Goal: Task Accomplishment & Management: Manage account settings

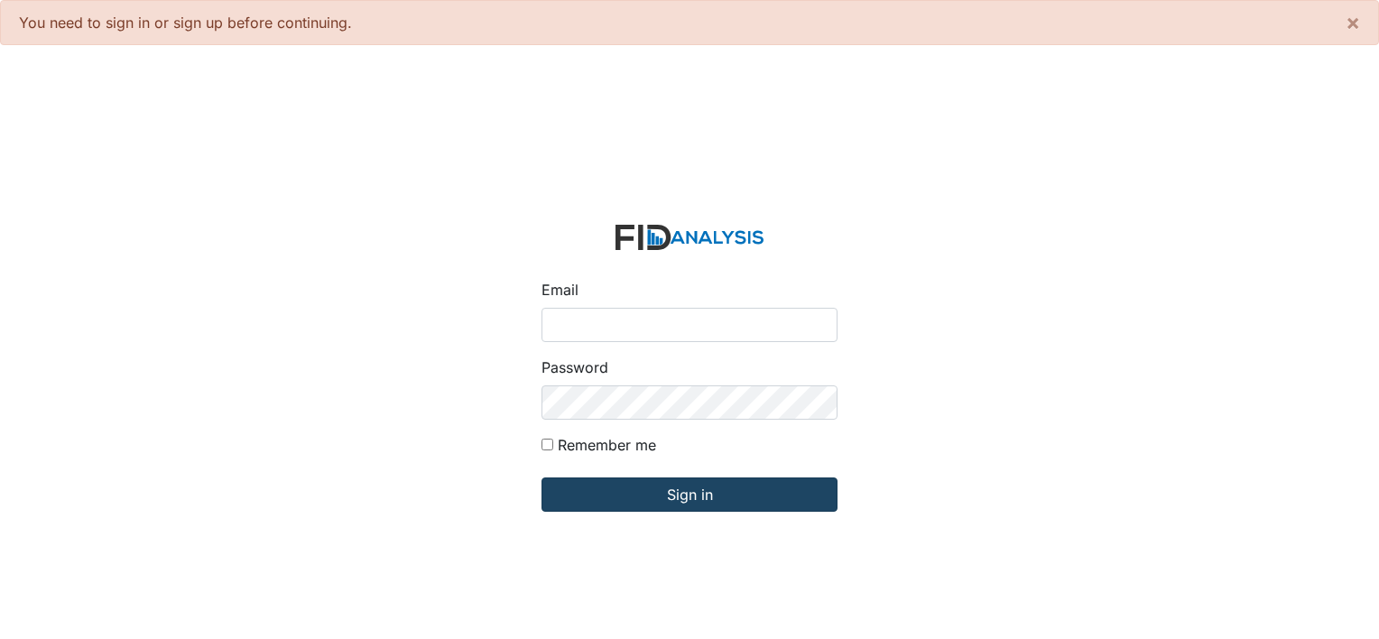
type input "[PERSON_NAME][EMAIL_ADDRESS][DOMAIN_NAME]"
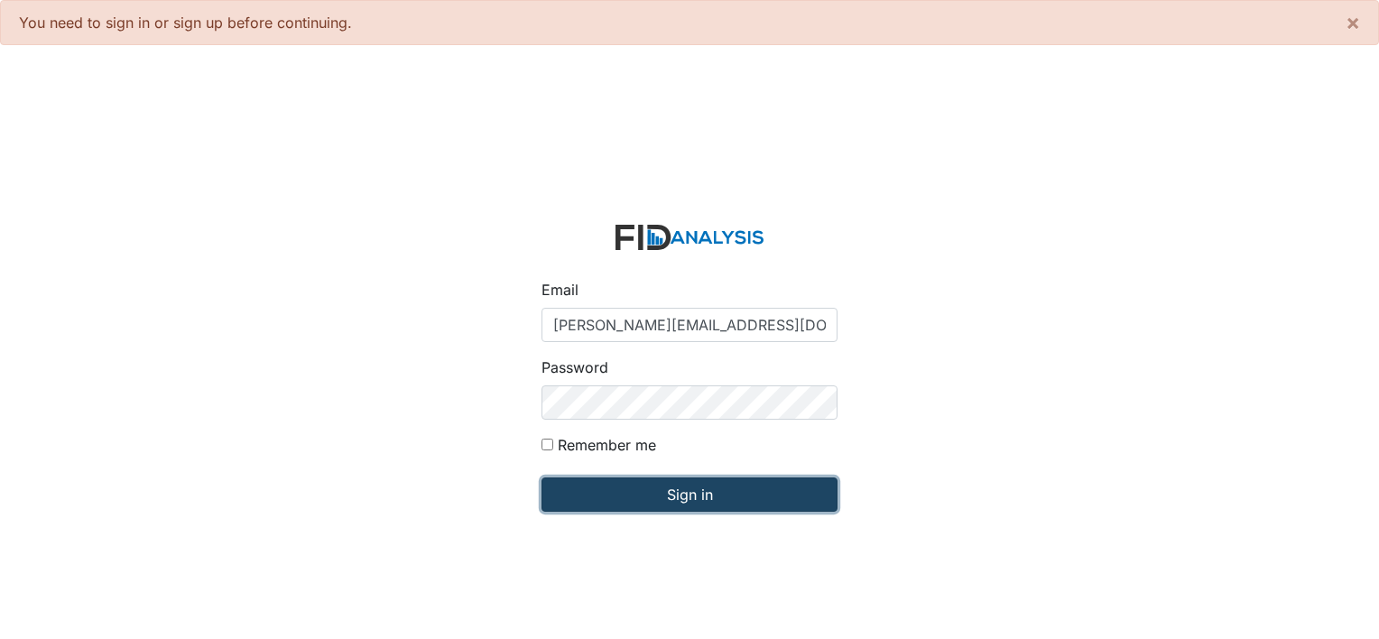
click at [704, 491] on input "Sign in" at bounding box center [689, 494] width 296 height 34
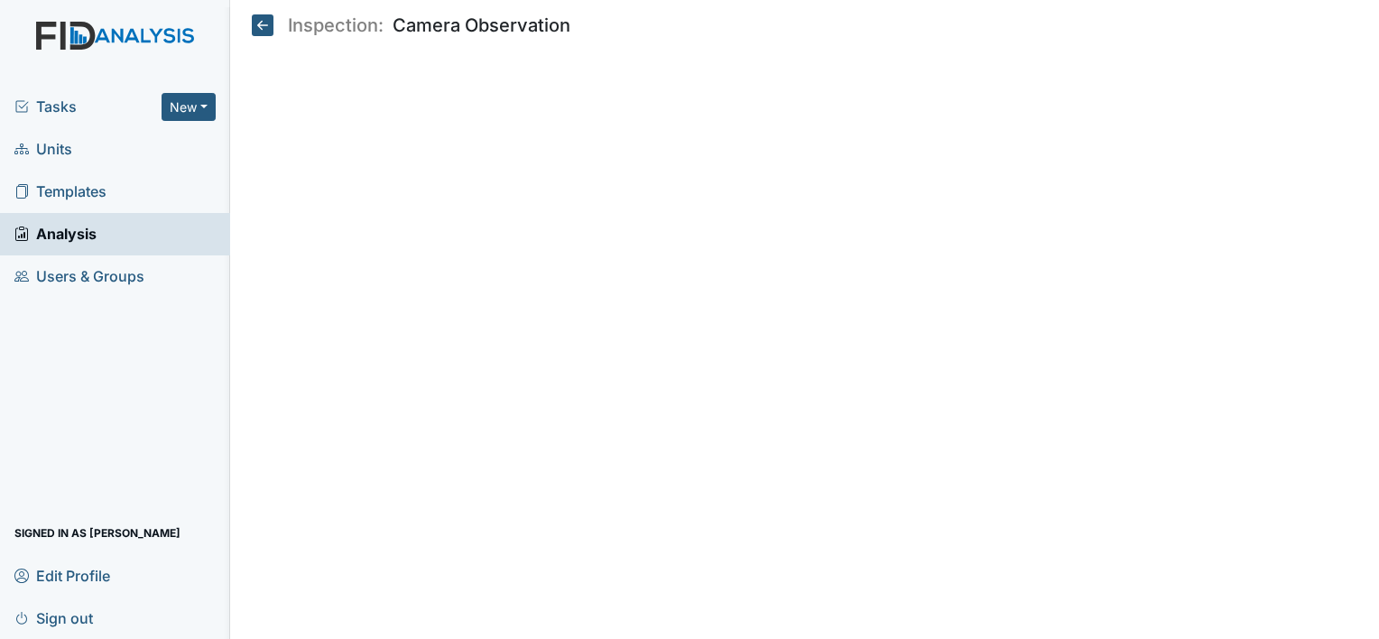
click at [54, 136] on span "Units" at bounding box center [43, 149] width 58 height 28
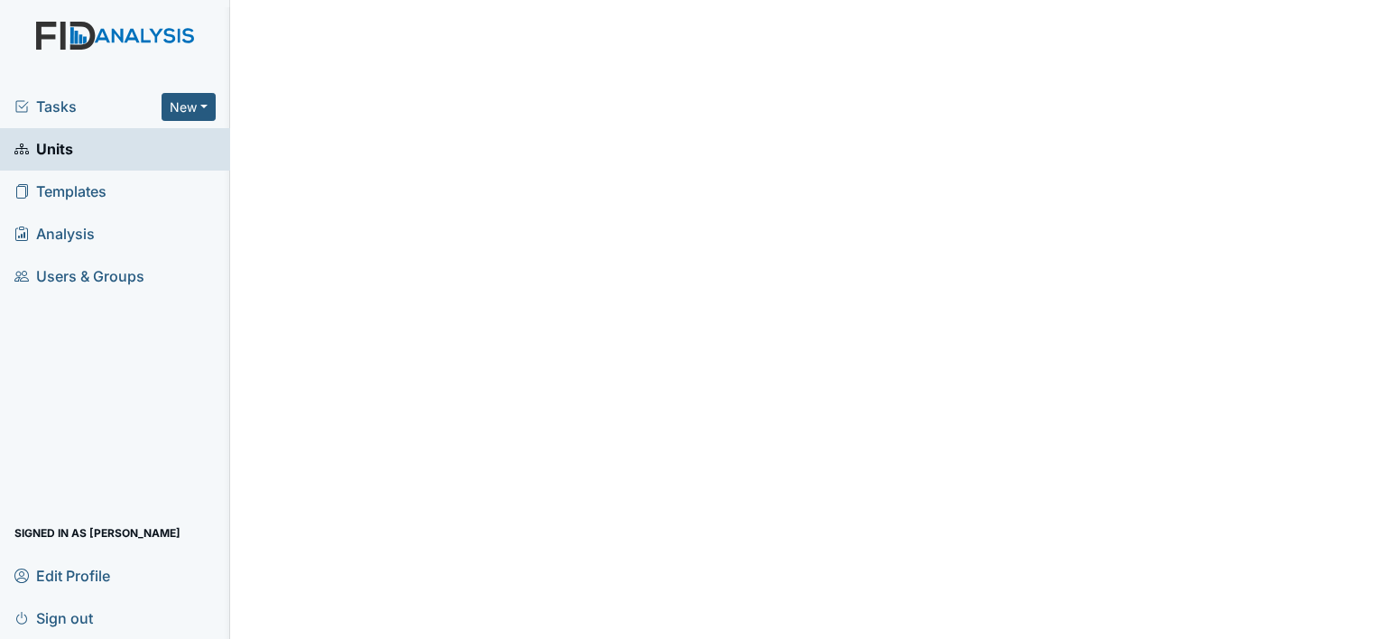
click at [51, 152] on span "Units" at bounding box center [43, 149] width 59 height 28
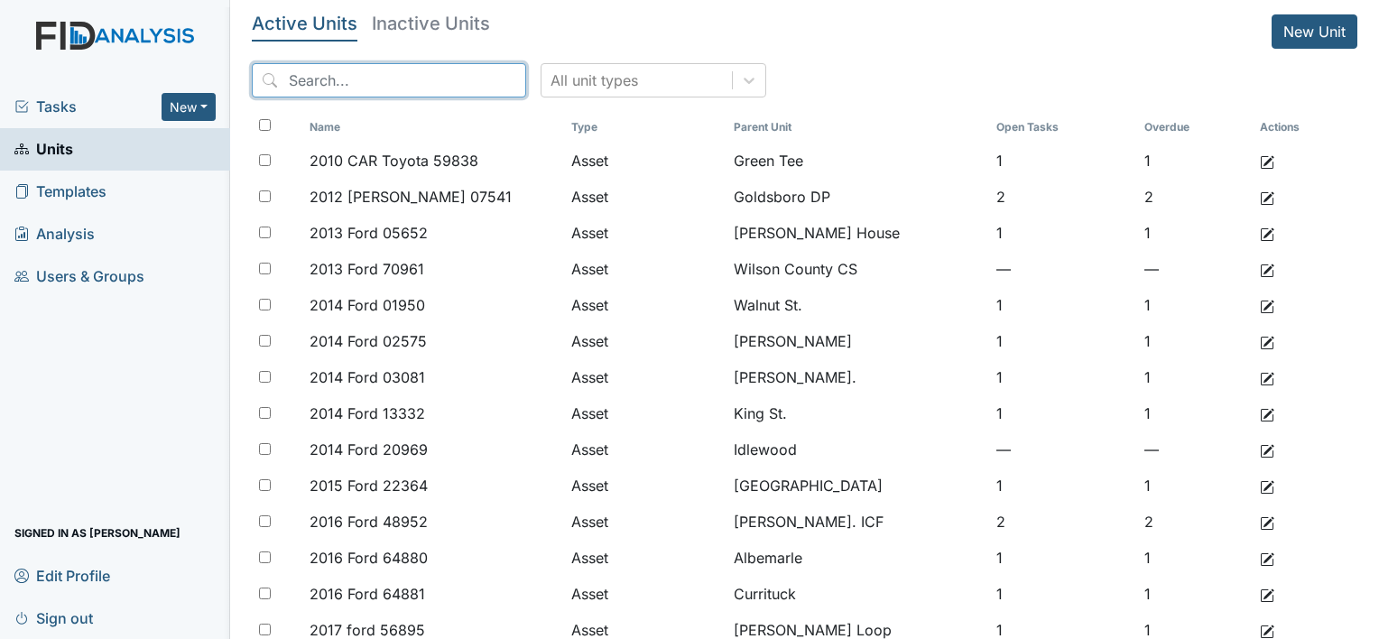
click at [393, 70] on input "search" at bounding box center [389, 80] width 274 height 34
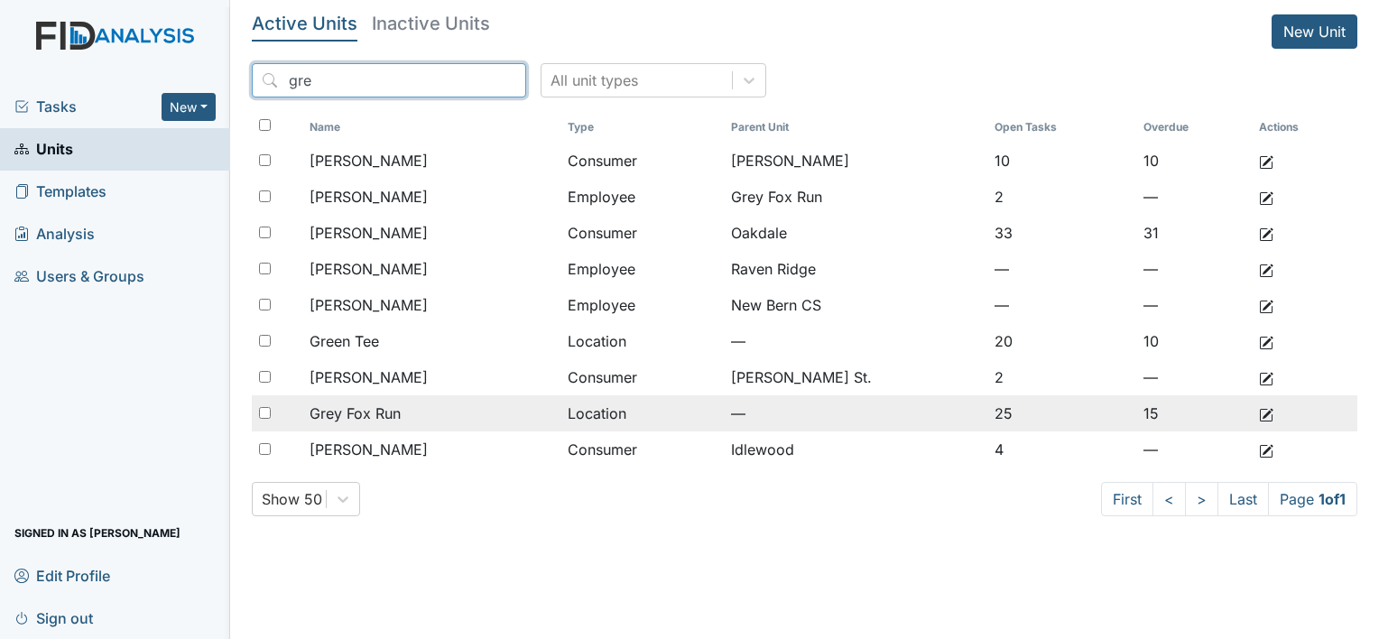
type input "gre"
drag, startPoint x: 365, startPoint y: 413, endPoint x: 383, endPoint y: 408, distance: 18.0
click at [366, 413] on span "Grey Fox Run" at bounding box center [354, 413] width 91 height 22
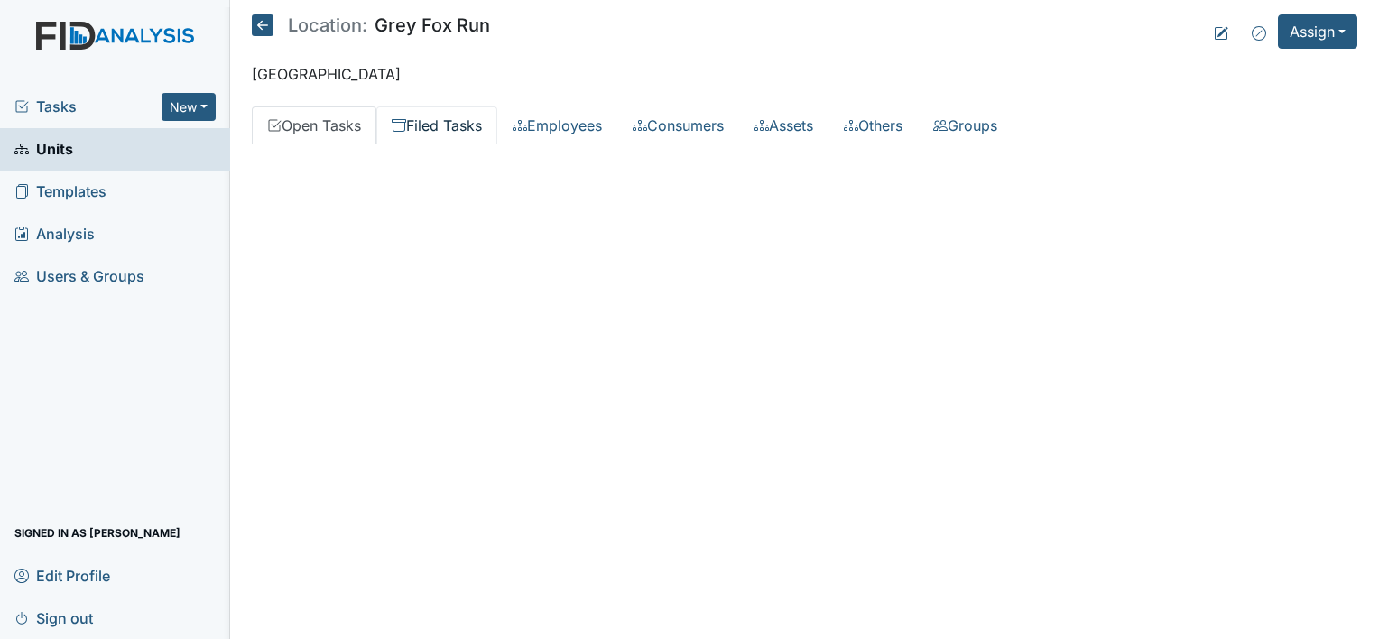
click at [437, 136] on link "Filed Tasks" at bounding box center [436, 125] width 121 height 38
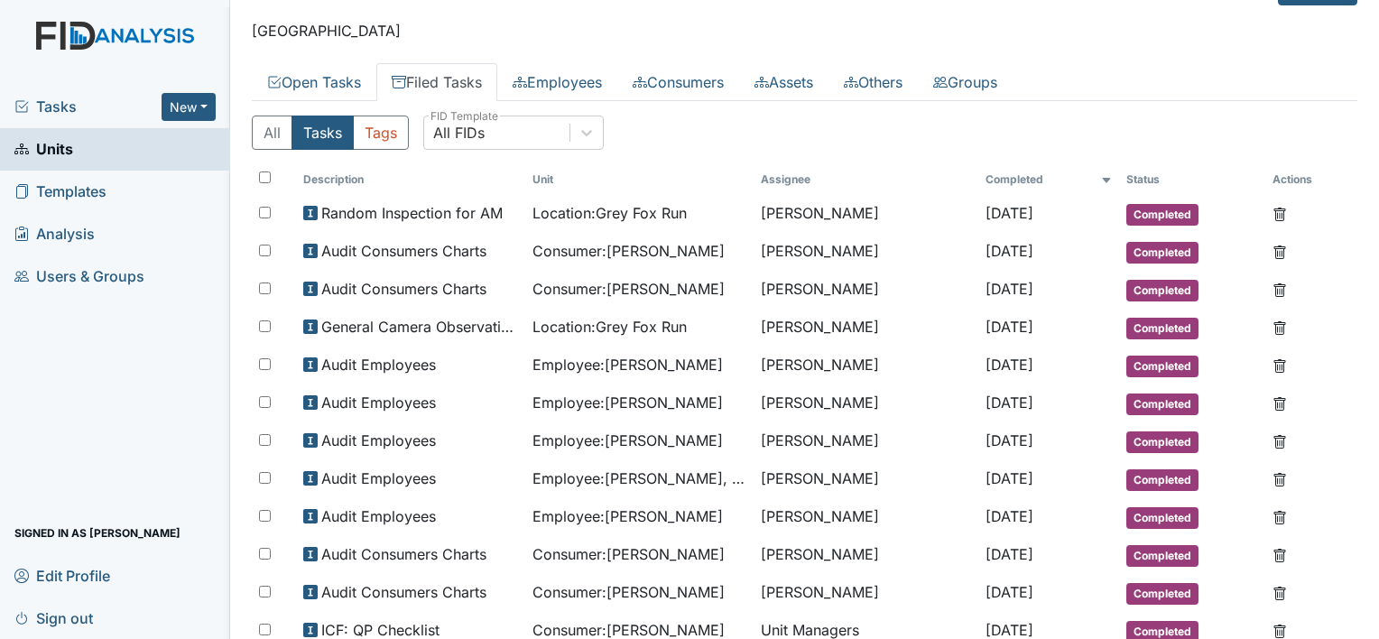
scroll to position [42, 0]
click at [331, 85] on link "Open Tasks" at bounding box center [314, 83] width 125 height 38
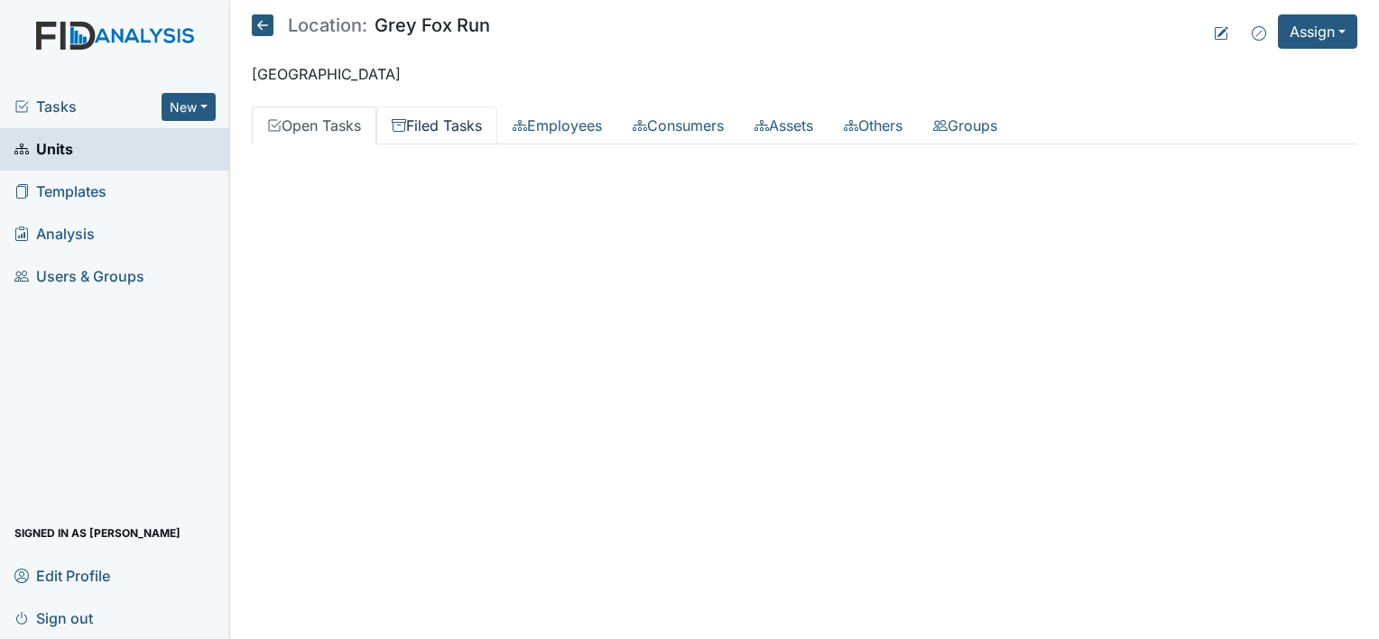
click at [451, 141] on link "Filed Tasks" at bounding box center [436, 125] width 121 height 38
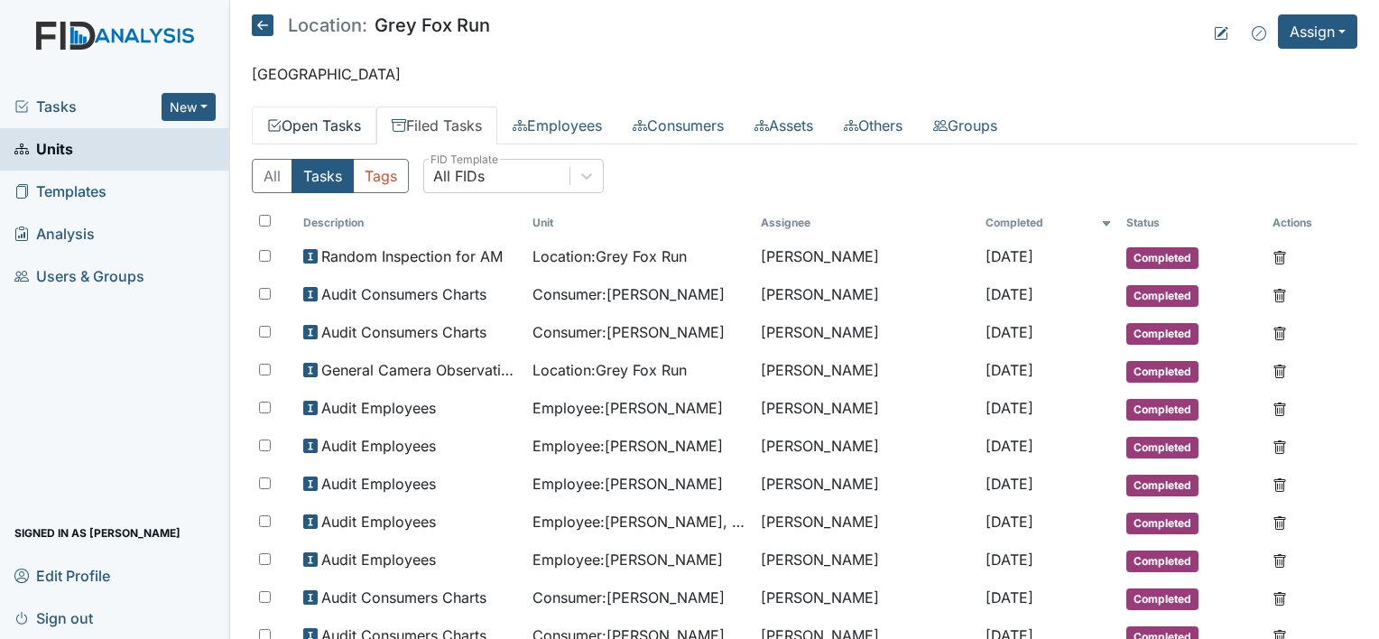
click at [329, 123] on link "Open Tasks" at bounding box center [314, 125] width 125 height 38
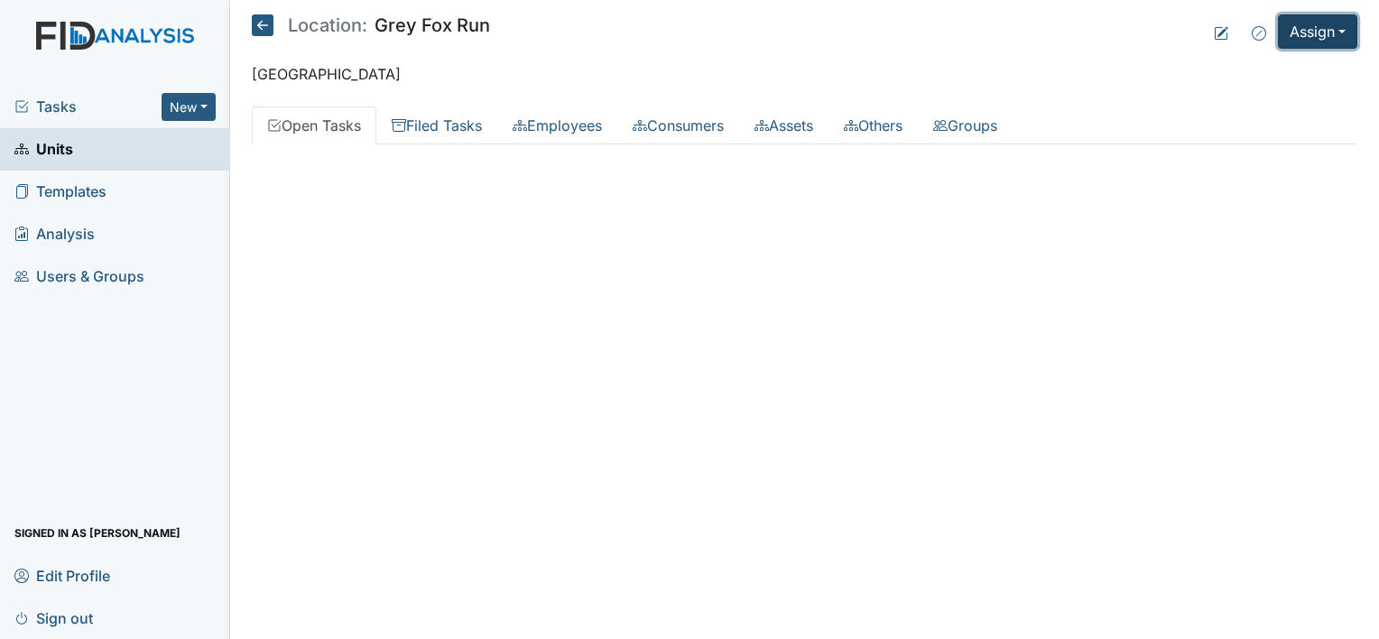
click at [1324, 29] on button "Assign" at bounding box center [1317, 31] width 79 height 34
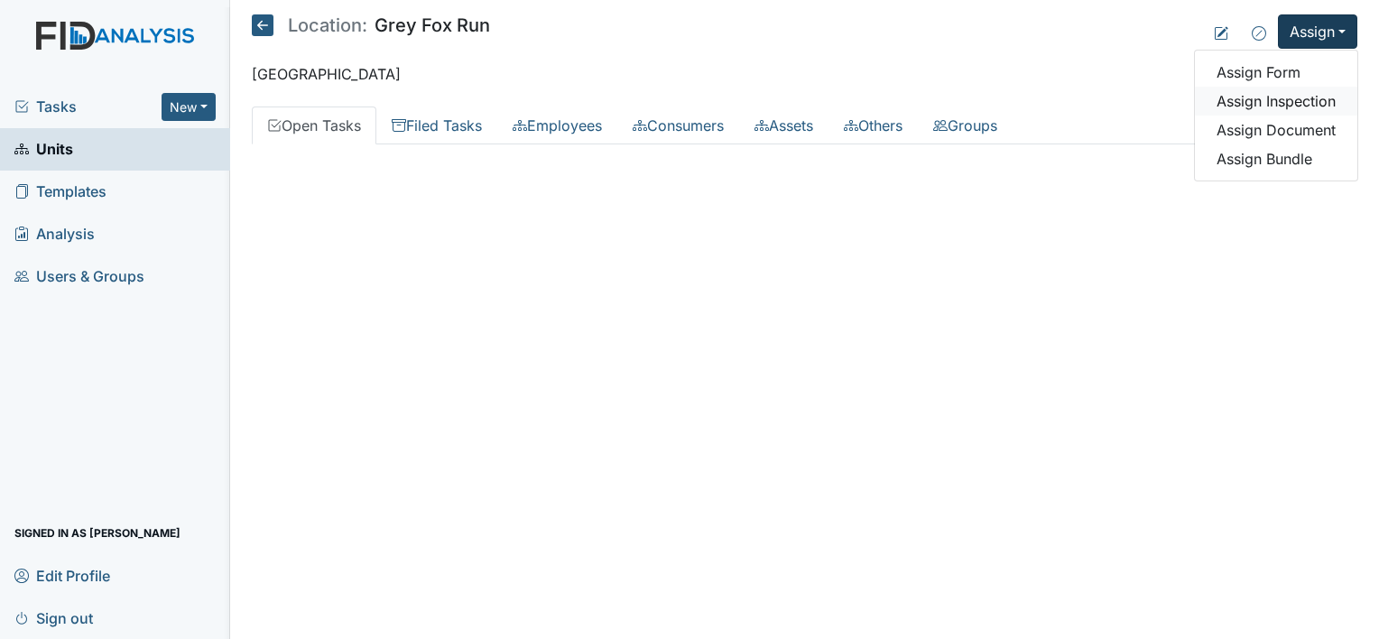
click at [1291, 90] on link "Assign Inspection" at bounding box center [1276, 101] width 162 height 29
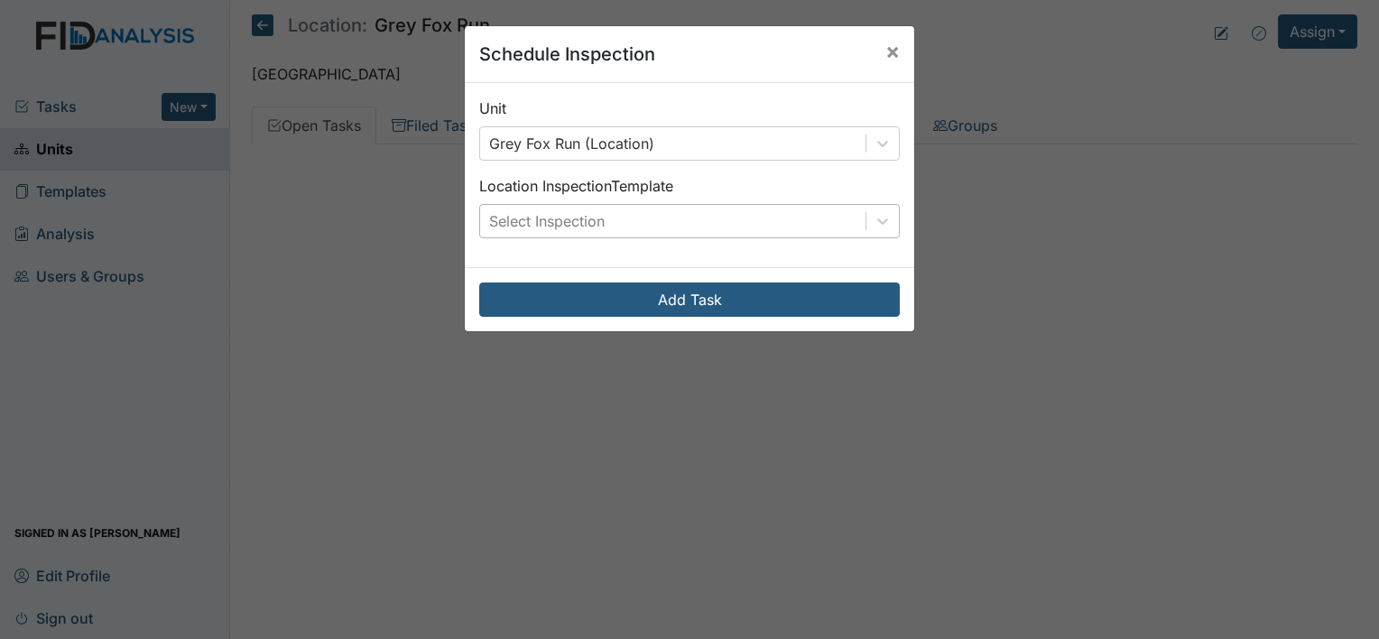
click at [727, 228] on div "Select Inspection" at bounding box center [672, 221] width 385 height 32
click at [55, 142] on div "Schedule Inspection × Unit Grey Fox Run (Location) Location Inspection Template…" at bounding box center [689, 319] width 1379 height 639
click at [885, 49] on span "×" at bounding box center [892, 51] width 14 height 26
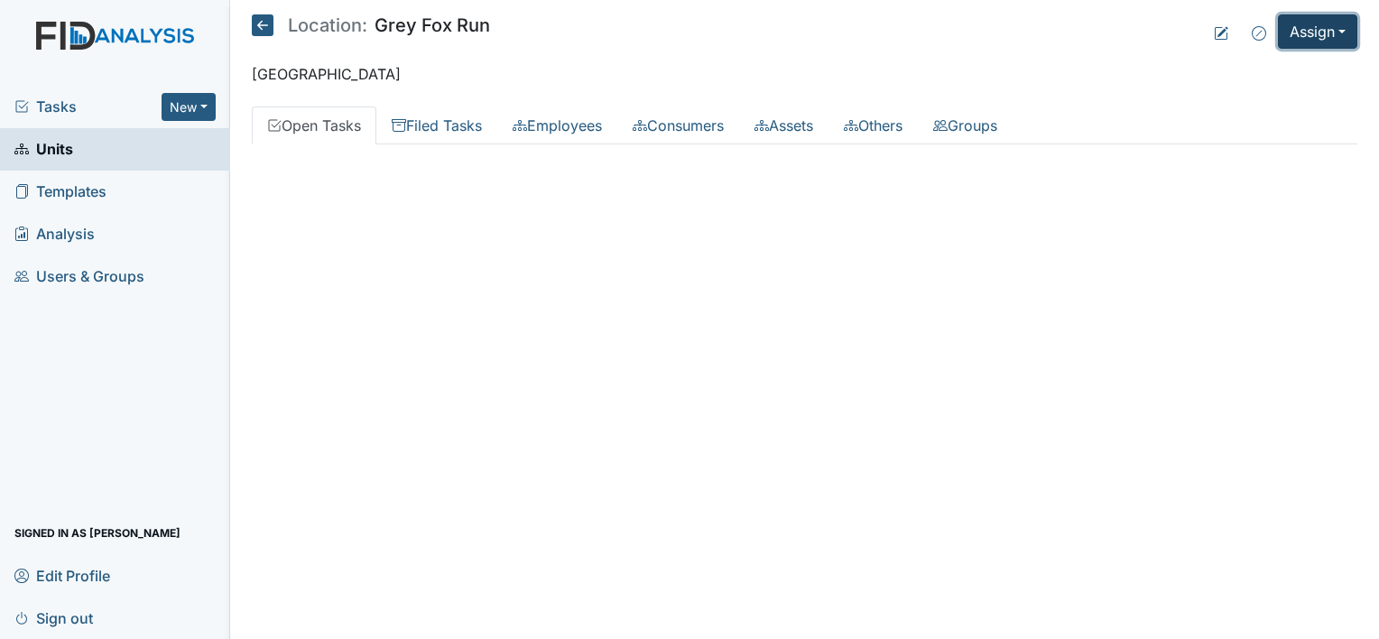
click at [1314, 32] on button "Assign" at bounding box center [1317, 31] width 79 height 34
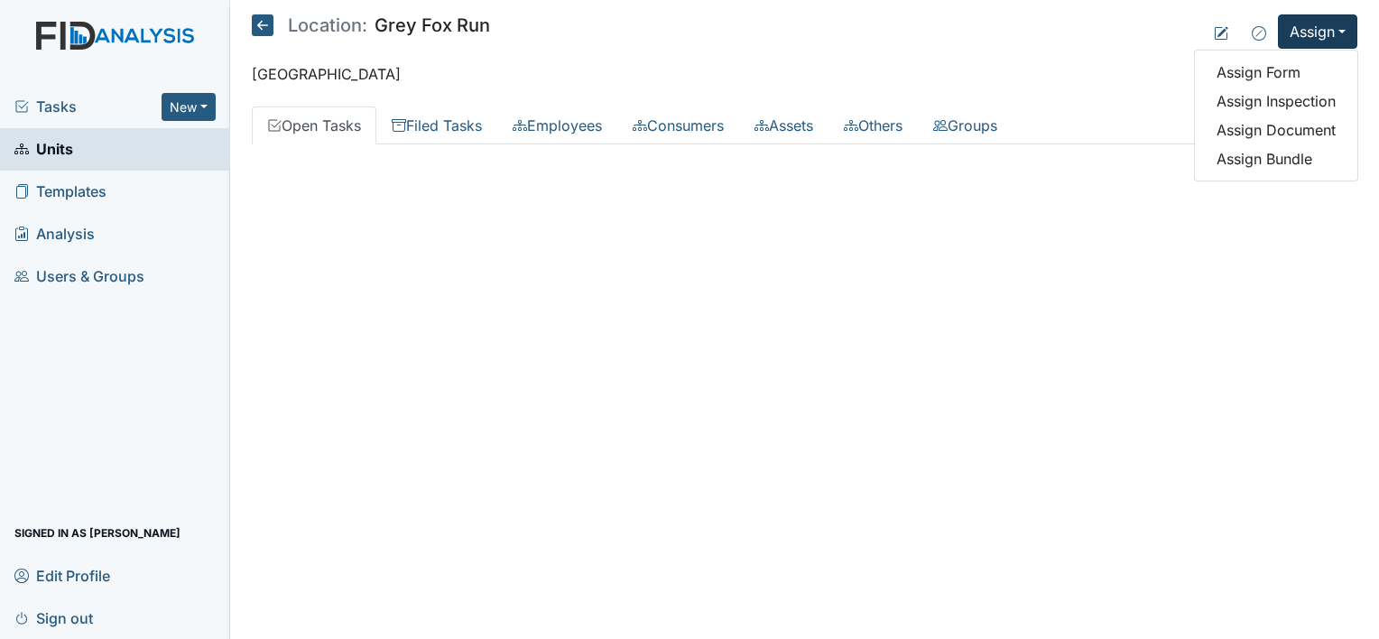
click at [61, 147] on span "Units" at bounding box center [43, 149] width 59 height 28
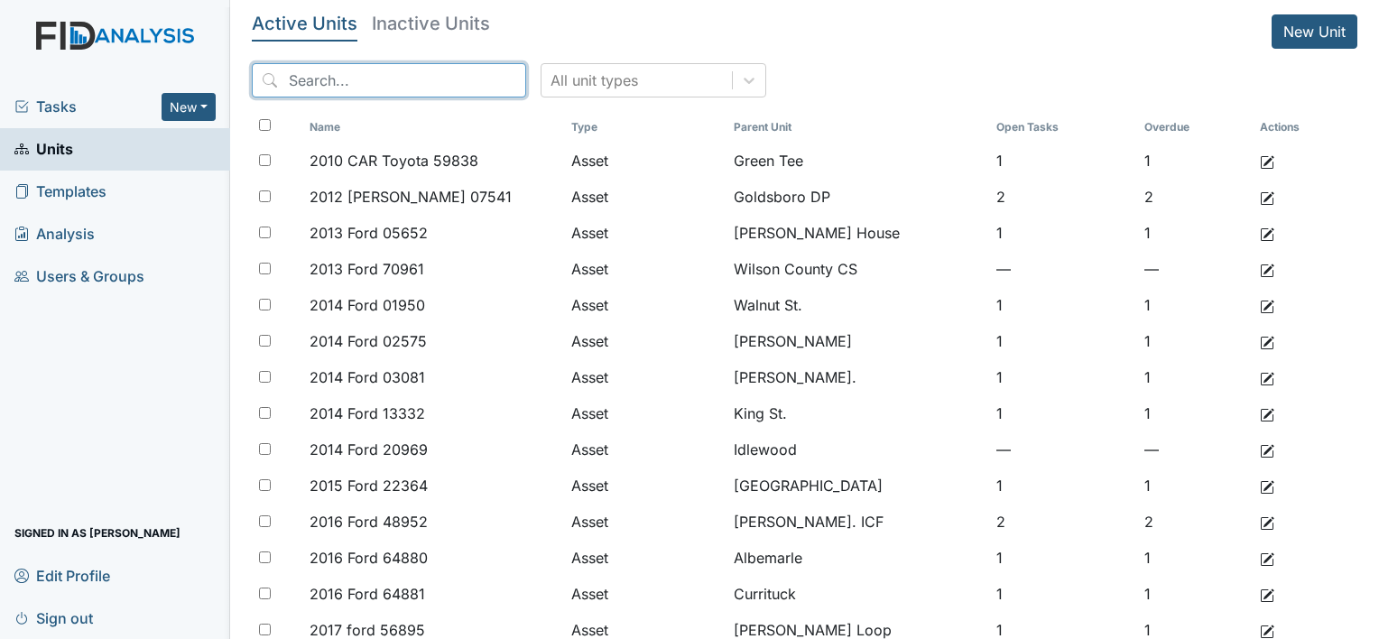
click at [392, 85] on input "search" at bounding box center [389, 80] width 274 height 34
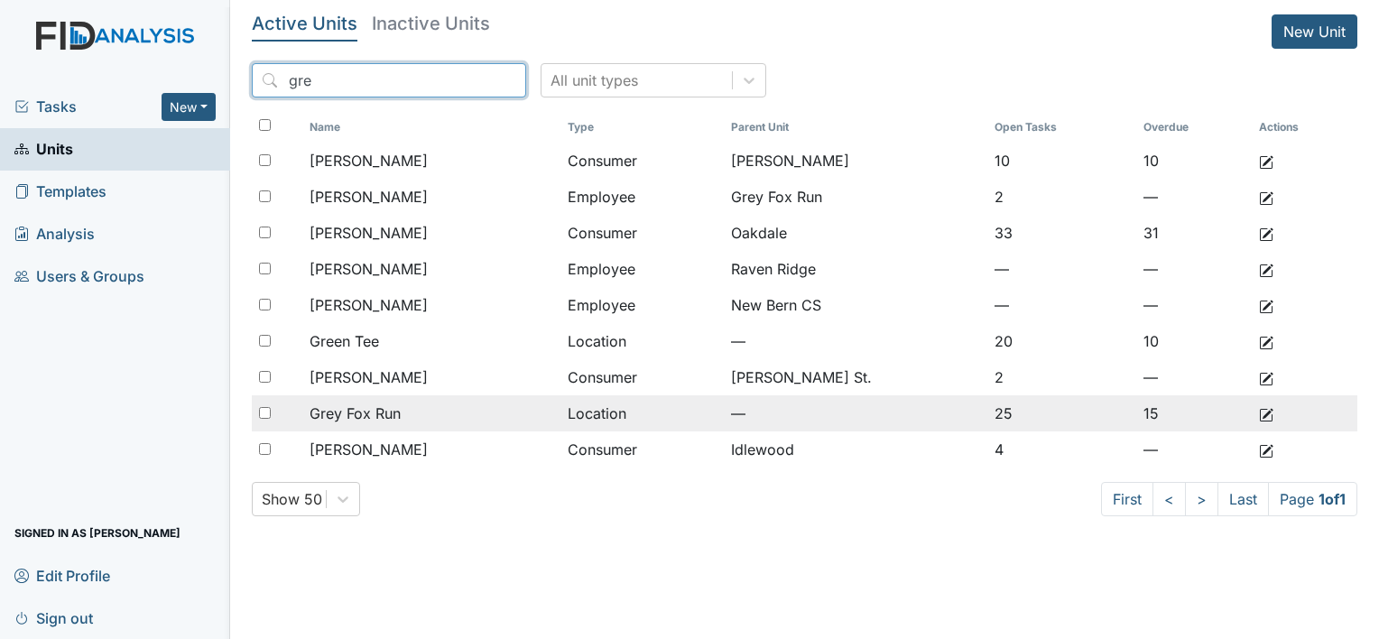
type input "gre"
click at [383, 408] on span "Grey Fox Run" at bounding box center [354, 413] width 91 height 22
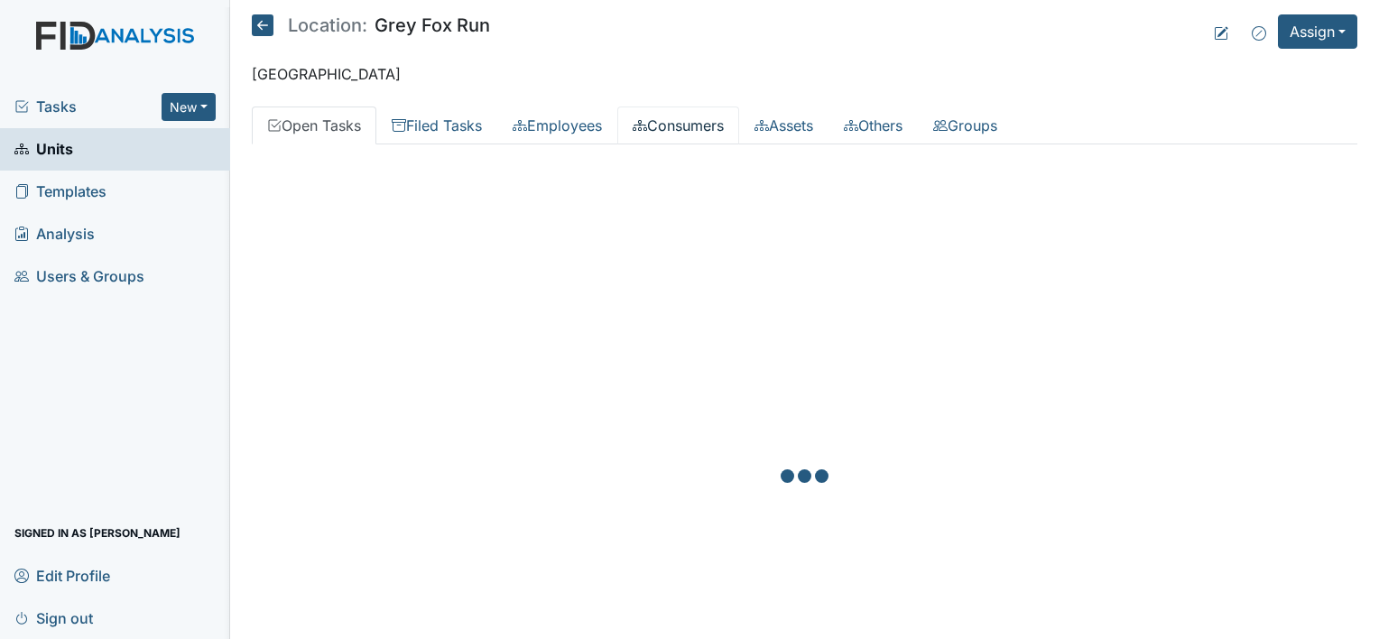
click at [714, 121] on link "Consumers" at bounding box center [678, 125] width 122 height 38
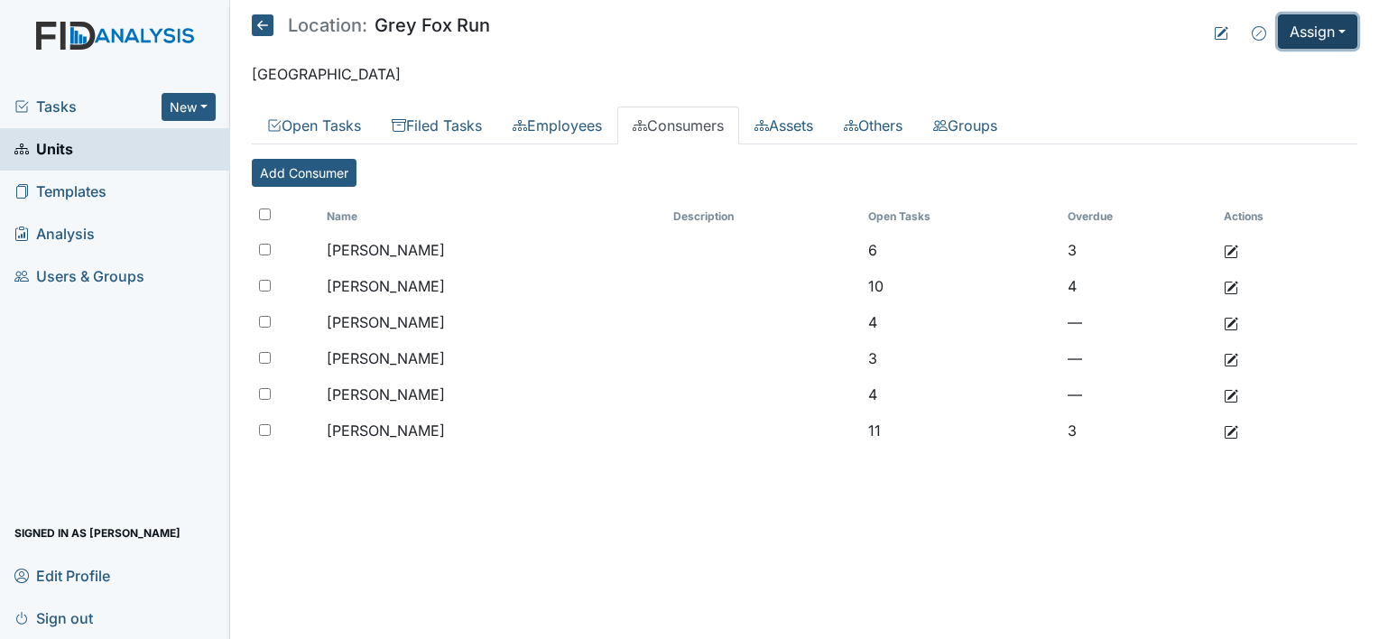
click at [1328, 37] on button "Assign" at bounding box center [1317, 31] width 79 height 34
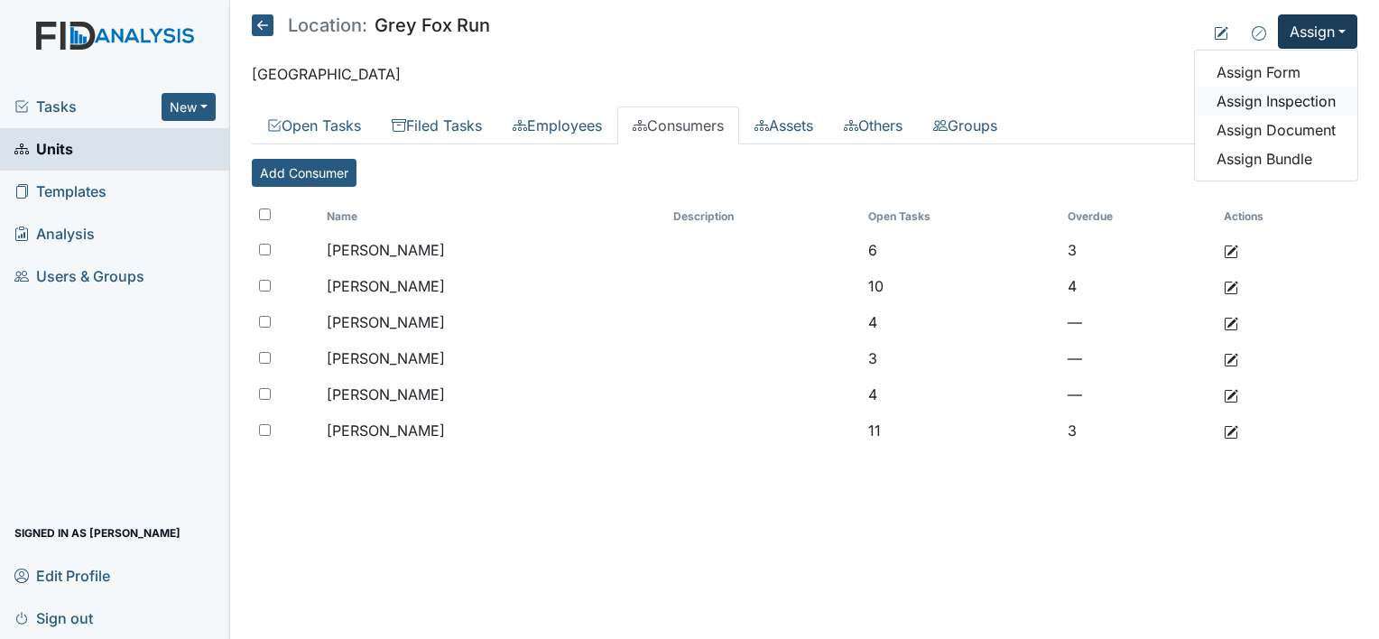
click at [1289, 97] on link "Assign Inspection" at bounding box center [1276, 101] width 162 height 29
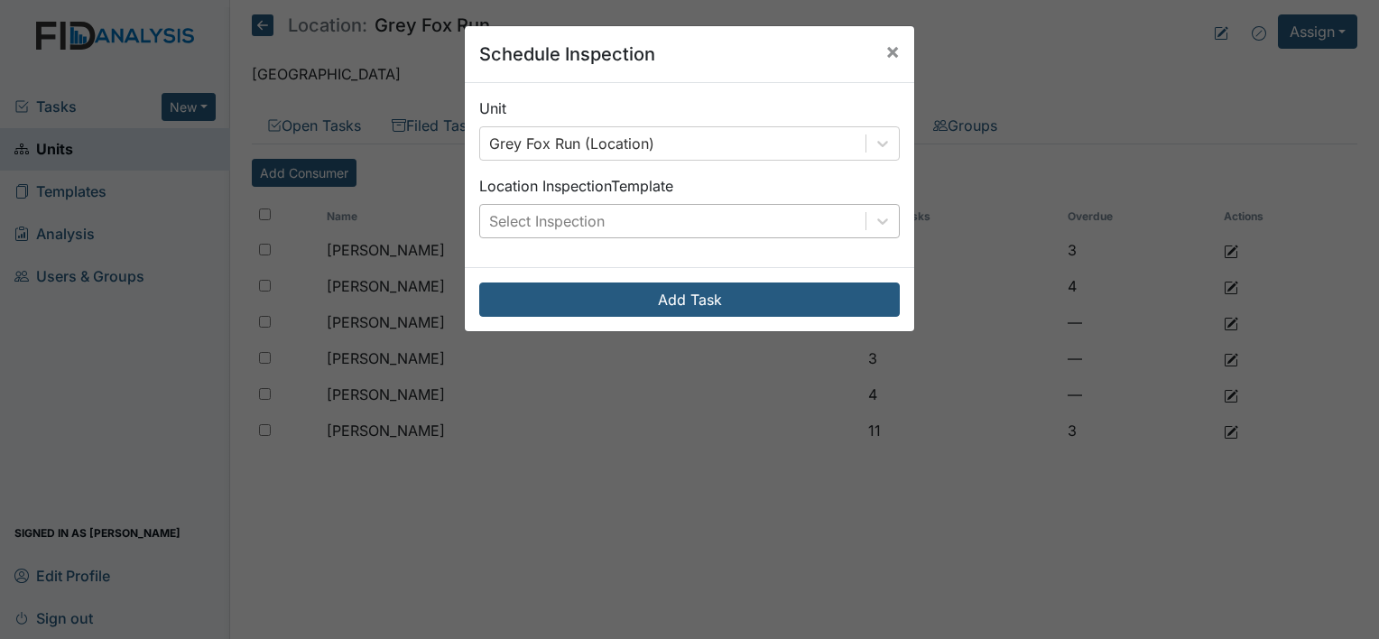
click at [740, 233] on div "Select Inspection" at bounding box center [672, 221] width 385 height 32
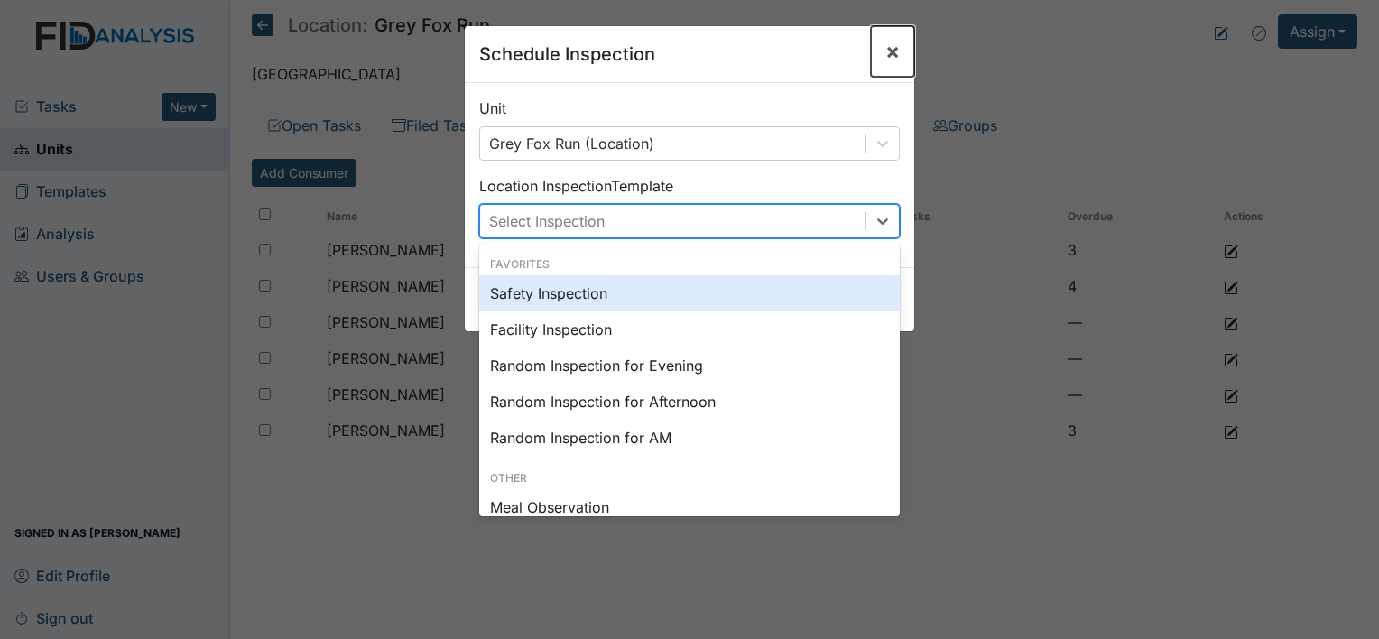
click at [891, 47] on span "×" at bounding box center [892, 51] width 14 height 26
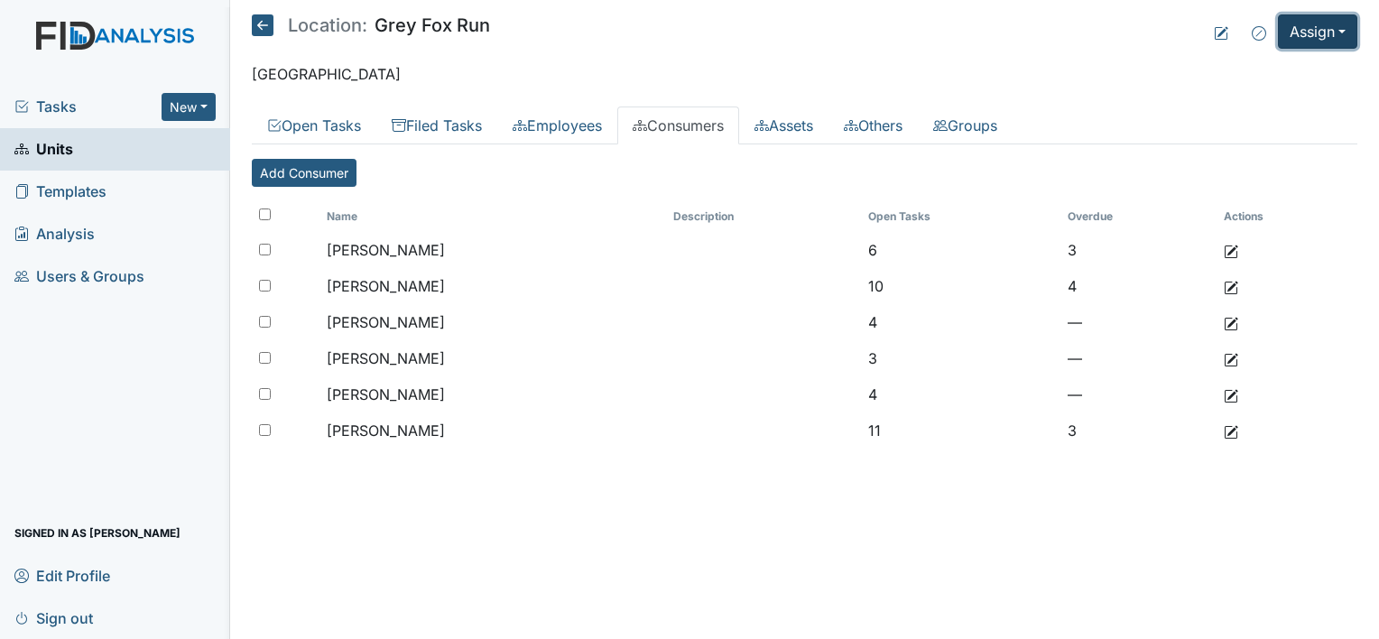
click at [1303, 32] on button "Assign" at bounding box center [1317, 31] width 79 height 34
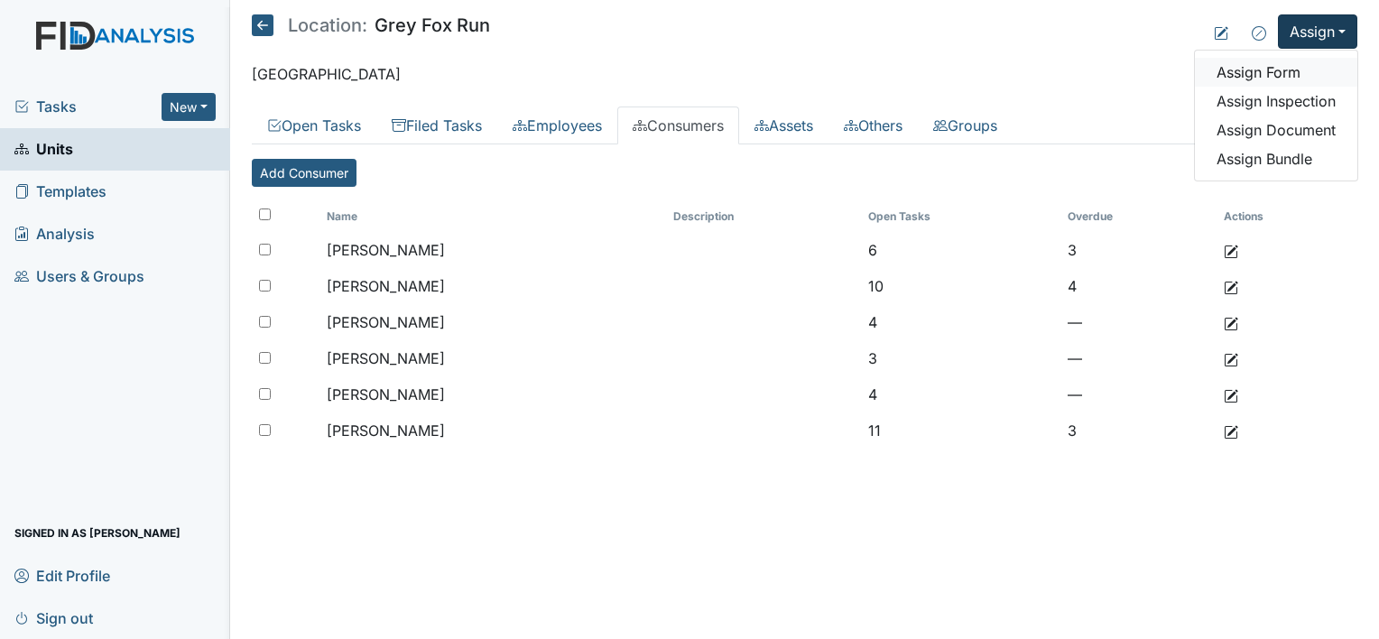
click at [1278, 72] on link "Assign Form" at bounding box center [1276, 72] width 162 height 29
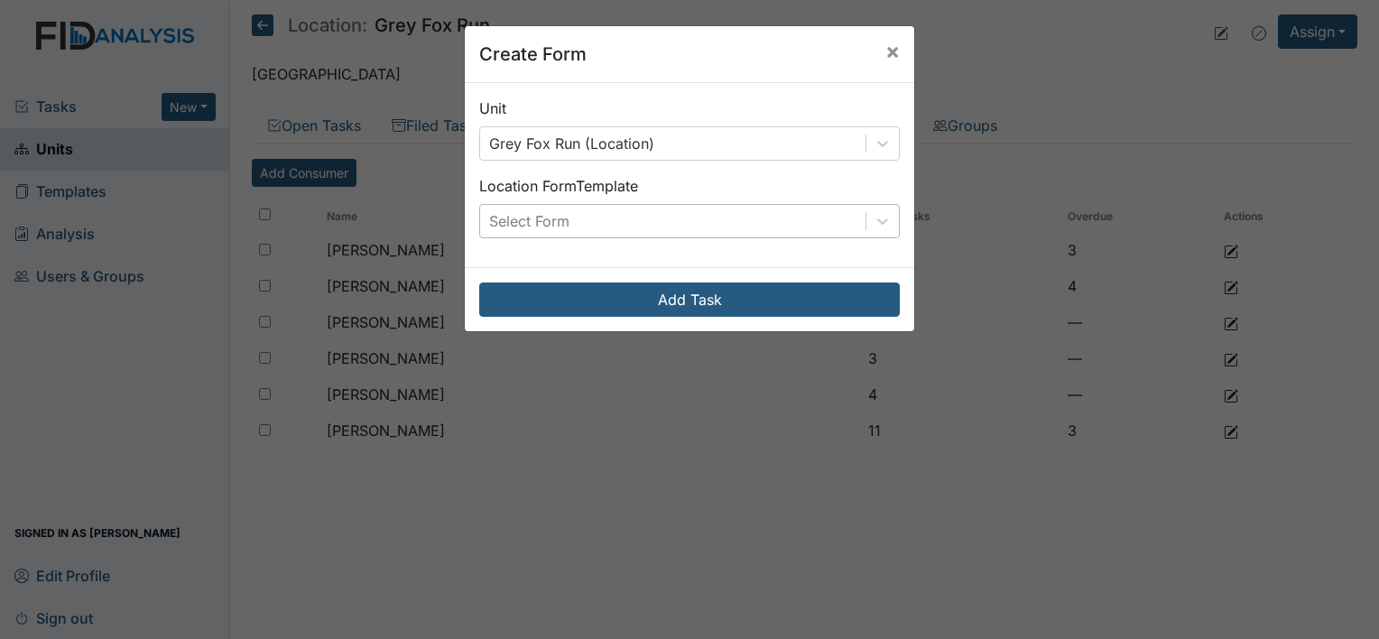
click at [675, 227] on div "Select Form" at bounding box center [672, 221] width 385 height 32
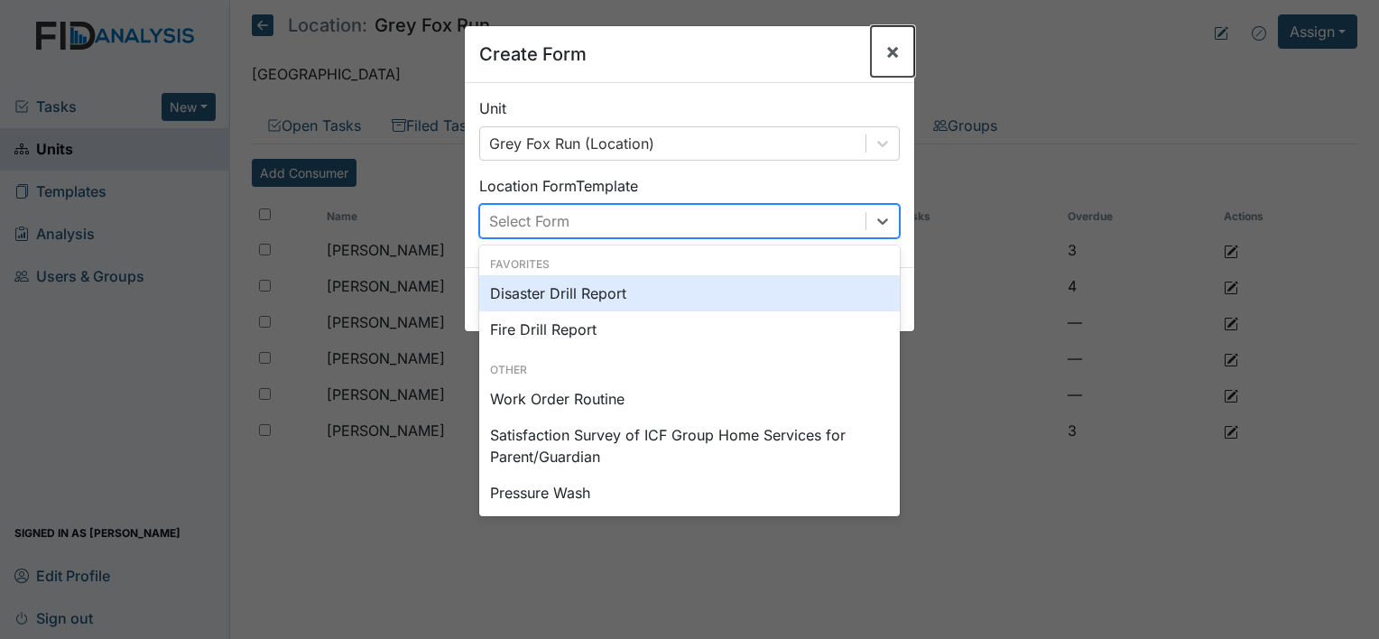
click at [891, 48] on span "×" at bounding box center [892, 51] width 14 height 26
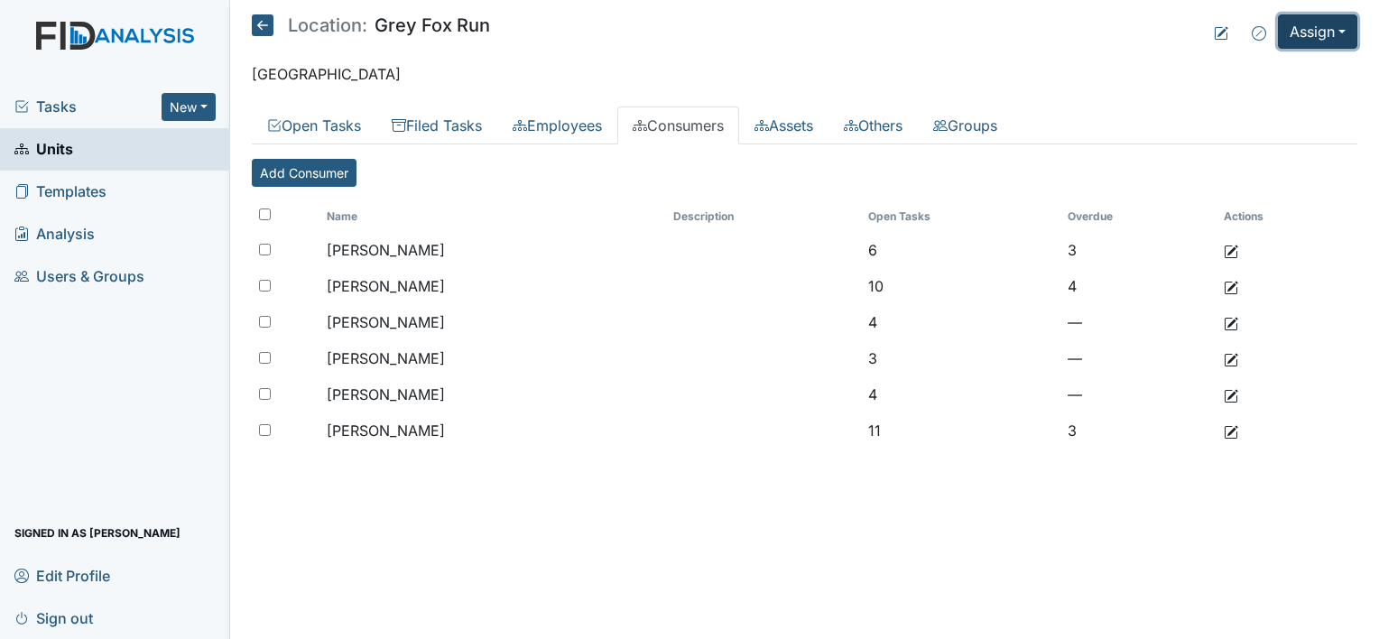
click at [1323, 28] on button "Assign" at bounding box center [1317, 31] width 79 height 34
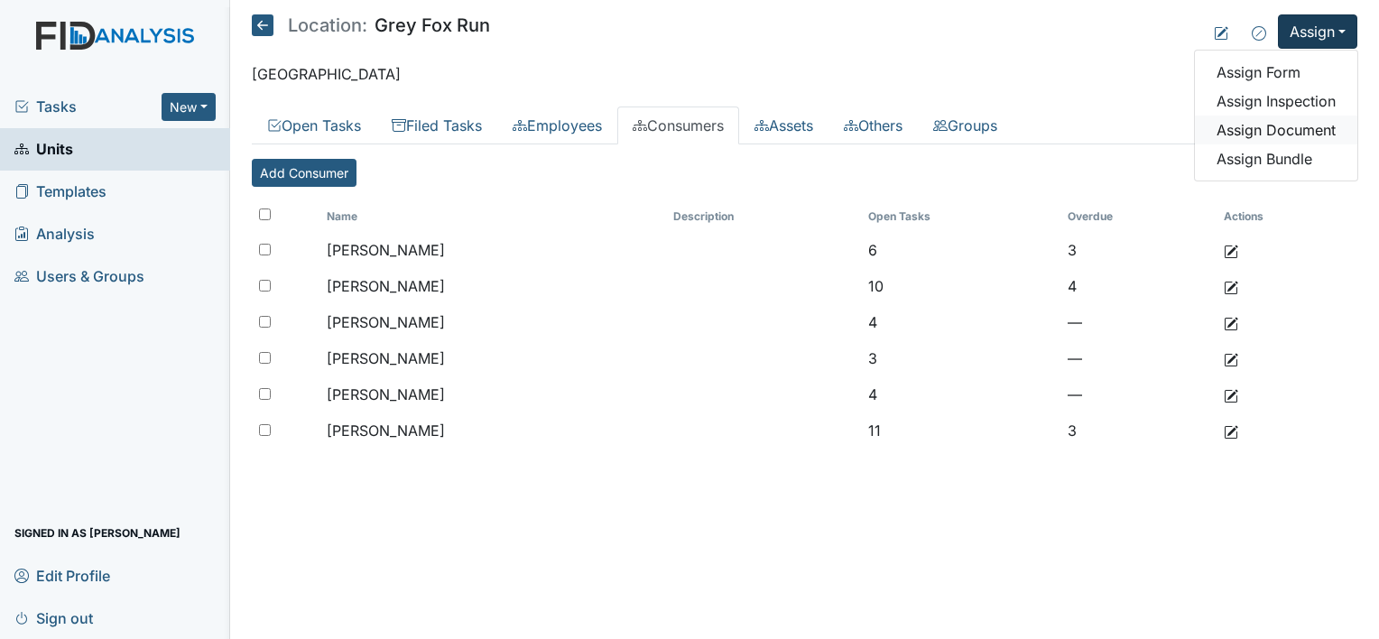
click at [1319, 129] on link "Assign Document" at bounding box center [1276, 129] width 162 height 29
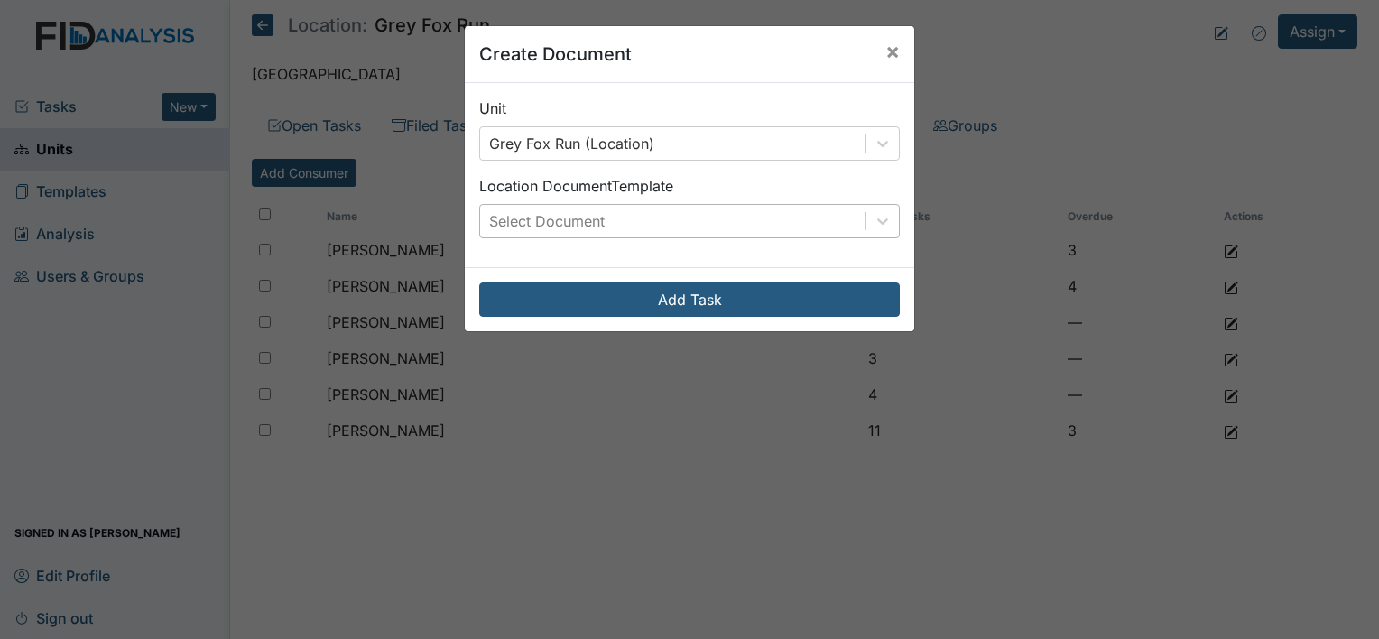
click at [724, 229] on div "Select Document" at bounding box center [672, 221] width 385 height 32
drag, startPoint x: 886, startPoint y: 52, endPoint x: 1036, endPoint y: 46, distance: 149.9
click at [885, 52] on span "×" at bounding box center [892, 51] width 14 height 26
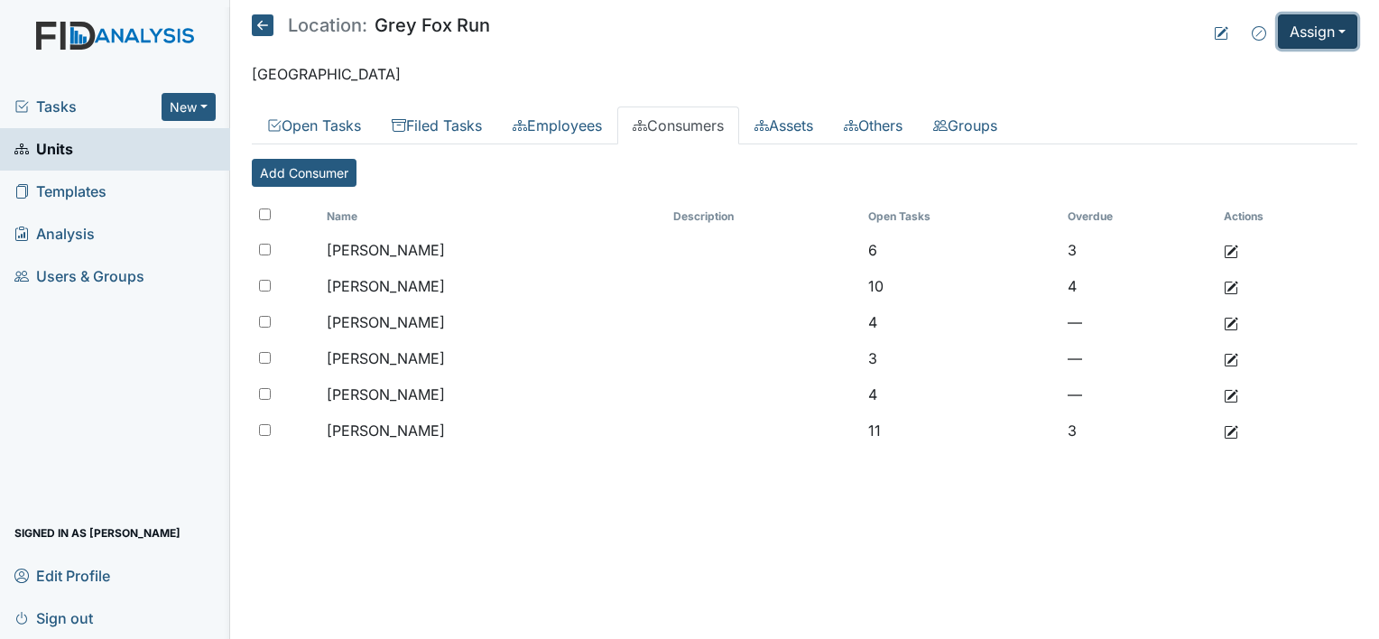
click at [1318, 31] on button "Assign" at bounding box center [1317, 31] width 79 height 34
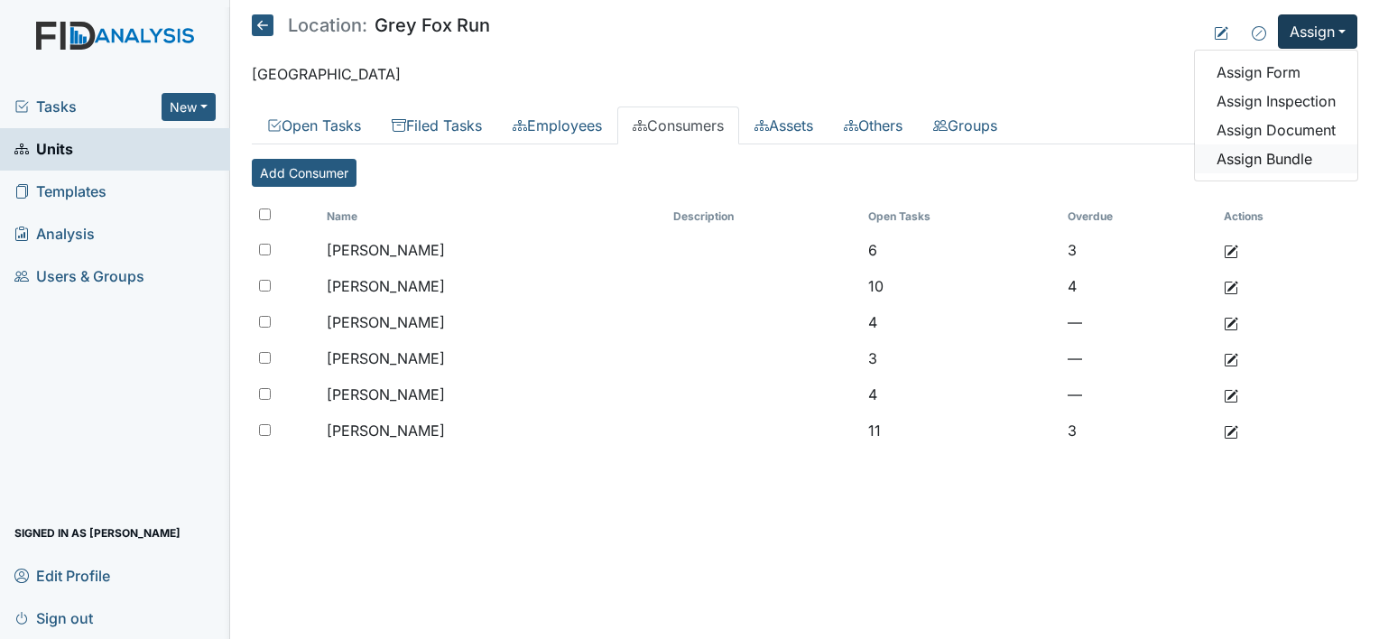
click at [1288, 165] on link "Assign Bundle" at bounding box center [1276, 158] width 162 height 29
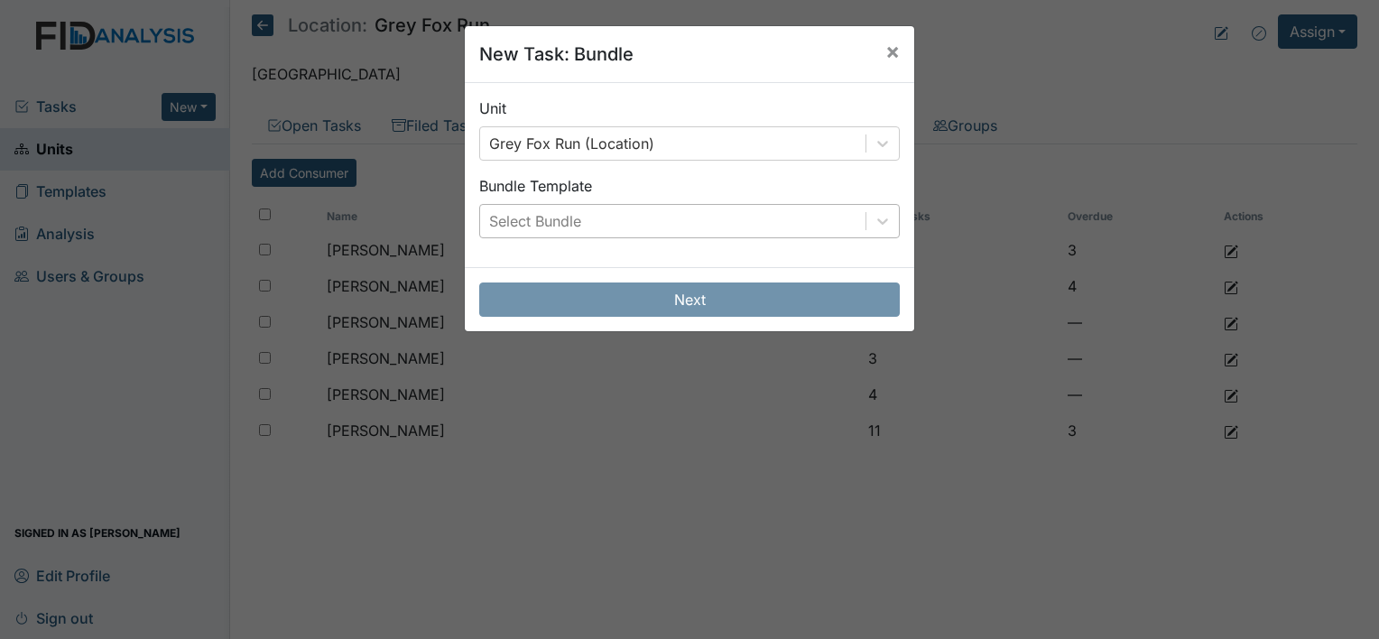
click at [787, 213] on div "Select Bundle" at bounding box center [672, 221] width 385 height 32
click at [899, 51] on button "×" at bounding box center [892, 51] width 43 height 51
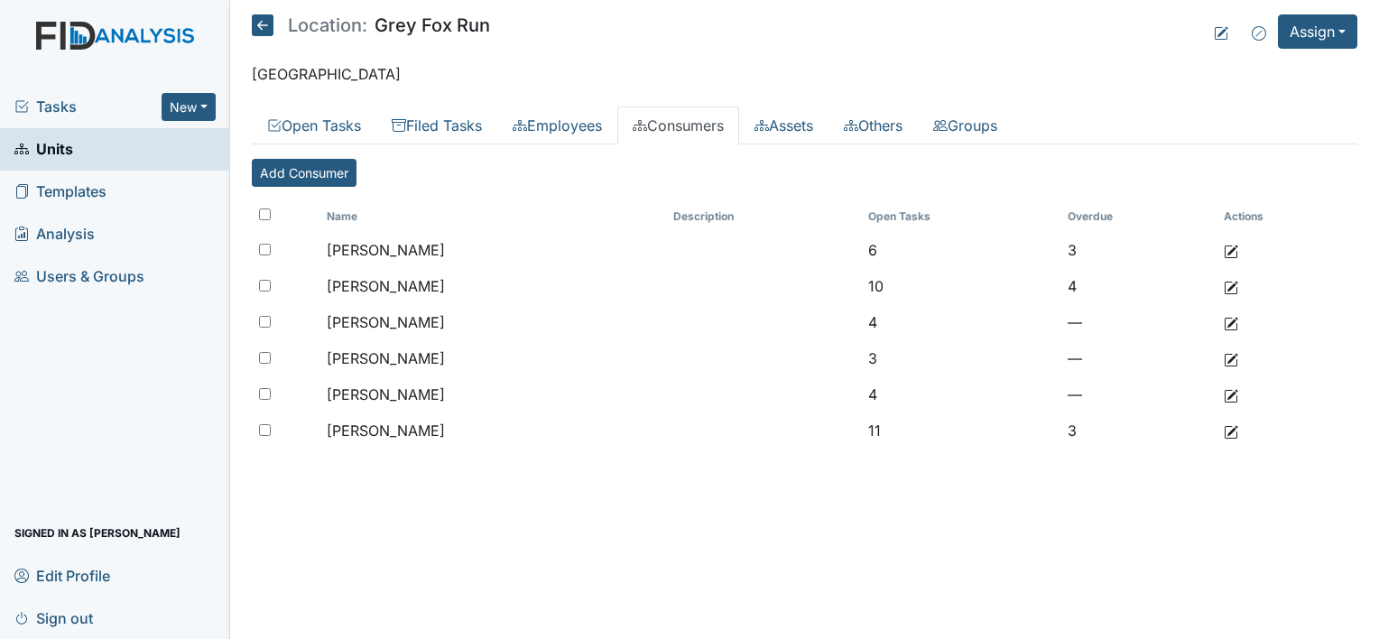
click at [263, 209] on input "checkbox" at bounding box center [265, 214] width 12 height 12
checkbox input "true"
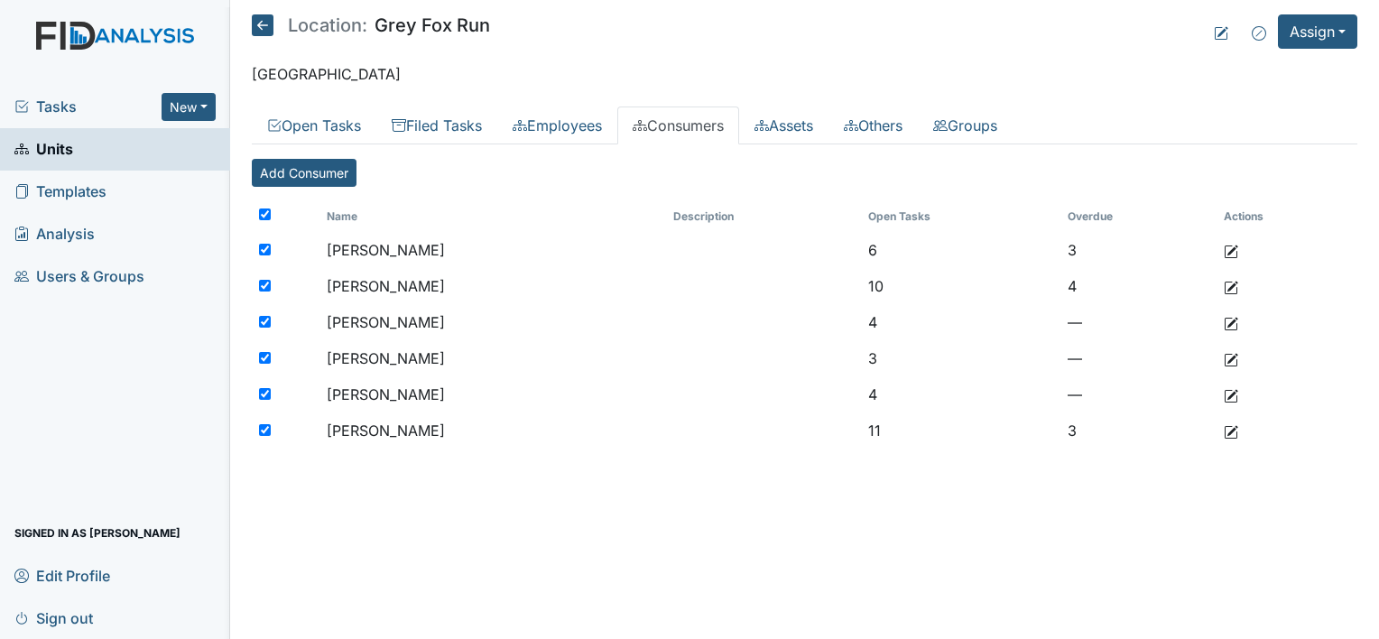
checkbox input "true"
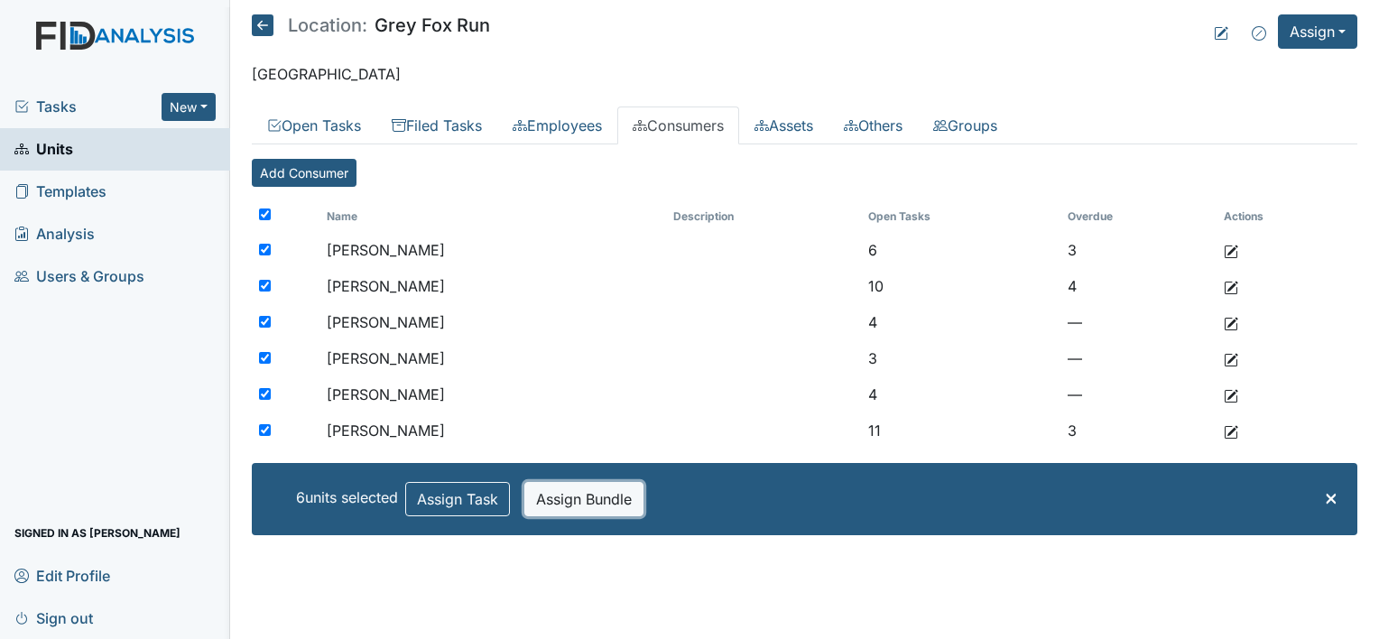
click at [591, 501] on button "Assign Bundle" at bounding box center [583, 499] width 119 height 34
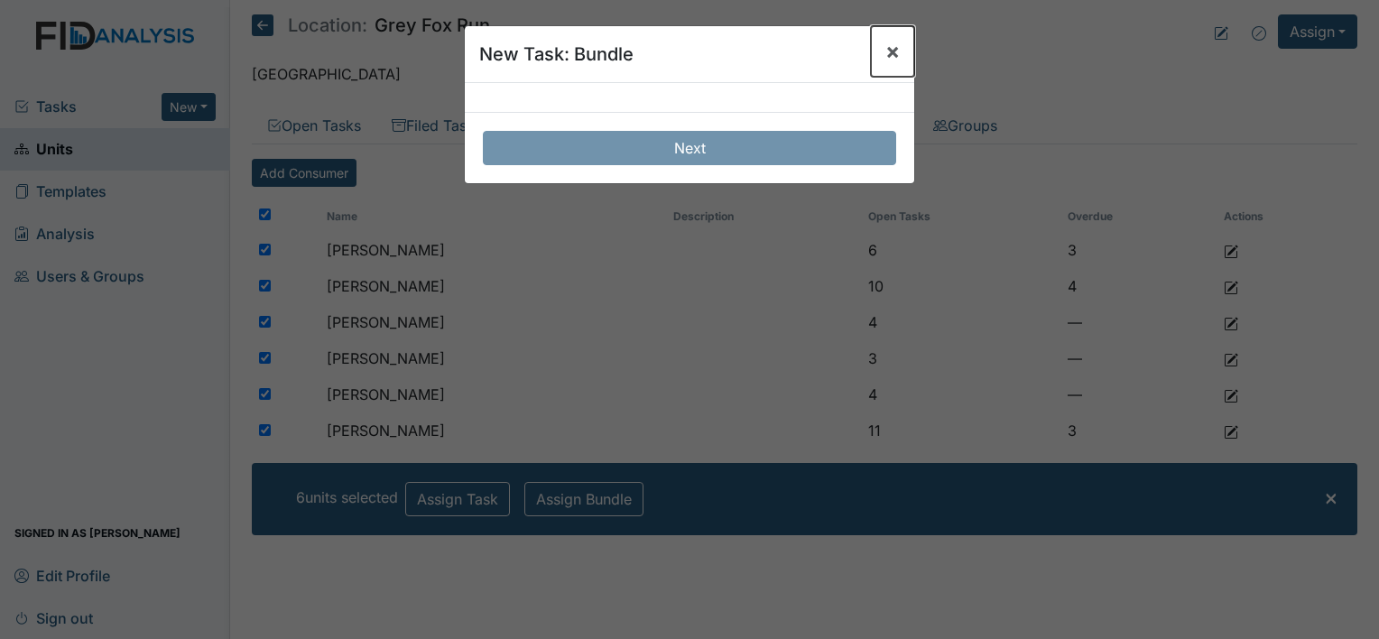
click at [885, 54] on span "×" at bounding box center [892, 51] width 14 height 26
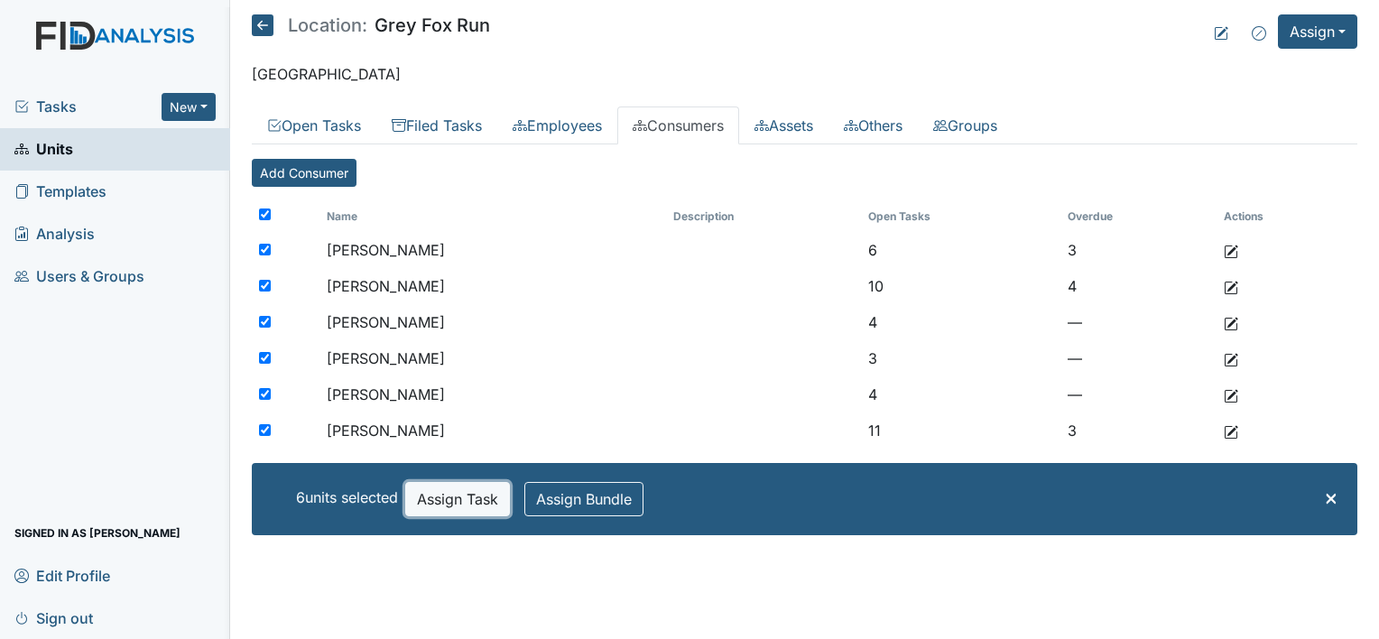
click at [480, 491] on button "Assign Task" at bounding box center [457, 499] width 105 height 34
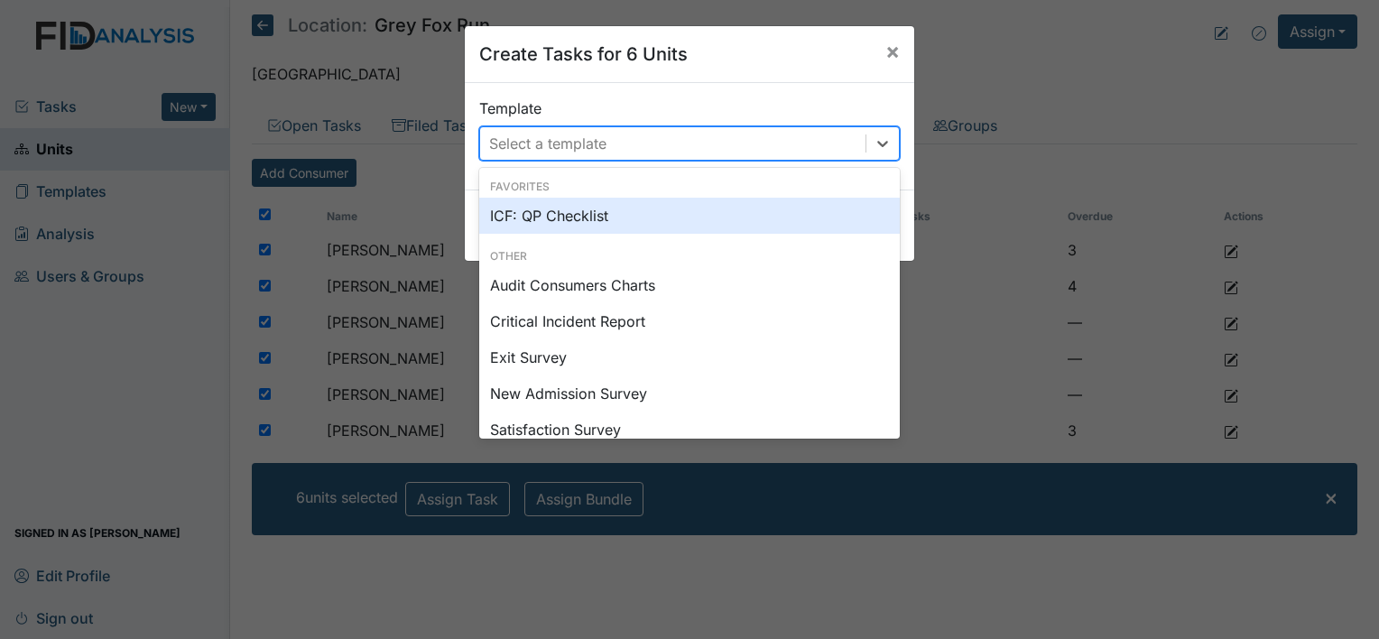
click at [686, 156] on div "Select a template" at bounding box center [672, 143] width 385 height 32
click at [583, 213] on div "ICF: QP Checklist" at bounding box center [689, 216] width 420 height 36
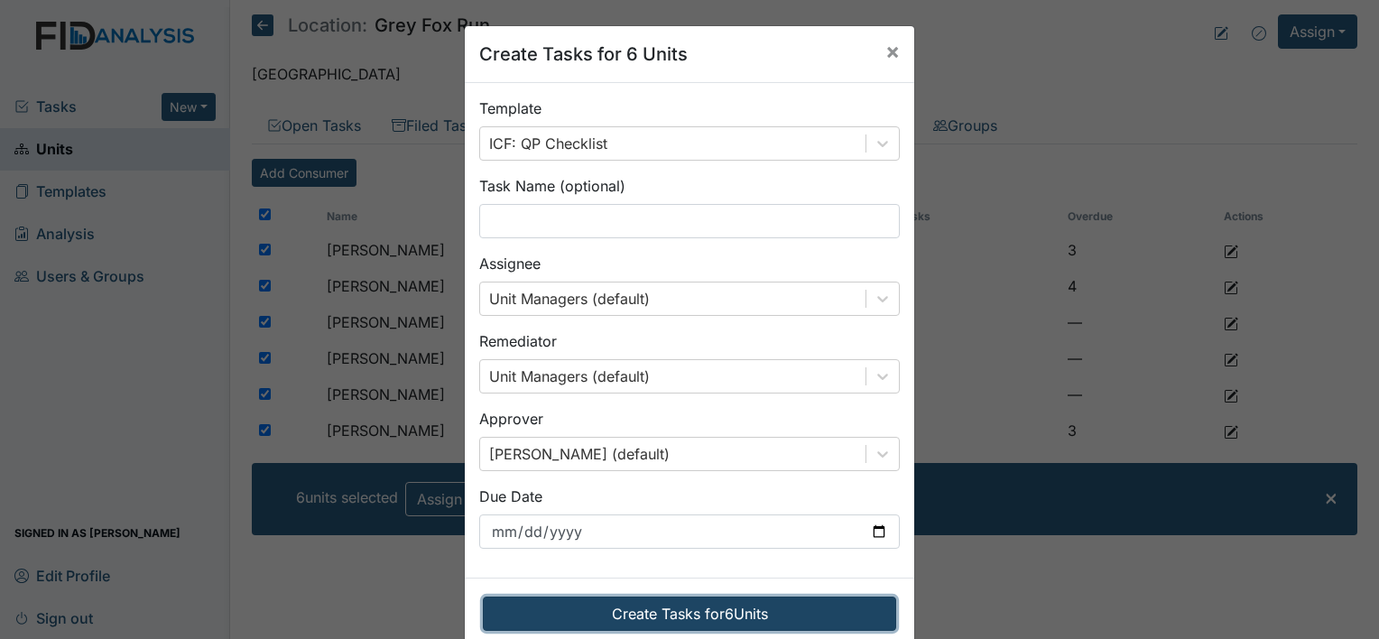
click at [714, 615] on button "Create Tasks for 6 Units" at bounding box center [689, 613] width 413 height 34
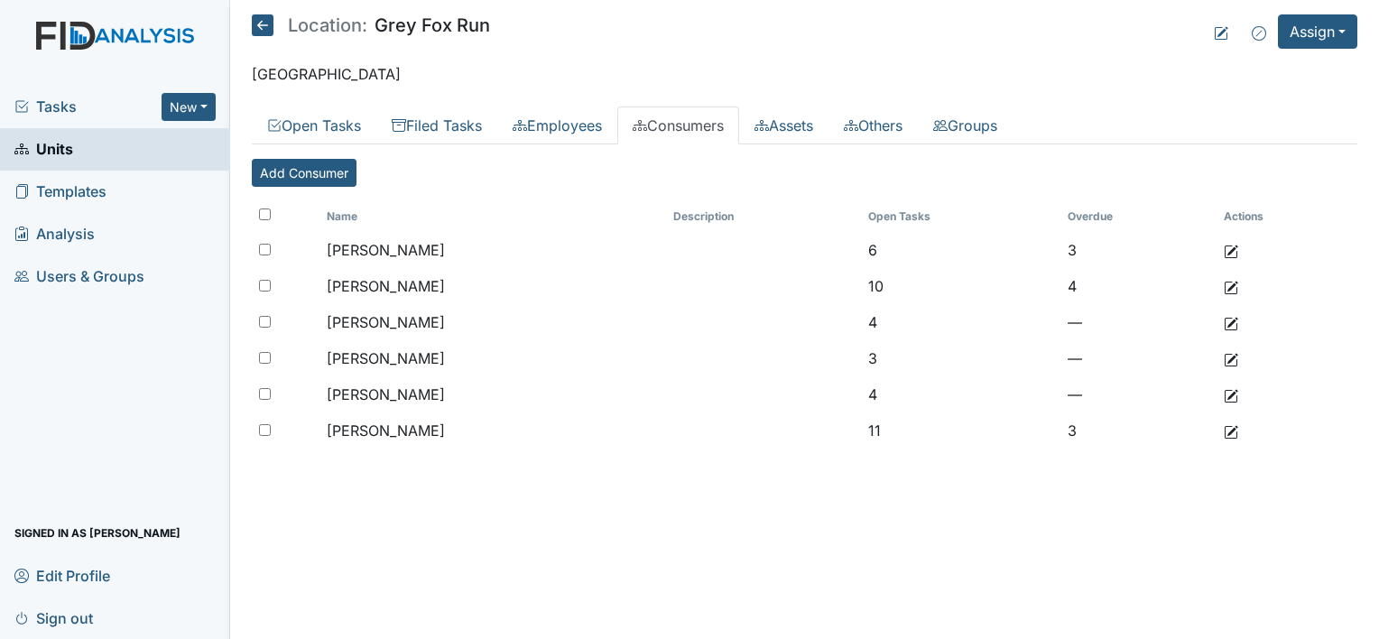
click at [70, 106] on span "Tasks" at bounding box center [87, 107] width 147 height 22
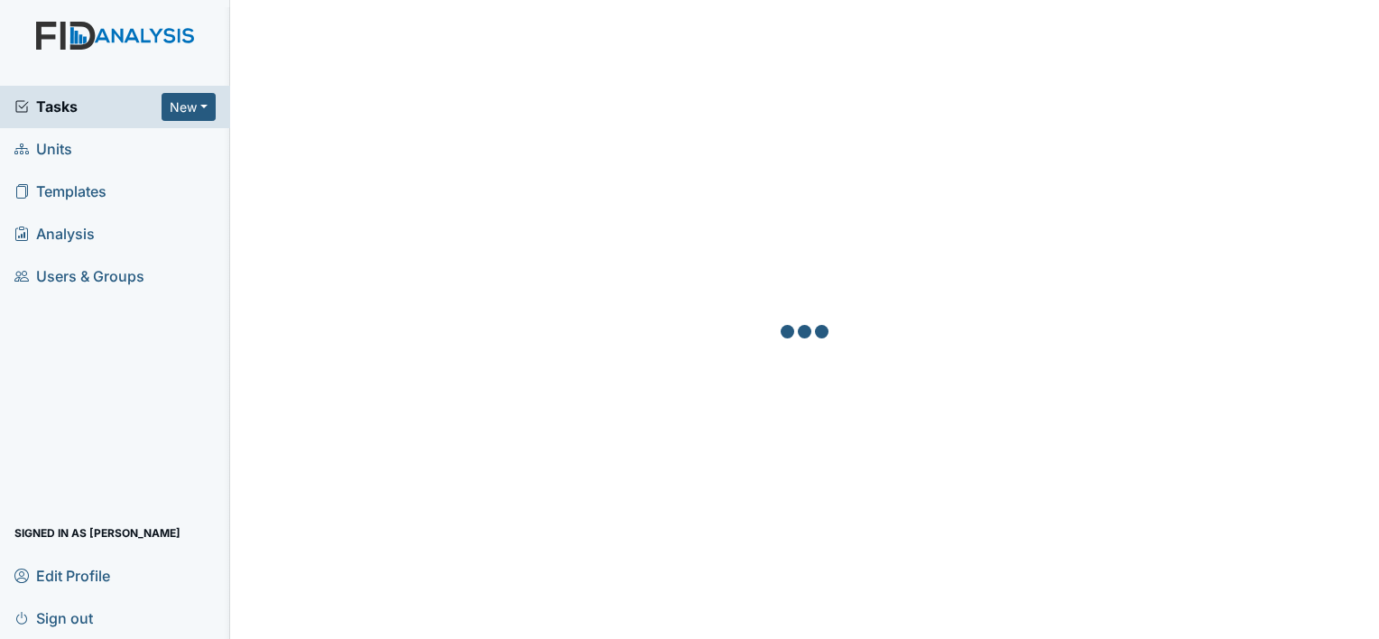
click at [59, 146] on span "Units" at bounding box center [43, 149] width 58 height 28
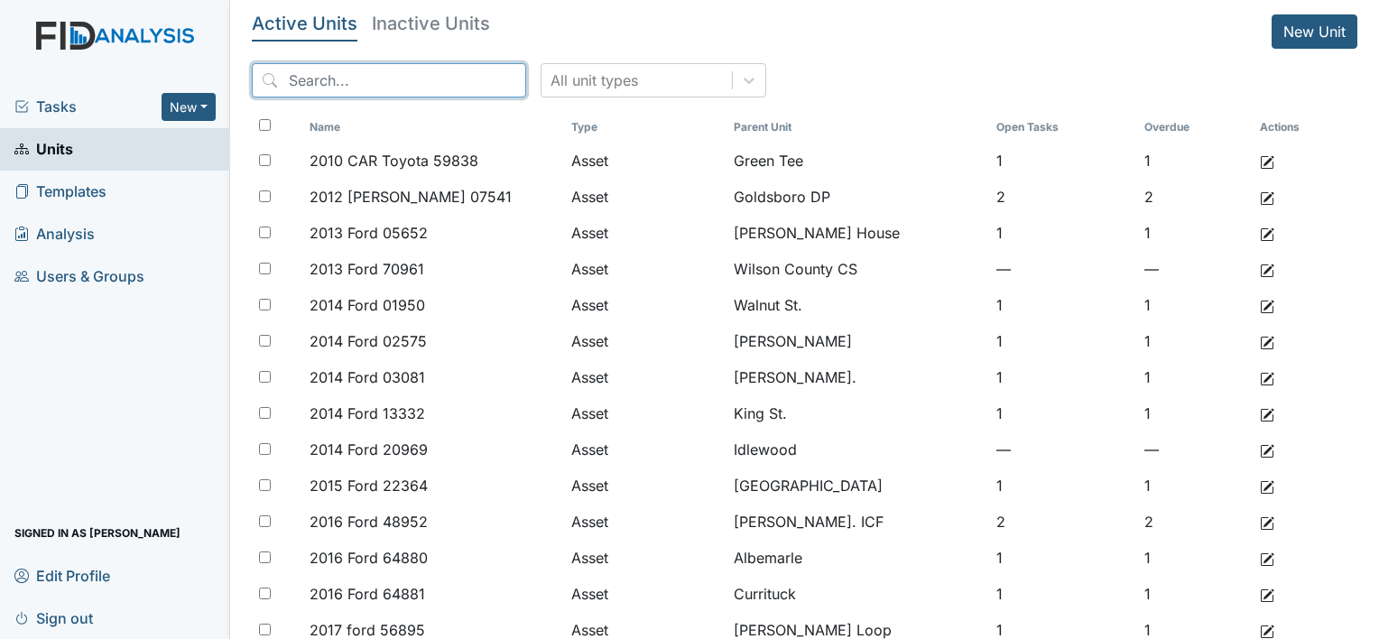
click at [376, 85] on input "search" at bounding box center [389, 80] width 274 height 34
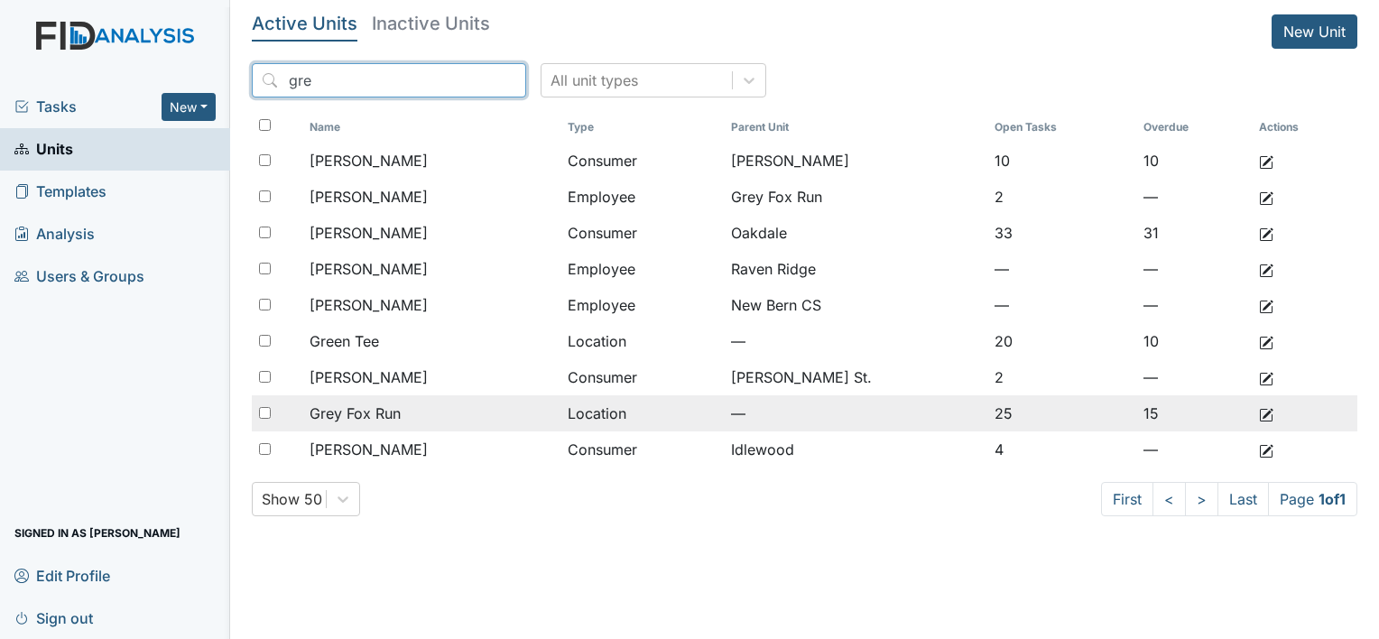
type input "gre"
click at [380, 413] on span "Grey Fox Run" at bounding box center [354, 413] width 91 height 22
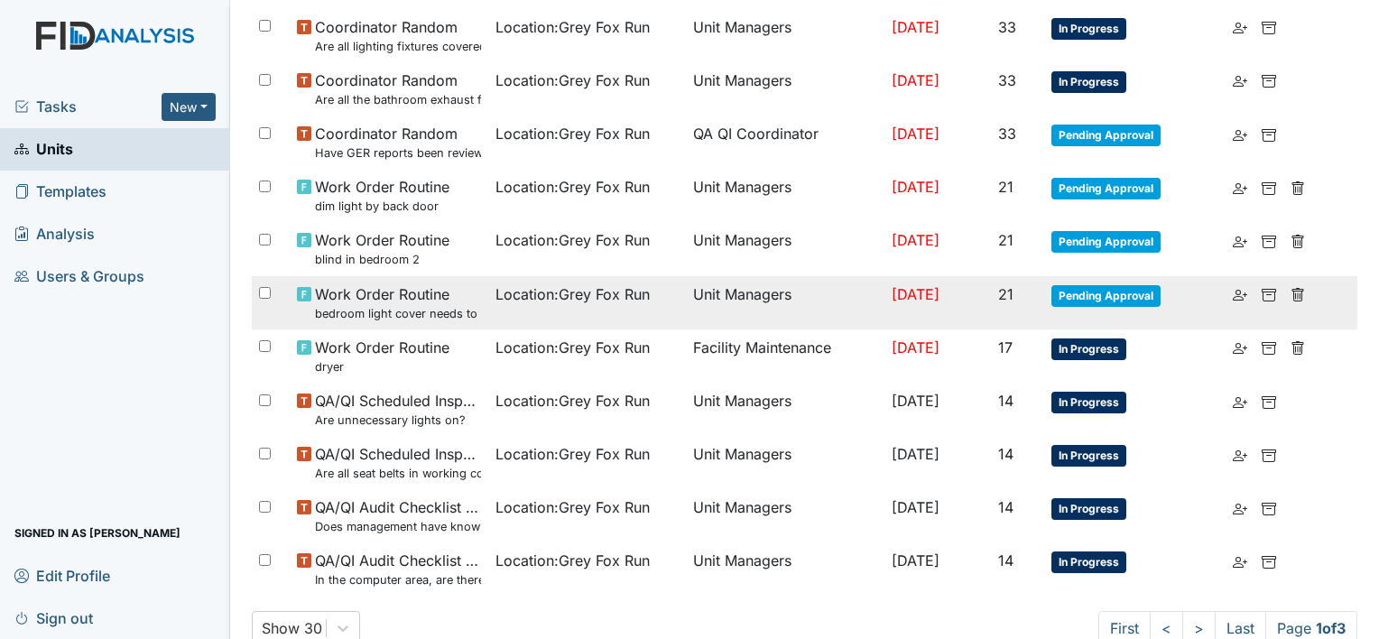
scroll to position [1263, 0]
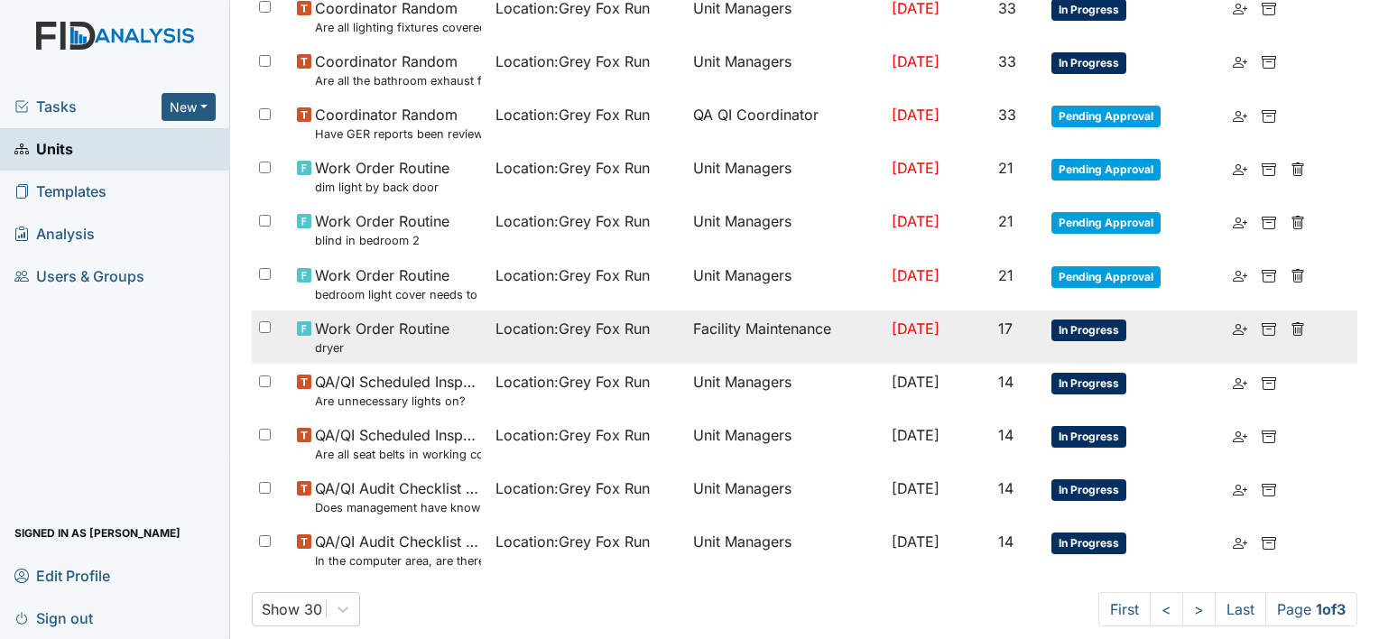
click at [1103, 330] on span "In Progress" at bounding box center [1088, 330] width 75 height 22
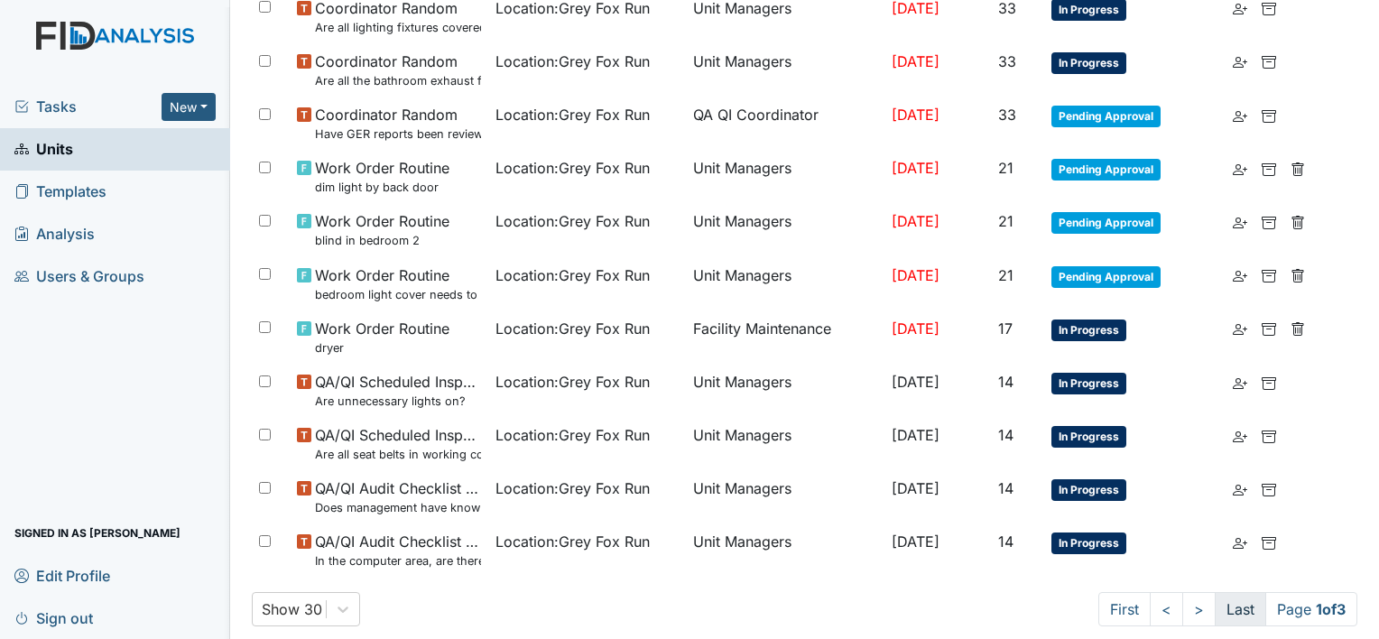
click at [1218, 614] on link "Last" at bounding box center [1240, 609] width 51 height 34
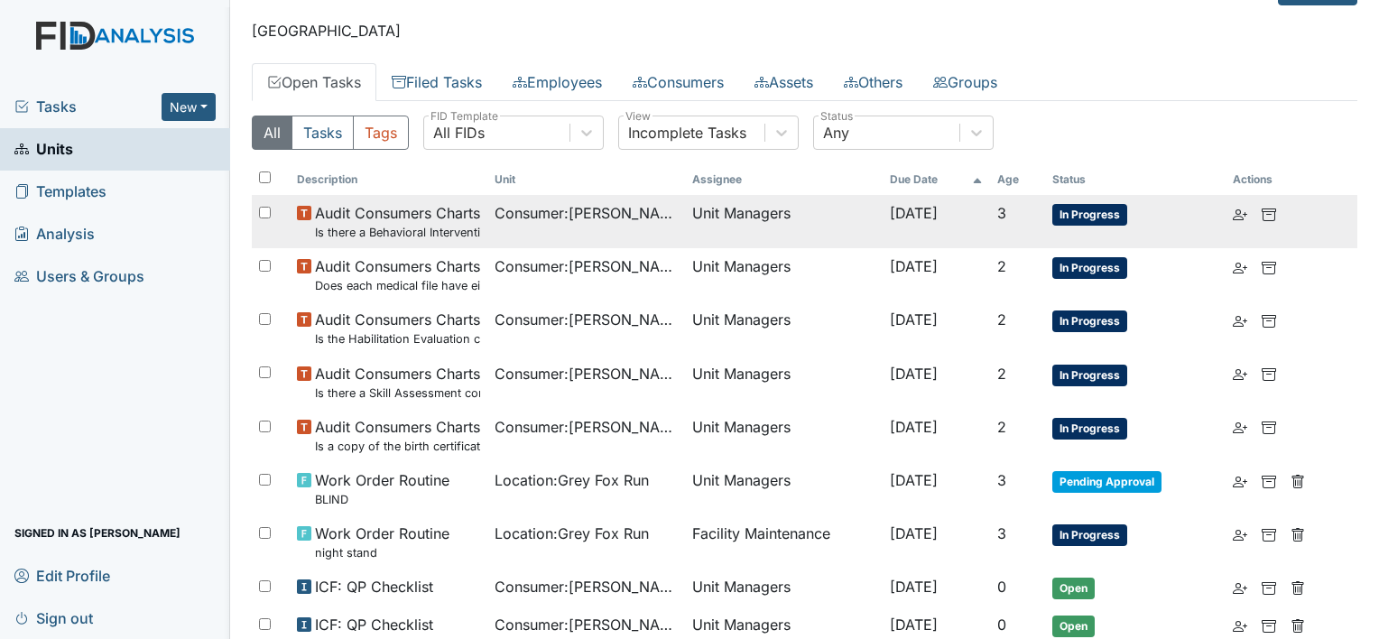
scroll to position [0, 0]
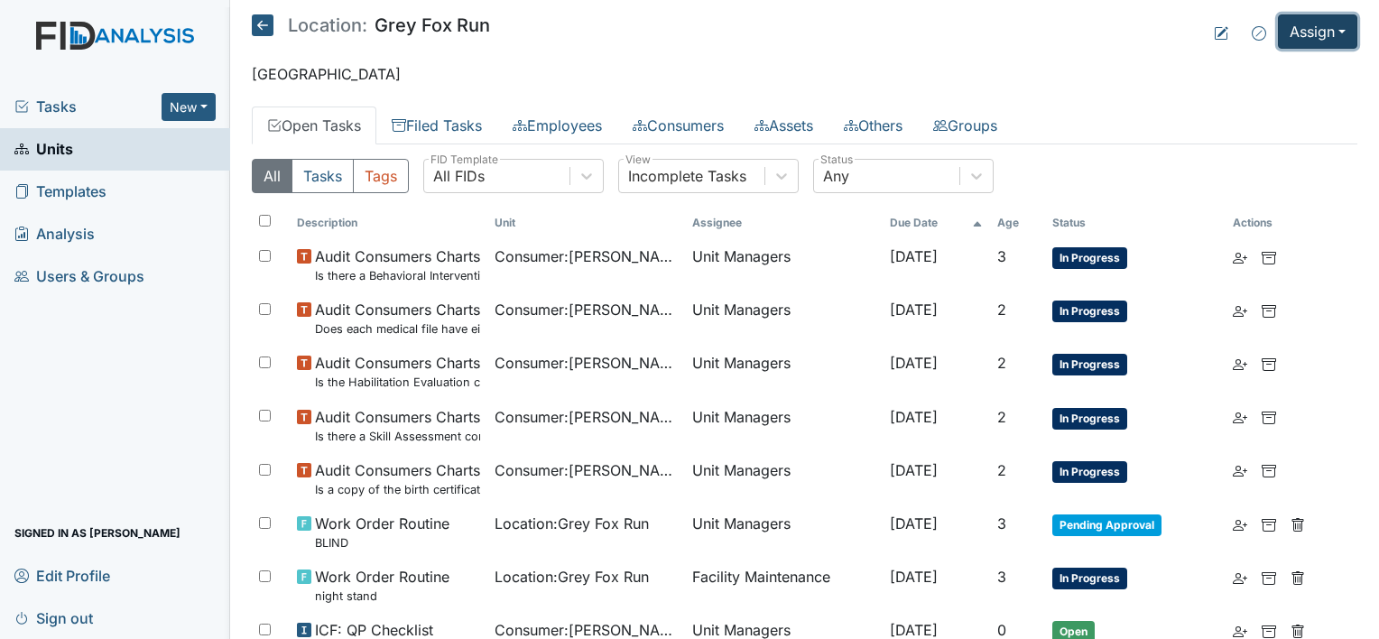
click at [1305, 33] on button "Assign" at bounding box center [1317, 31] width 79 height 34
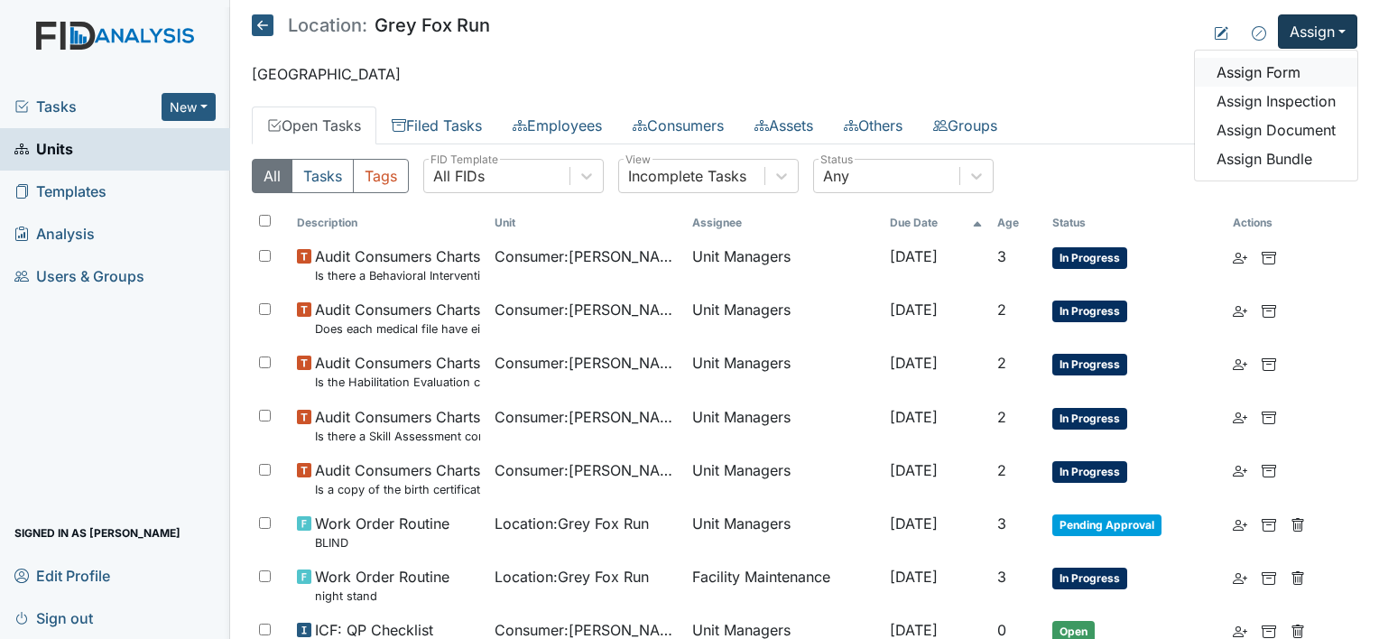
click at [1253, 76] on link "Assign Form" at bounding box center [1276, 72] width 162 height 29
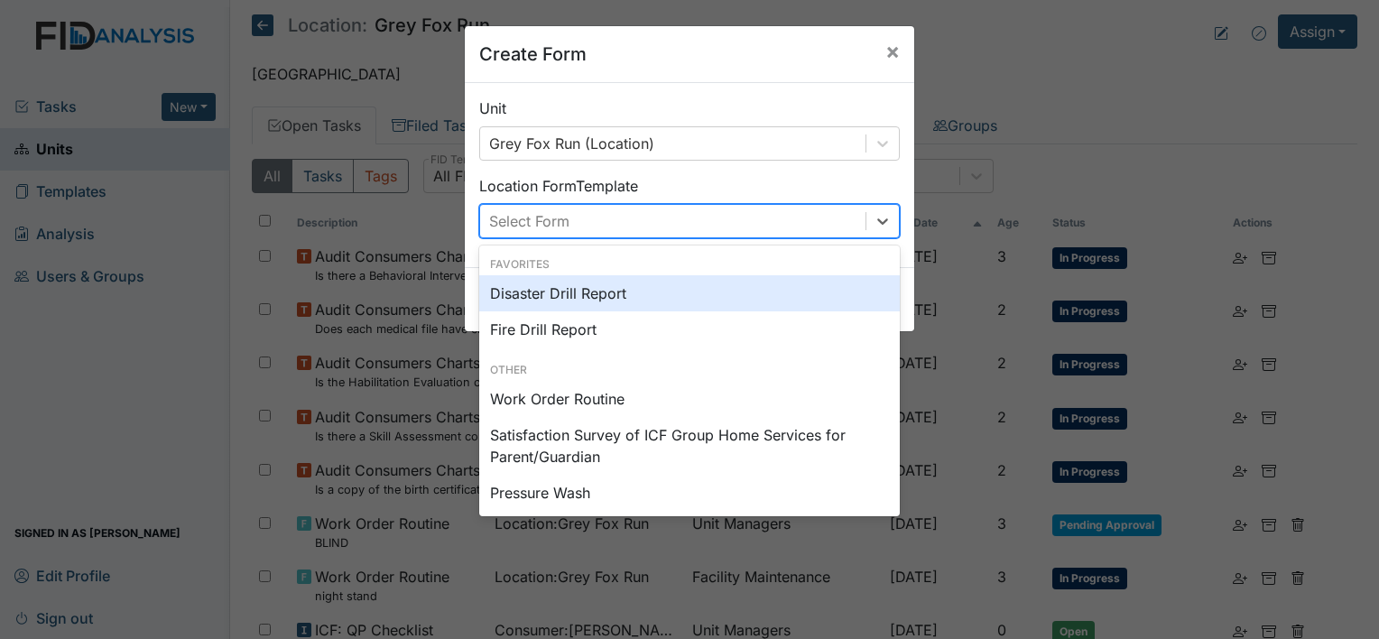
click at [574, 229] on div "Select Form" at bounding box center [672, 221] width 385 height 32
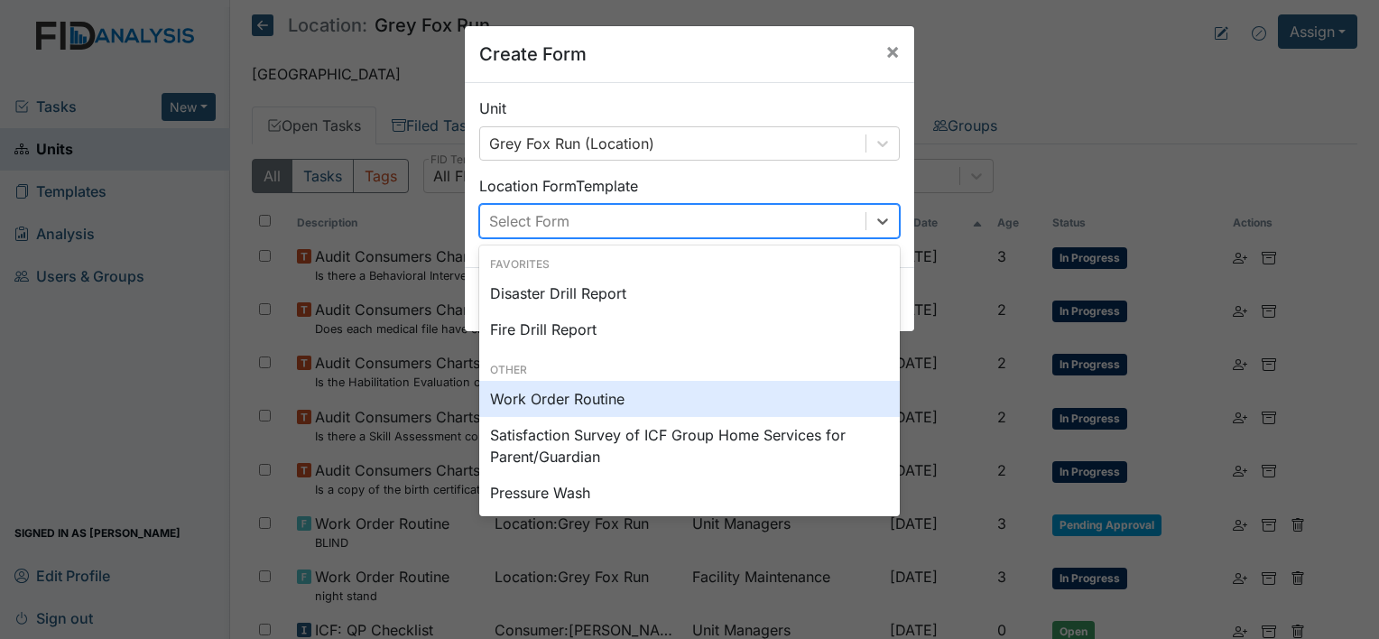
click at [570, 401] on div "Work Order Routine" at bounding box center [689, 399] width 420 height 36
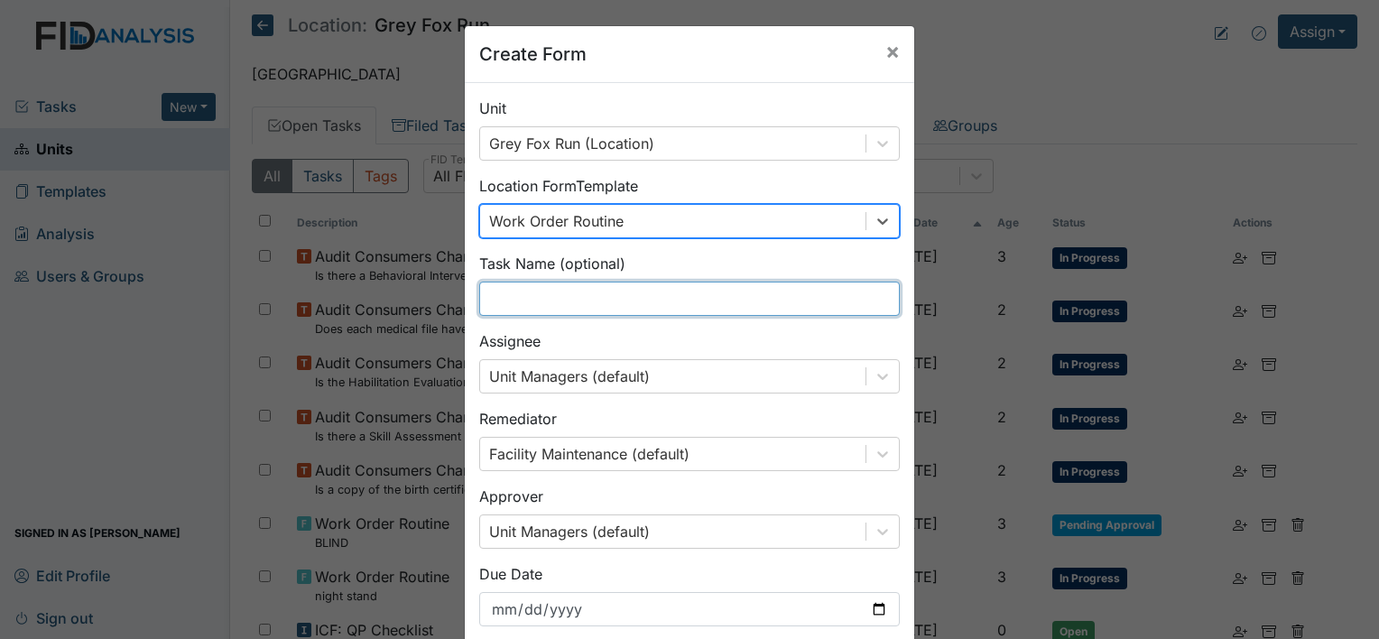
click at [601, 307] on input "text" at bounding box center [689, 299] width 420 height 34
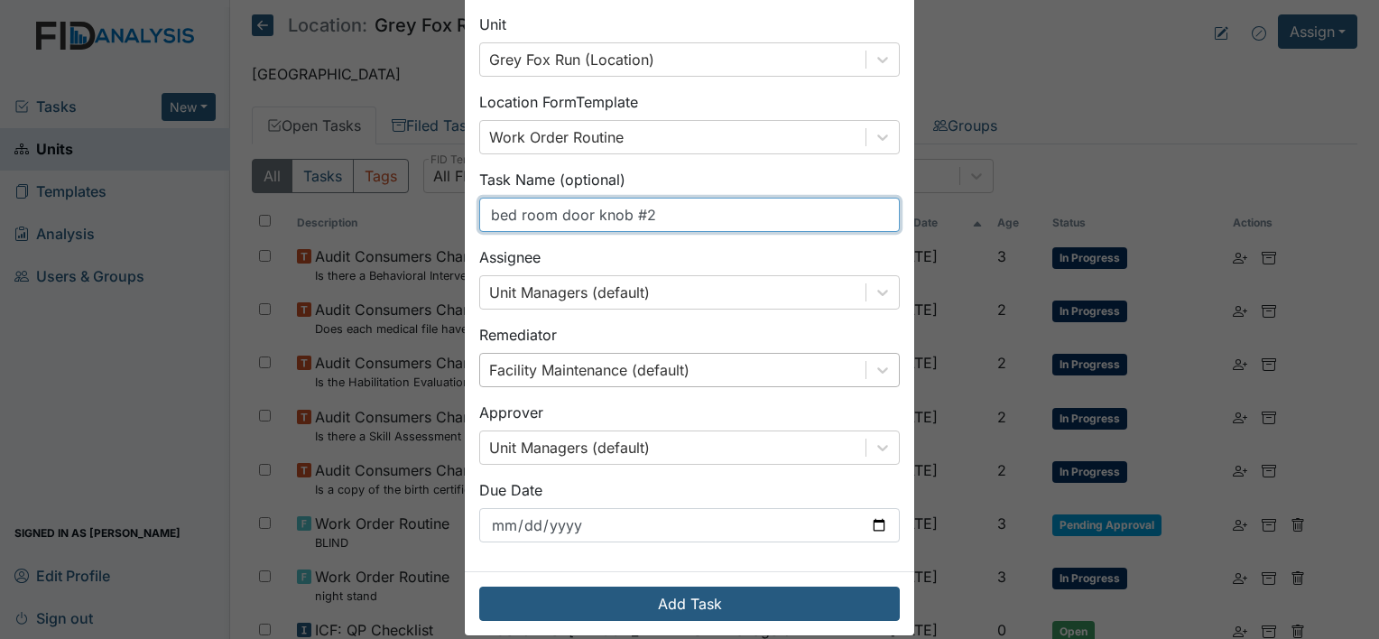
scroll to position [105, 0]
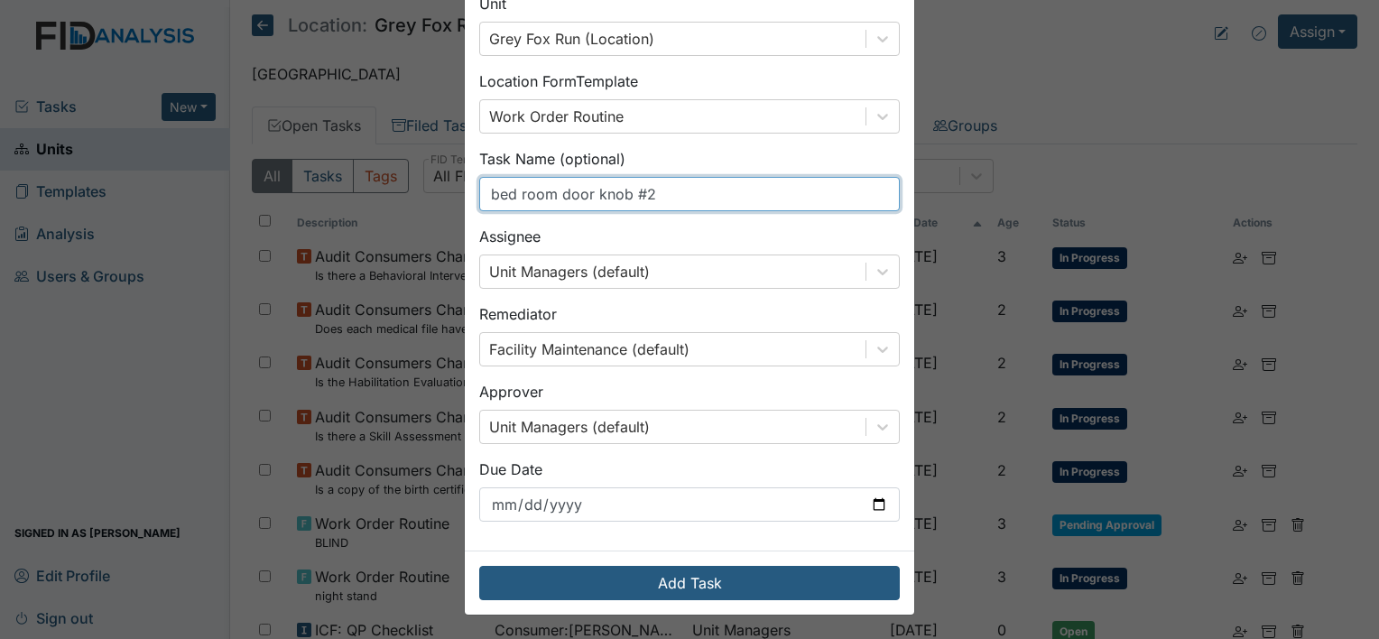
type input "bed room door knob #2"
click at [790, 598] on div "Add Task" at bounding box center [689, 582] width 449 height 64
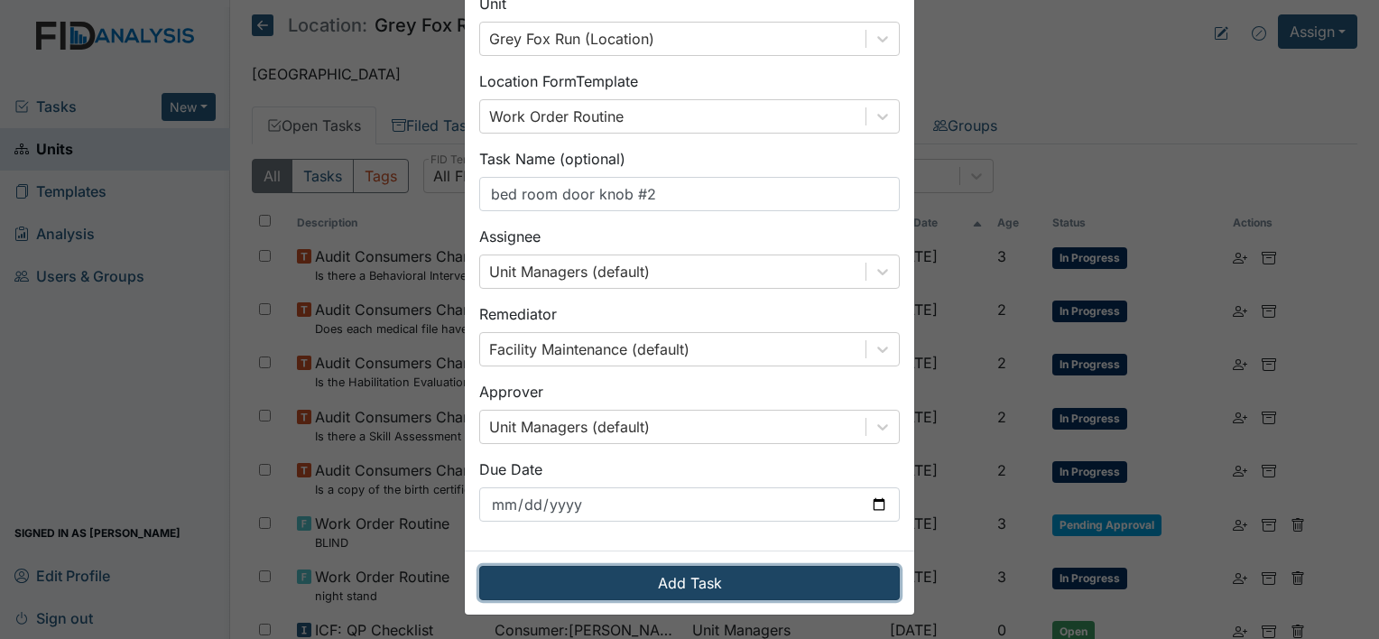
click at [711, 575] on button "Add Task" at bounding box center [689, 583] width 420 height 34
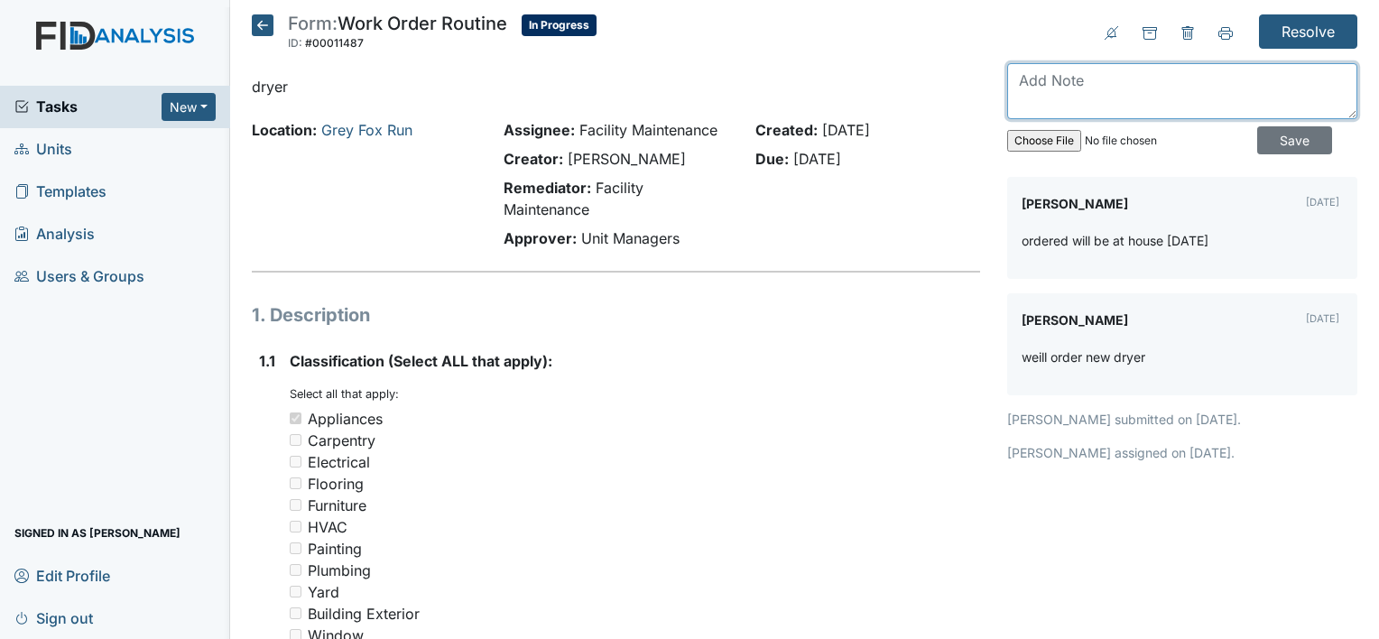
click at [1047, 88] on textarea at bounding box center [1182, 91] width 350 height 56
type textarea "delivered [DATE] will be installed [DATE]"
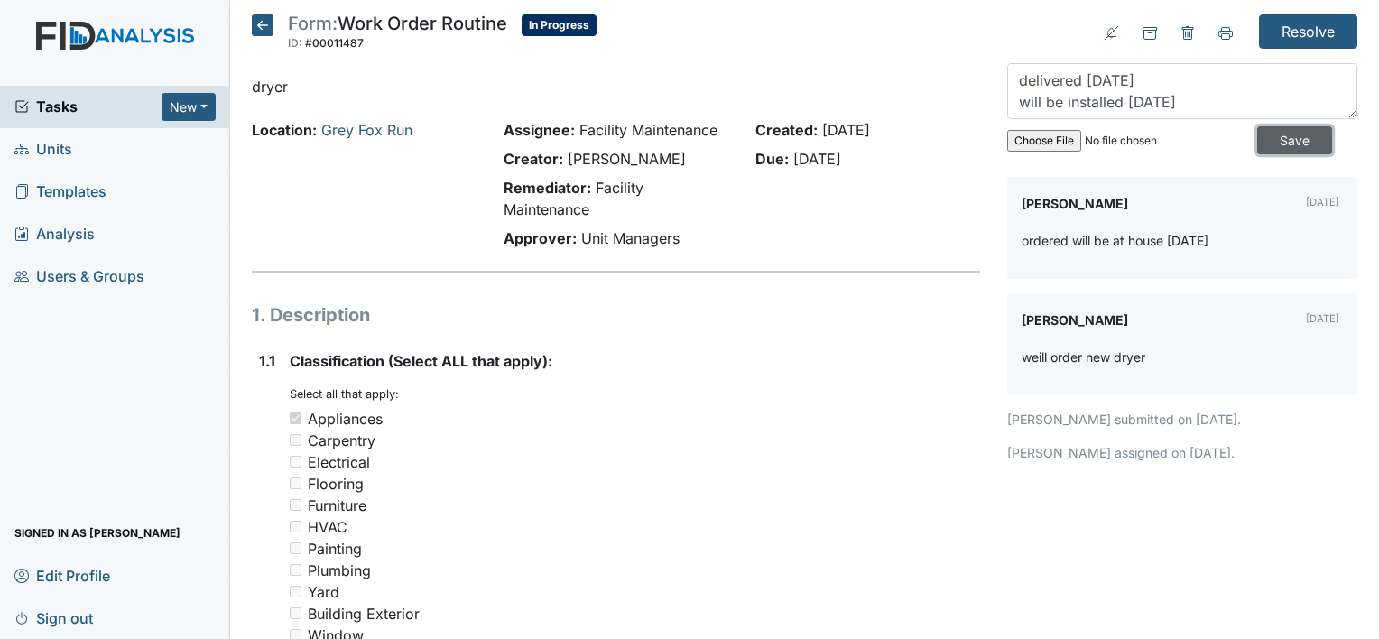
click at [1274, 140] on input "Save" at bounding box center [1294, 140] width 75 height 28
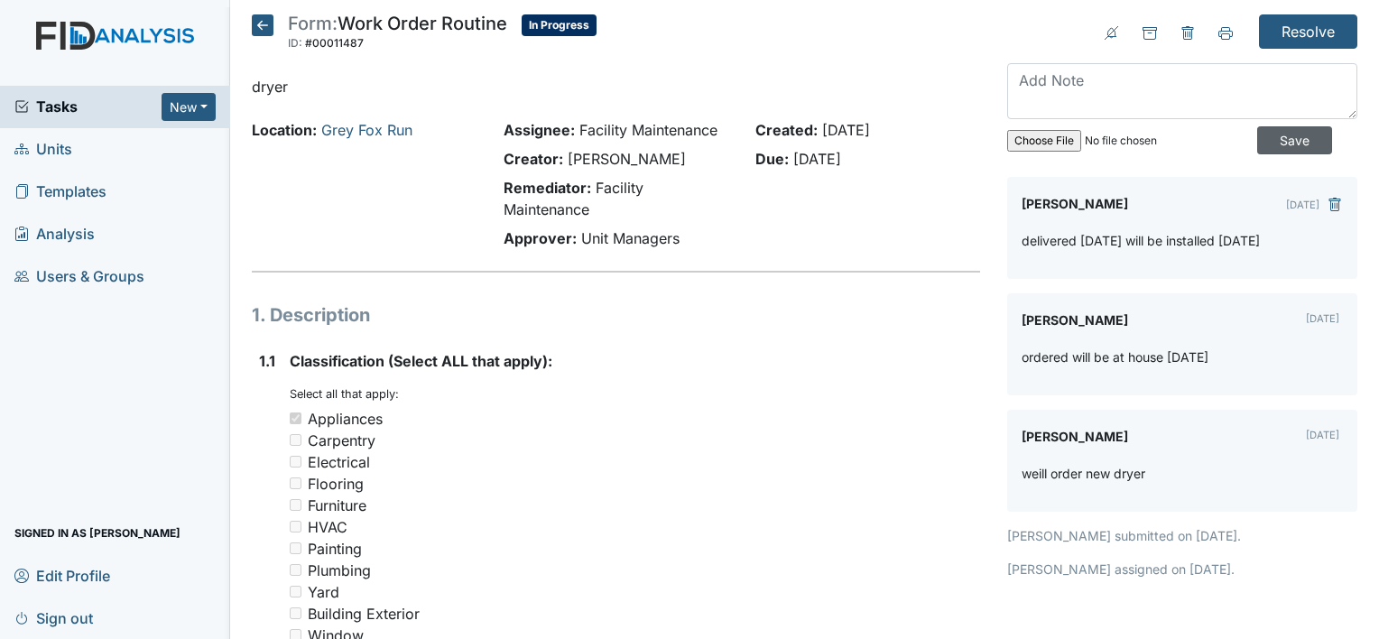
scroll to position [0, 0]
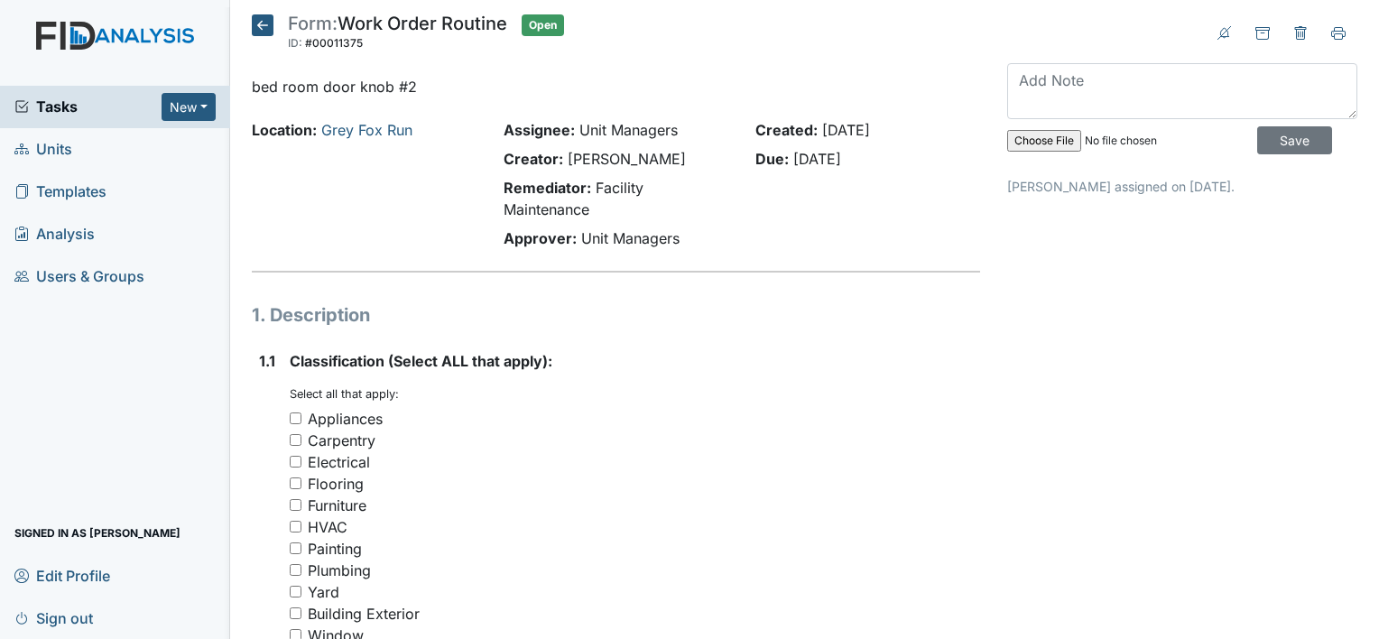
click at [358, 445] on div "Carpentry" at bounding box center [342, 441] width 68 height 22
click at [301, 445] on input "Carpentry" at bounding box center [296, 440] width 12 height 12
checkbox input "true"
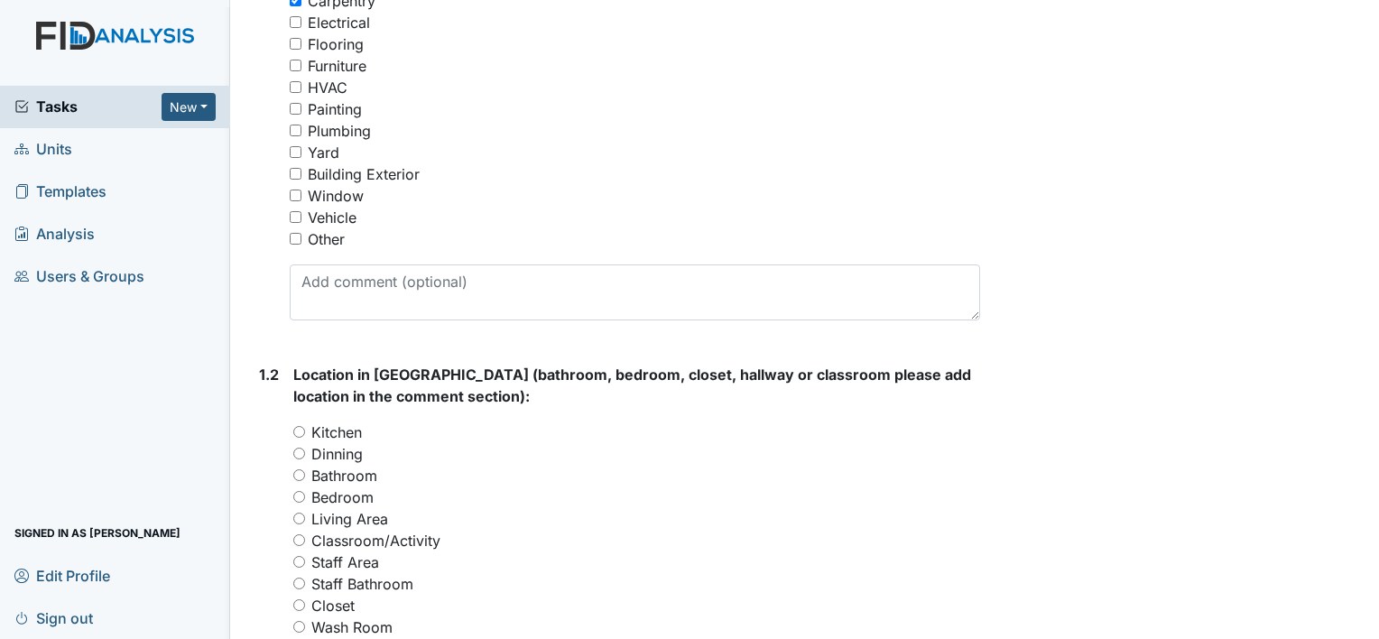
scroll to position [451, 0]
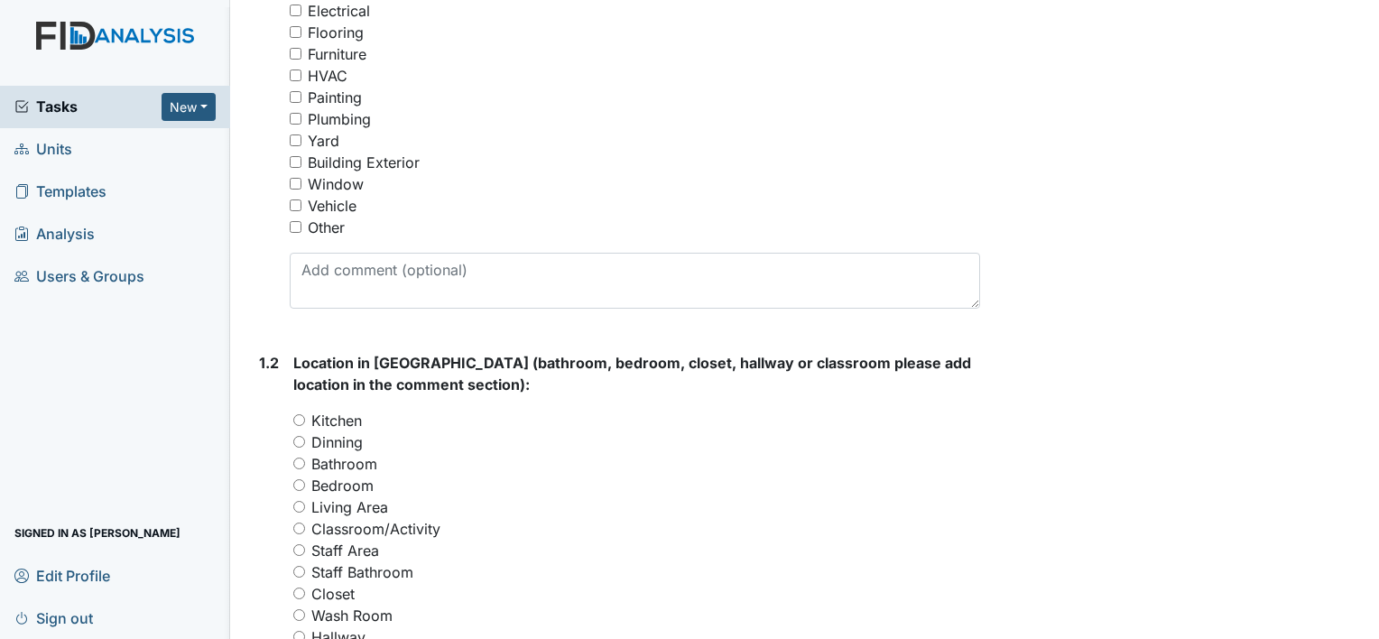
click at [361, 493] on label "Bedroom" at bounding box center [342, 486] width 62 height 22
click at [305, 491] on input "Bedroom" at bounding box center [299, 485] width 12 height 12
radio input "true"
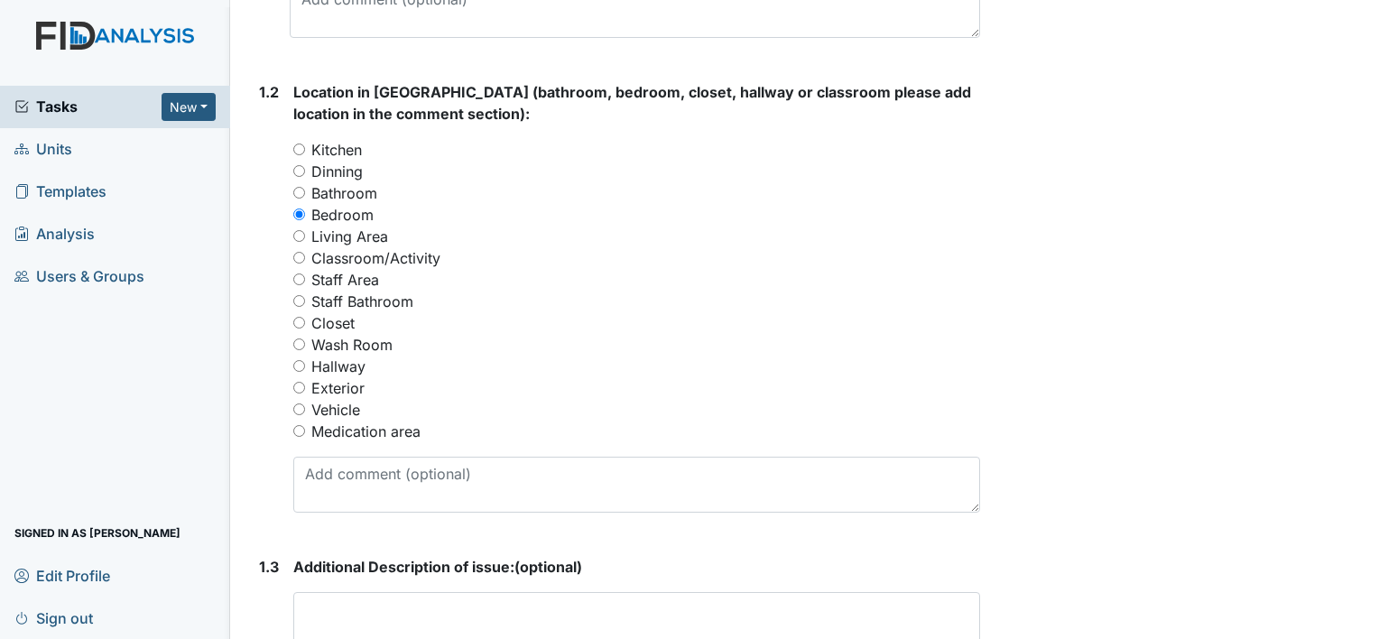
scroll to position [902, 0]
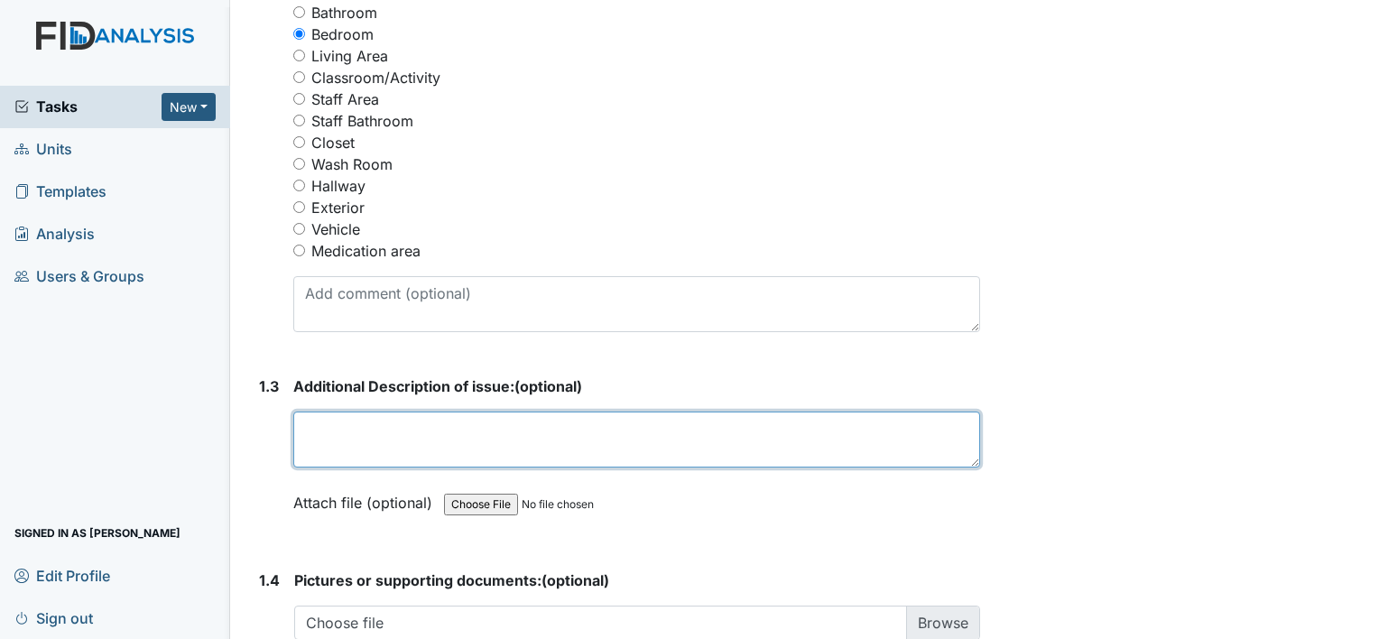
drag, startPoint x: 402, startPoint y: 443, endPoint x: 431, endPoint y: 421, distance: 36.8
click at [402, 443] on textarea at bounding box center [636, 439] width 687 height 56
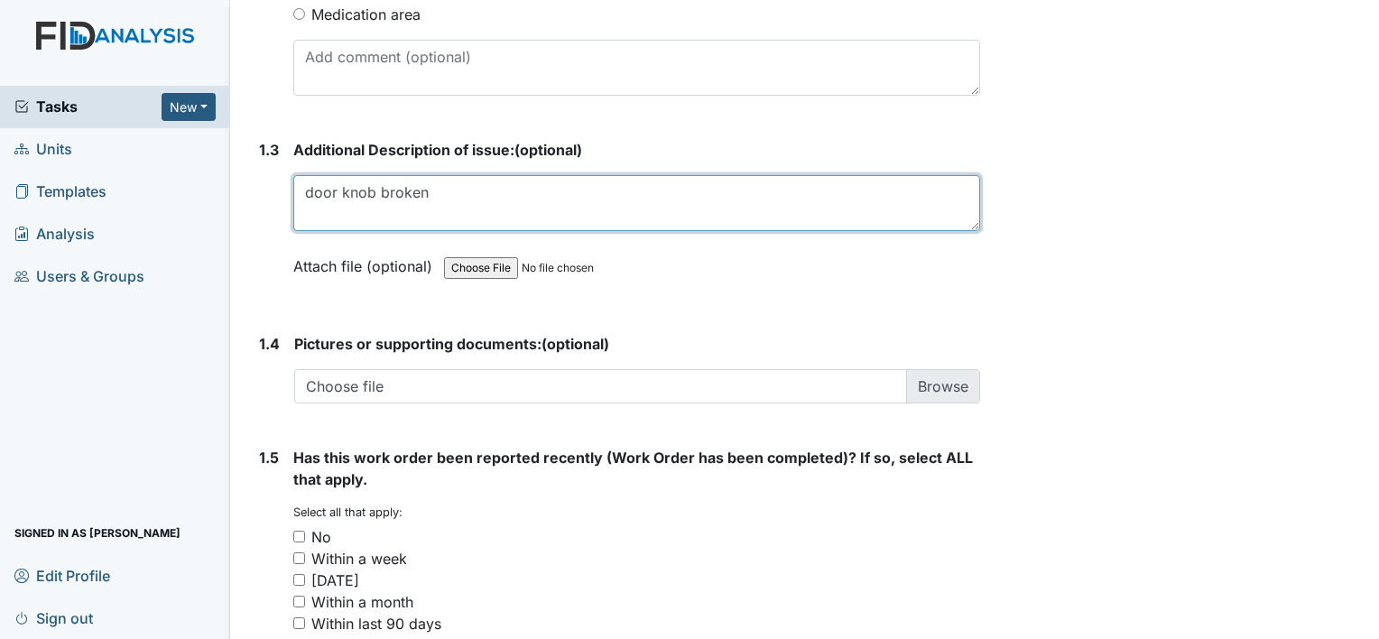
scroll to position [1173, 0]
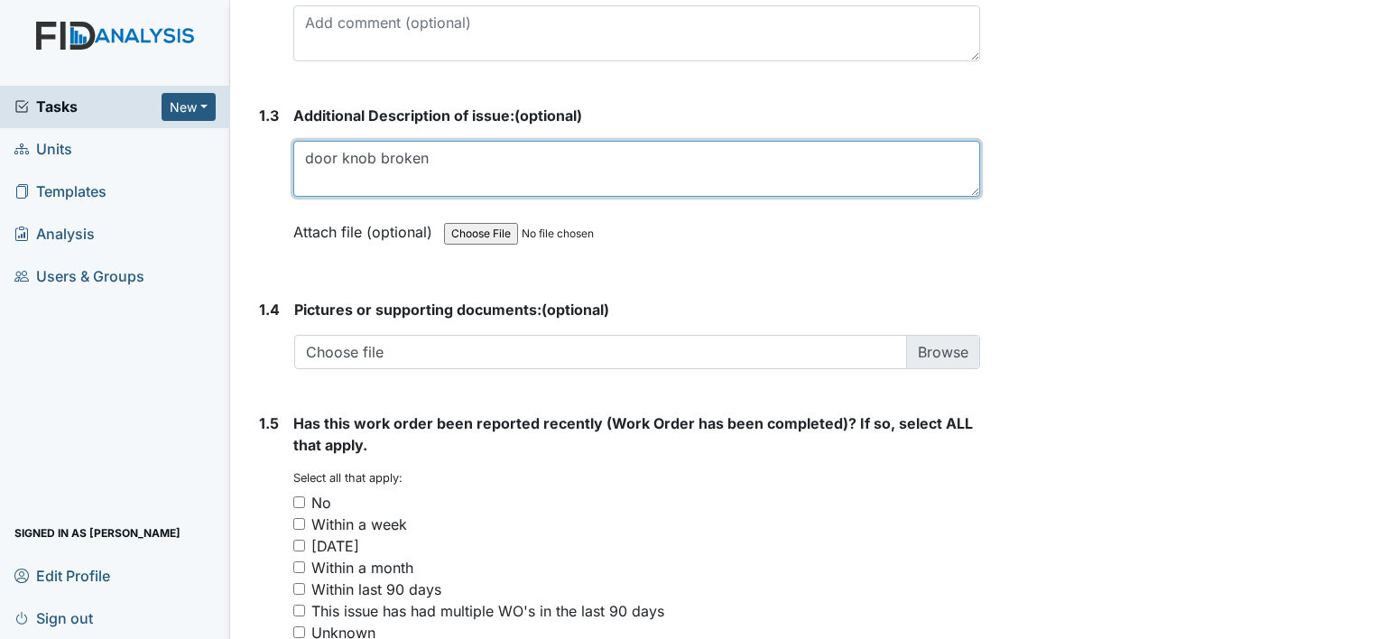
type textarea "door knob broken"
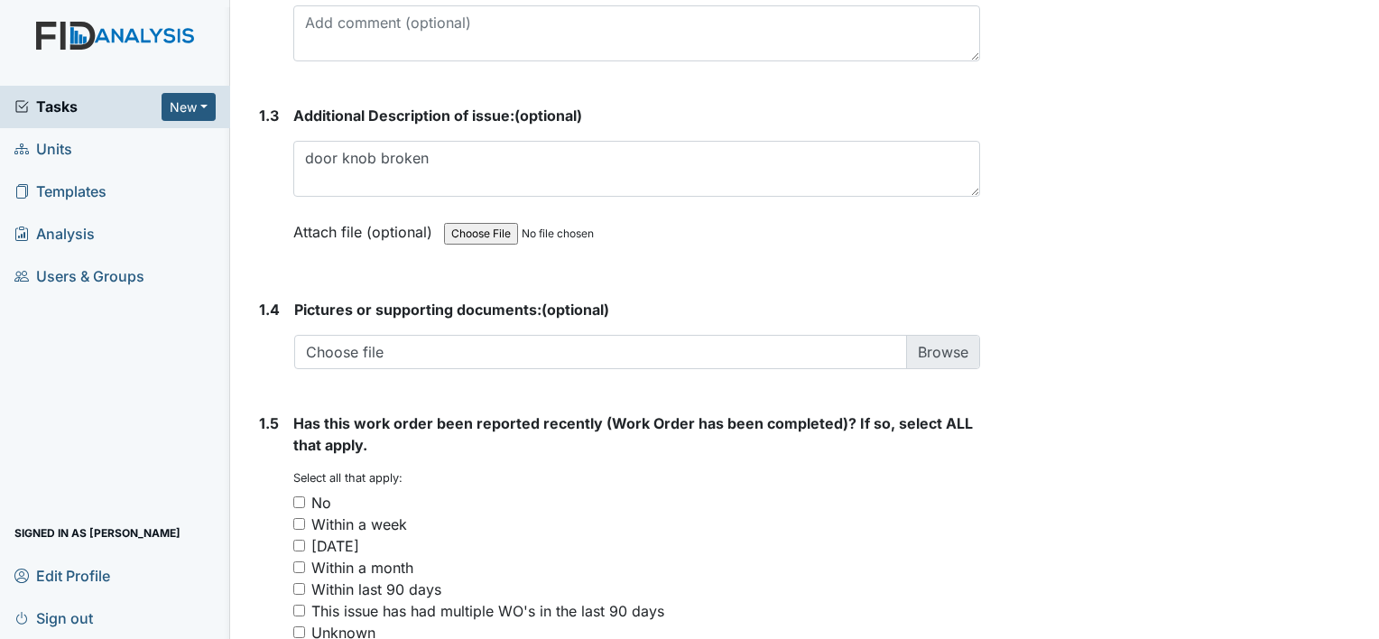
click at [325, 494] on div "No" at bounding box center [321, 503] width 20 height 22
click at [305, 496] on input "No" at bounding box center [299, 502] width 12 height 12
checkbox input "true"
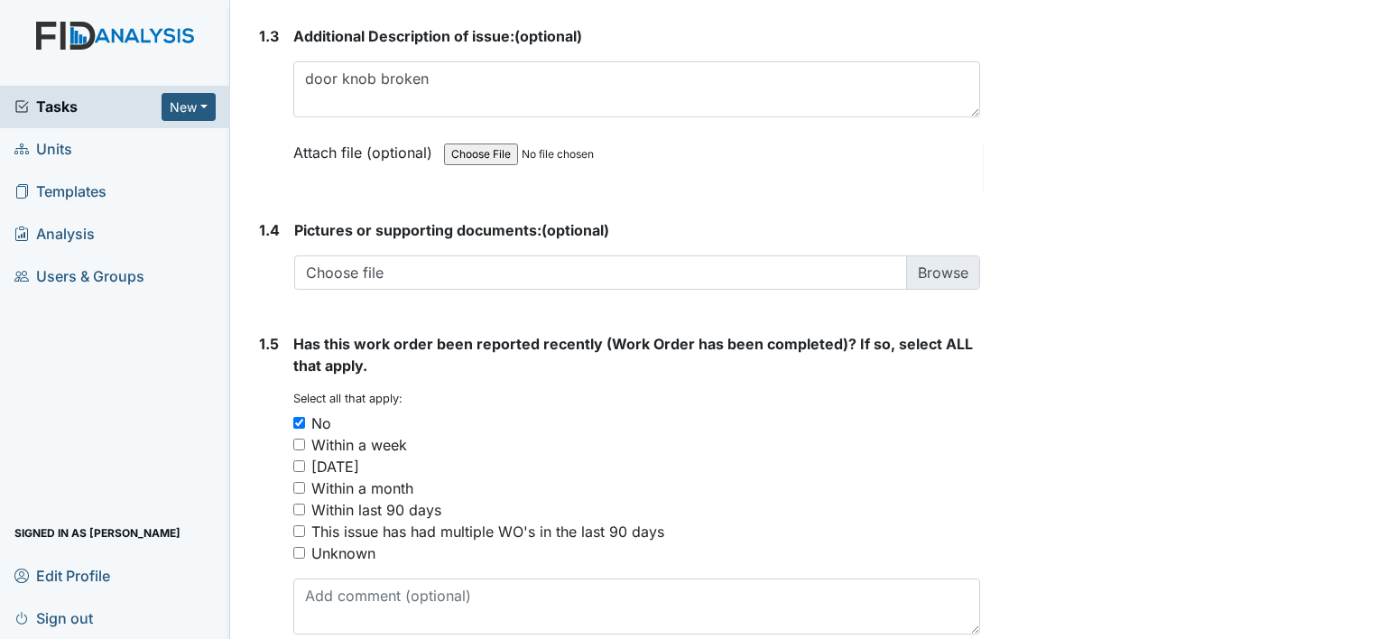
scroll to position [1337, 0]
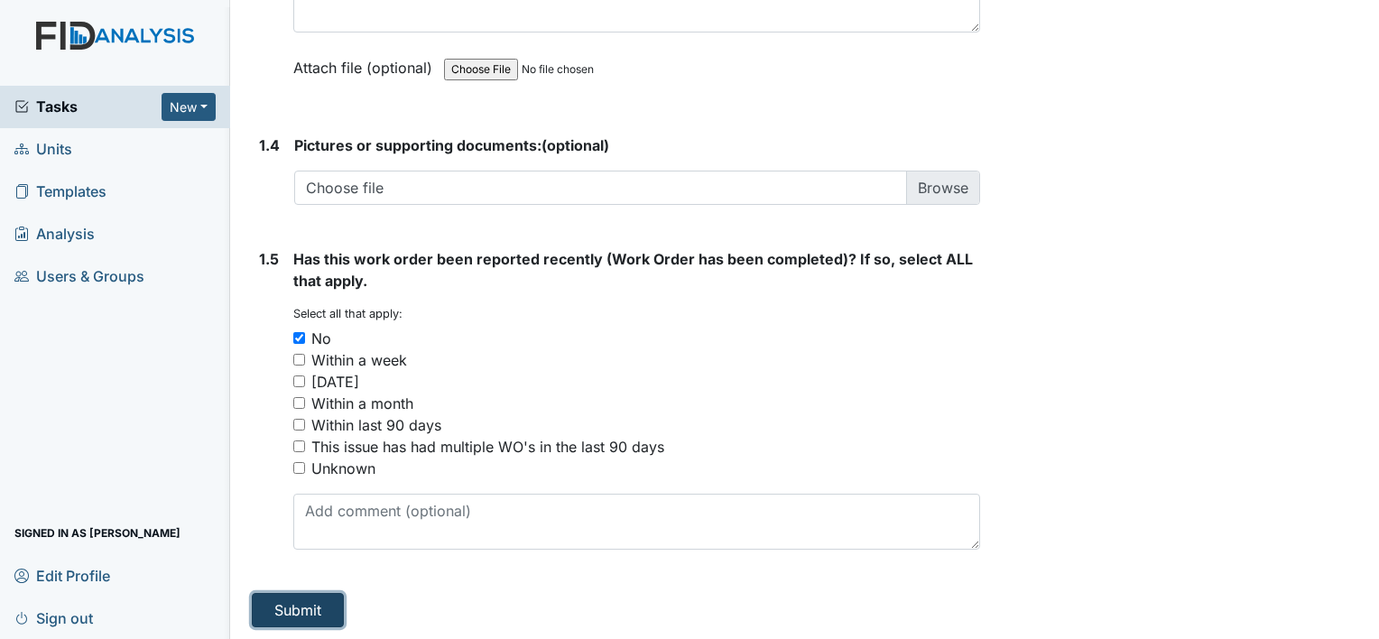
click at [332, 606] on button "Submit" at bounding box center [298, 610] width 92 height 34
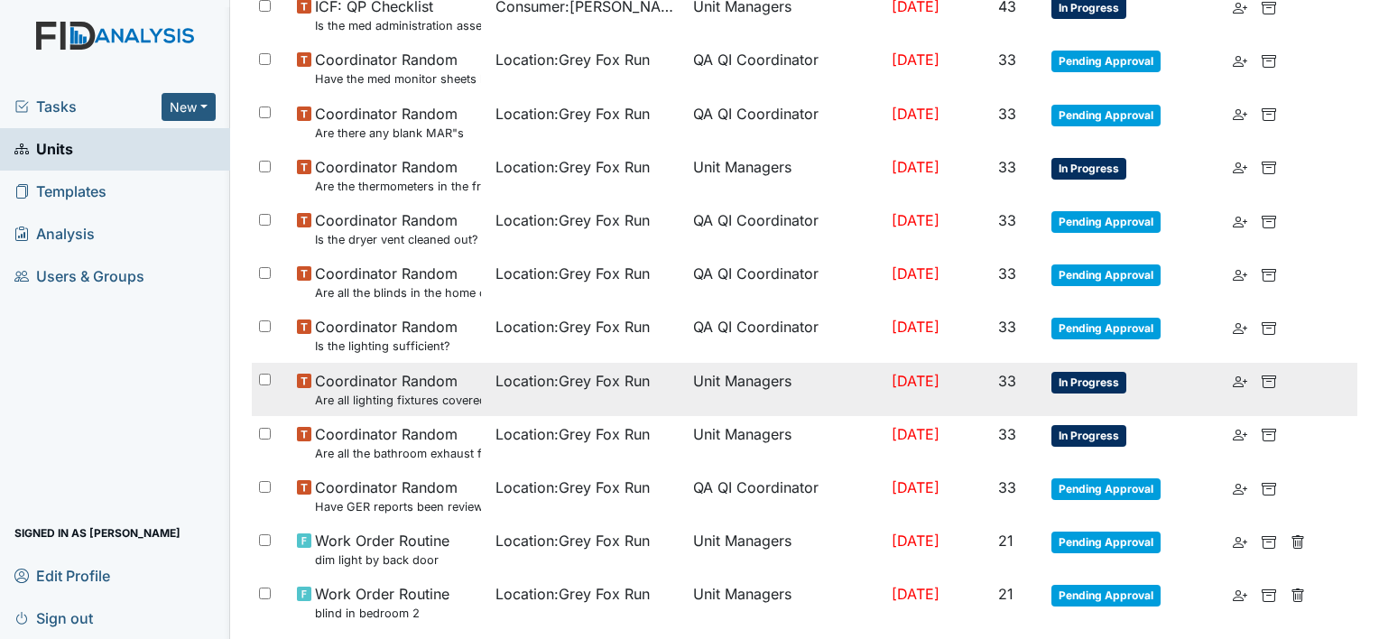
scroll to position [993, 0]
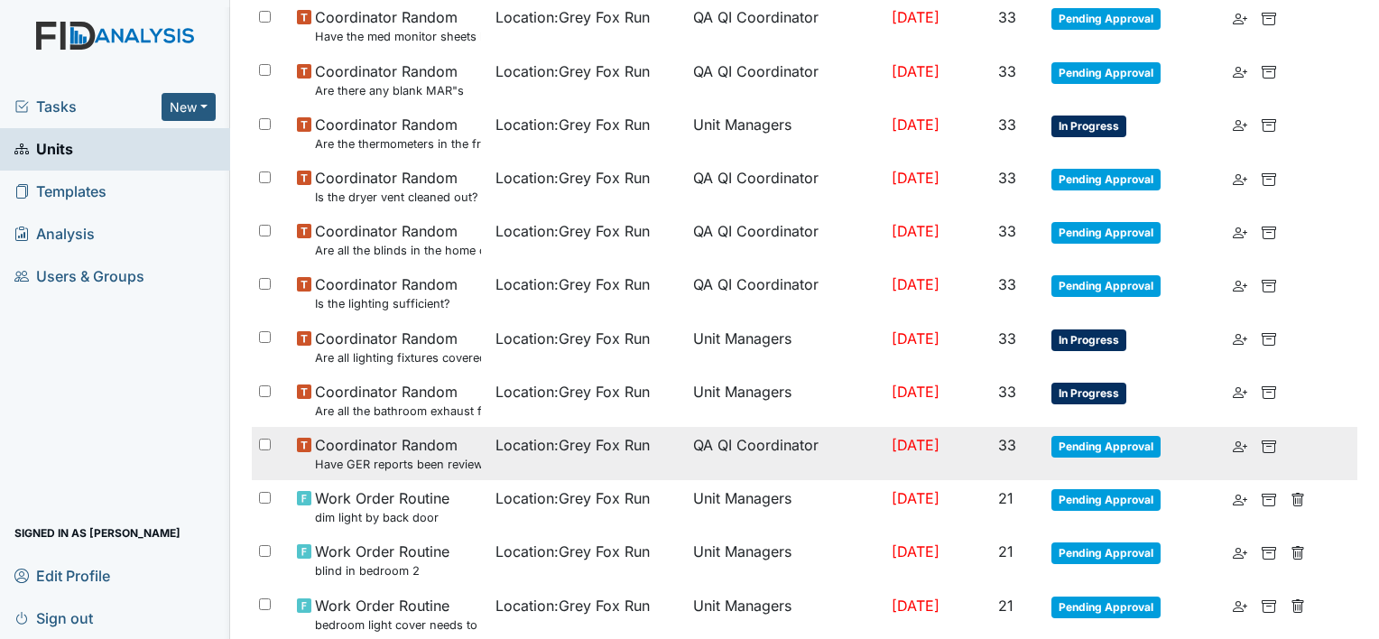
click at [1084, 443] on span "Pending Approval" at bounding box center [1105, 447] width 109 height 22
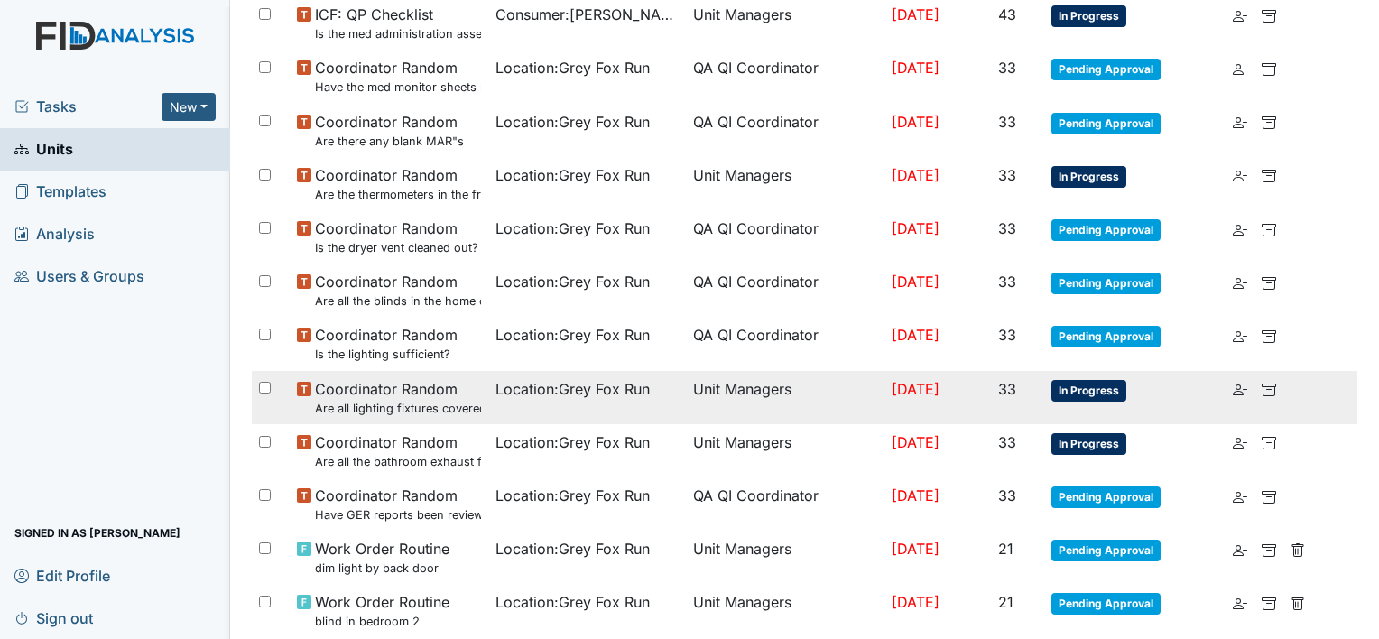
scroll to position [902, 0]
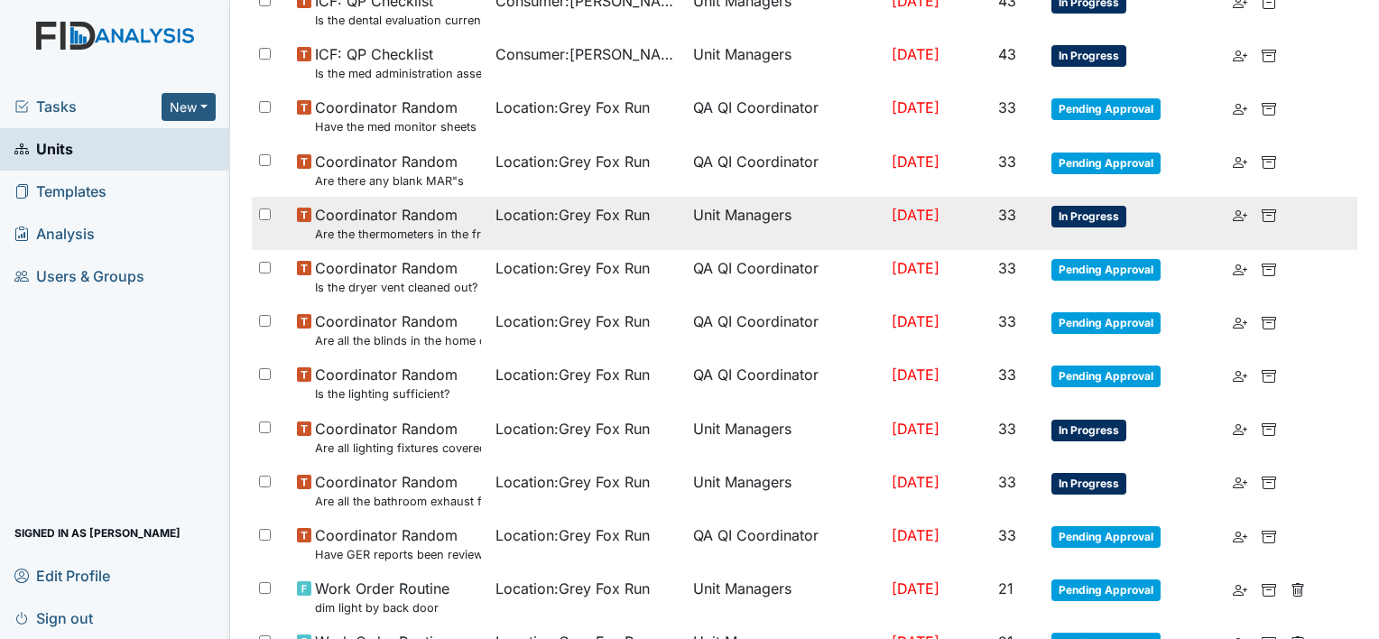
click at [408, 232] on small "Are the thermometers in the freezer reading between 0 degrees and 10 degrees?" at bounding box center [398, 234] width 166 height 17
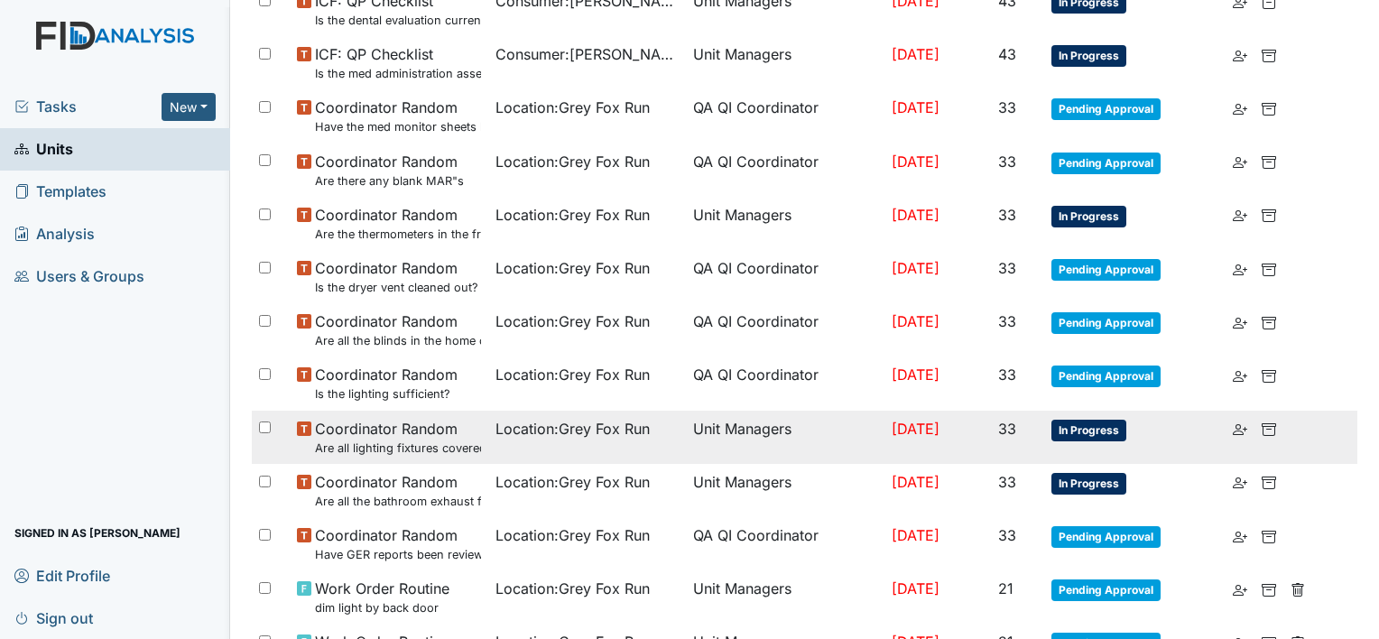
click at [1094, 427] on span "In Progress" at bounding box center [1088, 431] width 75 height 22
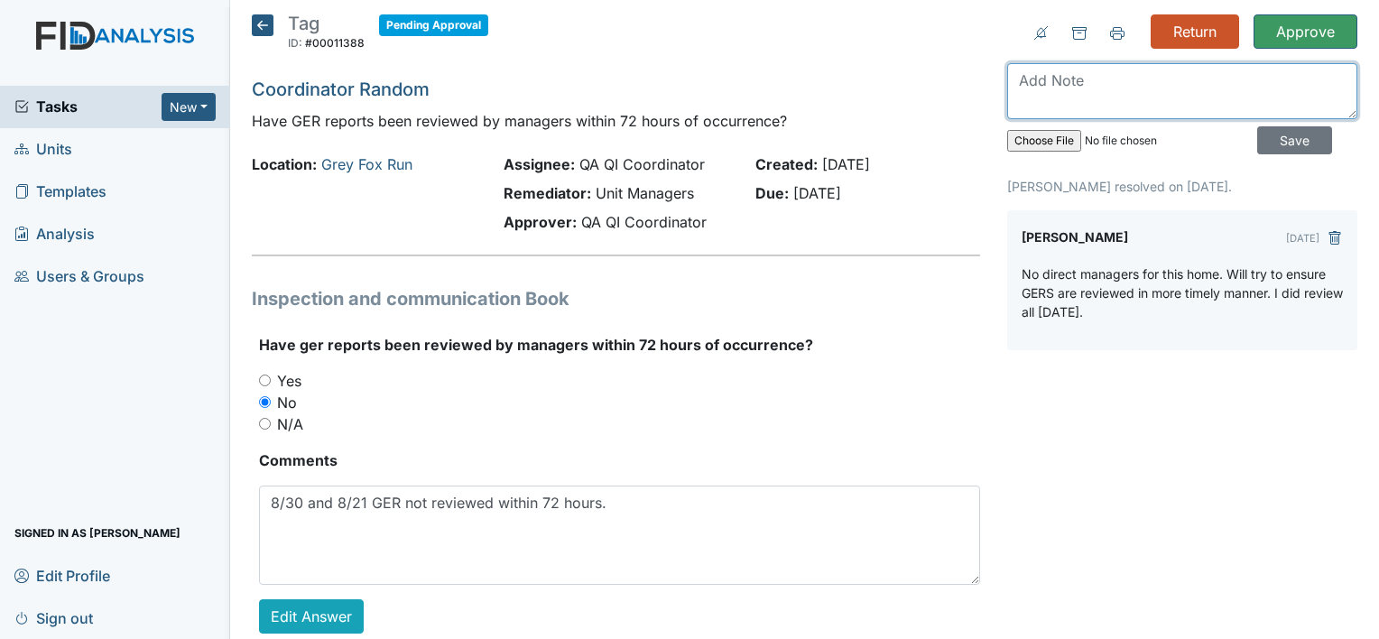
click at [1083, 87] on textarea at bounding box center [1182, 91] width 350 height 56
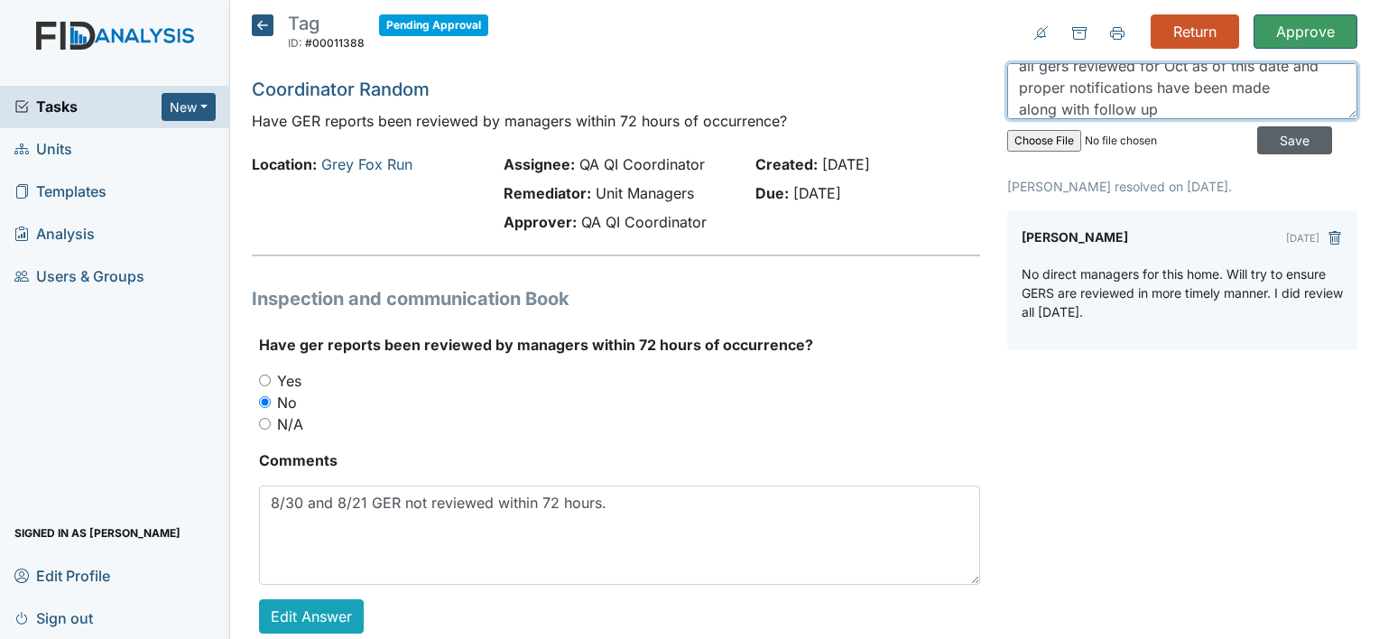
type textarea "all gers reviewed for Oct as of this date and proper notifications have been ma…"
click at [1296, 139] on input "Save" at bounding box center [1294, 140] width 75 height 28
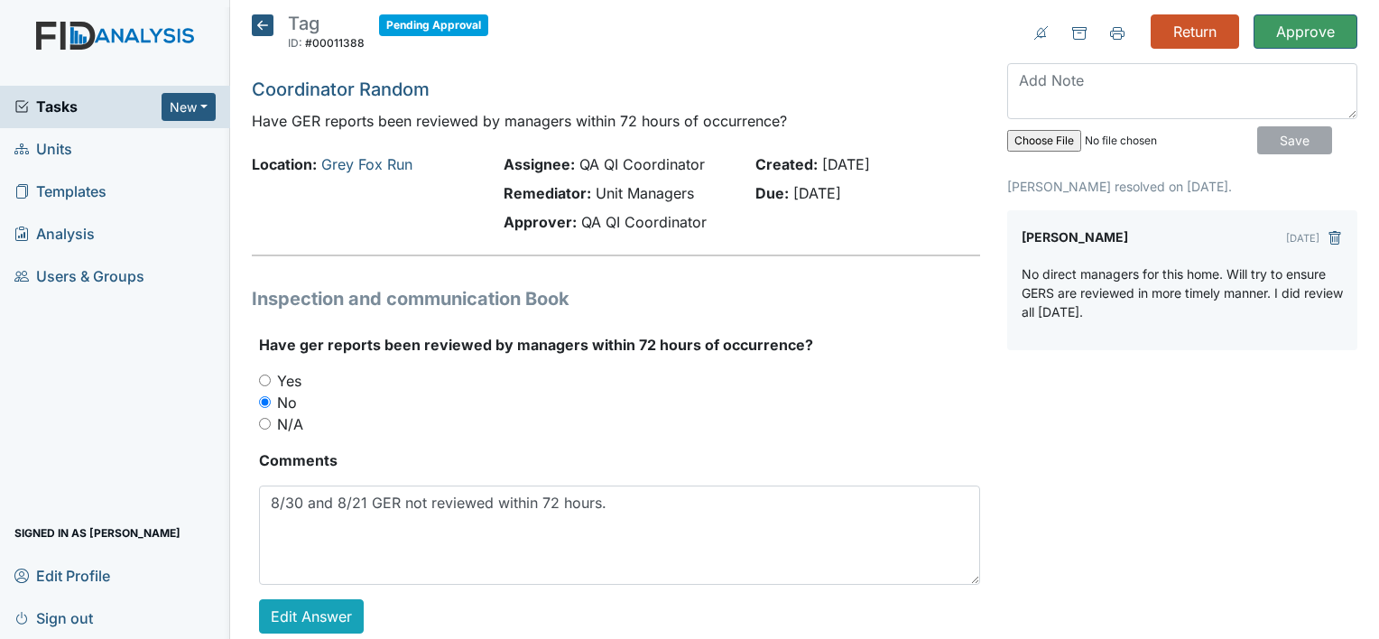
scroll to position [0, 0]
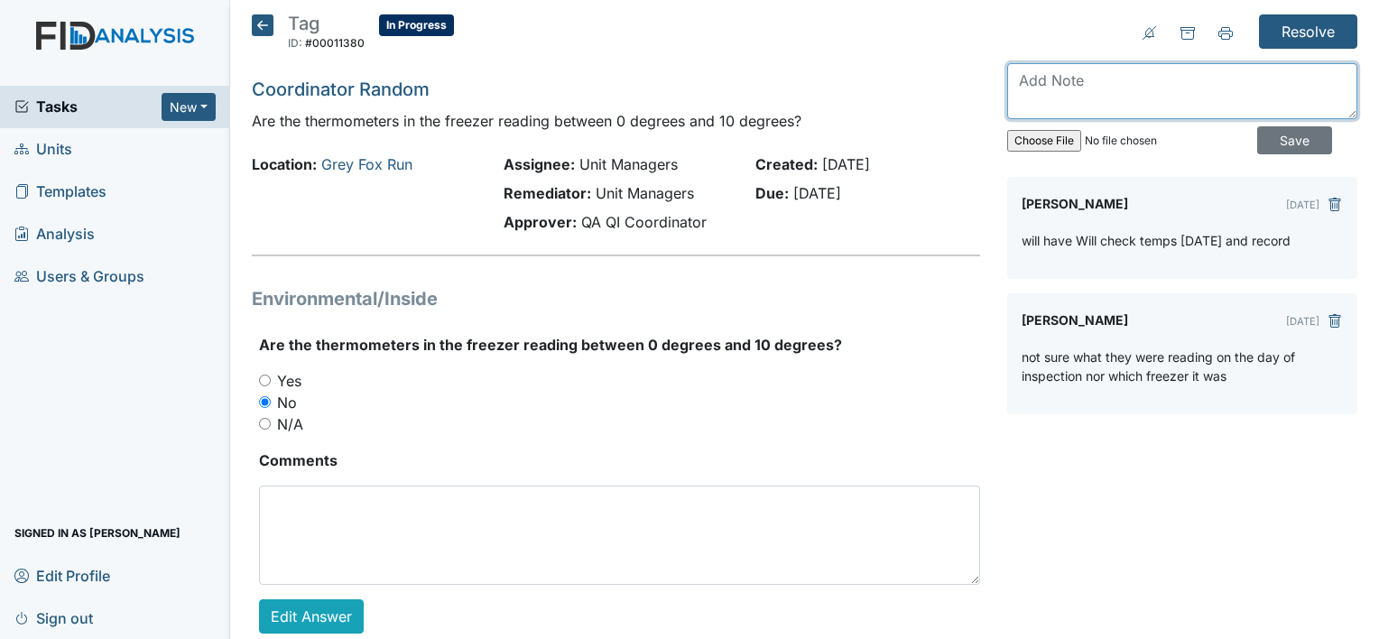
click at [1066, 79] on textarea at bounding box center [1182, 91] width 350 height 56
click at [1072, 90] on textarea at bounding box center [1182, 91] width 350 height 56
type textarea "negative 8 in fridge freezer and neg 15 in deep freezer"
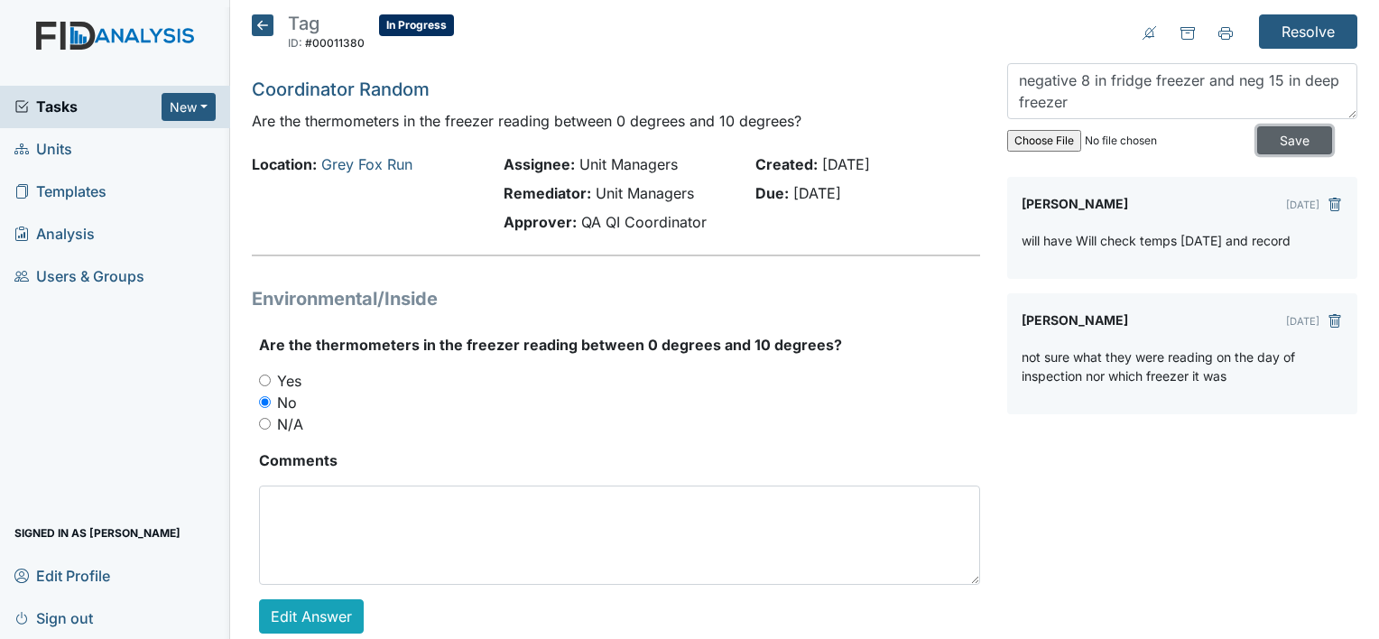
click at [1289, 132] on input "Save" at bounding box center [1294, 140] width 75 height 28
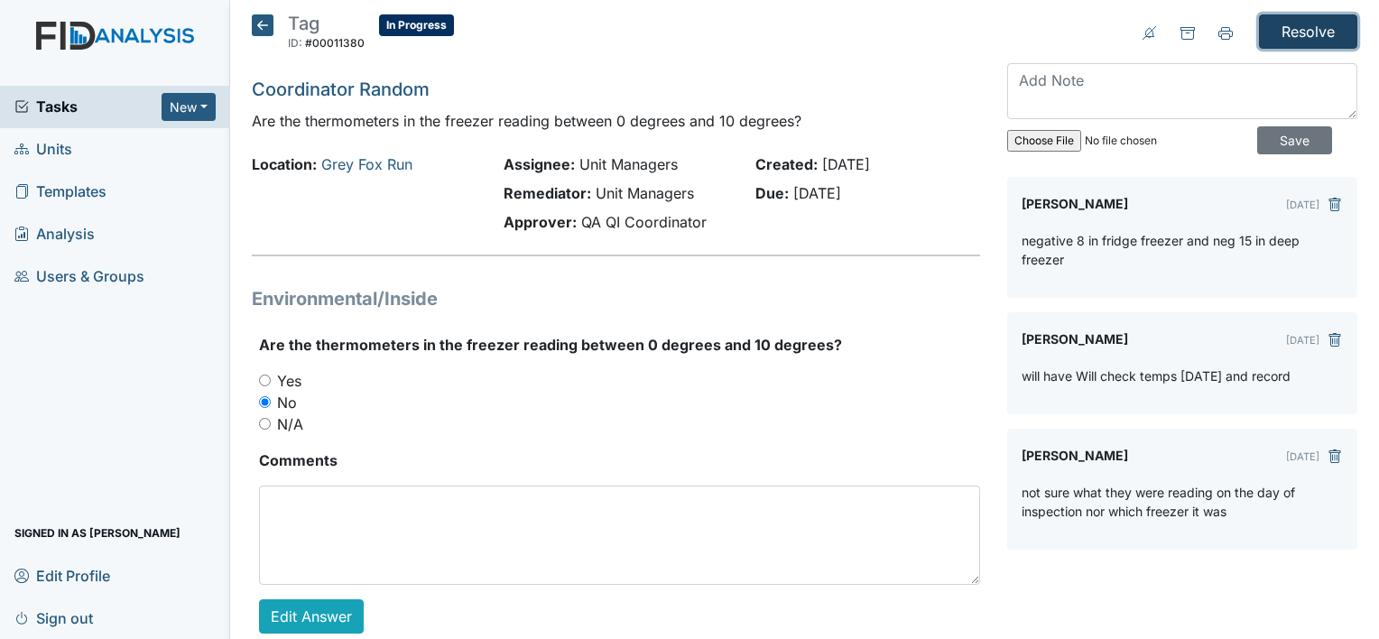
click at [1298, 22] on input "Resolve" at bounding box center [1308, 31] width 98 height 34
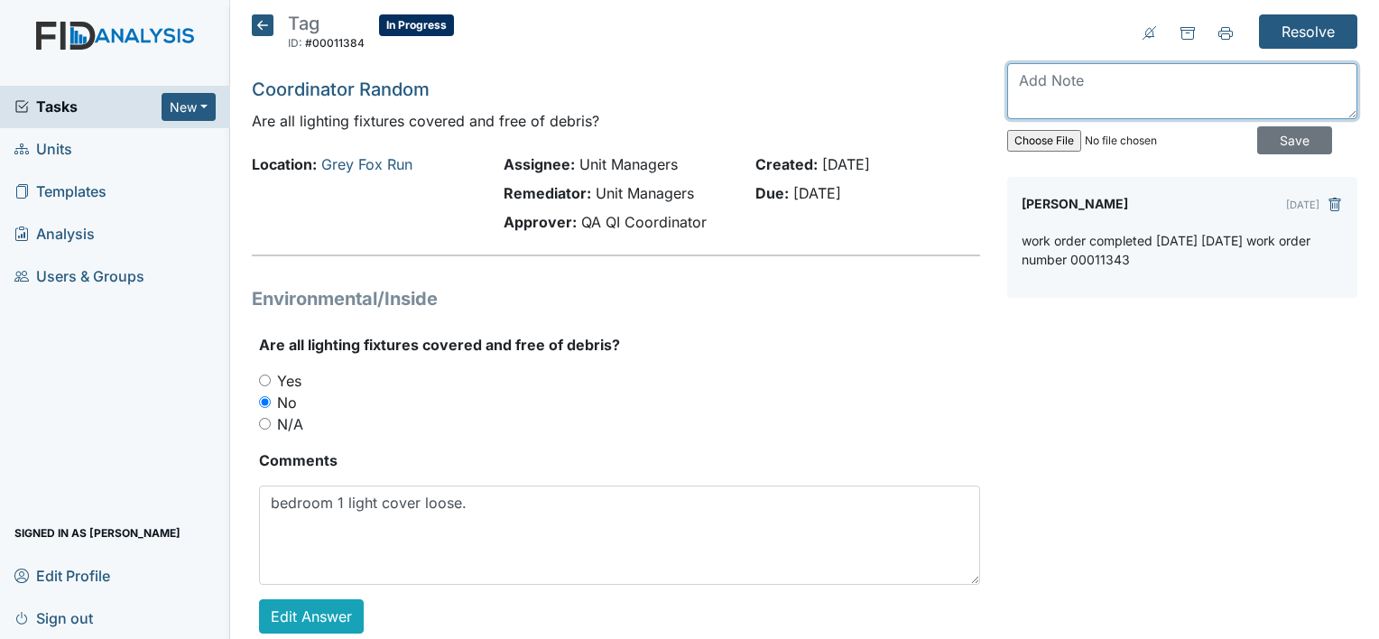
click at [1094, 72] on textarea at bounding box center [1182, 91] width 350 height 56
type textarea "it is secure. i think it is the kind of light fixure as you can see the bulbs"
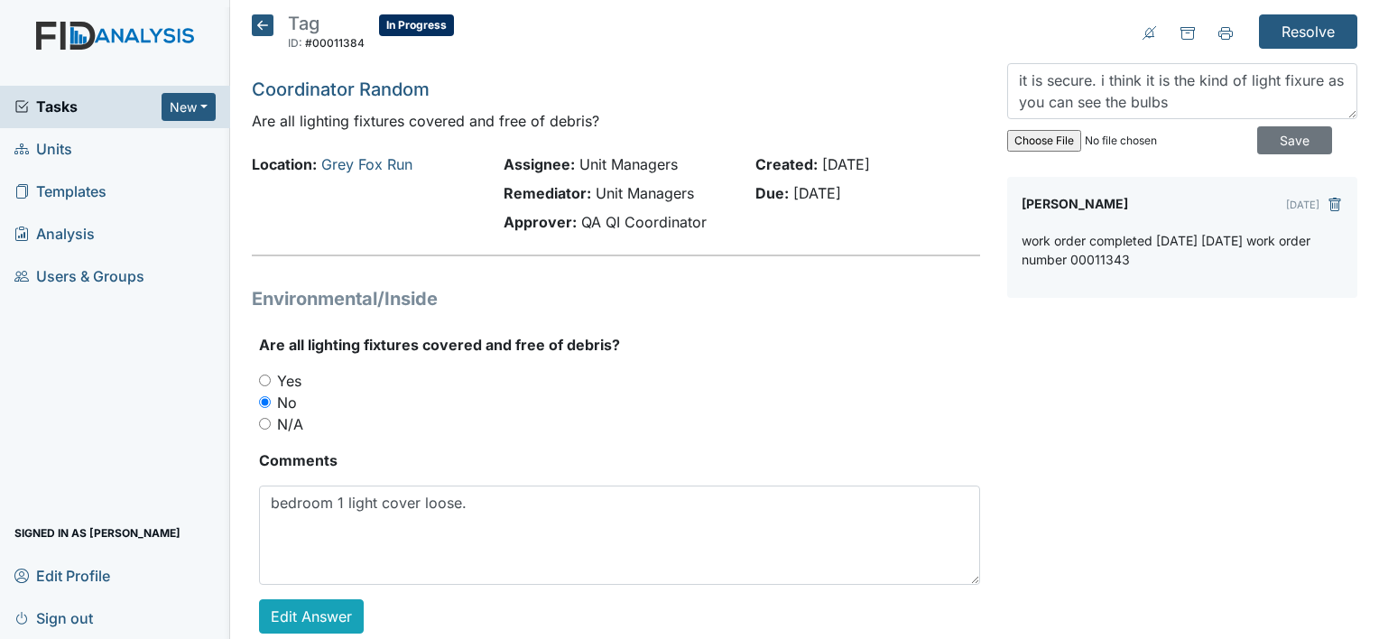
click at [1285, 155] on div "it is secure. i think it is the kind of light fixure as you can see the bulbs S…" at bounding box center [1182, 112] width 350 height 99
click at [1292, 35] on input "Resolve" at bounding box center [1308, 31] width 98 height 34
click at [1284, 137] on input "Save" at bounding box center [1294, 140] width 75 height 28
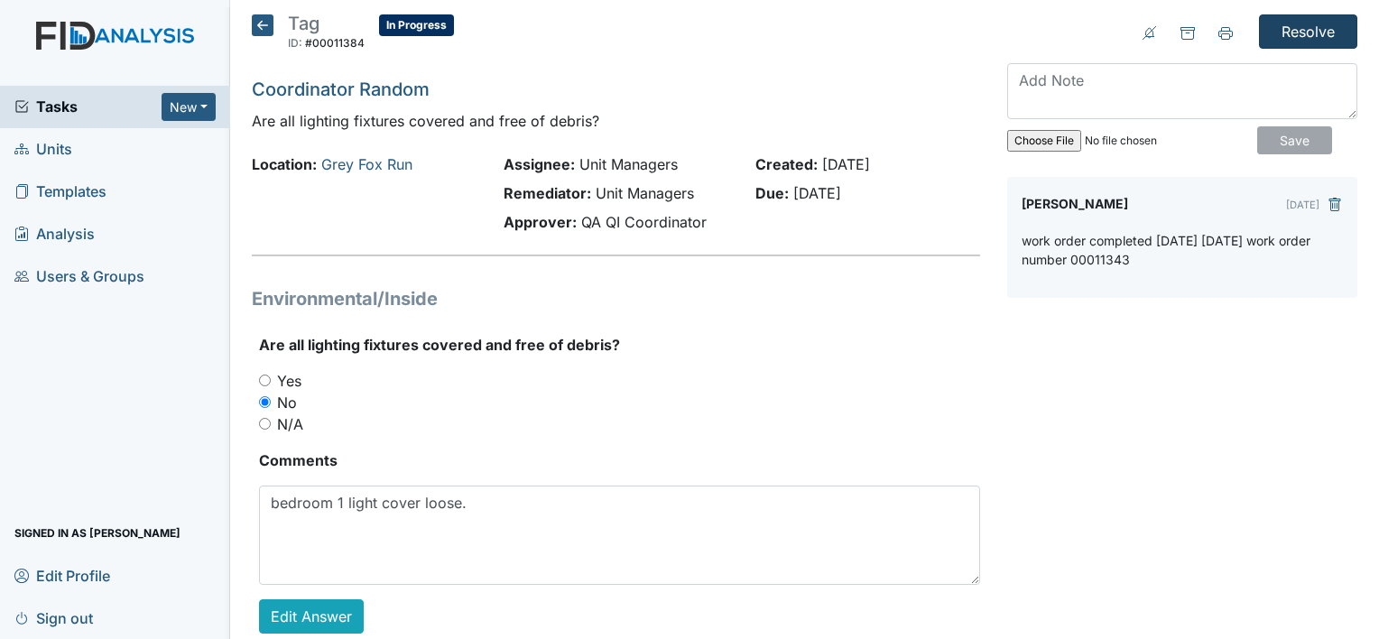
scroll to position [0, 0]
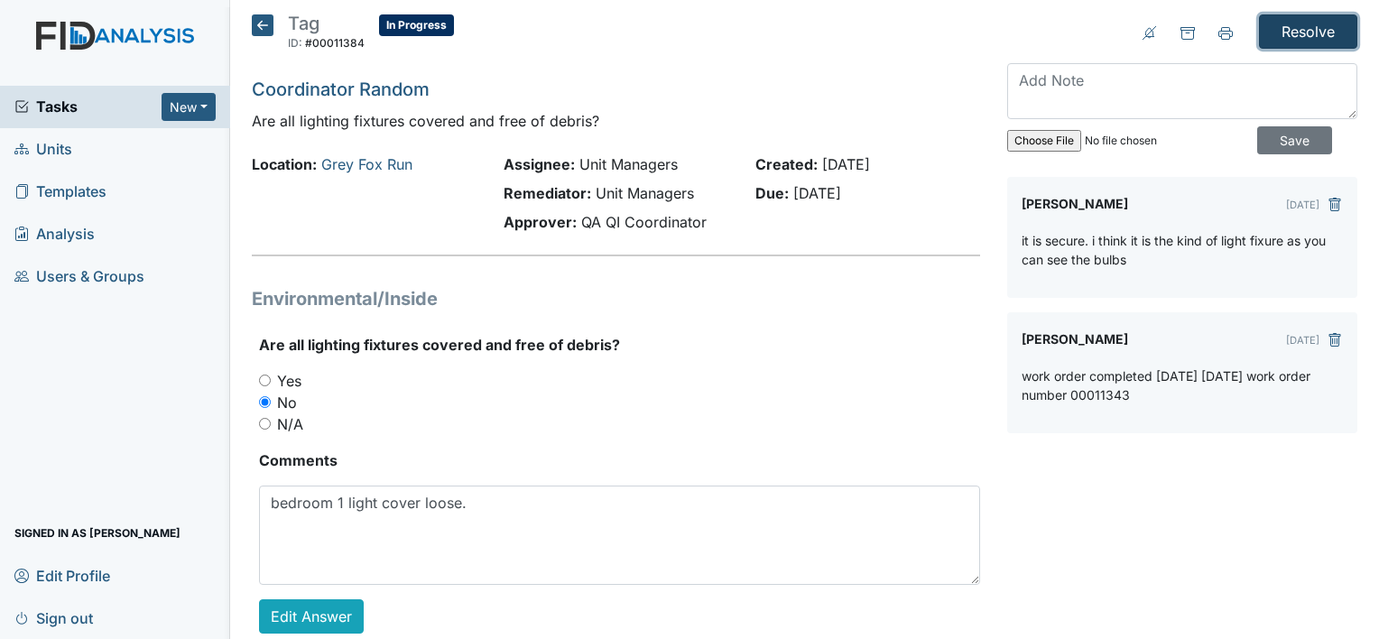
click at [1296, 32] on input "Resolve" at bounding box center [1308, 31] width 98 height 34
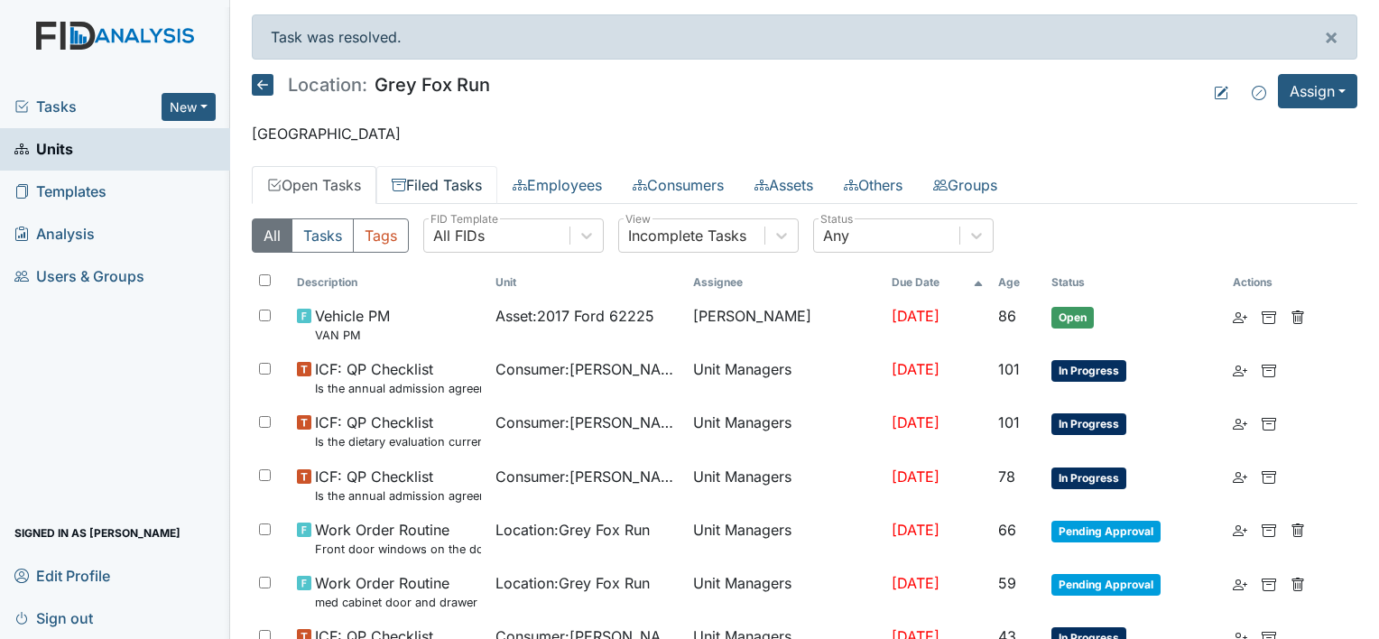
click at [444, 180] on link "Filed Tasks" at bounding box center [436, 185] width 121 height 38
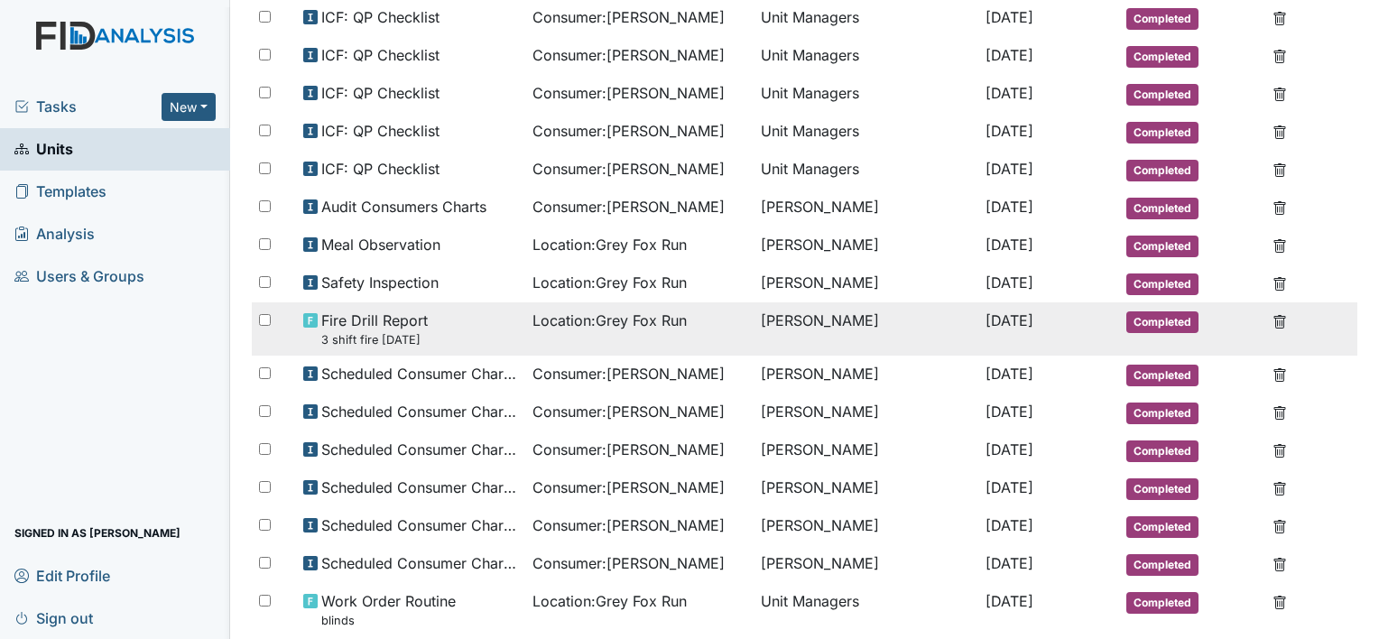
scroll to position [898, 0]
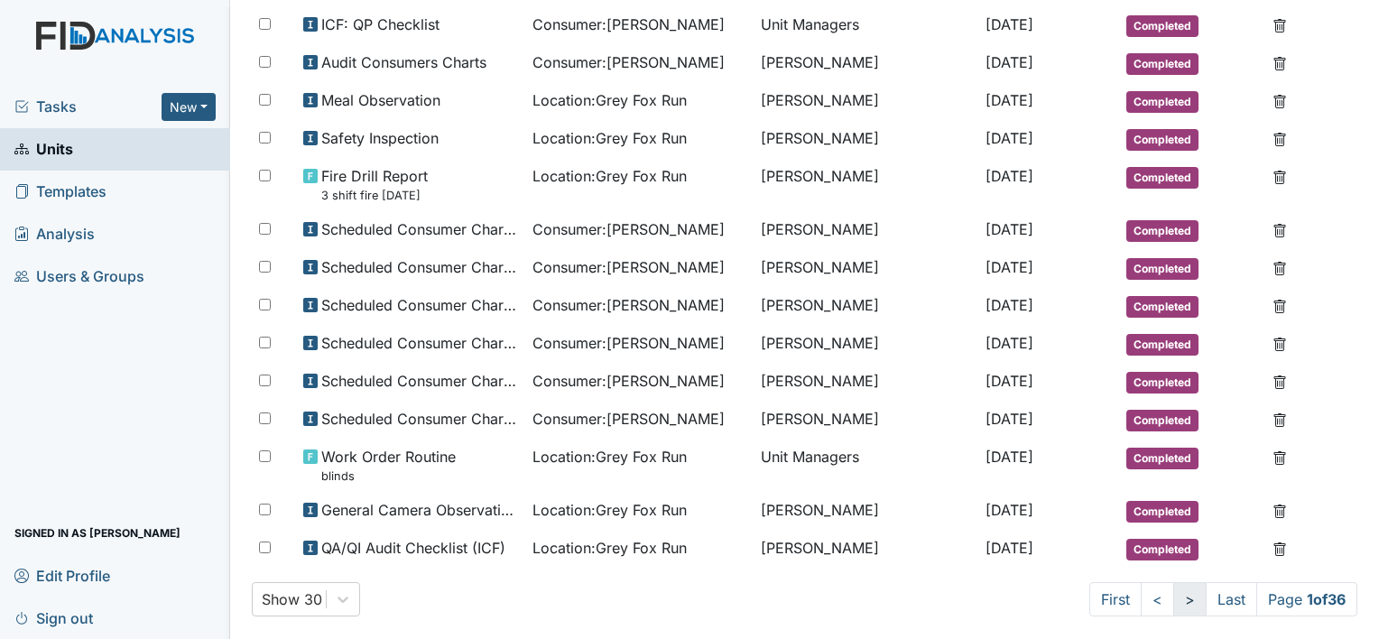
click at [1173, 582] on link ">" at bounding box center [1189, 599] width 33 height 34
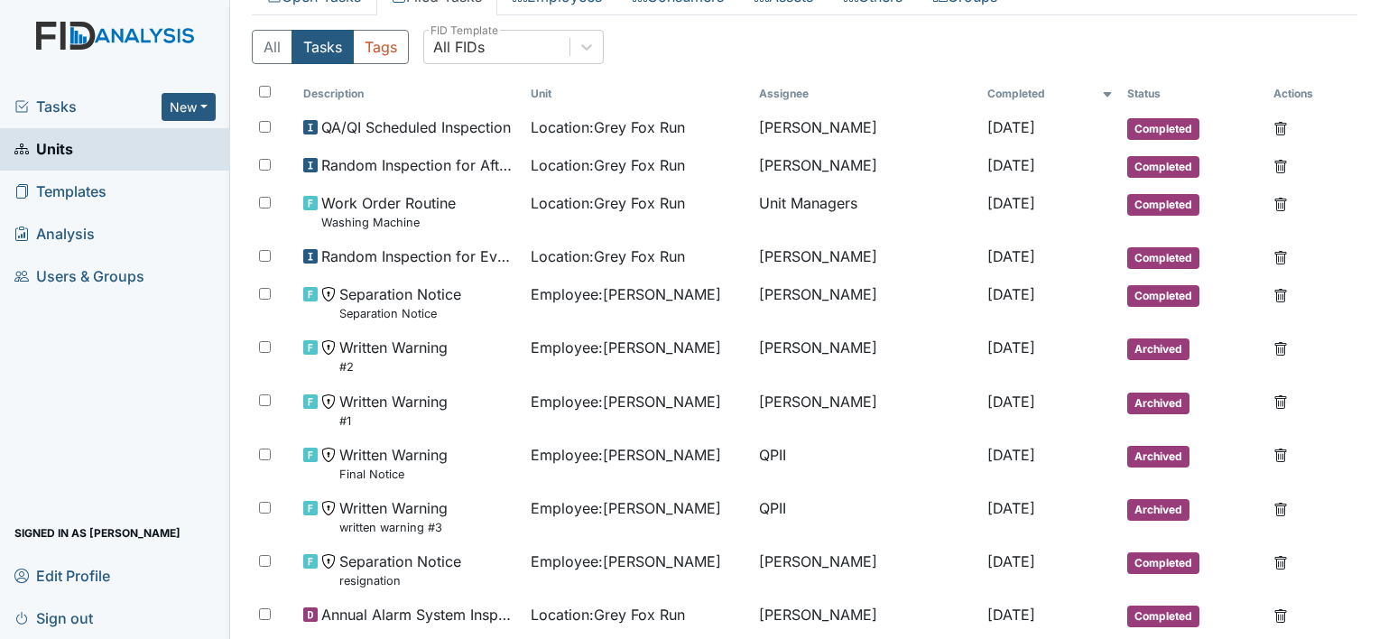
scroll to position [174, 0]
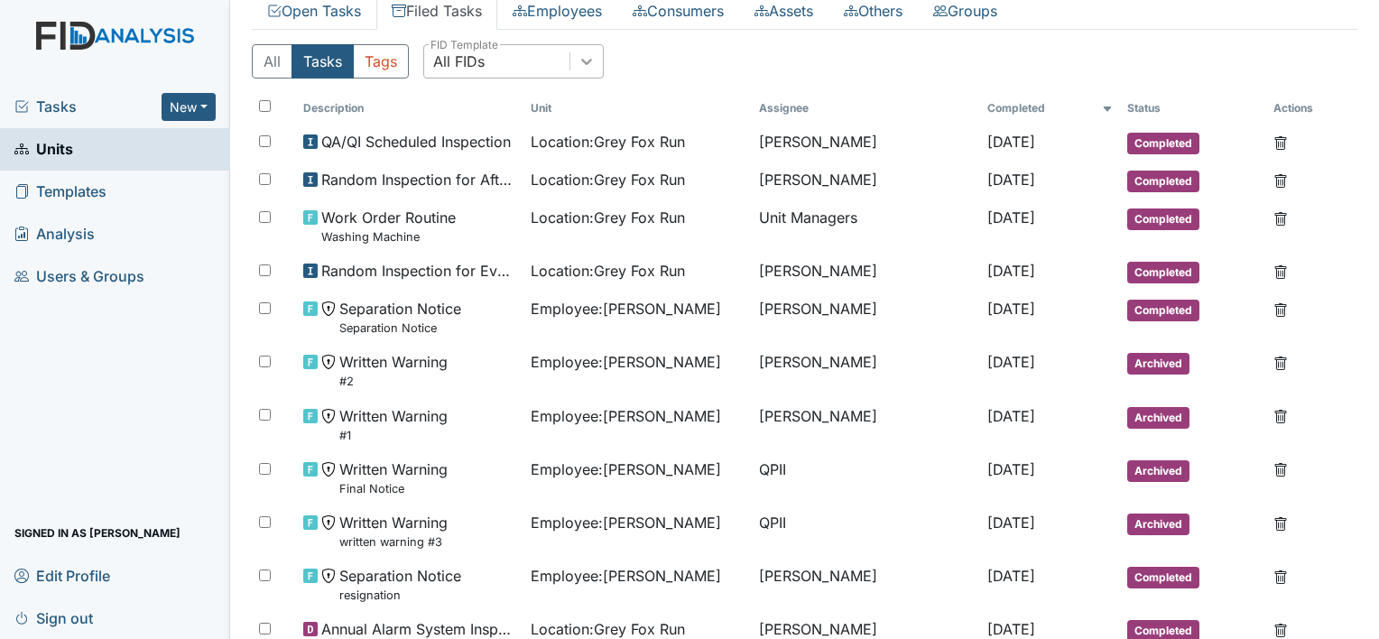
click at [589, 59] on icon at bounding box center [586, 62] width 11 height 6
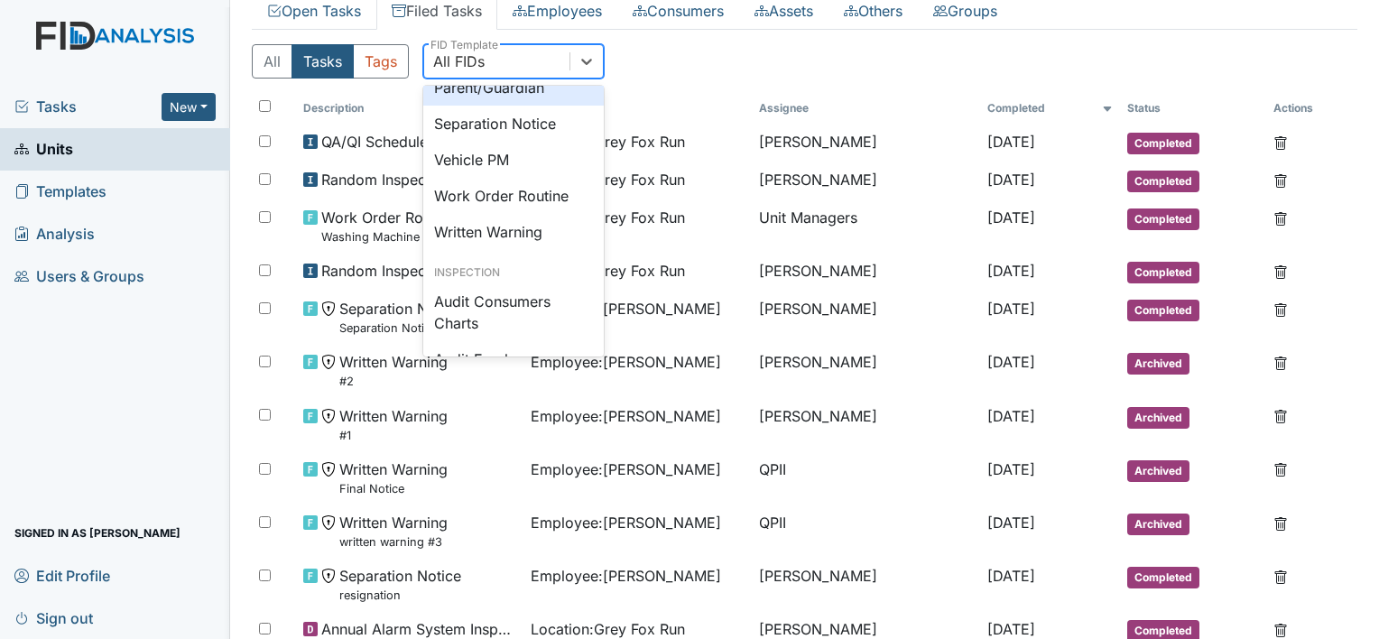
scroll to position [1263, 0]
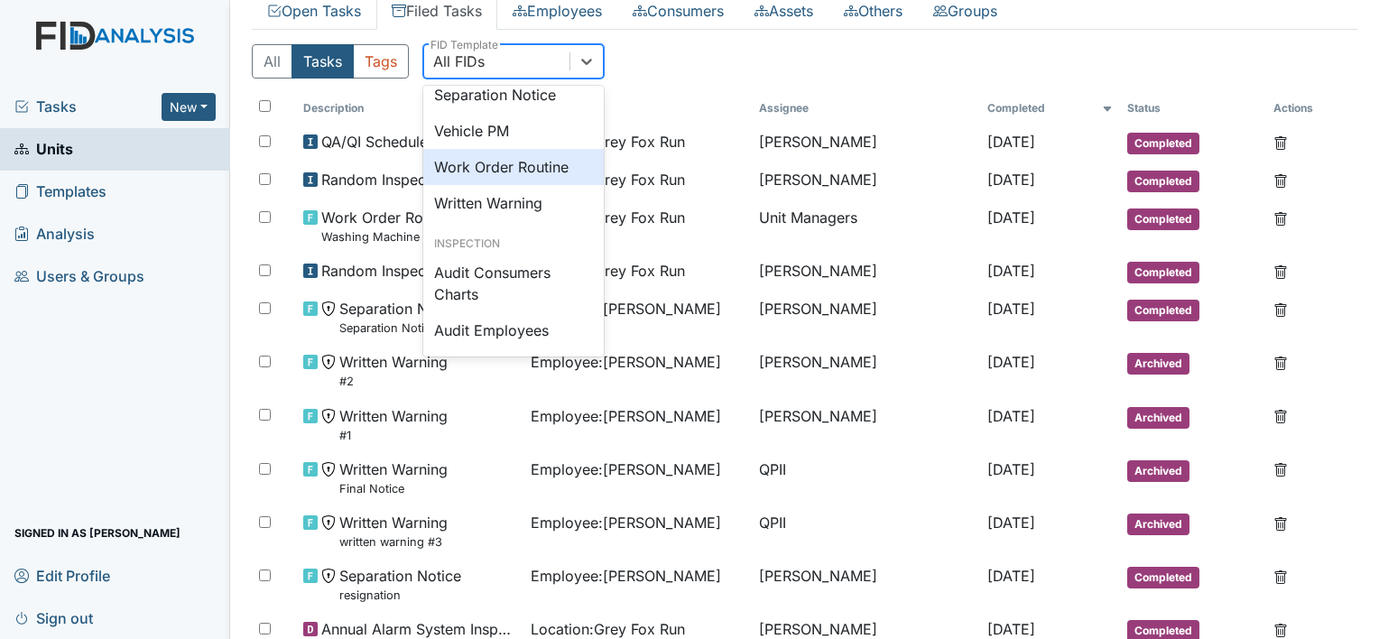
click at [521, 185] on div "Work Order Routine" at bounding box center [513, 167] width 180 height 36
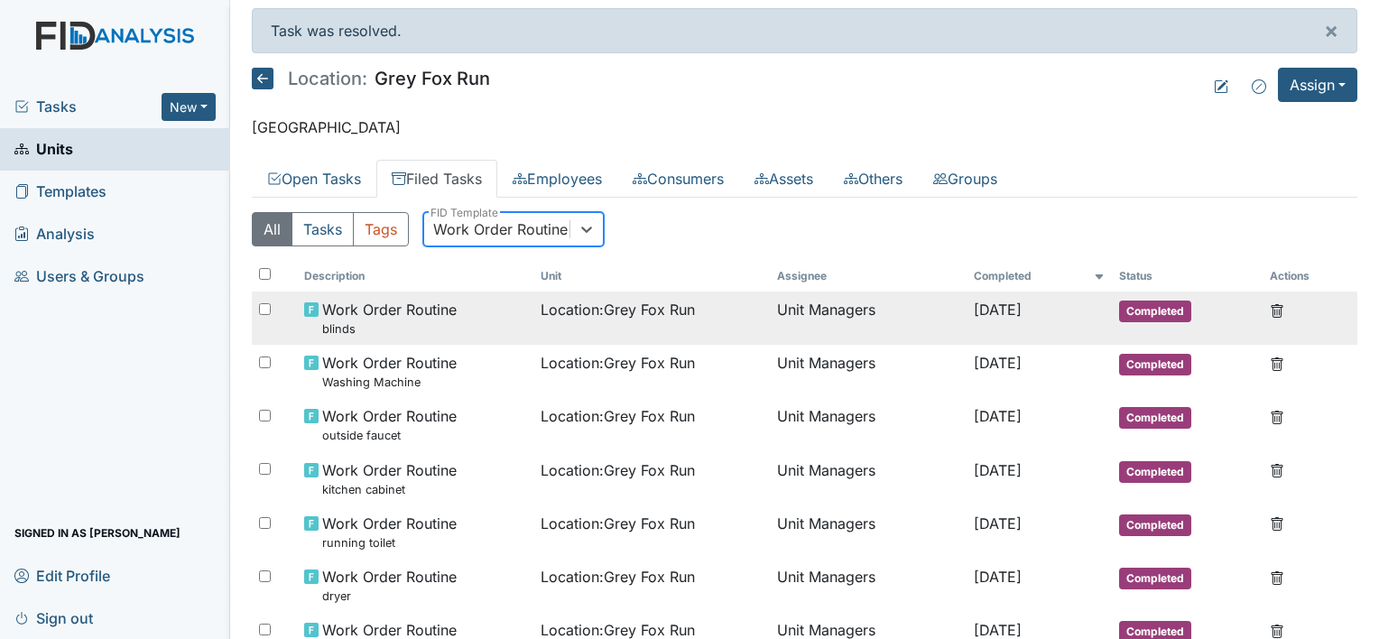
scroll to position [0, 0]
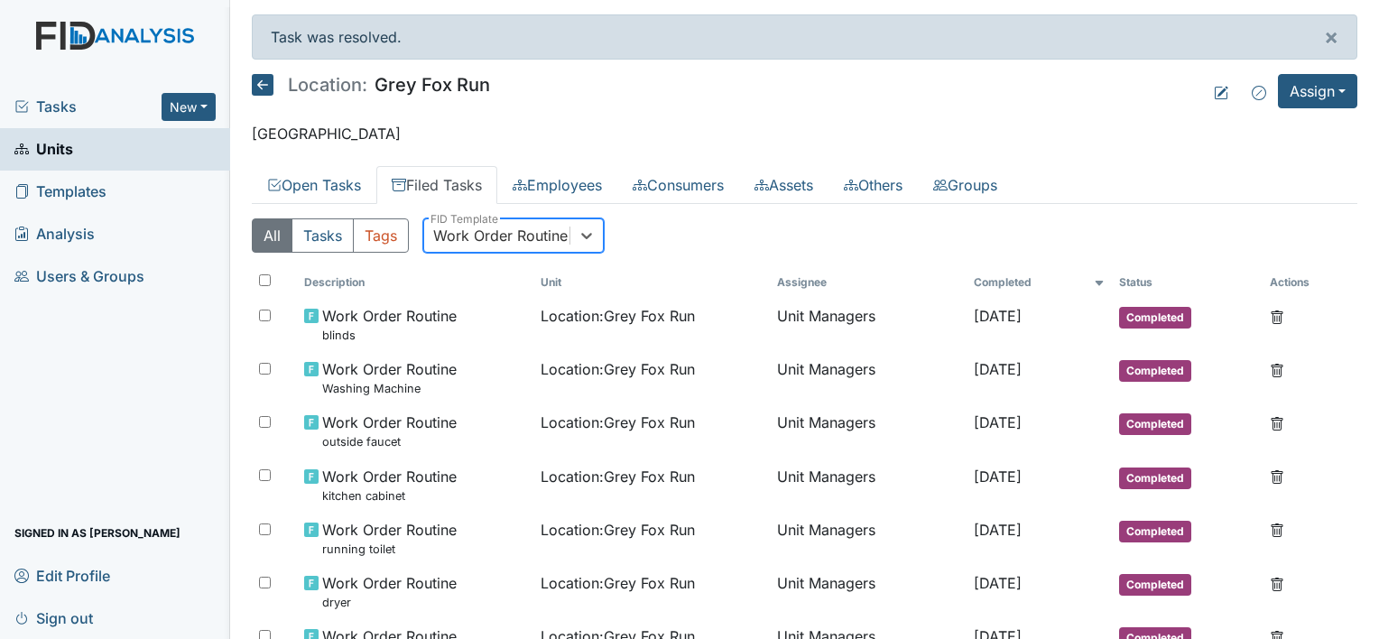
click at [63, 150] on span "Units" at bounding box center [43, 149] width 59 height 28
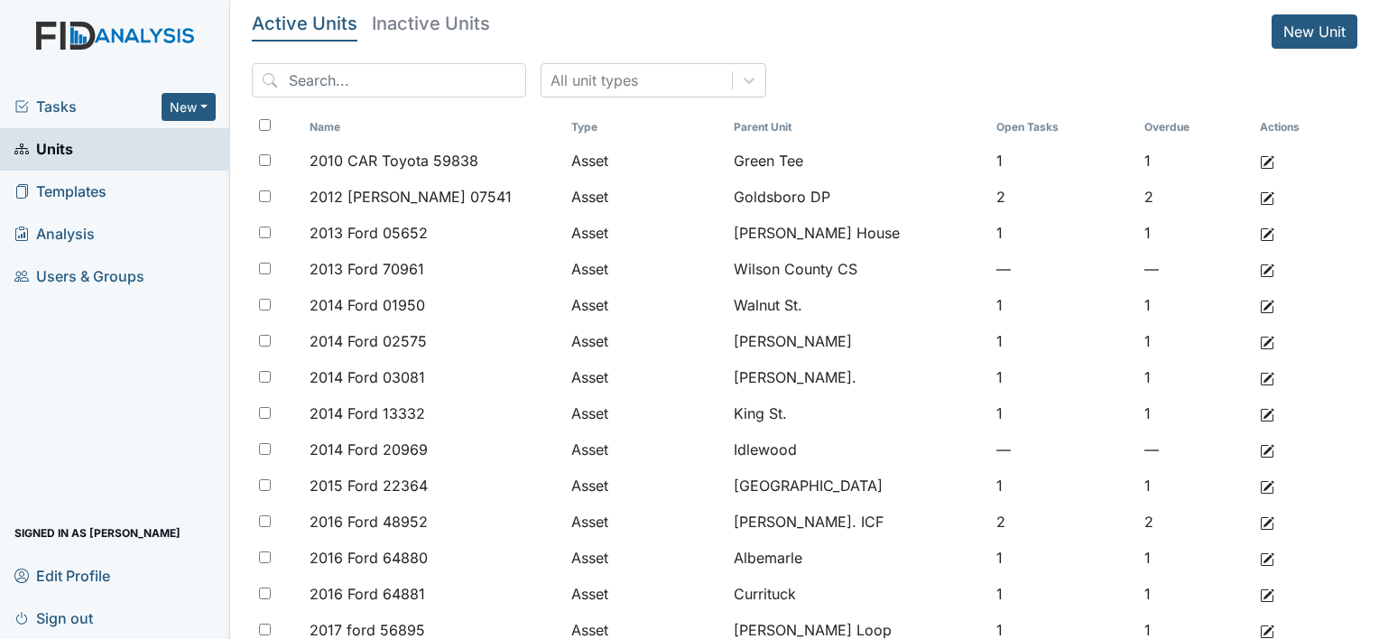
click at [54, 97] on span "Tasks" at bounding box center [87, 107] width 147 height 22
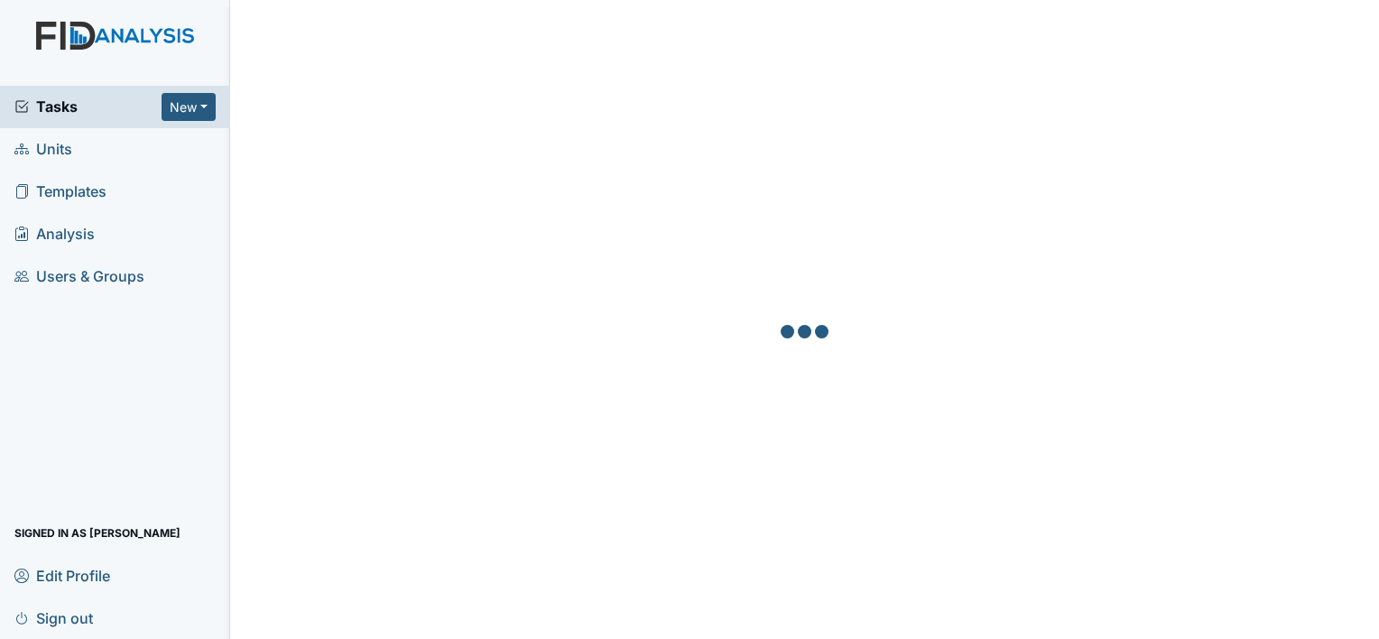
click at [69, 152] on span "Units" at bounding box center [43, 149] width 58 height 28
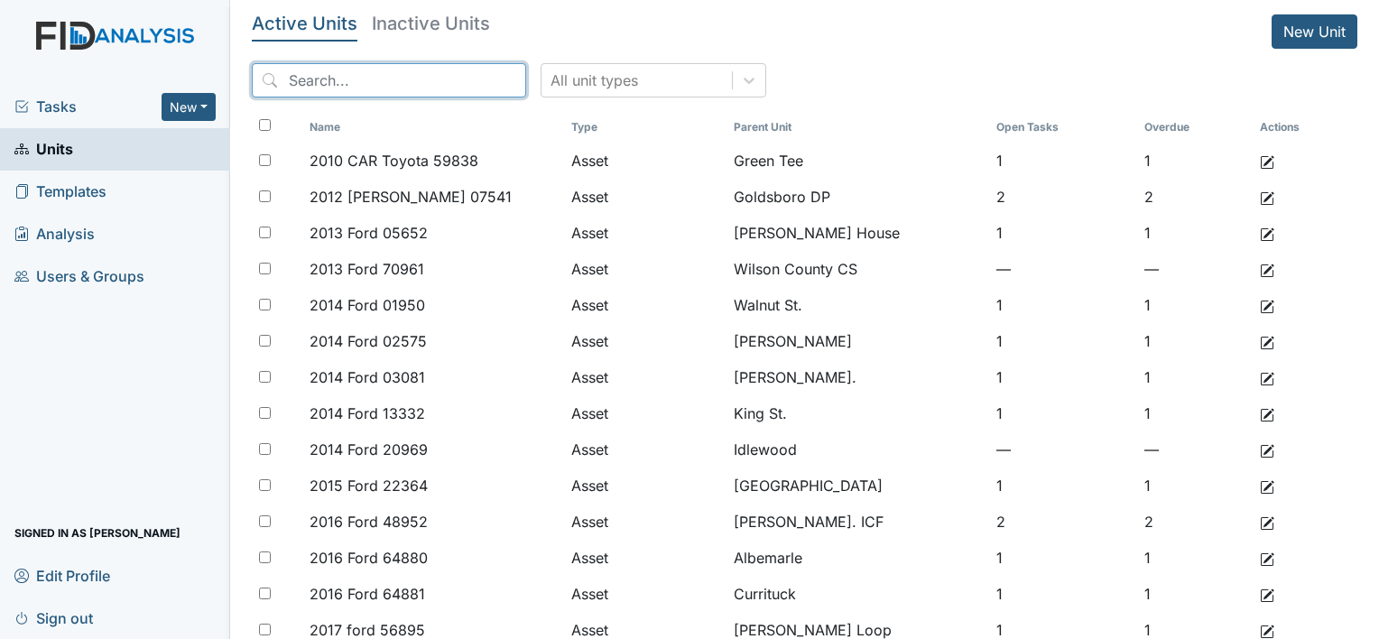
click at [425, 92] on input "search" at bounding box center [389, 80] width 274 height 34
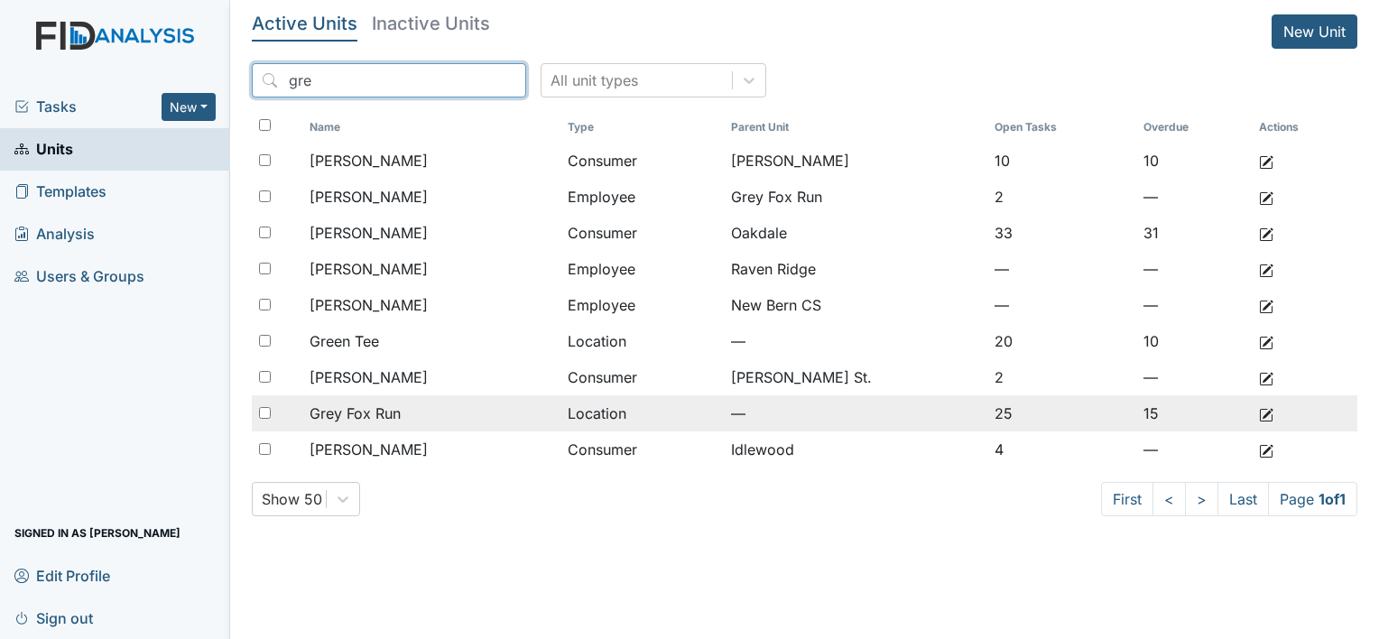
type input "gre"
click at [393, 408] on span "Grey Fox Run" at bounding box center [354, 413] width 91 height 22
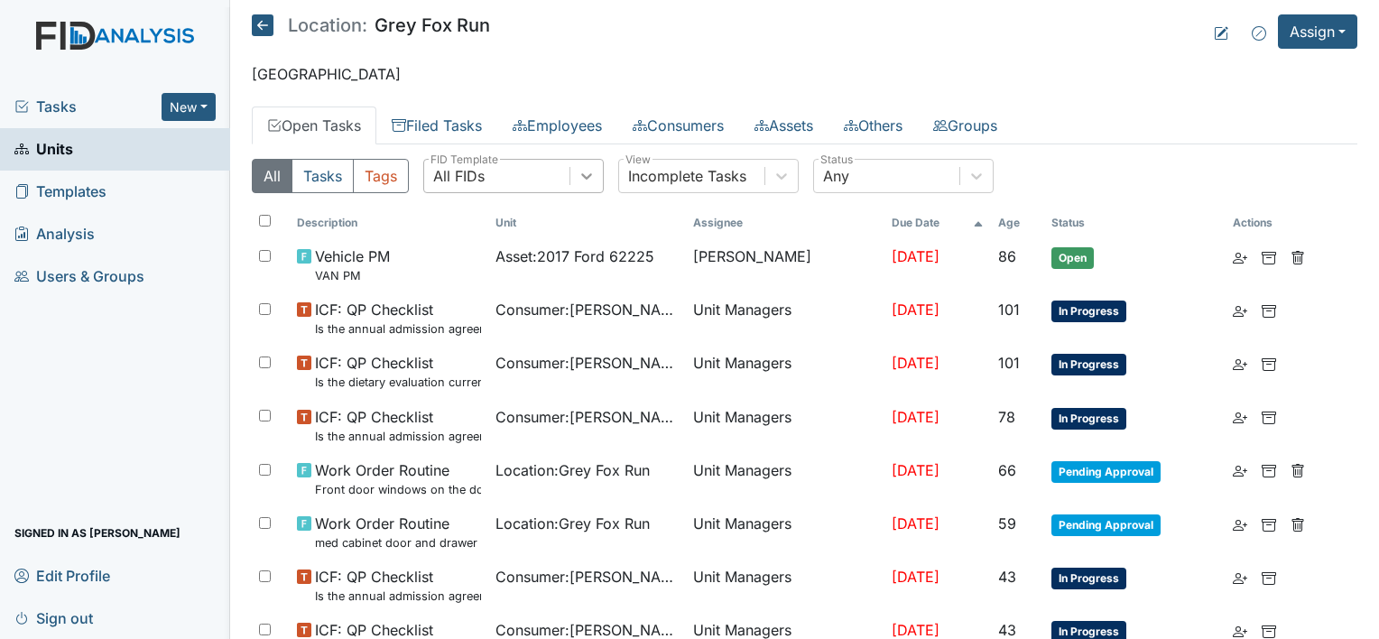
click at [576, 184] on div at bounding box center [586, 176] width 32 height 32
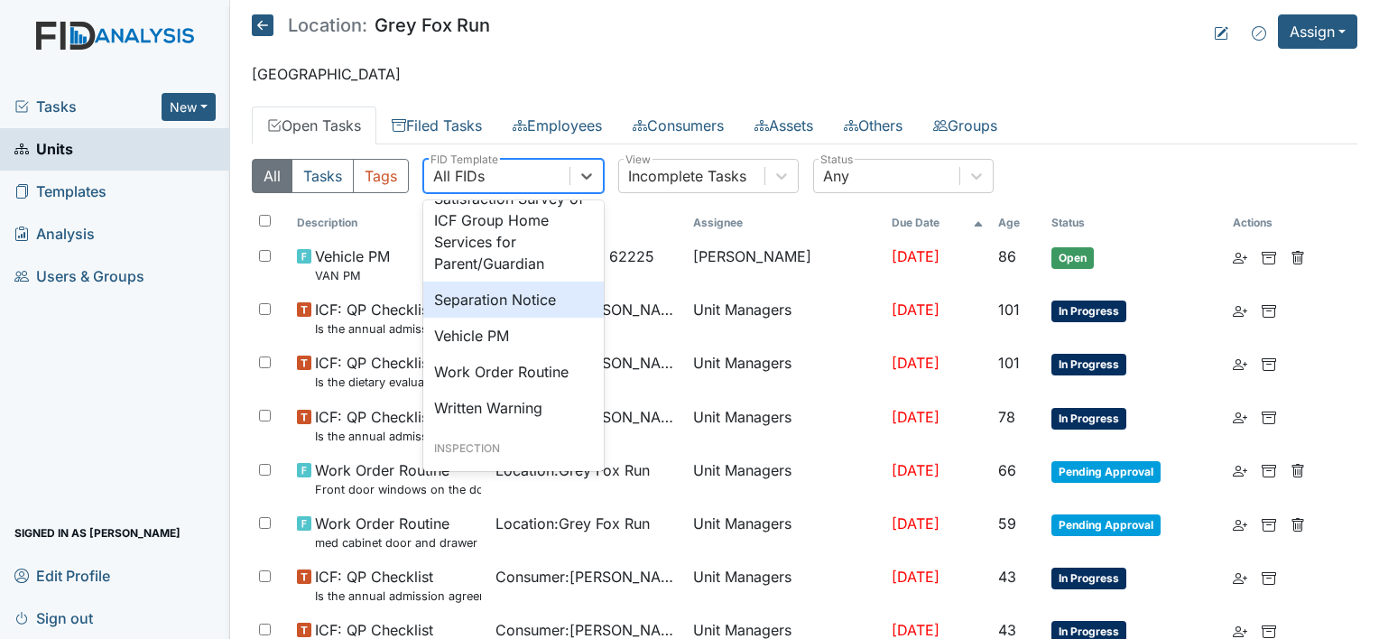
scroll to position [1263, 0]
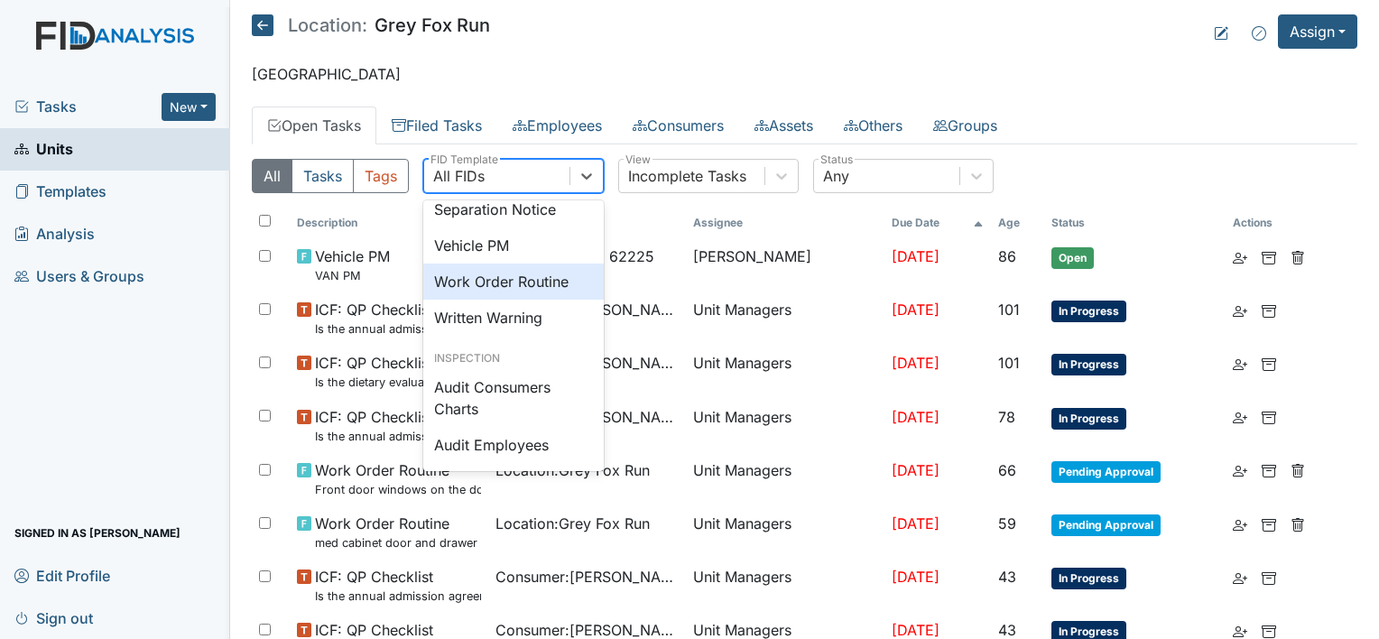
click at [513, 300] on div "Work Order Routine" at bounding box center [513, 281] width 180 height 36
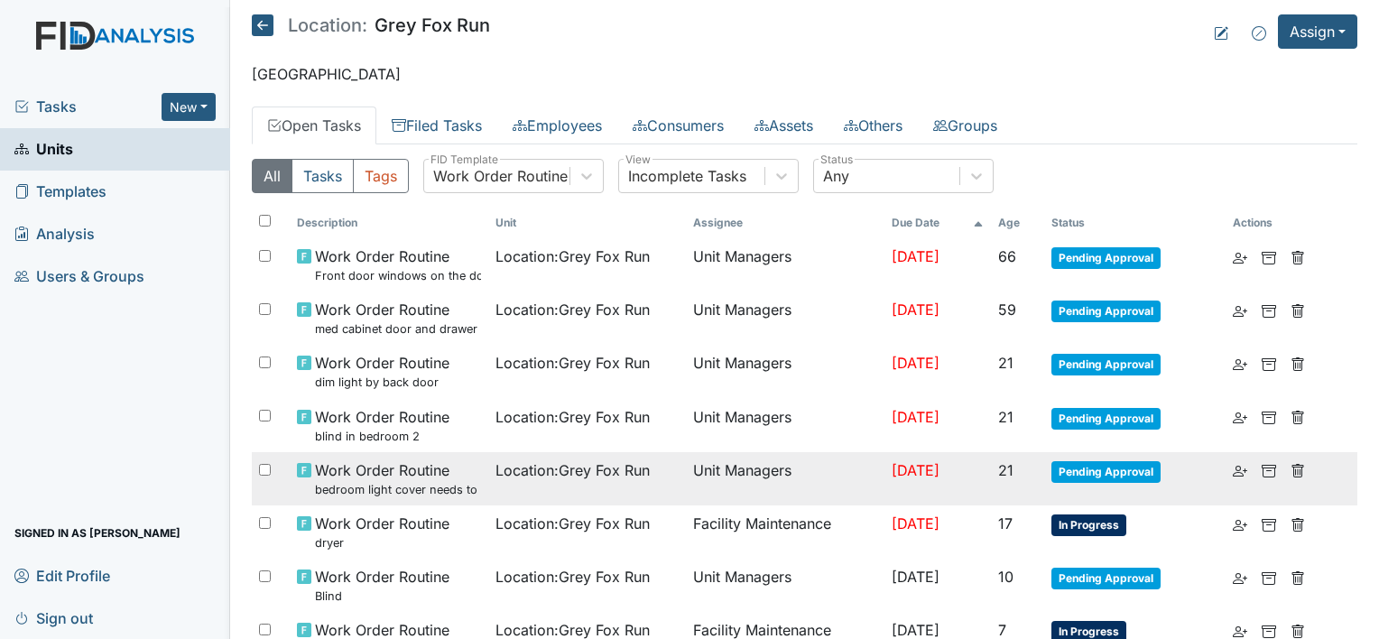
click at [416, 485] on small "bedroom light cover needs to be tightened" at bounding box center [398, 489] width 166 height 17
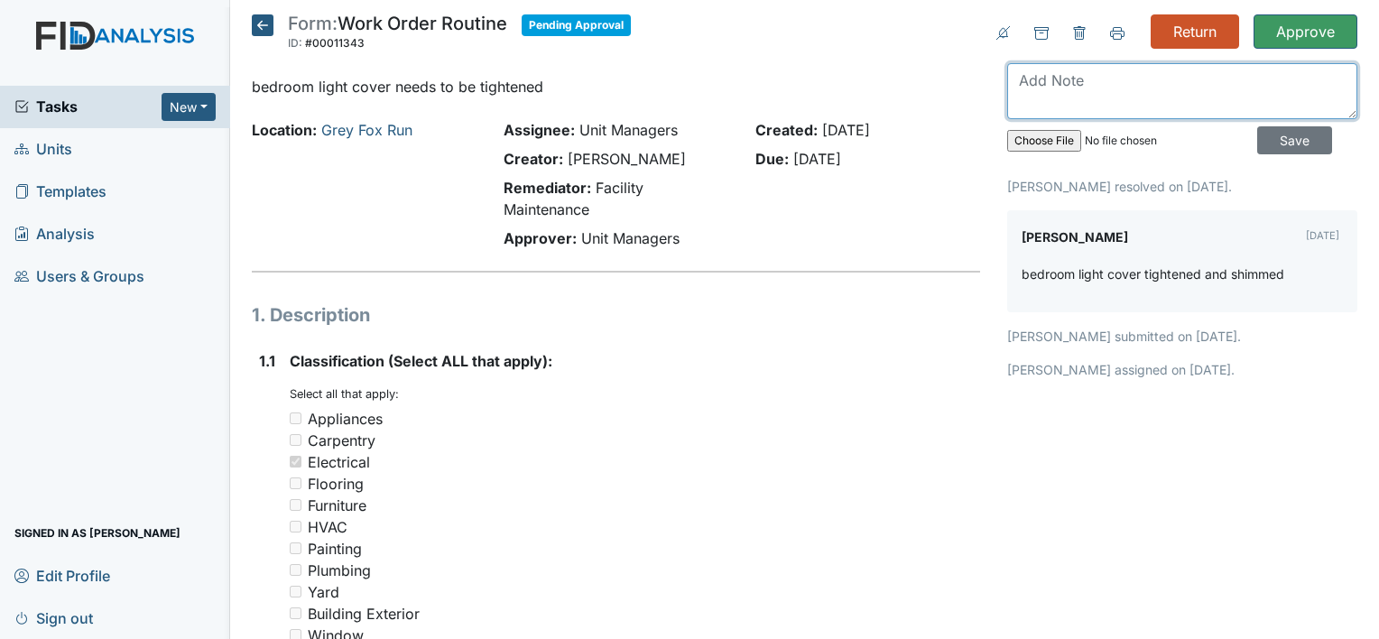
click at [1113, 88] on textarea at bounding box center [1182, 91] width 350 height 56
type textarea "light cover is secure"
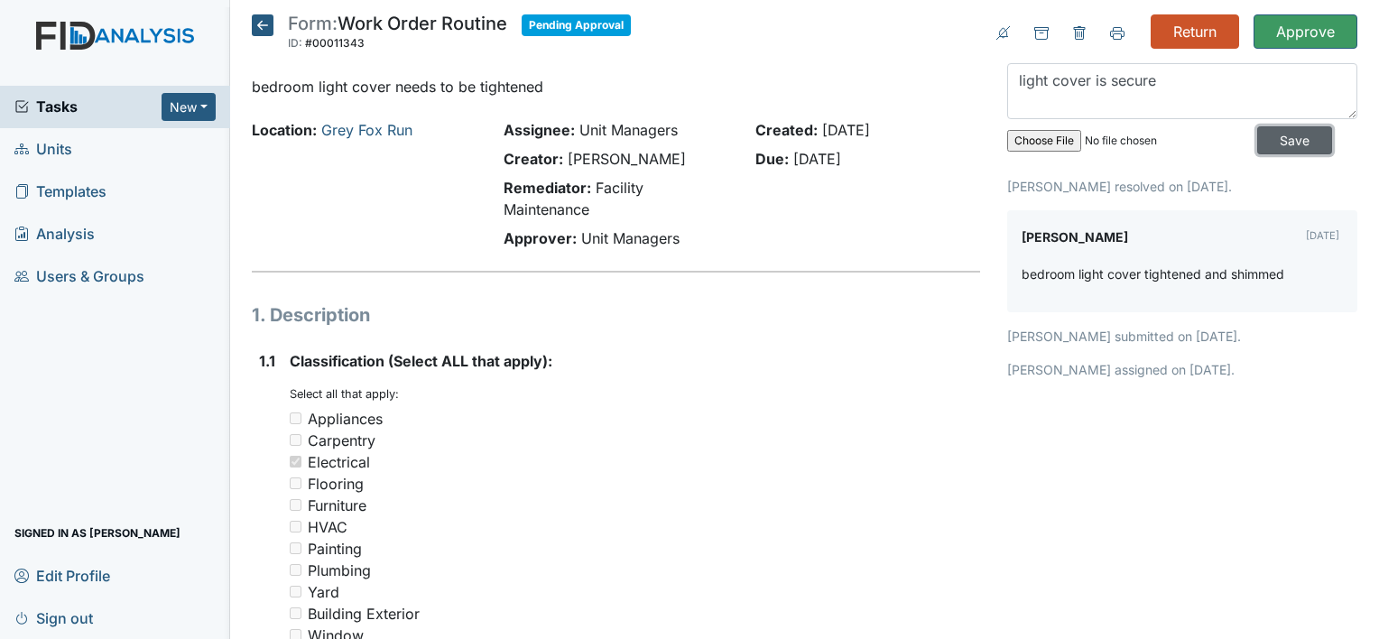
click at [1290, 141] on input "Save" at bounding box center [1294, 140] width 75 height 28
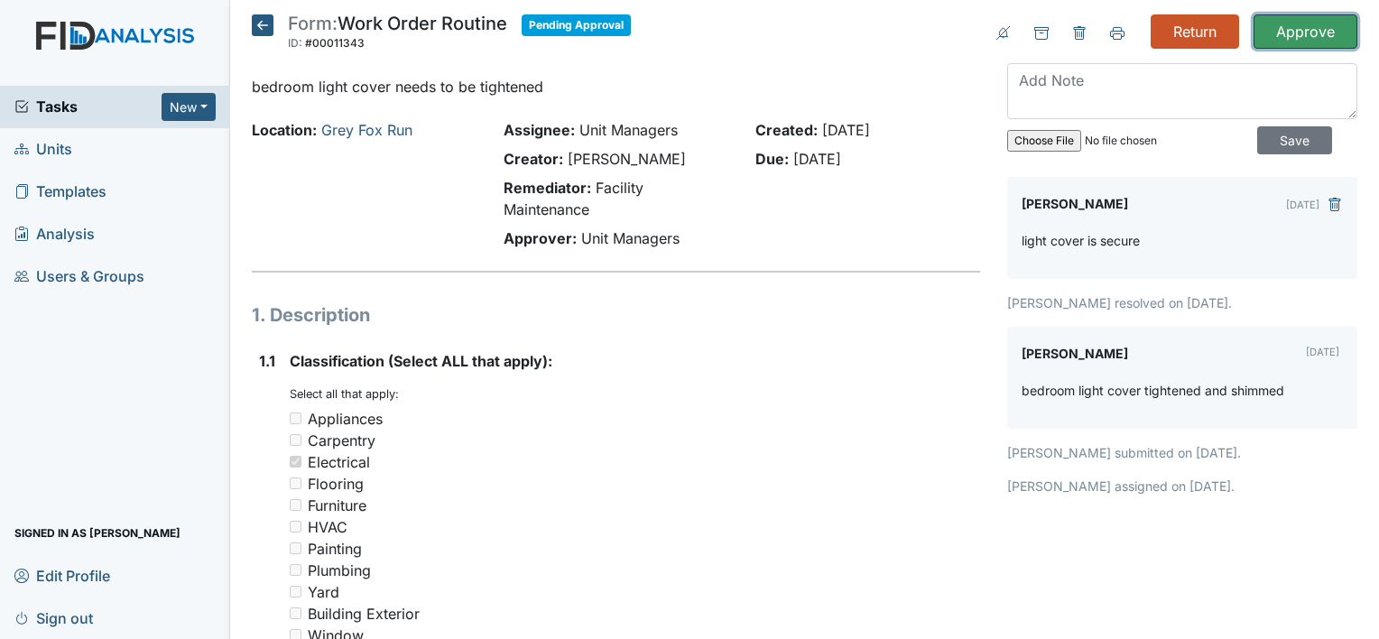
click at [1306, 19] on input "Approve" at bounding box center [1305, 31] width 104 height 34
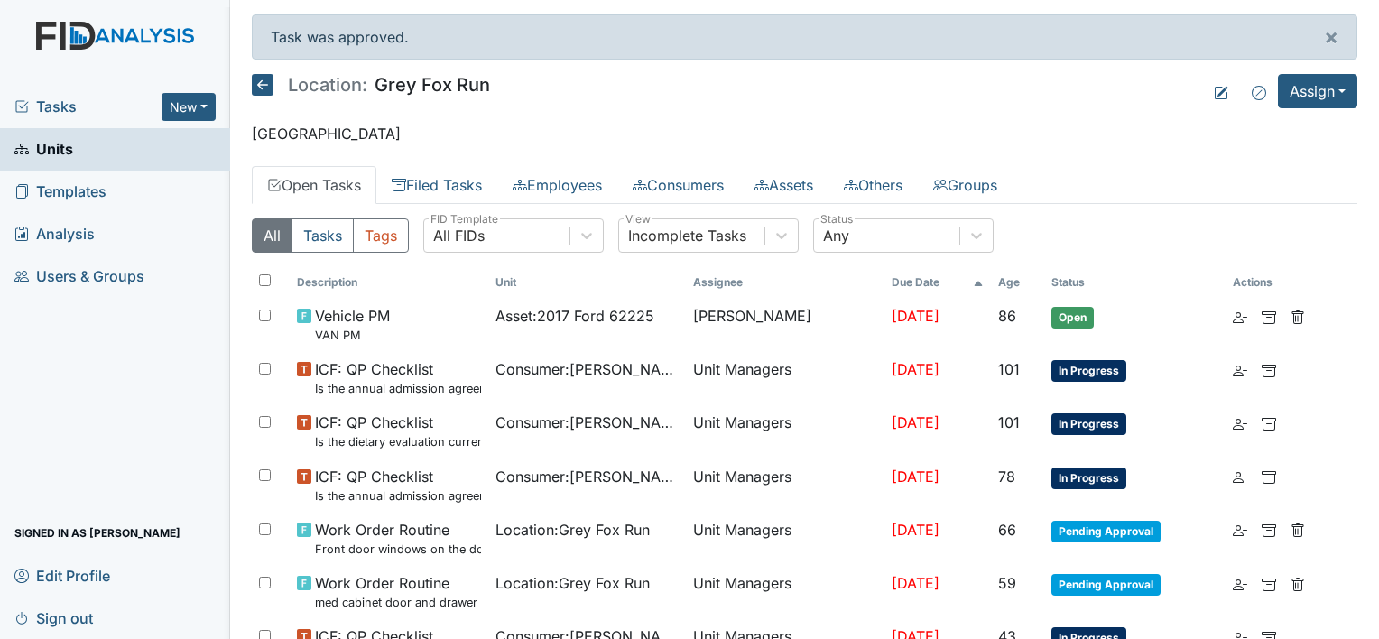
click at [72, 115] on span "Tasks" at bounding box center [87, 107] width 147 height 22
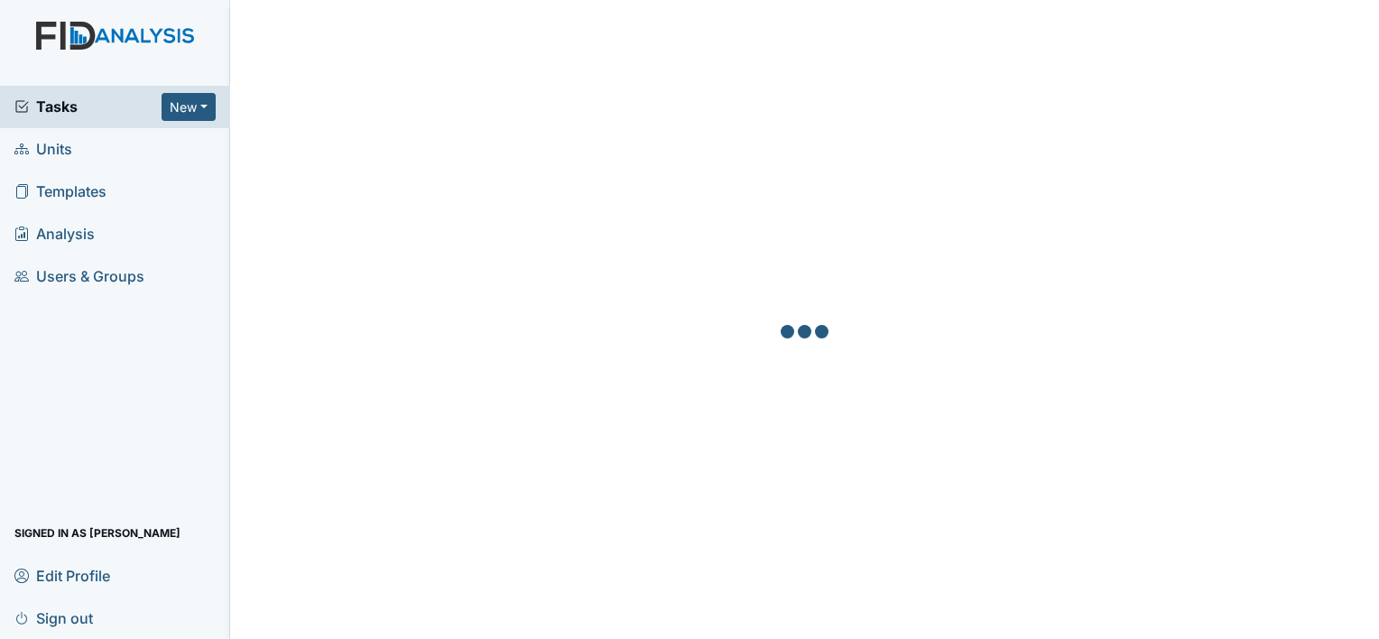
click at [65, 145] on span "Units" at bounding box center [43, 149] width 58 height 28
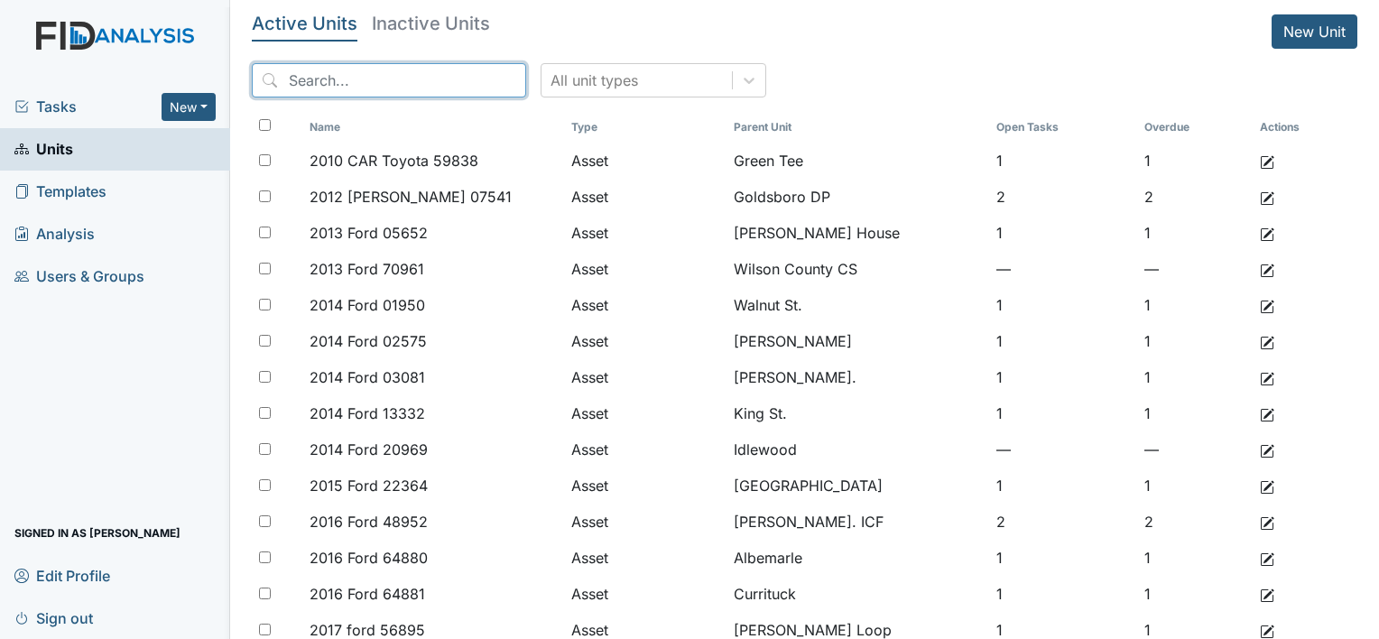
click at [398, 86] on input "search" at bounding box center [389, 80] width 274 height 34
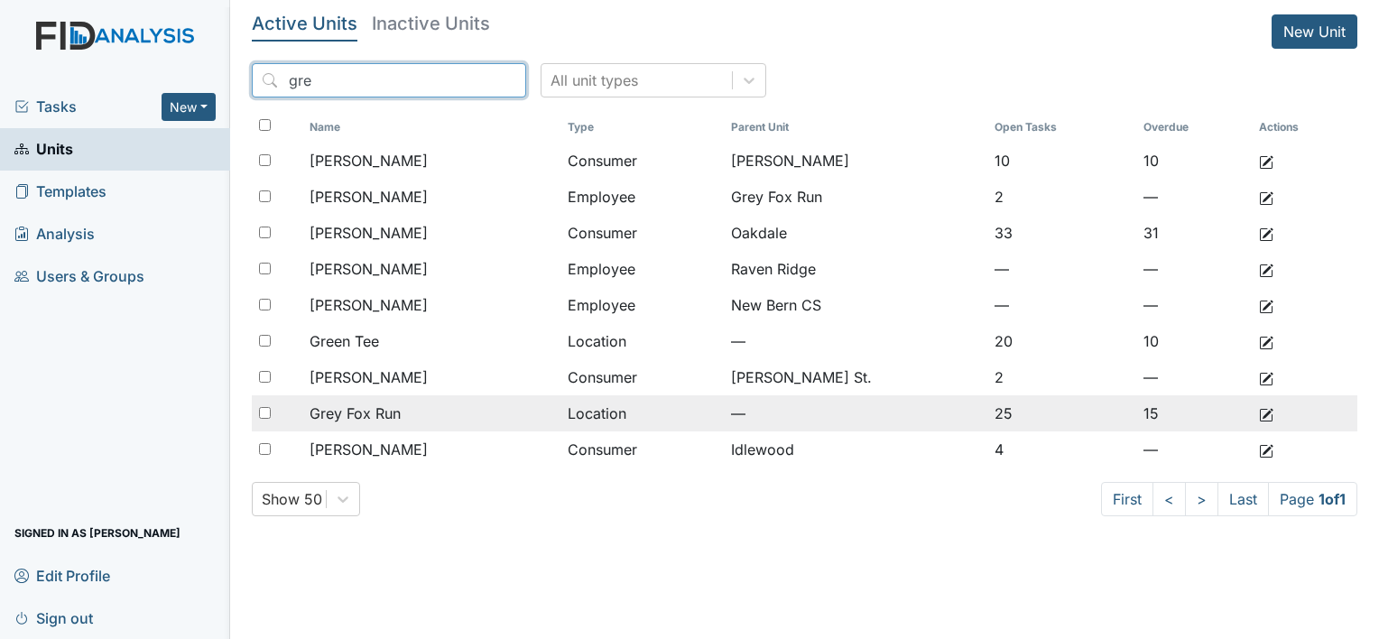
type input "gre"
click at [370, 411] on span "Grey Fox Run" at bounding box center [354, 413] width 91 height 22
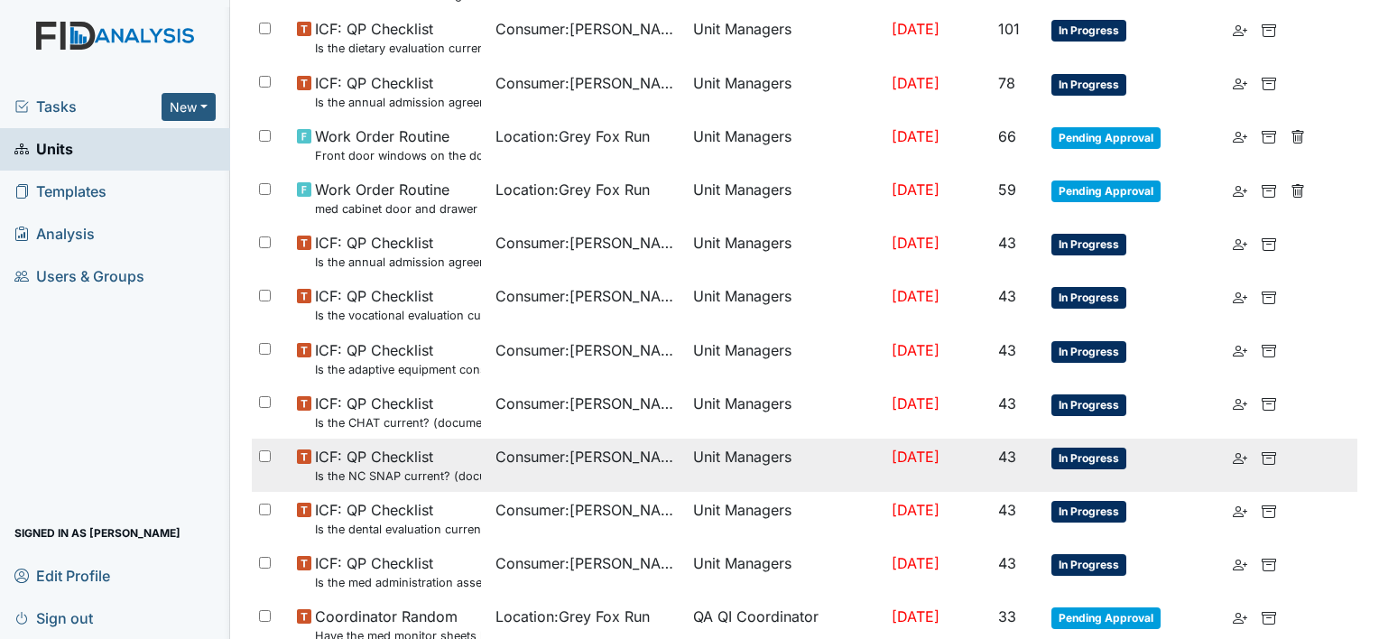
scroll to position [361, 0]
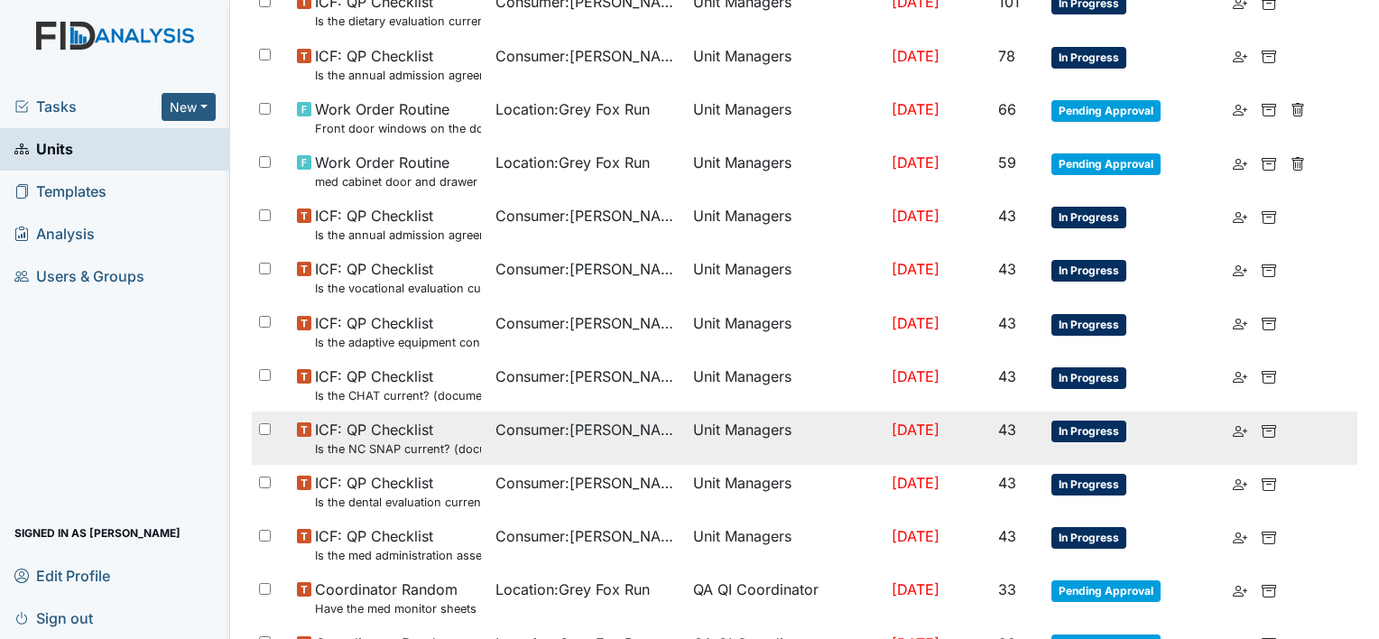
click at [1076, 427] on span "In Progress" at bounding box center [1088, 431] width 75 height 22
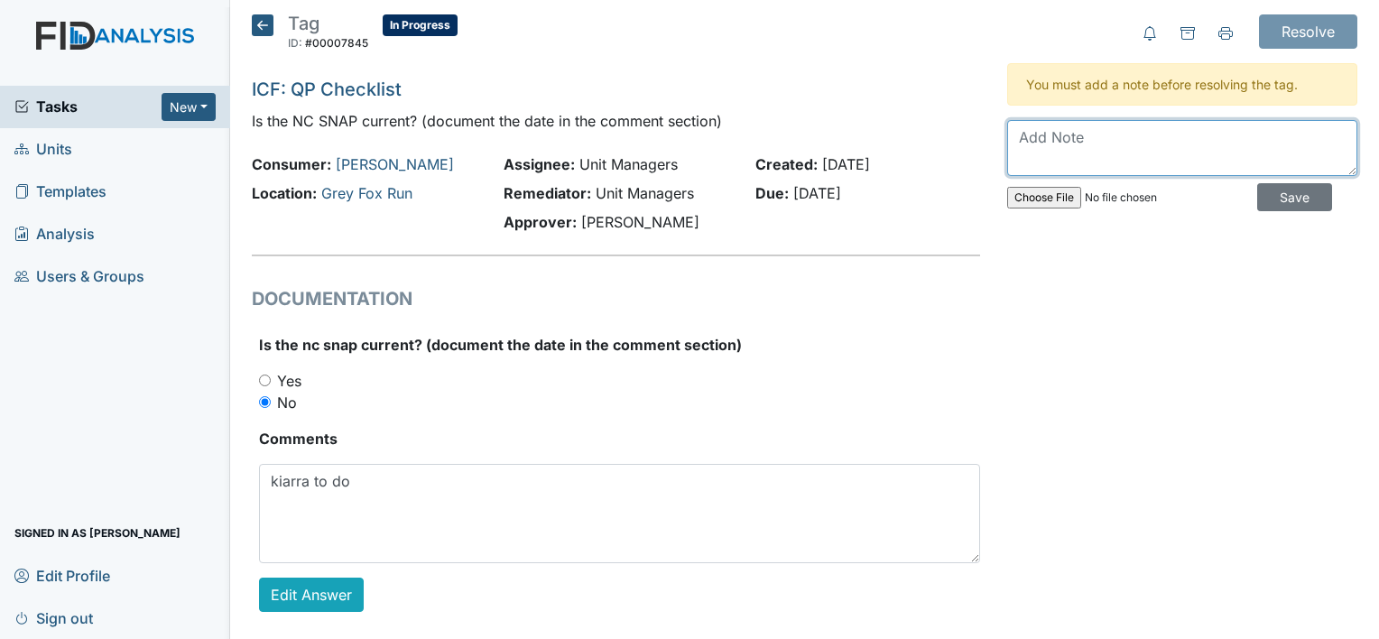
click at [1063, 148] on textarea at bounding box center [1182, 148] width 350 height 56
type textarea "it is on file now"
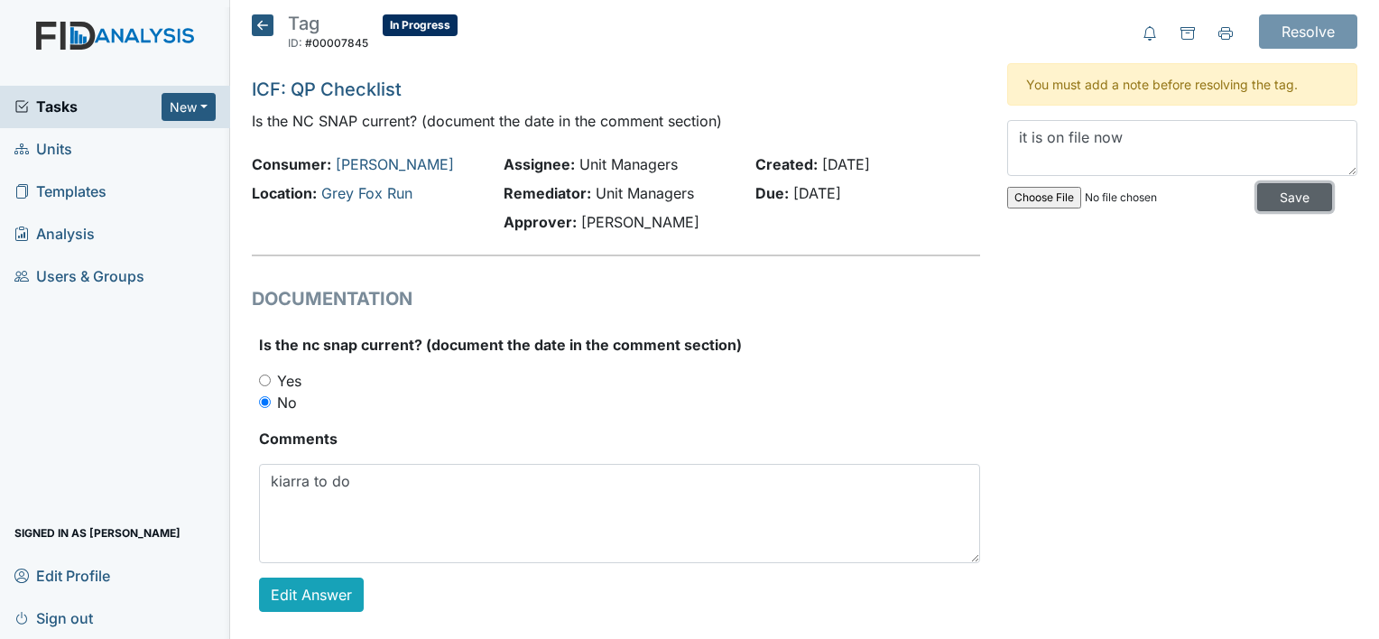
click at [1274, 201] on input "Save" at bounding box center [1294, 197] width 75 height 28
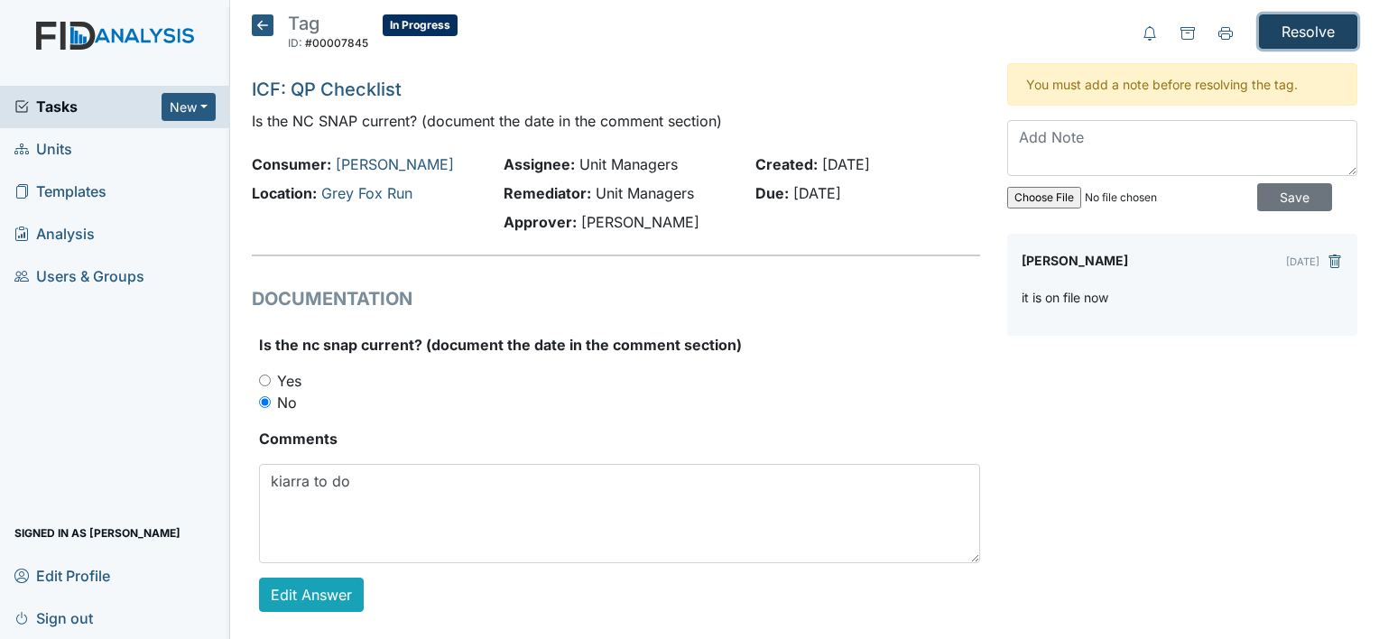
click at [1310, 29] on input "Resolve" at bounding box center [1308, 31] width 98 height 34
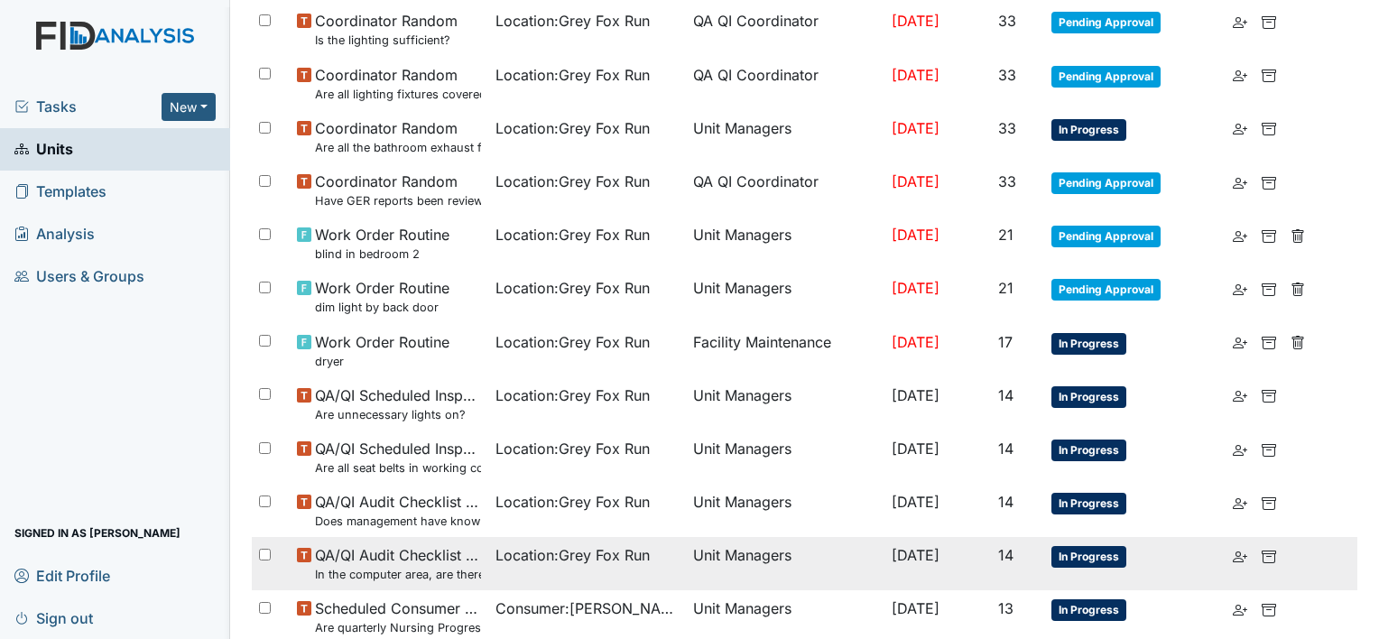
scroll to position [1172, 0]
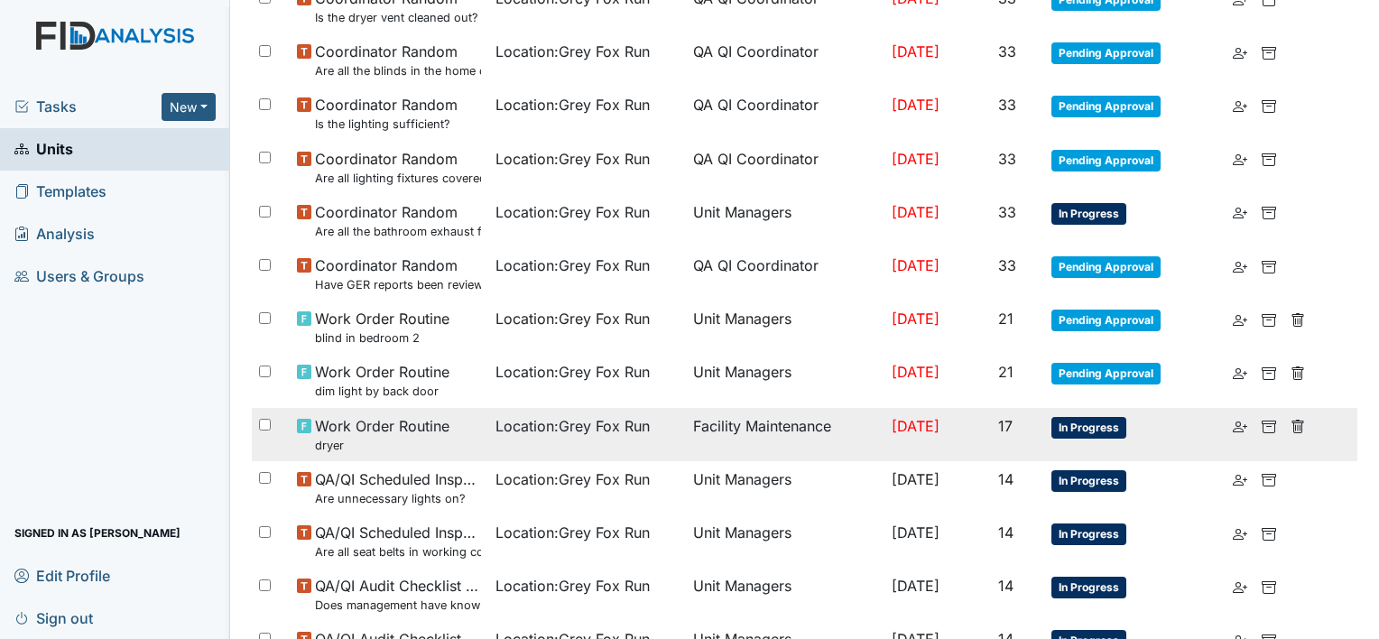
click at [1094, 428] on span "In Progress" at bounding box center [1088, 428] width 75 height 22
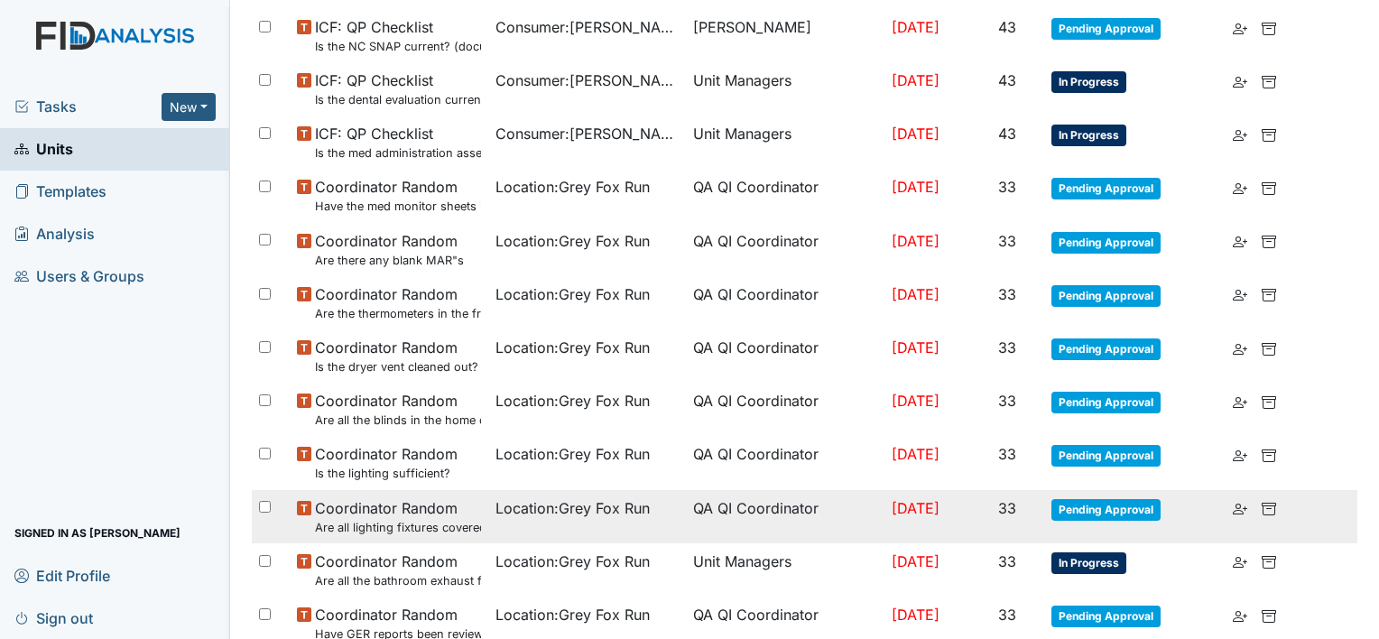
scroll to position [811, 0]
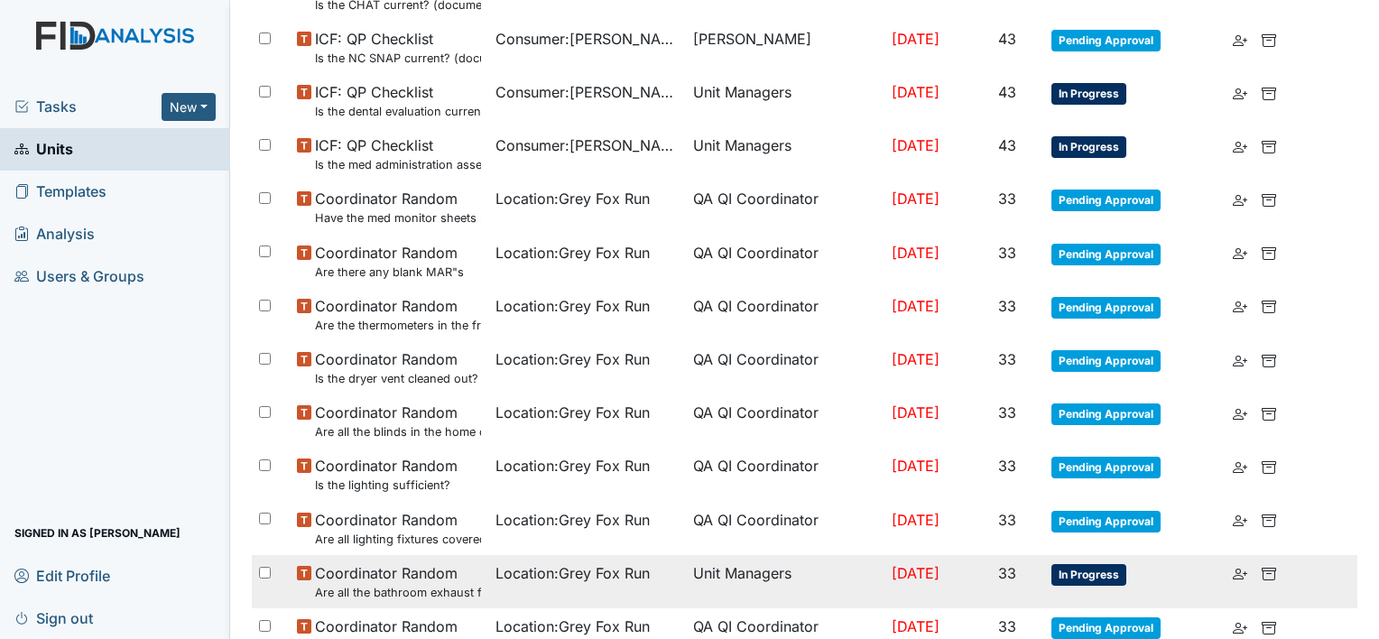
click at [437, 589] on small "Are all the bathroom exhaust fan covers clean and dust free?" at bounding box center [398, 592] width 166 height 17
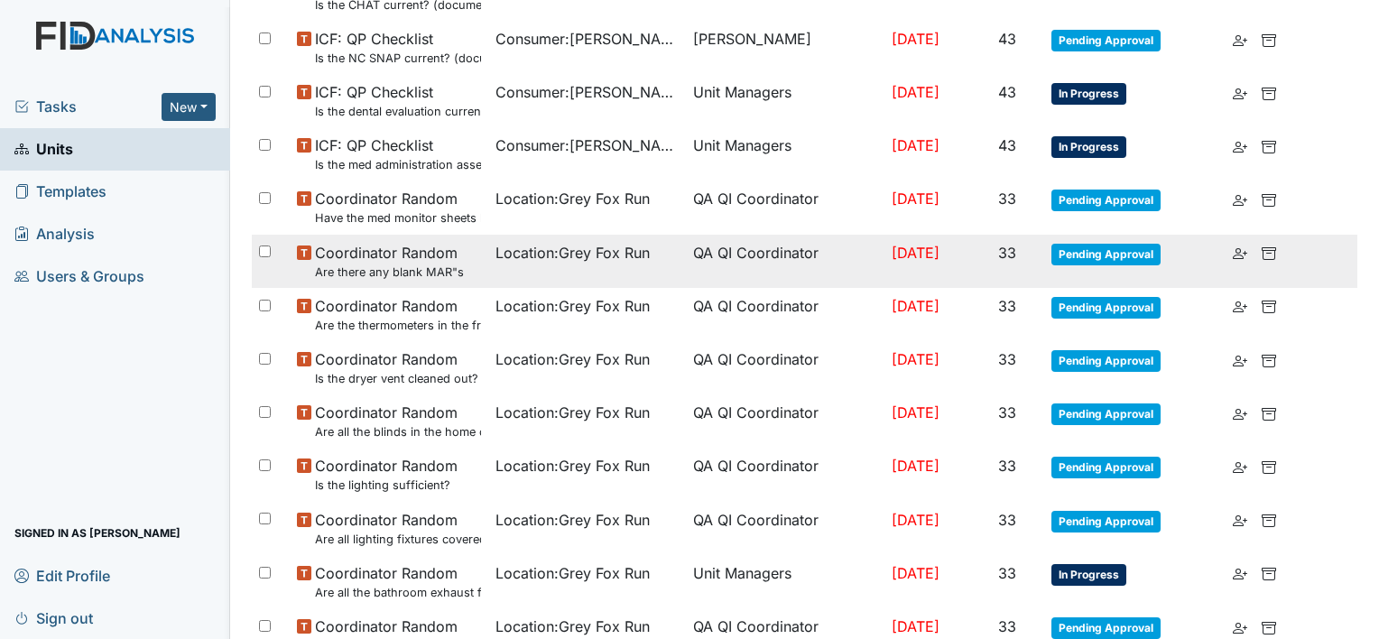
click at [1122, 254] on span "Pending Approval" at bounding box center [1105, 255] width 109 height 22
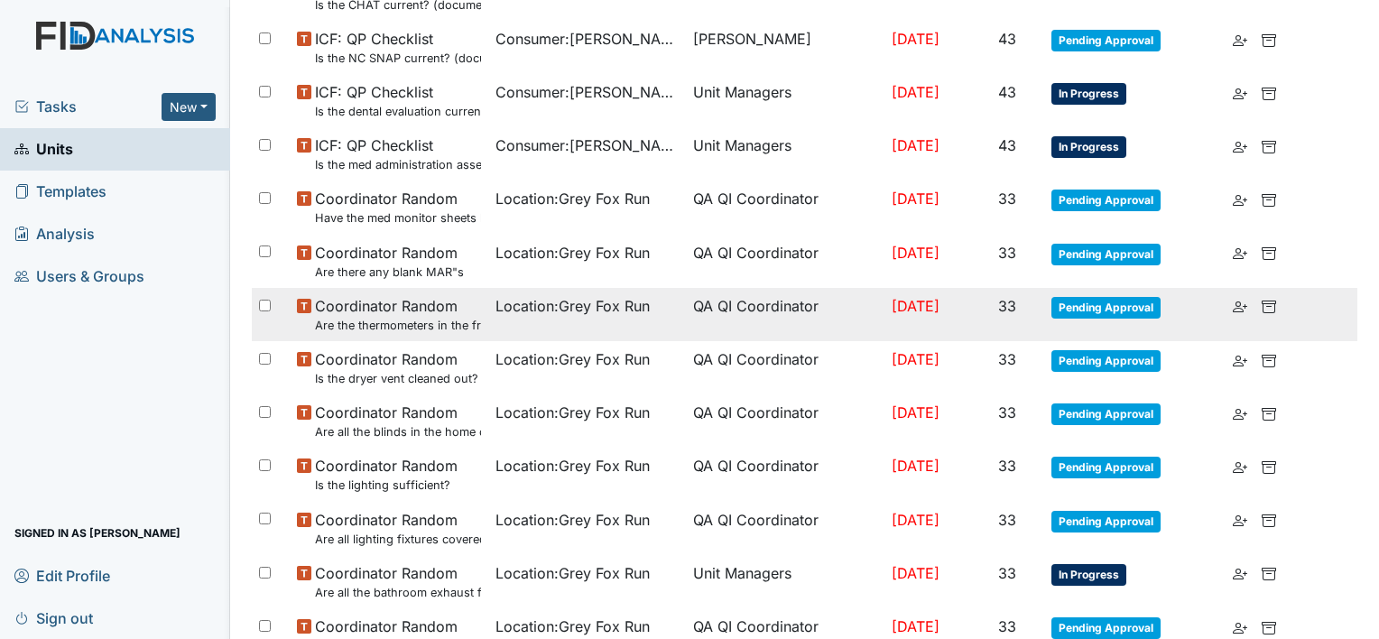
click at [440, 321] on small "Are the thermometers in the freezer reading between 0 degrees and 10 degrees?" at bounding box center [398, 325] width 166 height 17
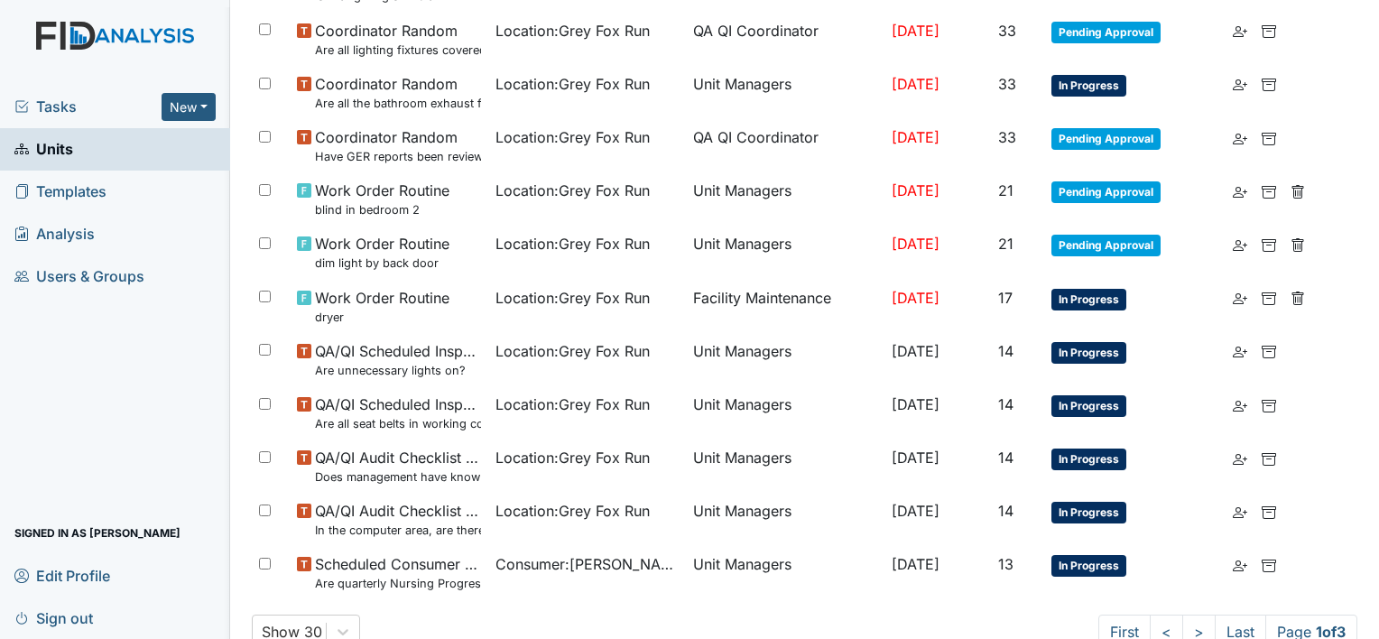
scroll to position [1353, 0]
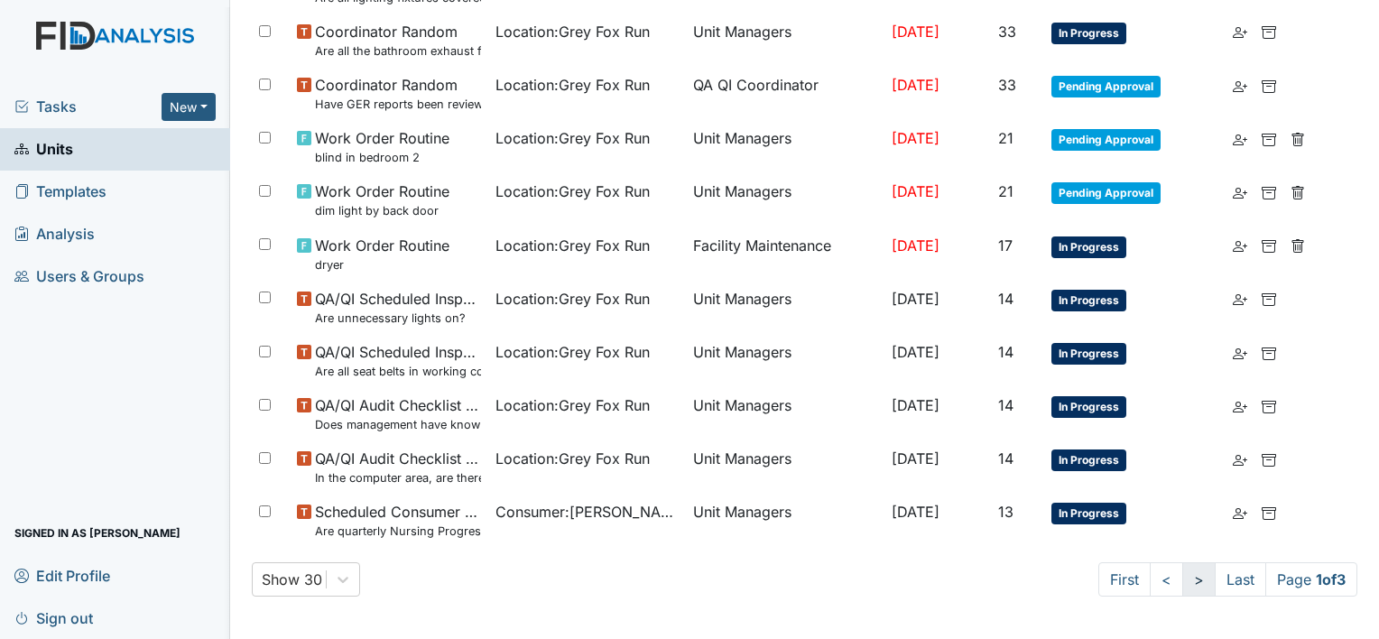
click at [1182, 582] on link ">" at bounding box center [1198, 579] width 33 height 34
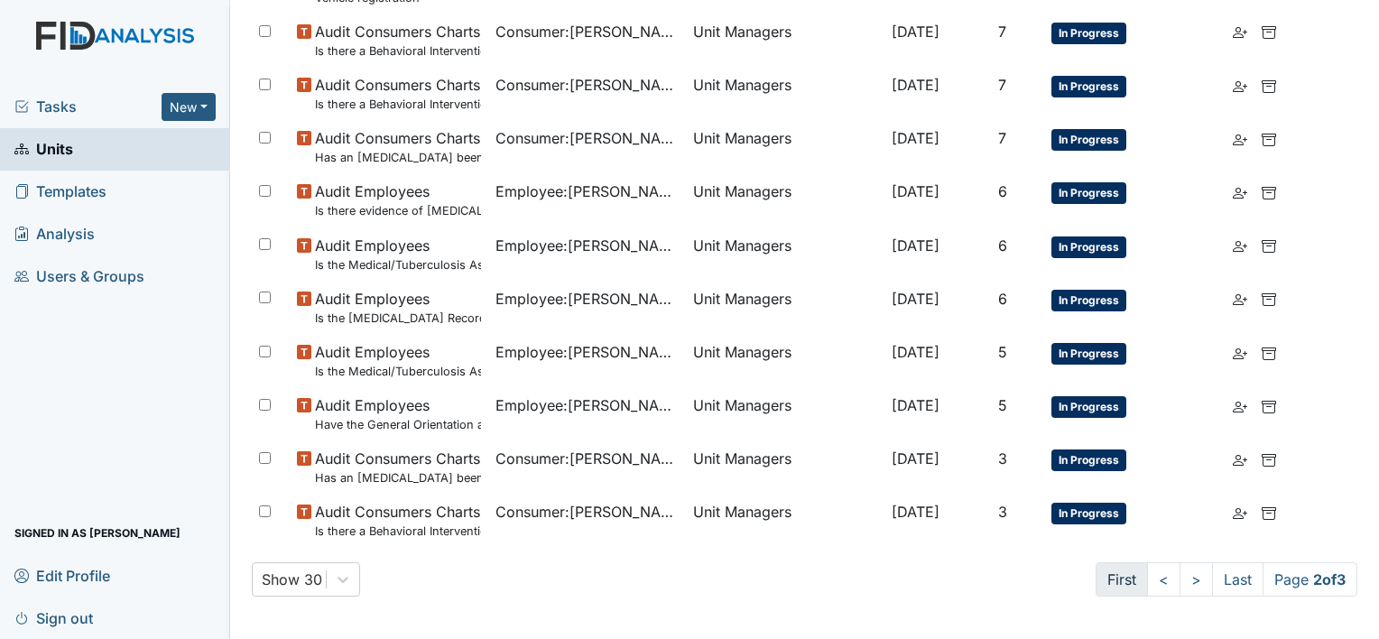
click at [1109, 581] on link "First" at bounding box center [1121, 579] width 52 height 34
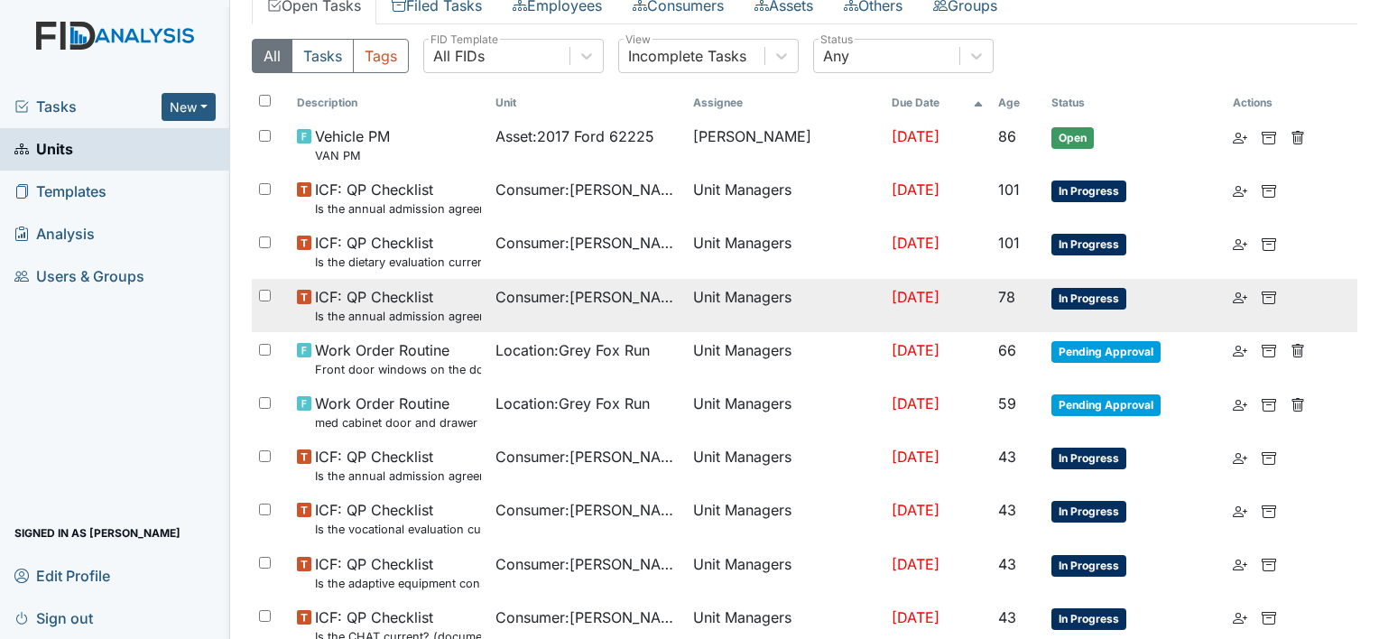
scroll to position [0, 0]
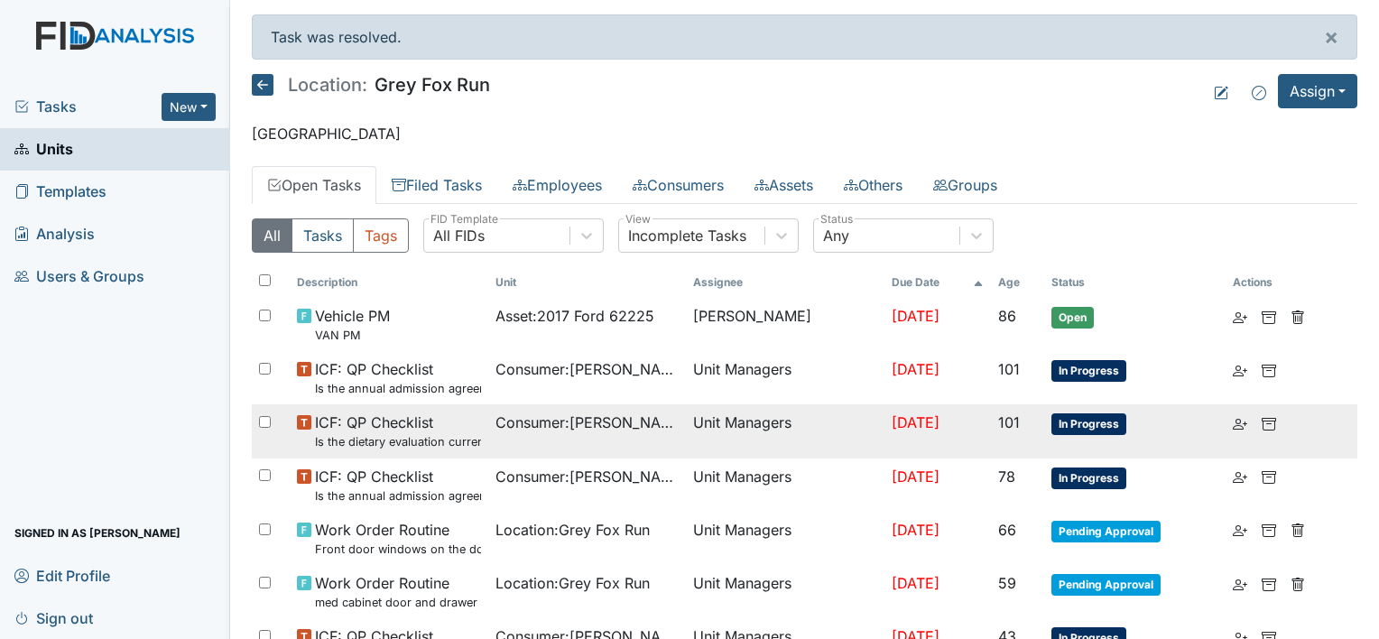
click at [416, 428] on span "ICF: QP Checklist Is the dietary evaluation current? (document the date in the …" at bounding box center [398, 430] width 166 height 39
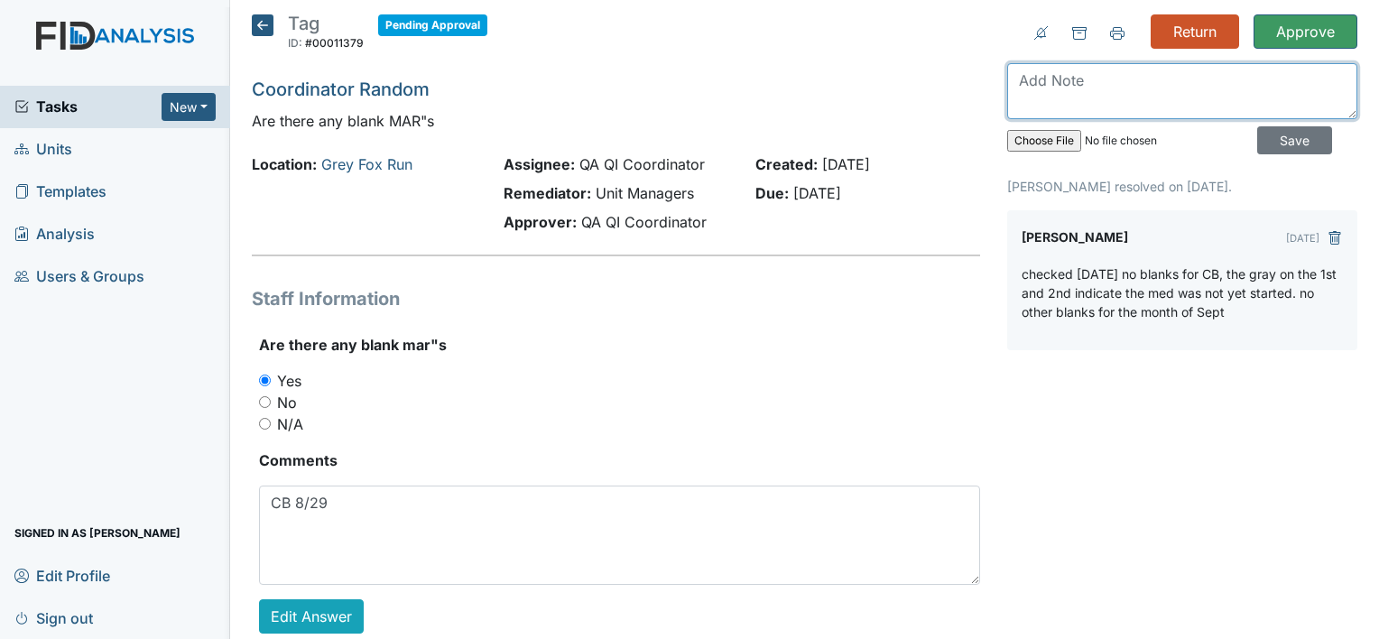
click at [1071, 93] on textarea at bounding box center [1182, 91] width 350 height 56
type textarea "no blanks noted for October"
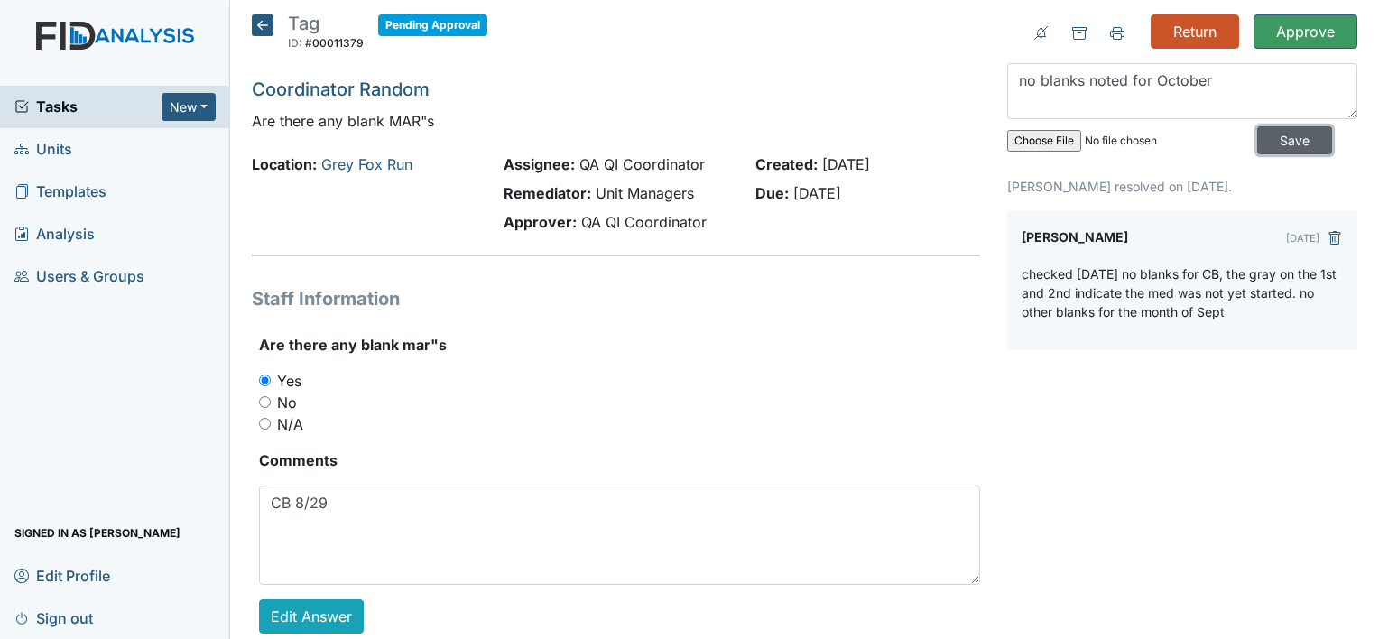
click at [1267, 141] on input "Save" at bounding box center [1294, 140] width 75 height 28
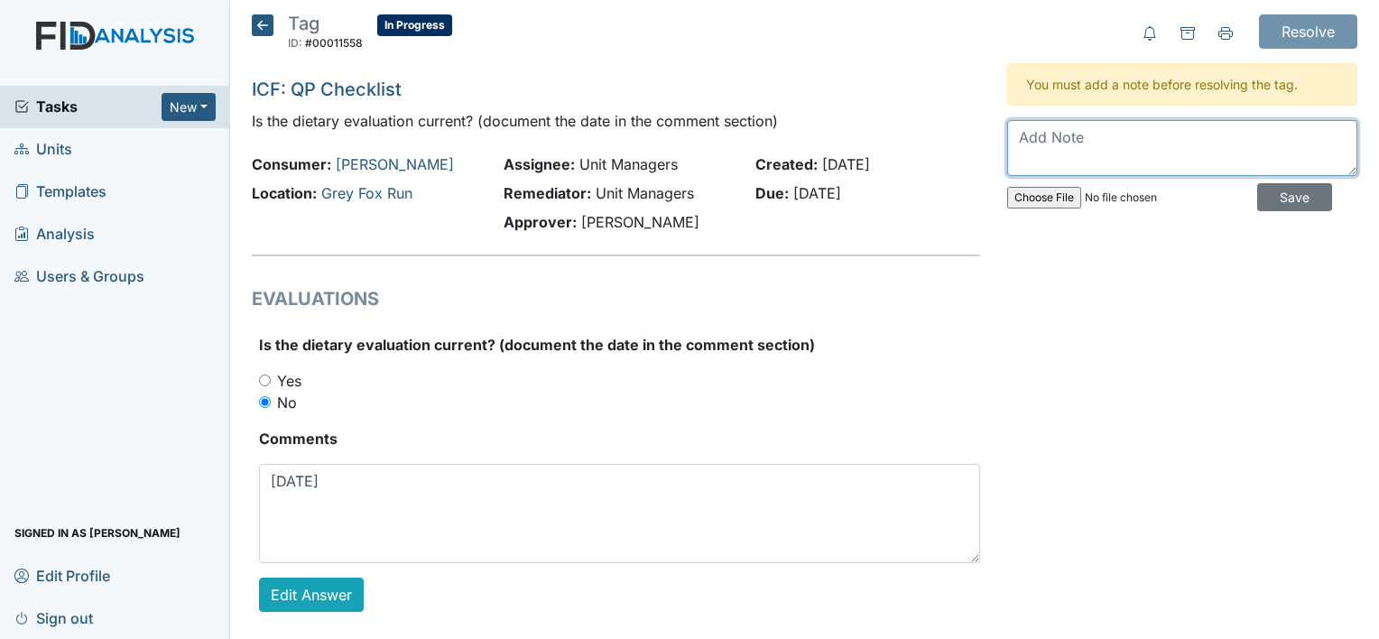
click at [1045, 133] on textarea at bounding box center [1182, 148] width 350 height 56
type textarea "updated 9-10-2025"
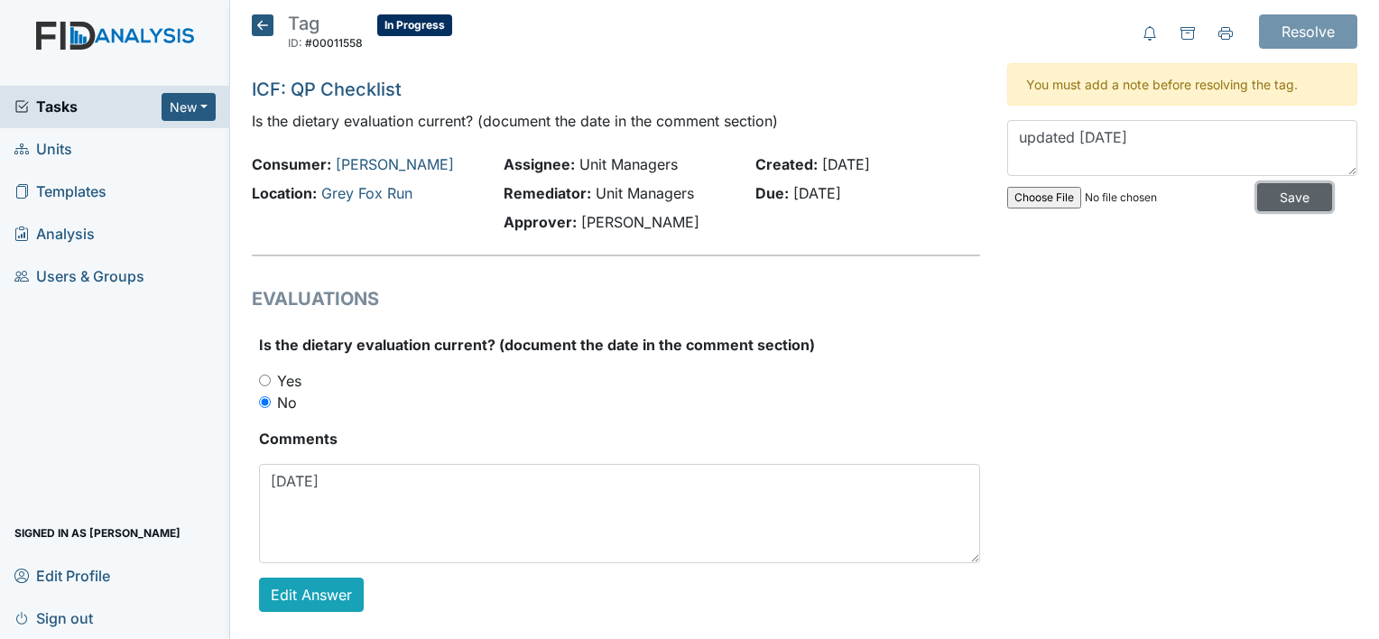
click at [1278, 202] on input "Save" at bounding box center [1294, 197] width 75 height 28
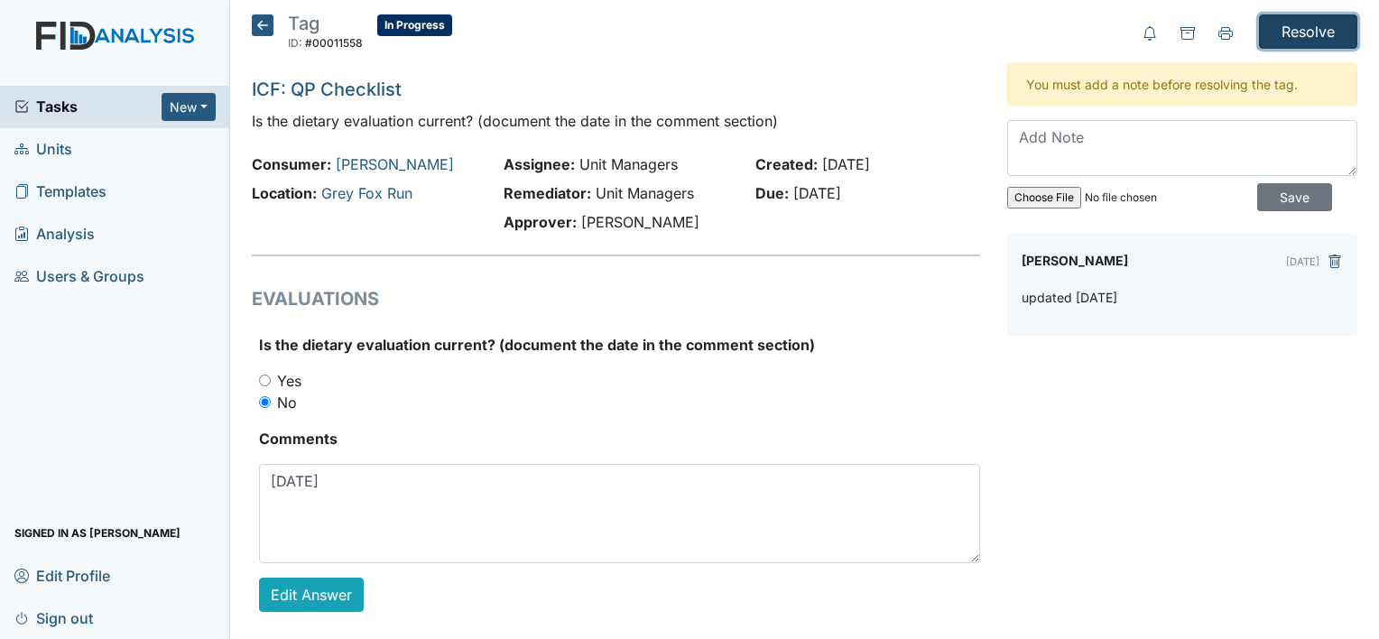
click at [1297, 27] on input "Resolve" at bounding box center [1308, 31] width 98 height 34
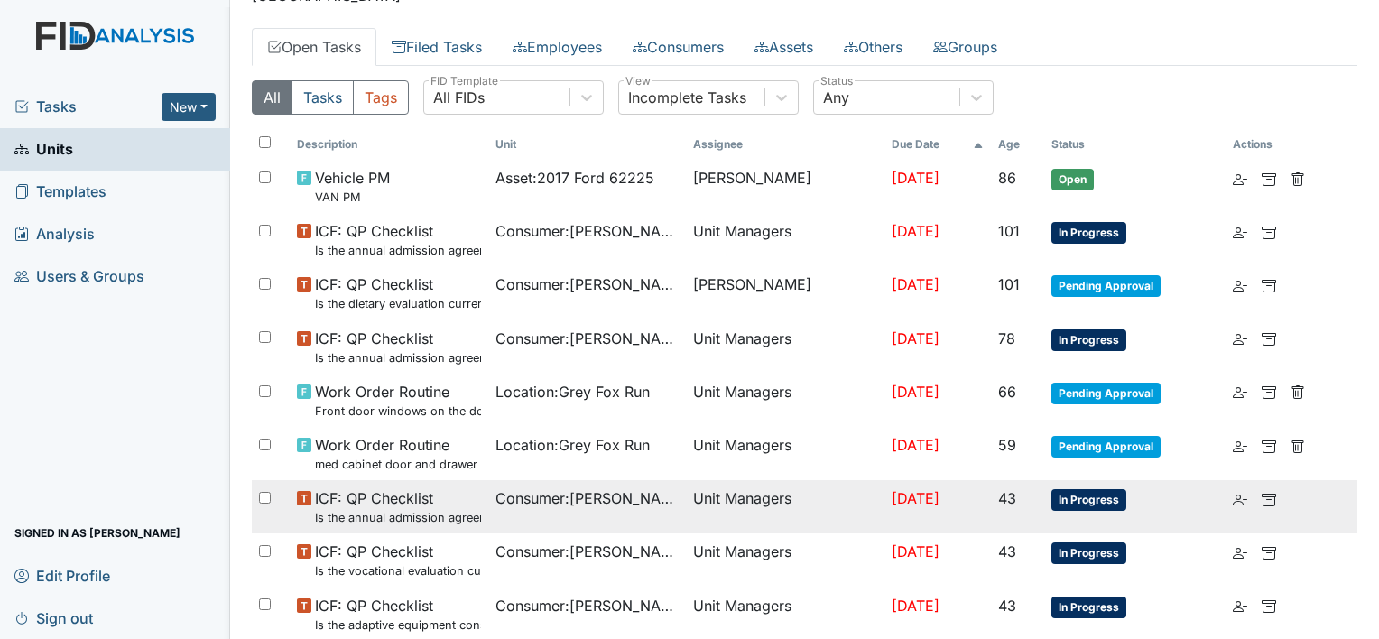
scroll to position [180, 0]
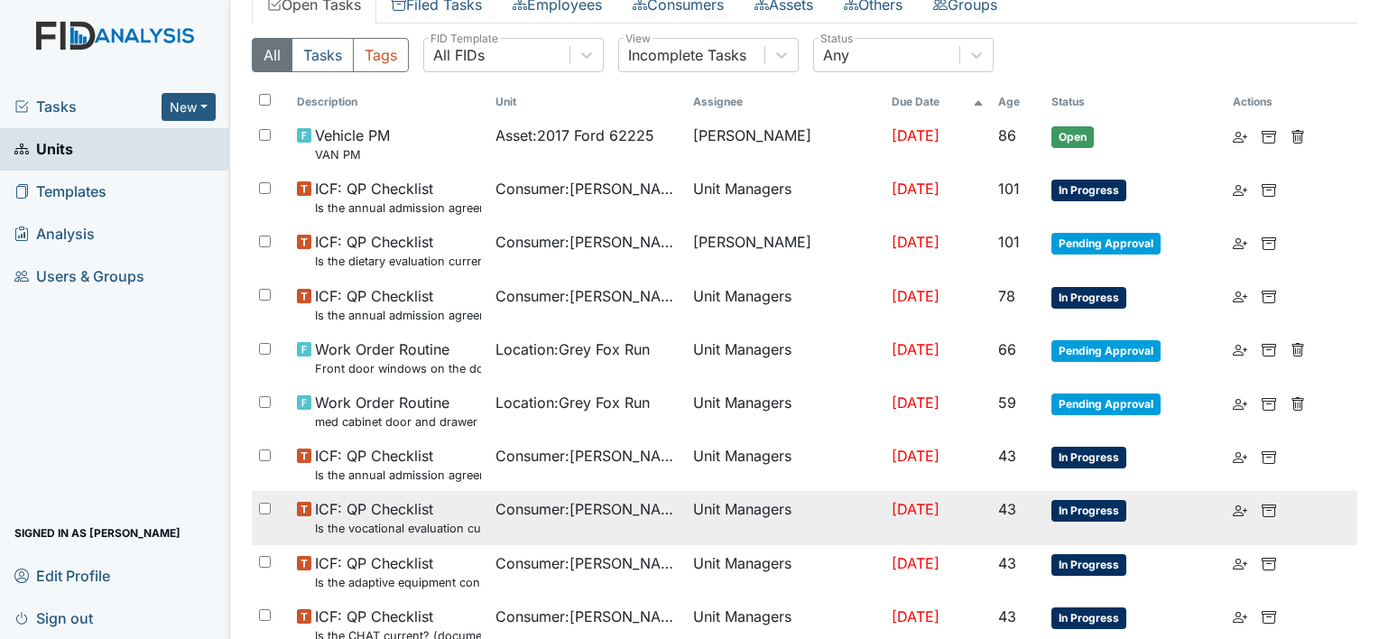
click at [1090, 518] on span "In Progress" at bounding box center [1088, 511] width 75 height 22
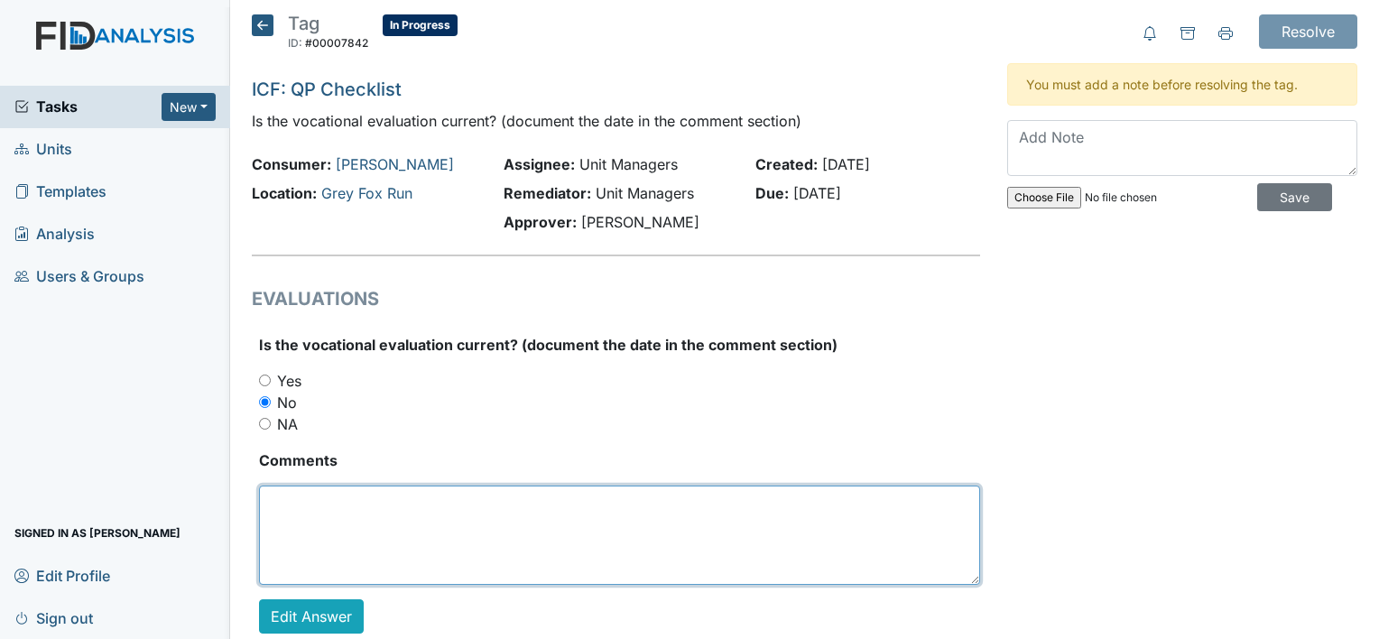
click at [451, 513] on textarea at bounding box center [619, 534] width 721 height 99
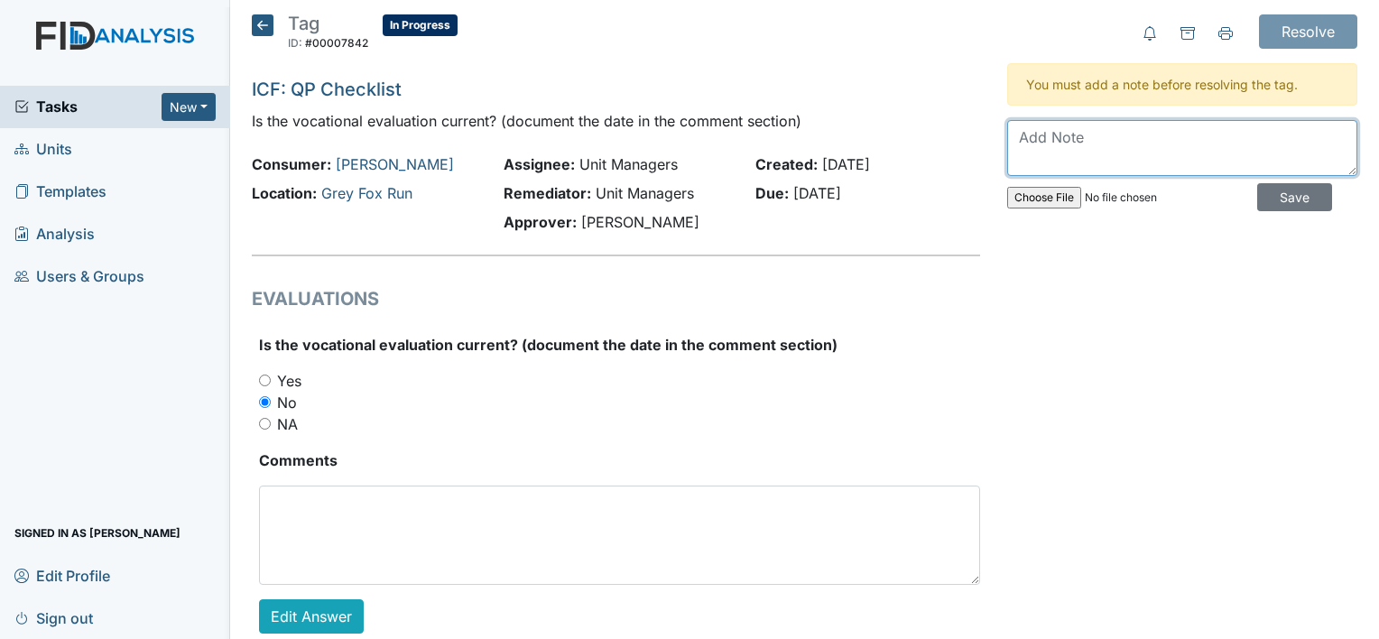
click at [1058, 150] on textarea at bounding box center [1182, 148] width 350 height 56
type textarea "does not attend the DP until recently will update"
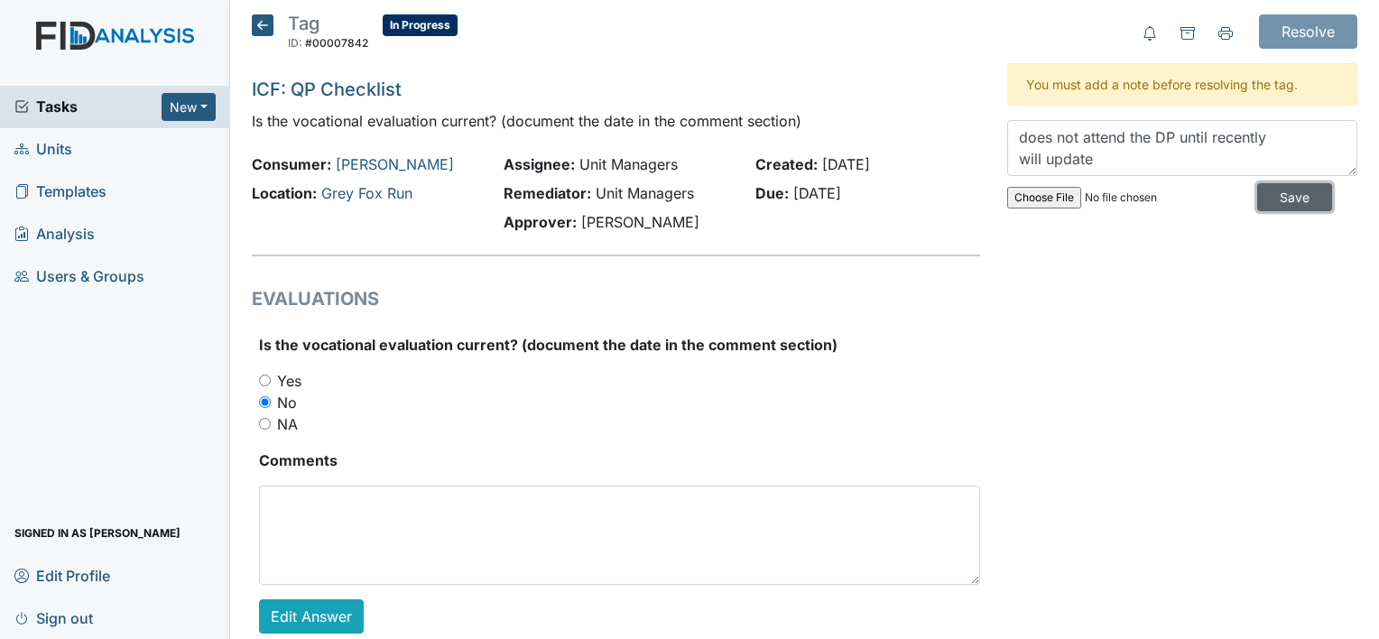
click at [1279, 191] on input "Save" at bounding box center [1294, 197] width 75 height 28
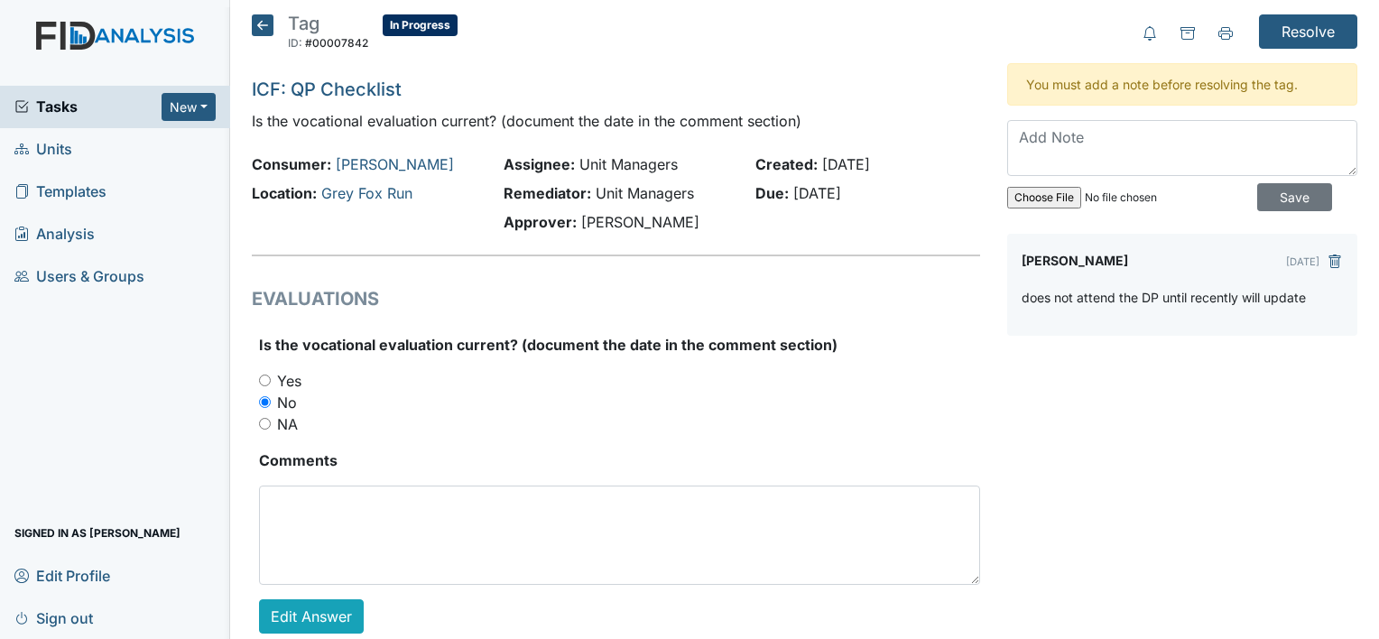
scroll to position [0, 0]
click at [1293, 27] on input "Resolve" at bounding box center [1308, 31] width 98 height 34
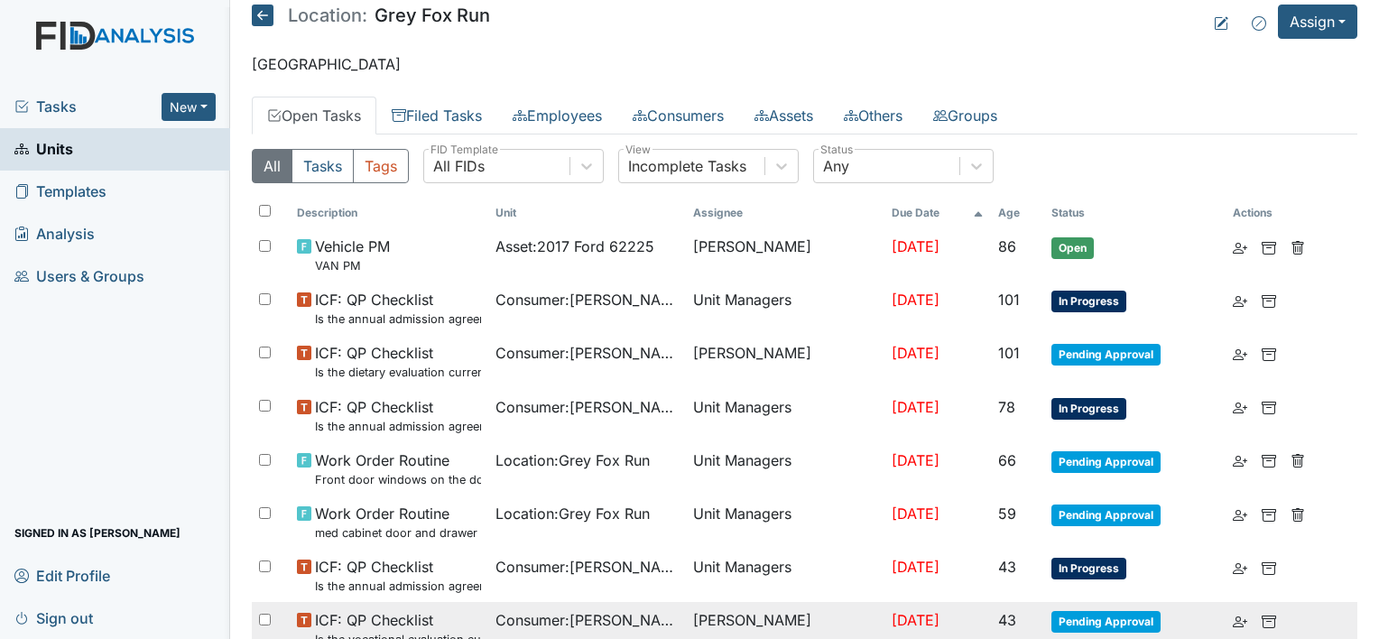
scroll to position [180, 0]
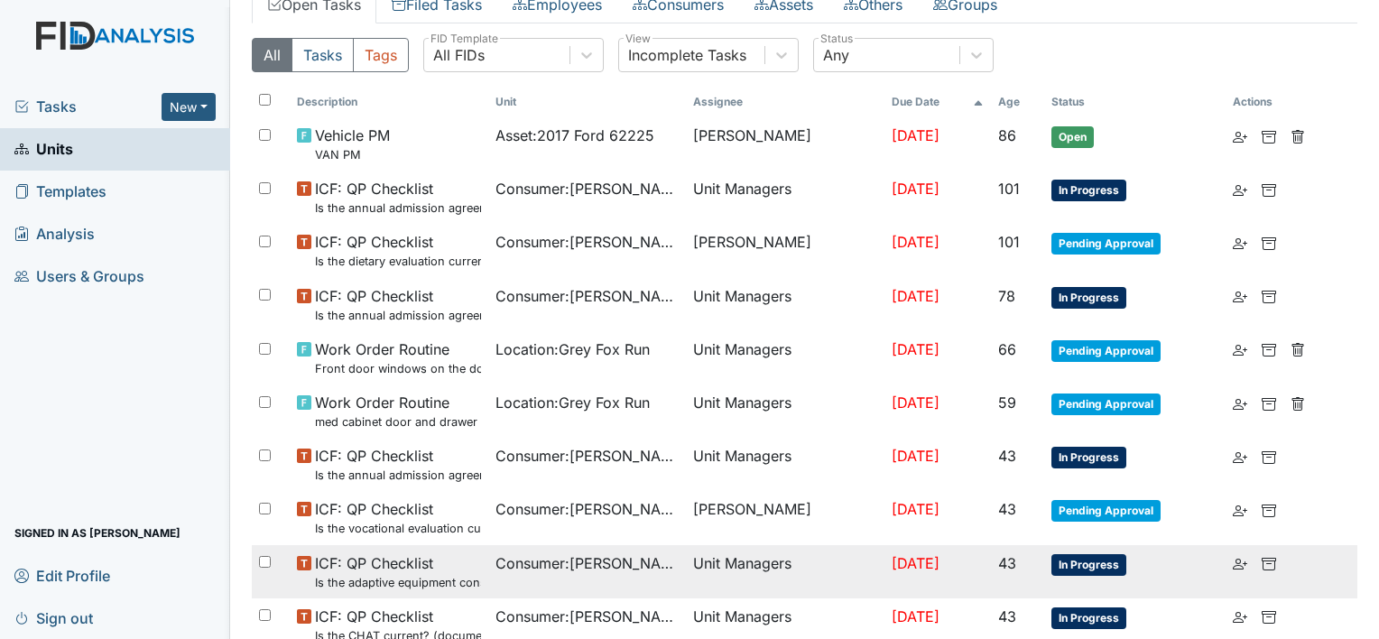
click at [438, 564] on span "ICF: QP Checklist Is the adaptive equipment consent current? (document the date…" at bounding box center [398, 571] width 166 height 39
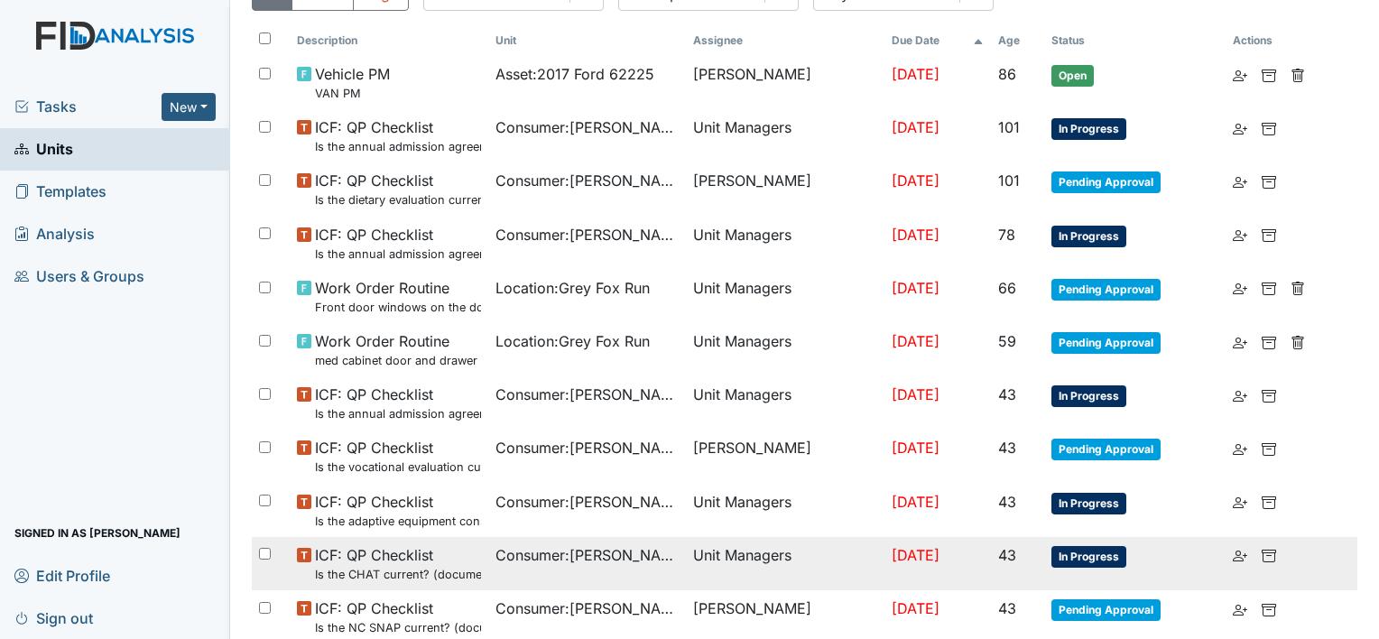
scroll to position [271, 0]
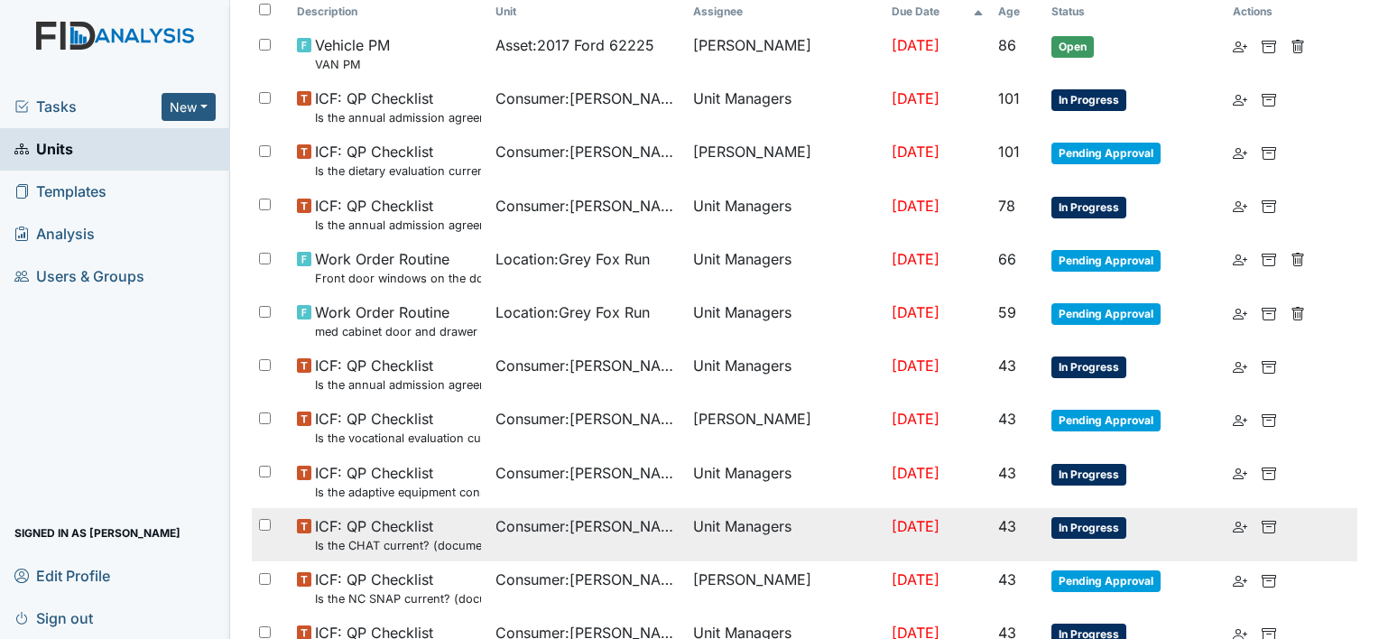
click at [570, 535] on td "Consumer : [PERSON_NAME]" at bounding box center [587, 534] width 199 height 53
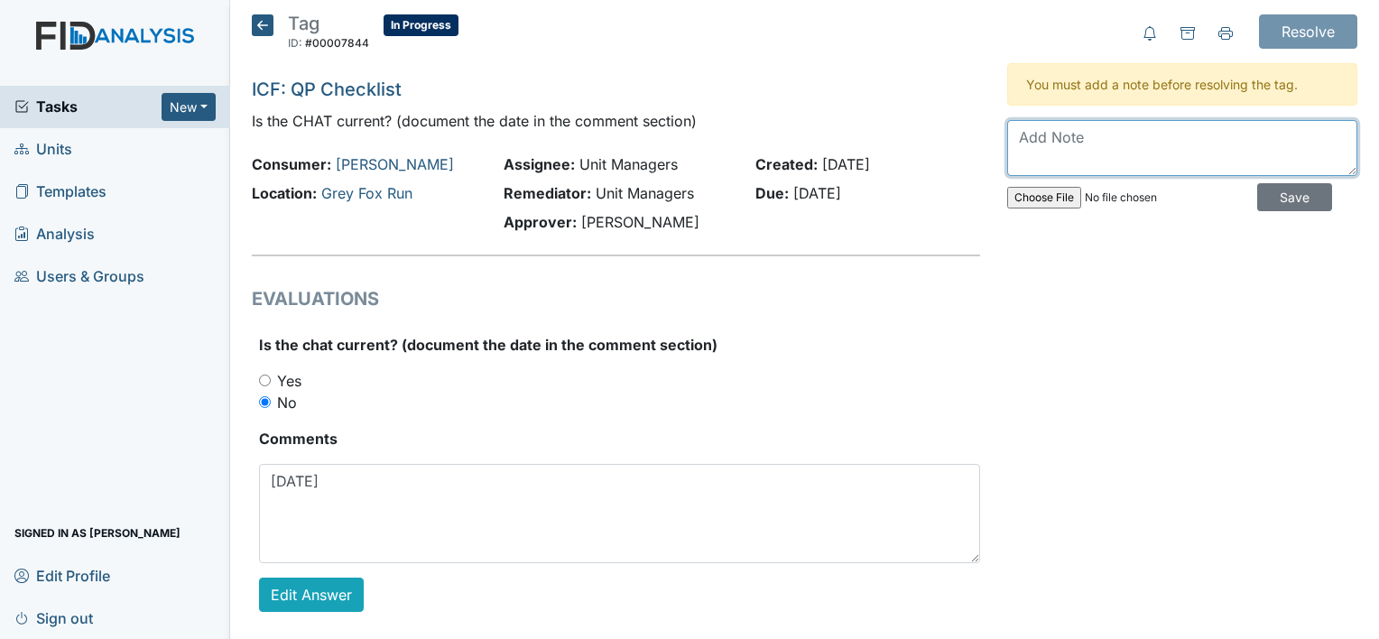
click at [1069, 141] on textarea at bounding box center [1182, 148] width 350 height 56
type textarea "7*23-2025"
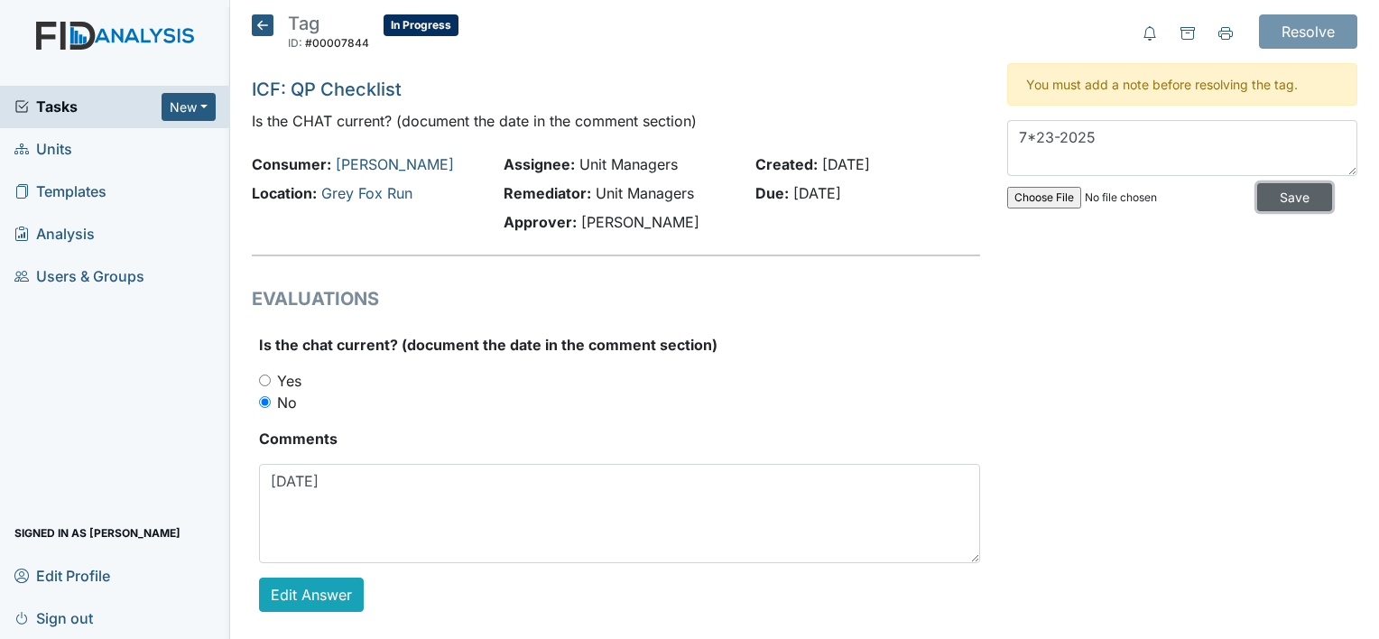
click at [1275, 194] on input "Save" at bounding box center [1294, 197] width 75 height 28
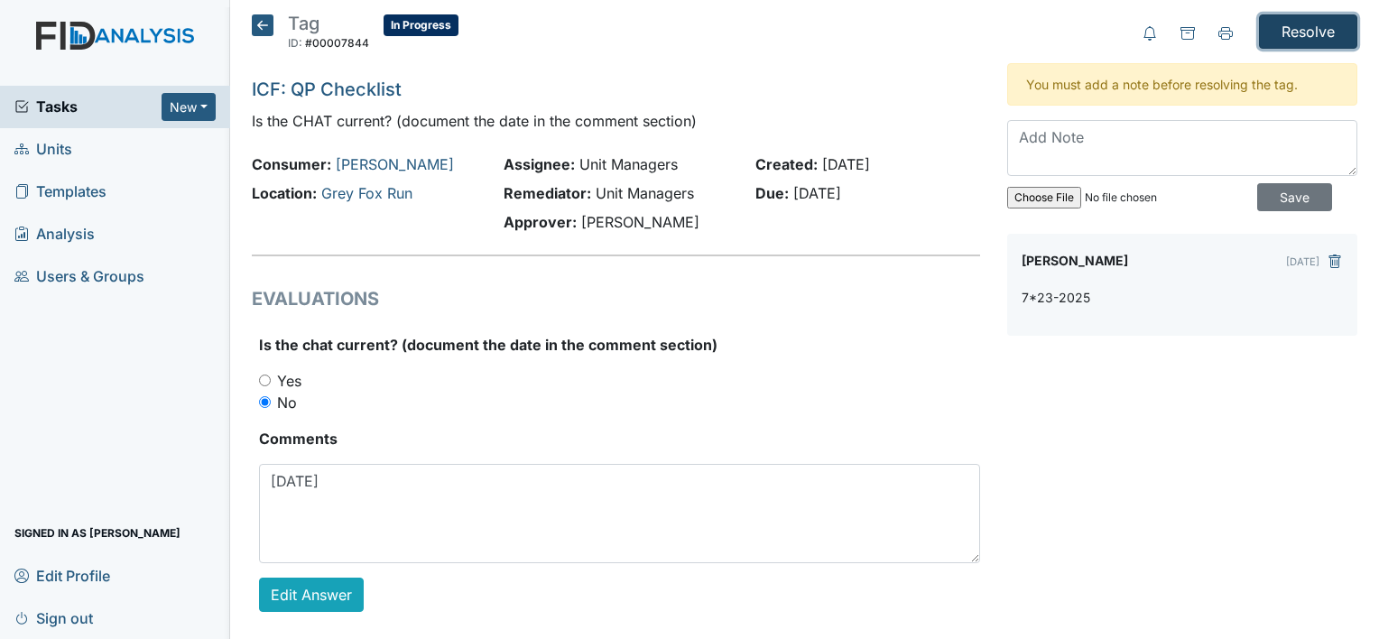
click at [1296, 31] on input "Resolve" at bounding box center [1308, 31] width 98 height 34
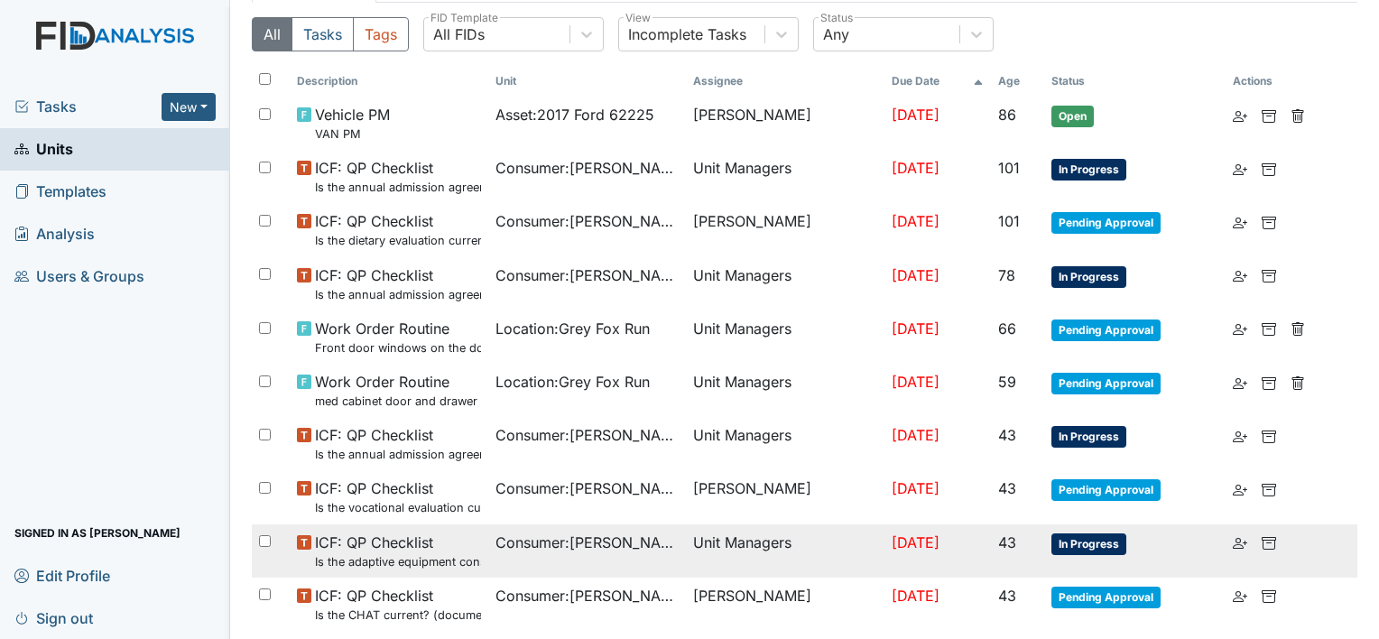
scroll to position [361, 0]
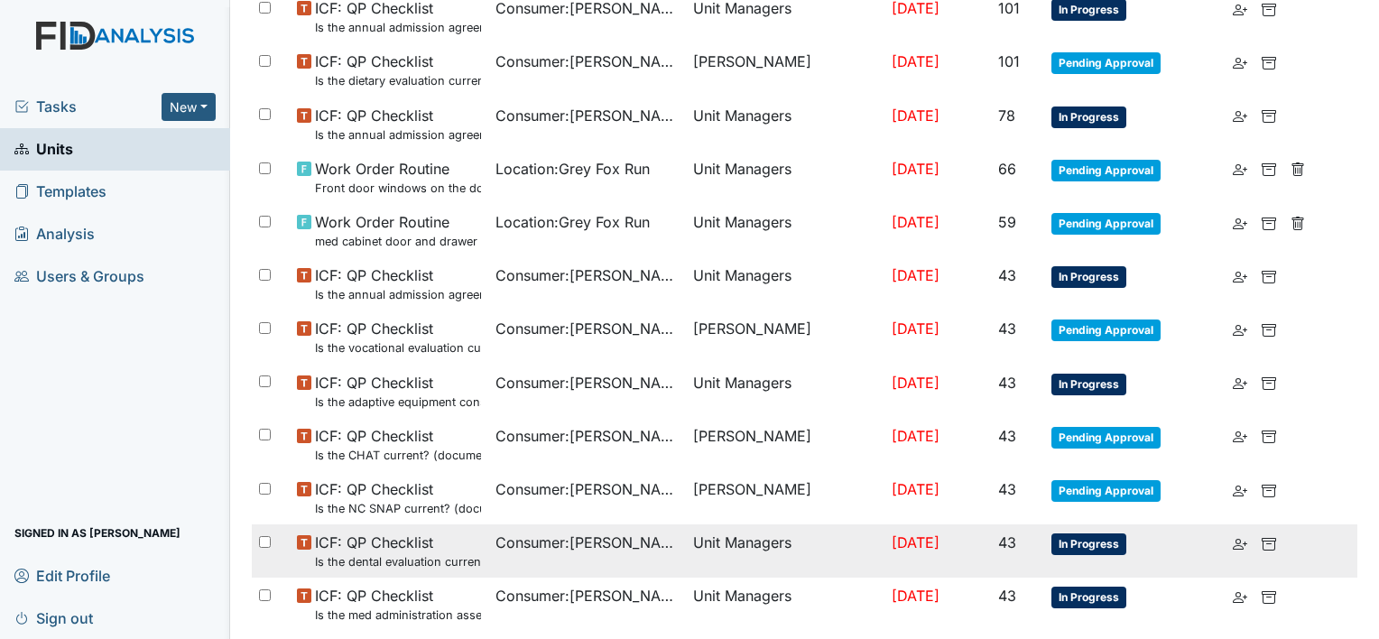
click at [437, 556] on small "Is the dental evaluation current? (document the date, oral rating, and goal # i…" at bounding box center [398, 561] width 166 height 17
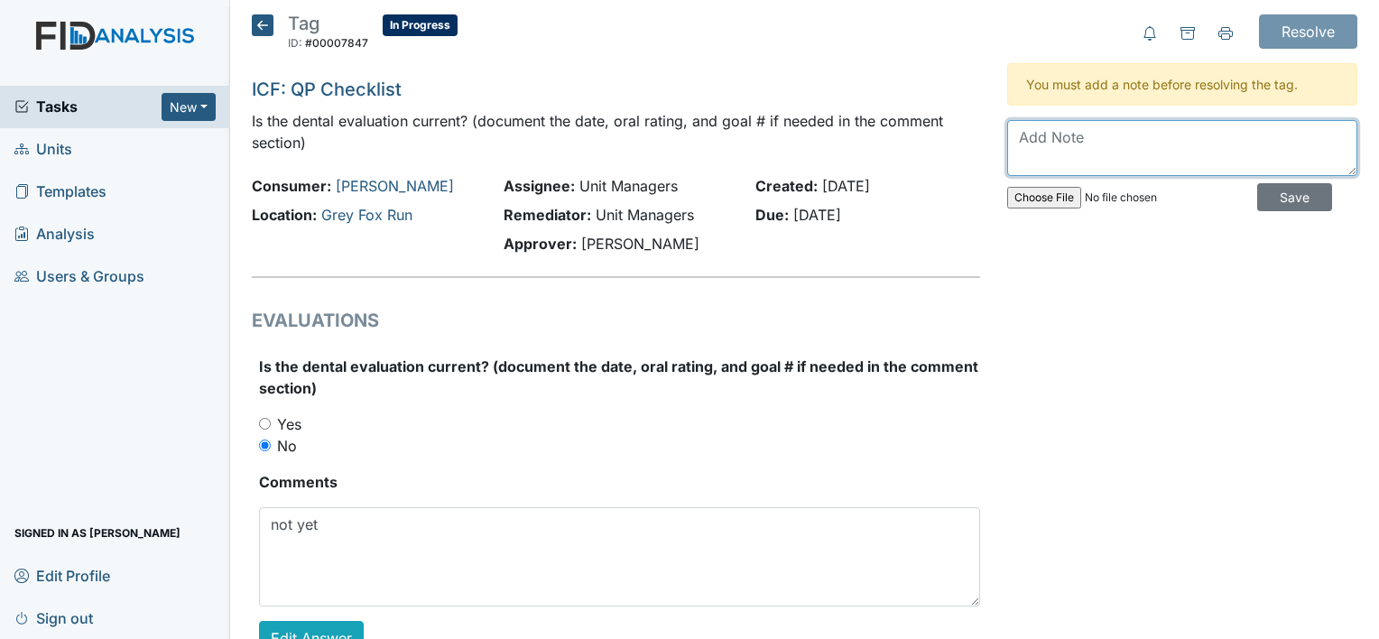
click at [1118, 139] on textarea at bounding box center [1182, 148] width 350 height 56
type textarea "[DATE]"
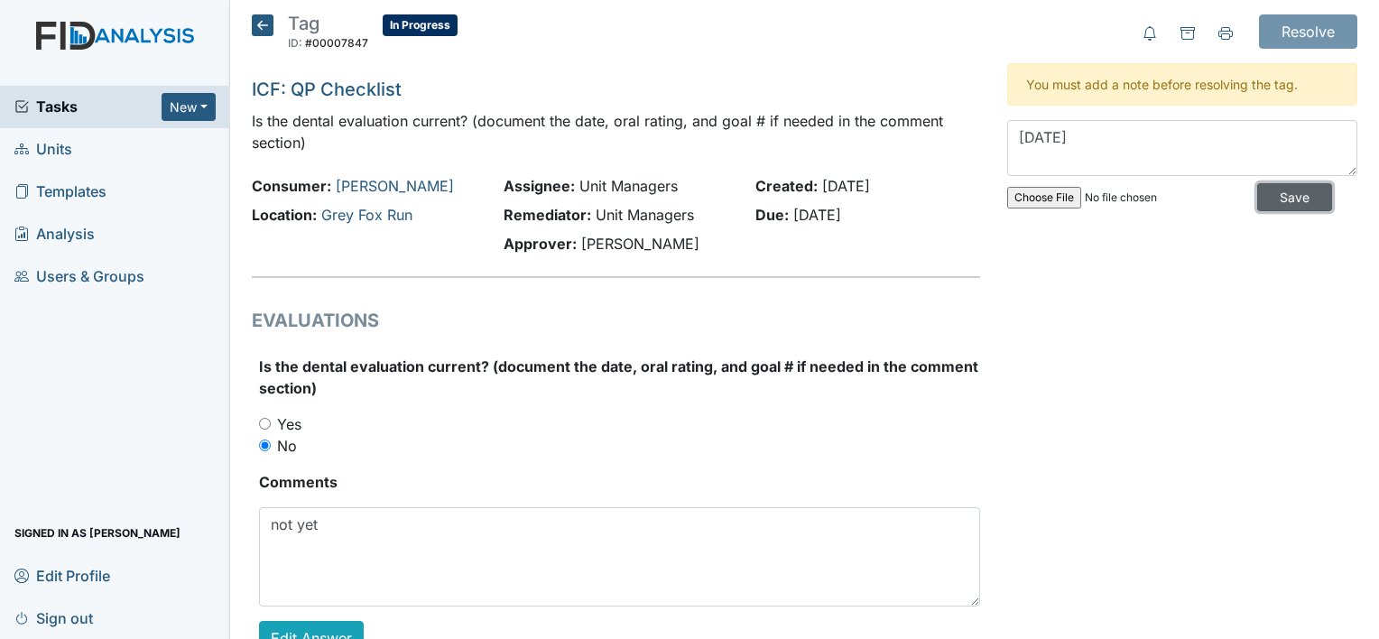
click at [1270, 189] on input "Save" at bounding box center [1294, 197] width 75 height 28
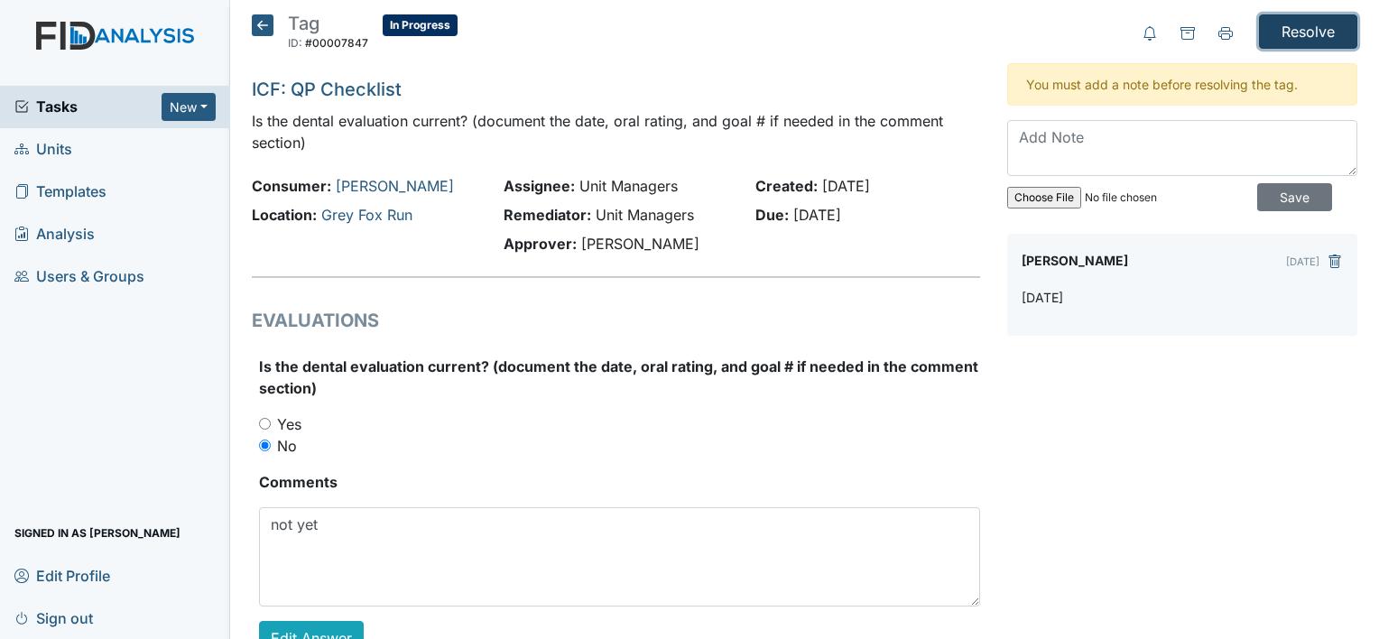
click at [1289, 30] on input "Resolve" at bounding box center [1308, 31] width 98 height 34
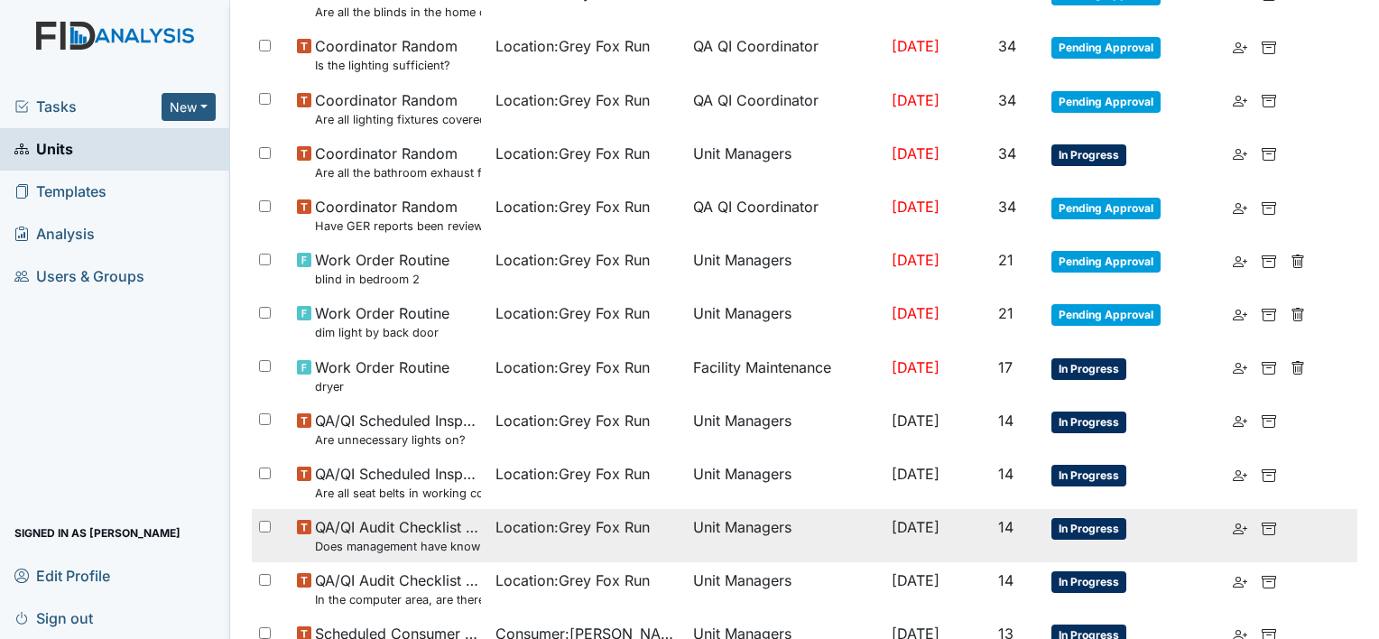
scroll to position [1262, 0]
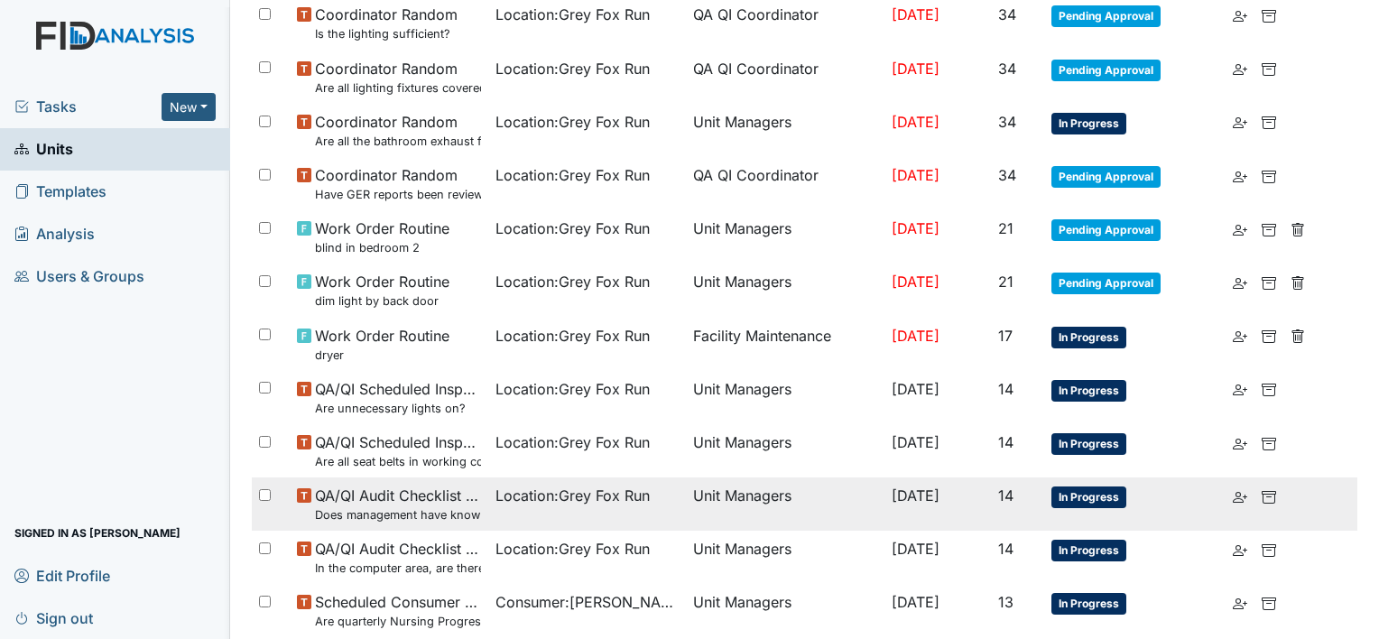
click at [424, 516] on small "Does management have knowledge of another employee's password?" at bounding box center [398, 514] width 166 height 17
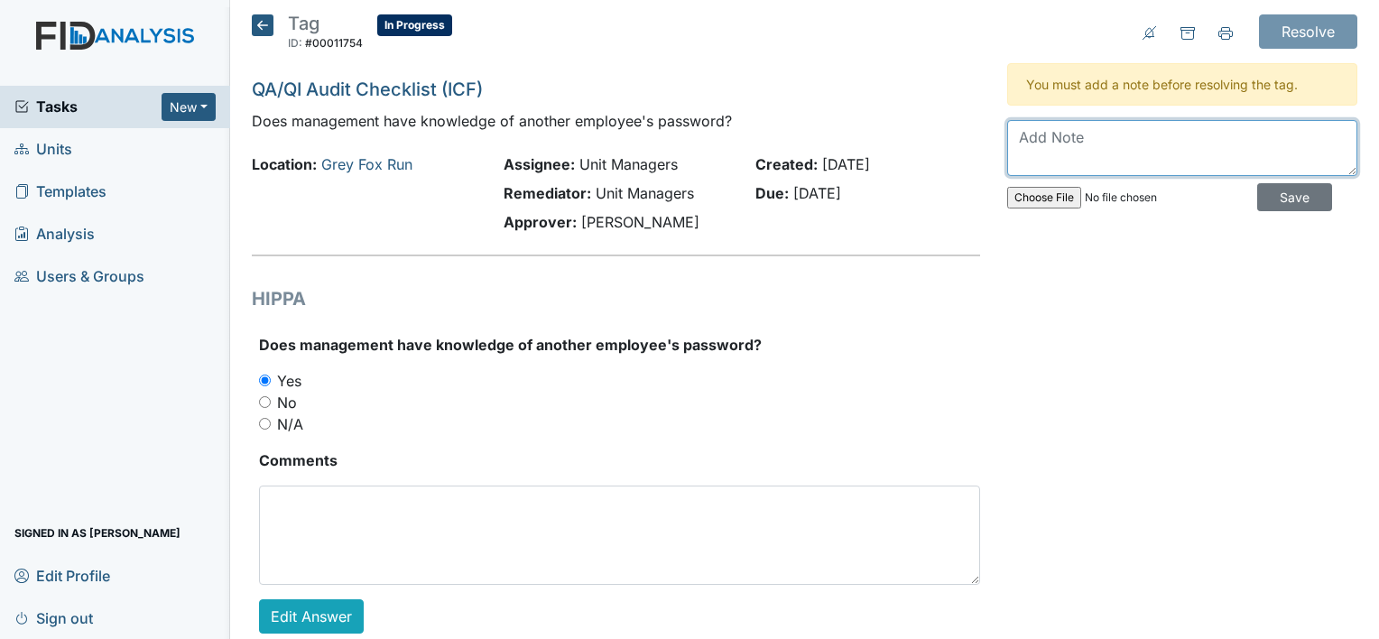
click at [1086, 145] on textarea at bounding box center [1182, 148] width 350 height 56
type textarea "marked wrong answer"
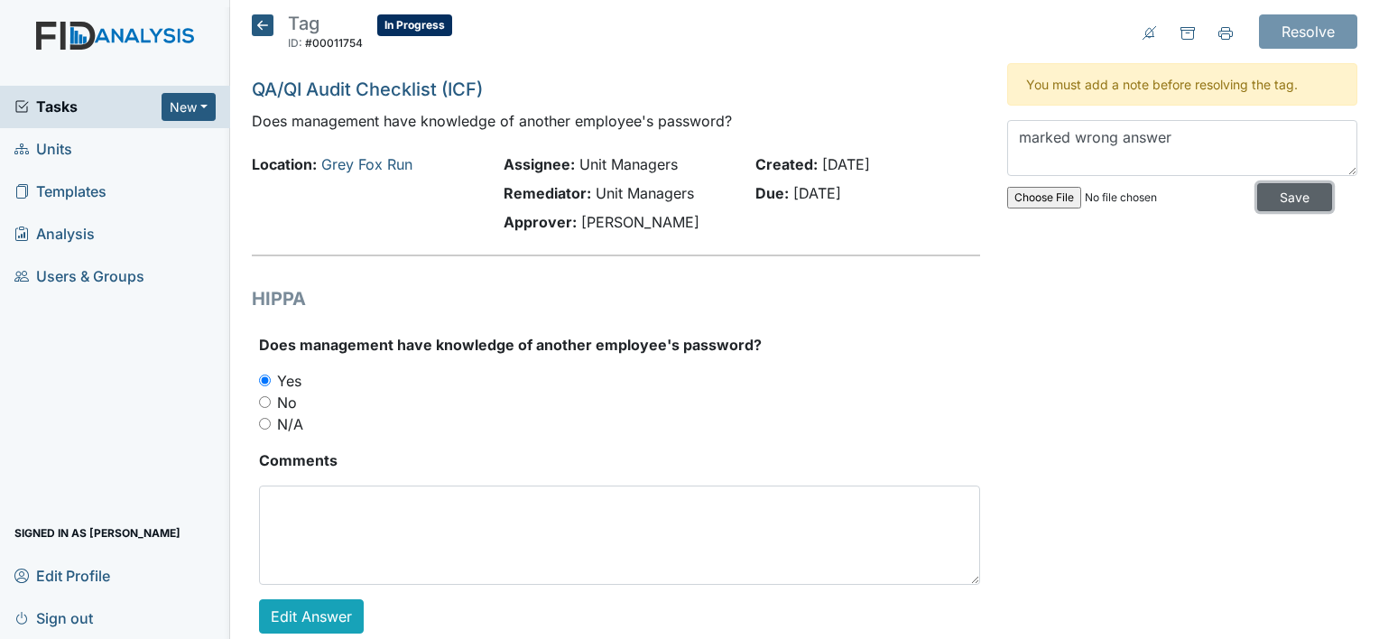
click at [1291, 196] on input "Save" at bounding box center [1294, 197] width 75 height 28
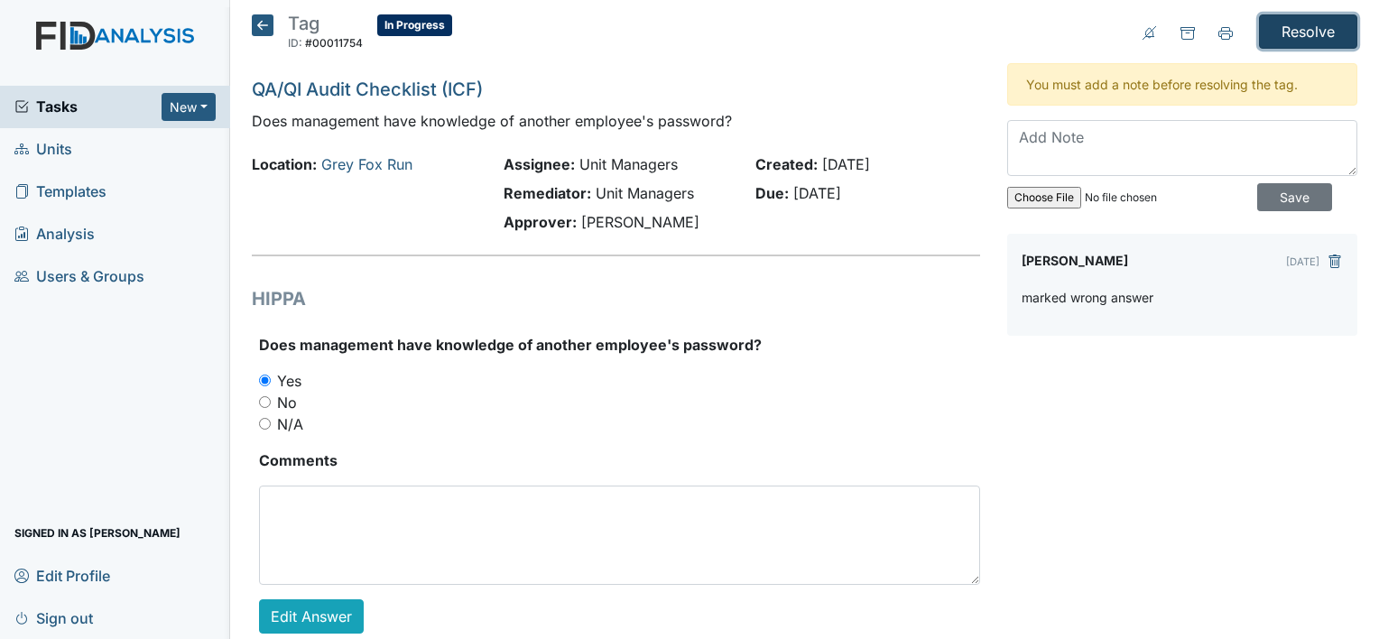
drag, startPoint x: 1298, startPoint y: 40, endPoint x: 1290, endPoint y: 32, distance: 10.9
click at [1294, 35] on input "Resolve" at bounding box center [1308, 31] width 98 height 34
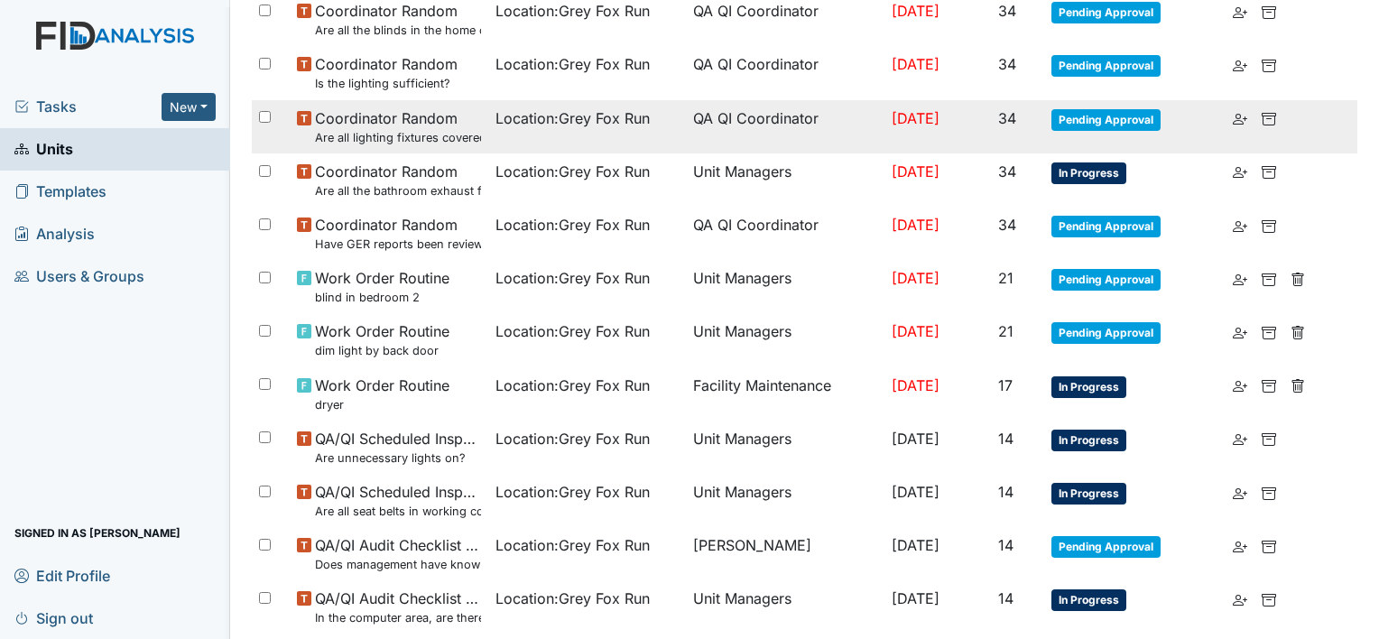
scroll to position [1328, 0]
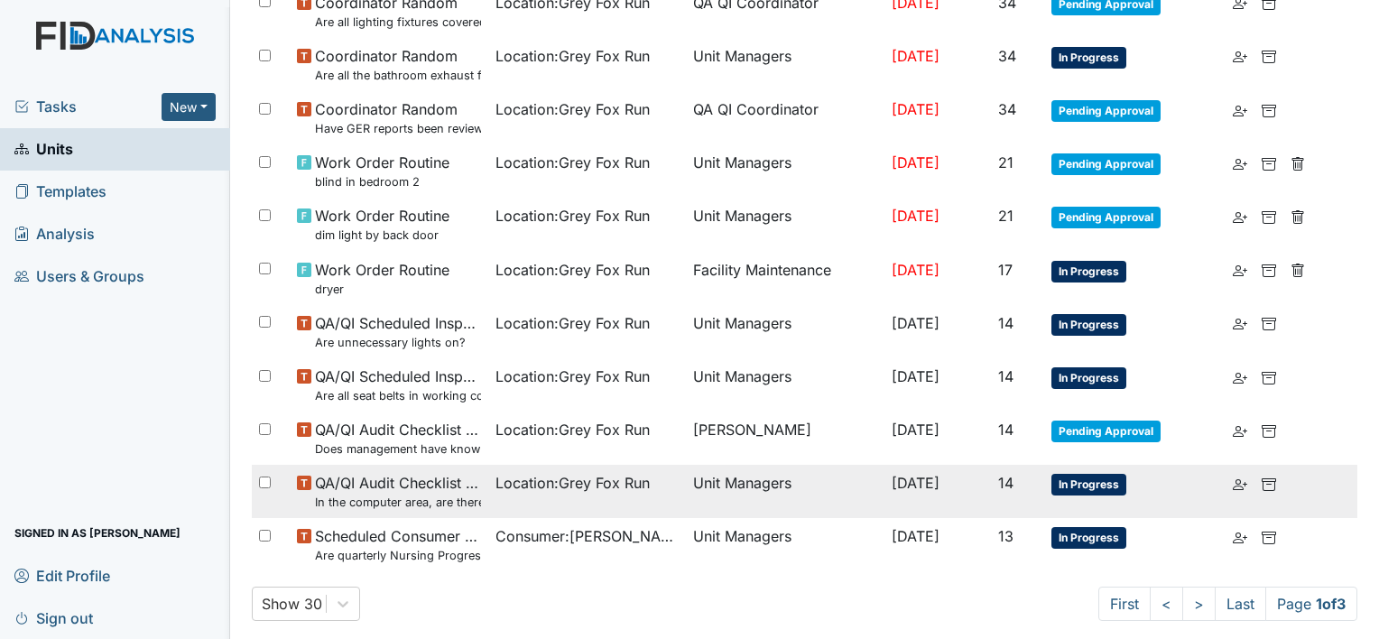
click at [426, 494] on small "In the computer area, are there any passwords that are visible?" at bounding box center [398, 502] width 166 height 17
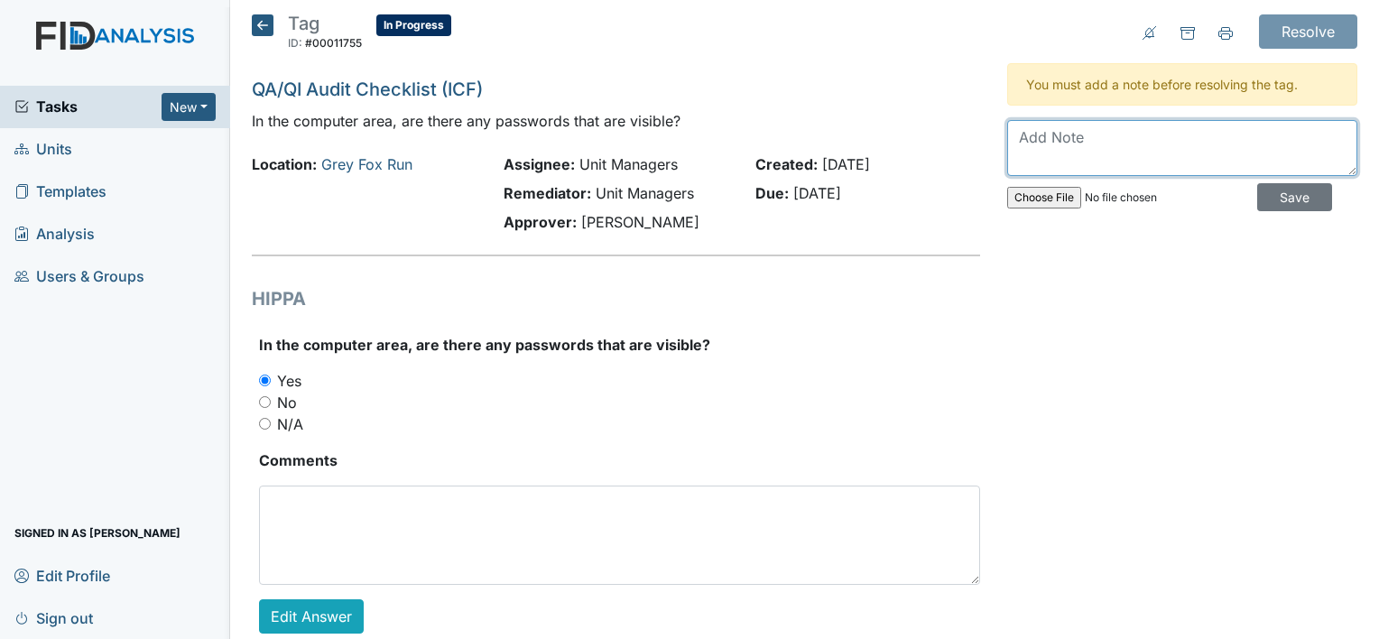
click at [1190, 149] on textarea at bounding box center [1182, 148] width 350 height 56
type textarea "marked wrong answer"
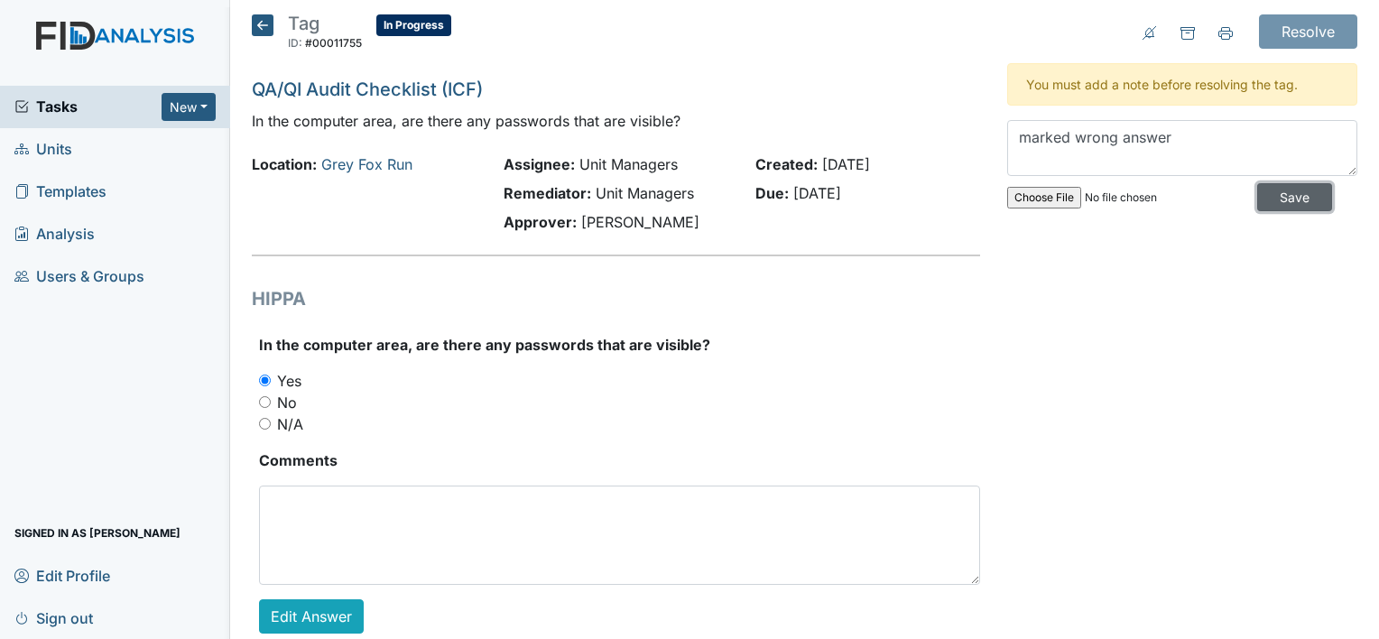
click at [1263, 194] on input "Save" at bounding box center [1294, 197] width 75 height 28
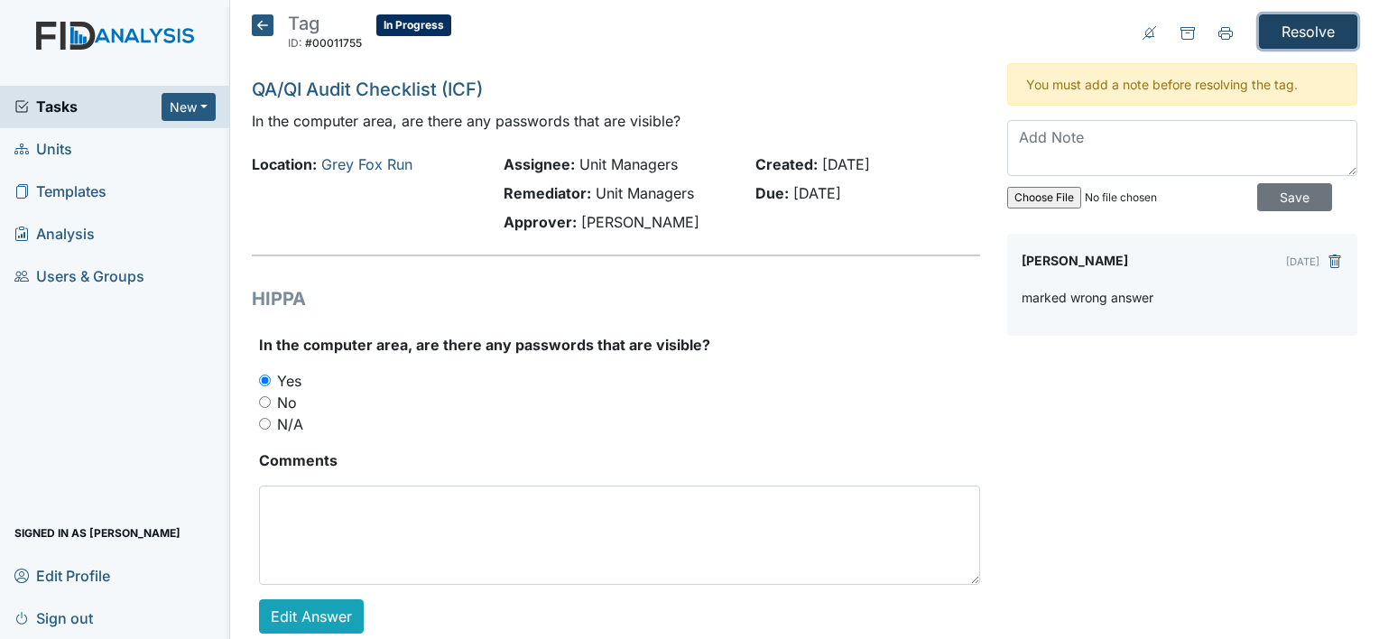
click at [1310, 23] on input "Resolve" at bounding box center [1308, 31] width 98 height 34
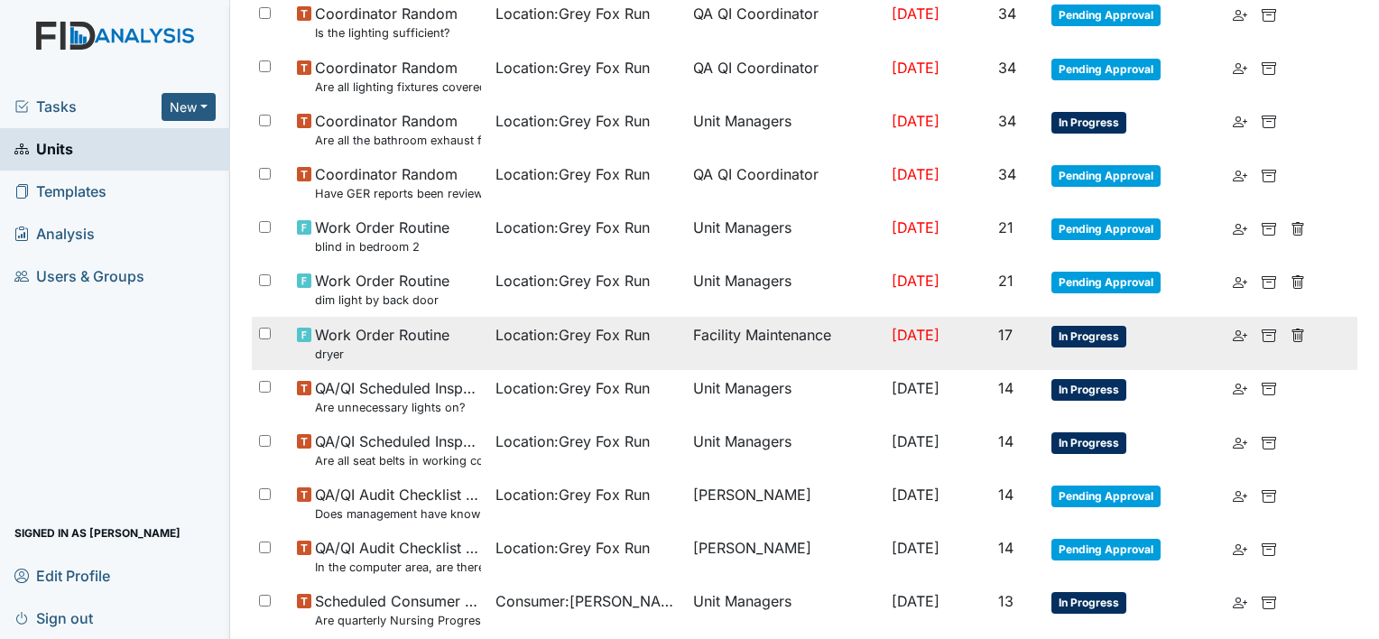
scroll to position [1353, 0]
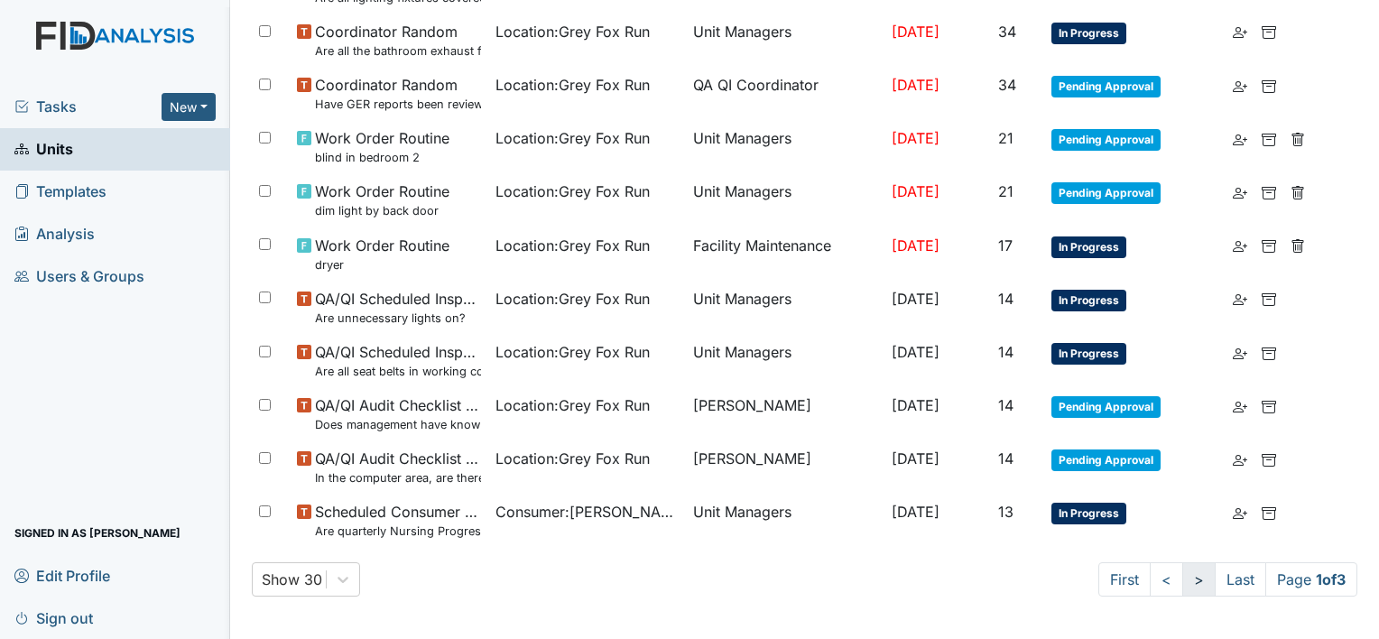
click at [1187, 581] on link ">" at bounding box center [1198, 579] width 33 height 34
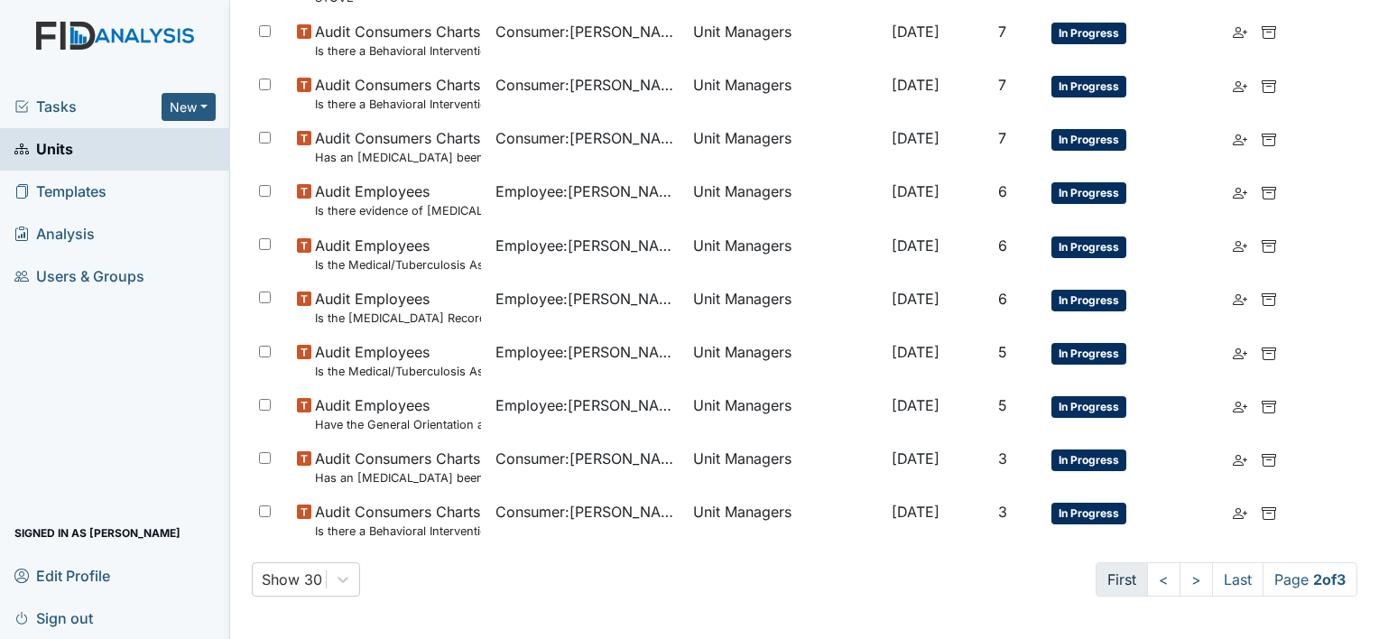
click at [1107, 569] on link "First" at bounding box center [1121, 579] width 52 height 34
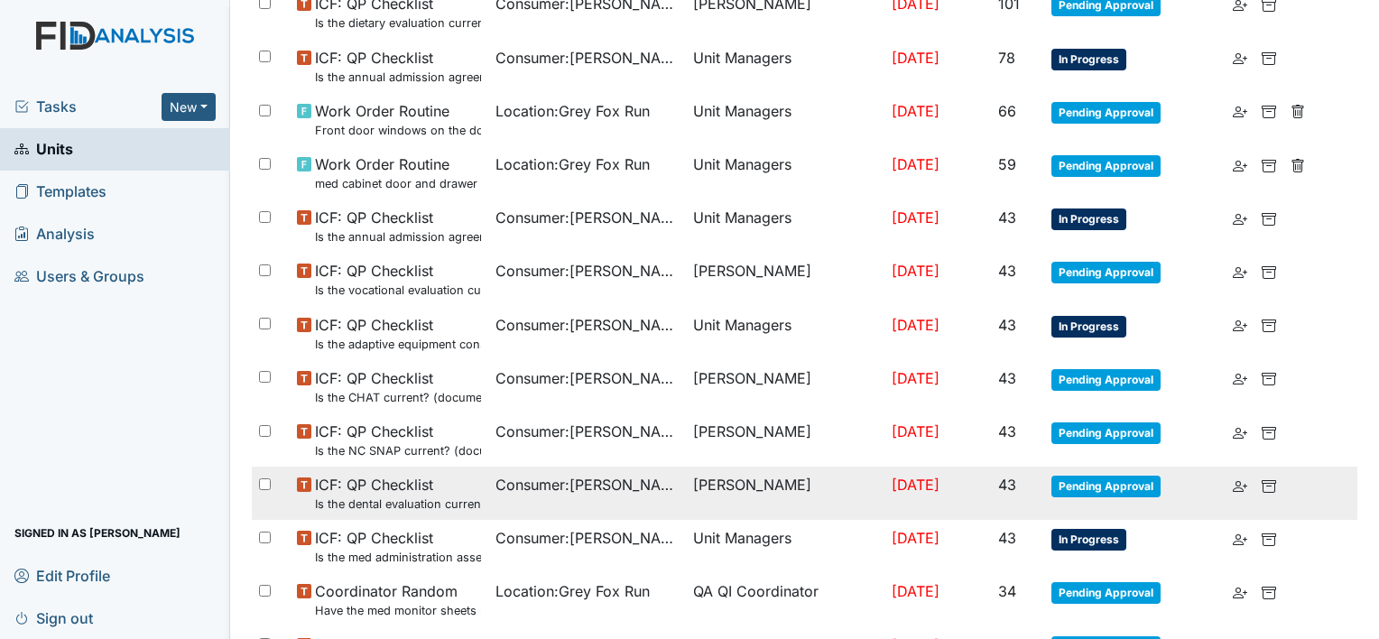
scroll to position [450, 0]
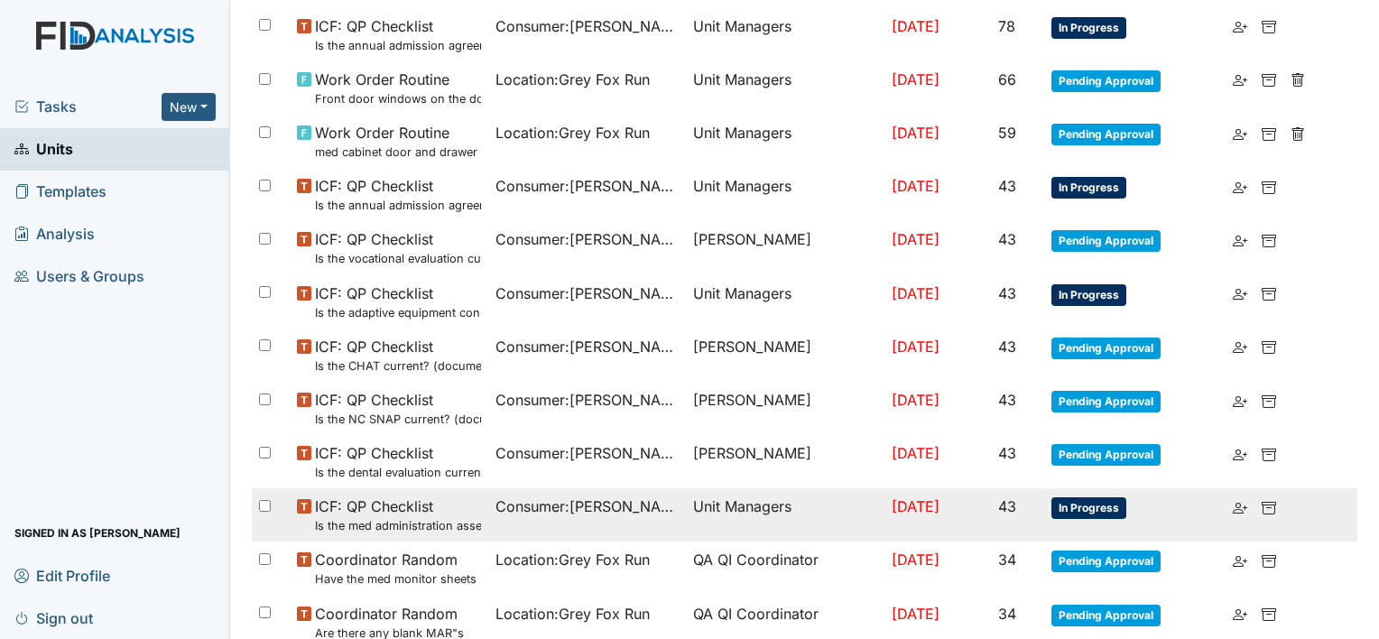
click at [430, 517] on small "Is the med administration assessment current? (document the date in the comment…" at bounding box center [398, 525] width 166 height 17
